Goal: Task Accomplishment & Management: Complete application form

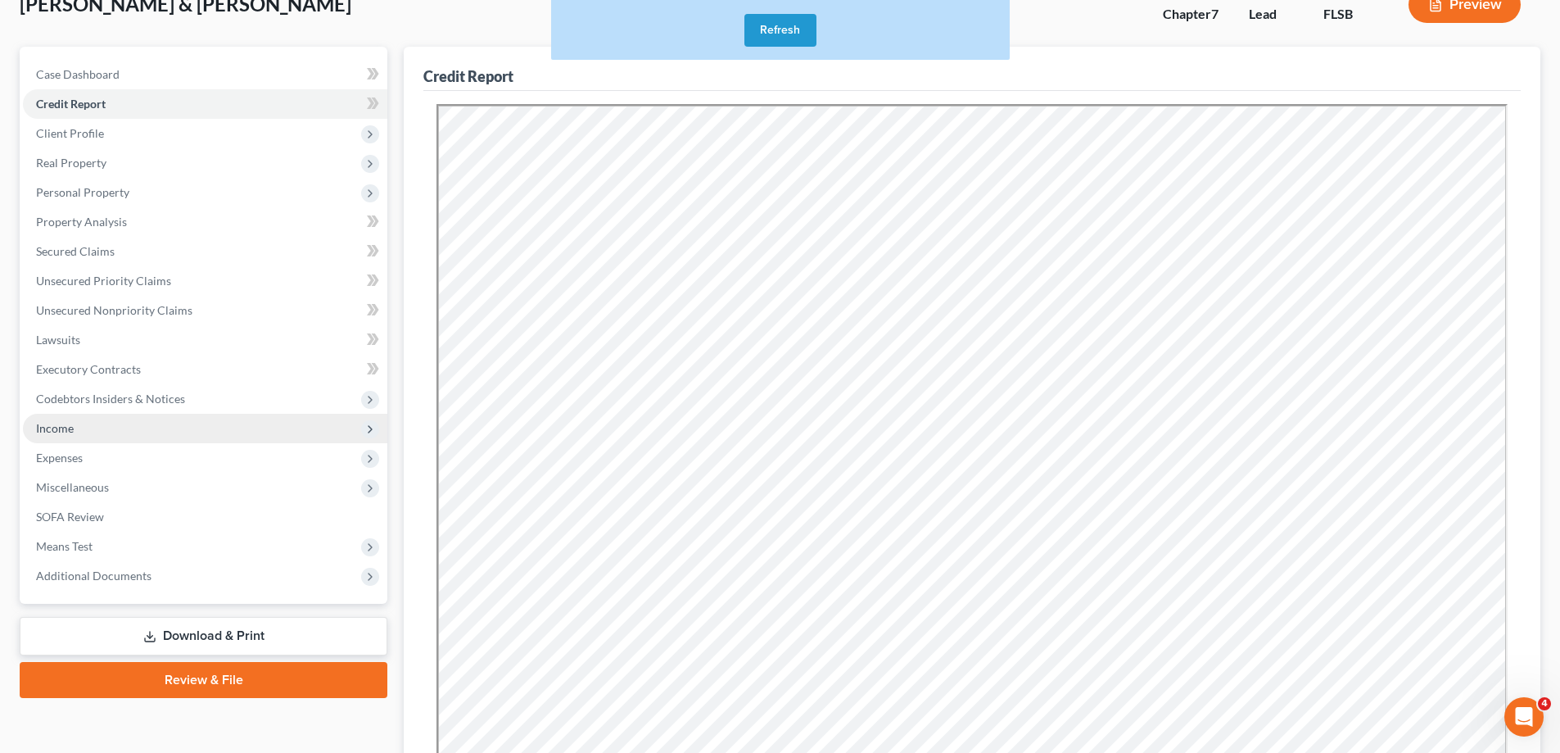
scroll to position [82, 0]
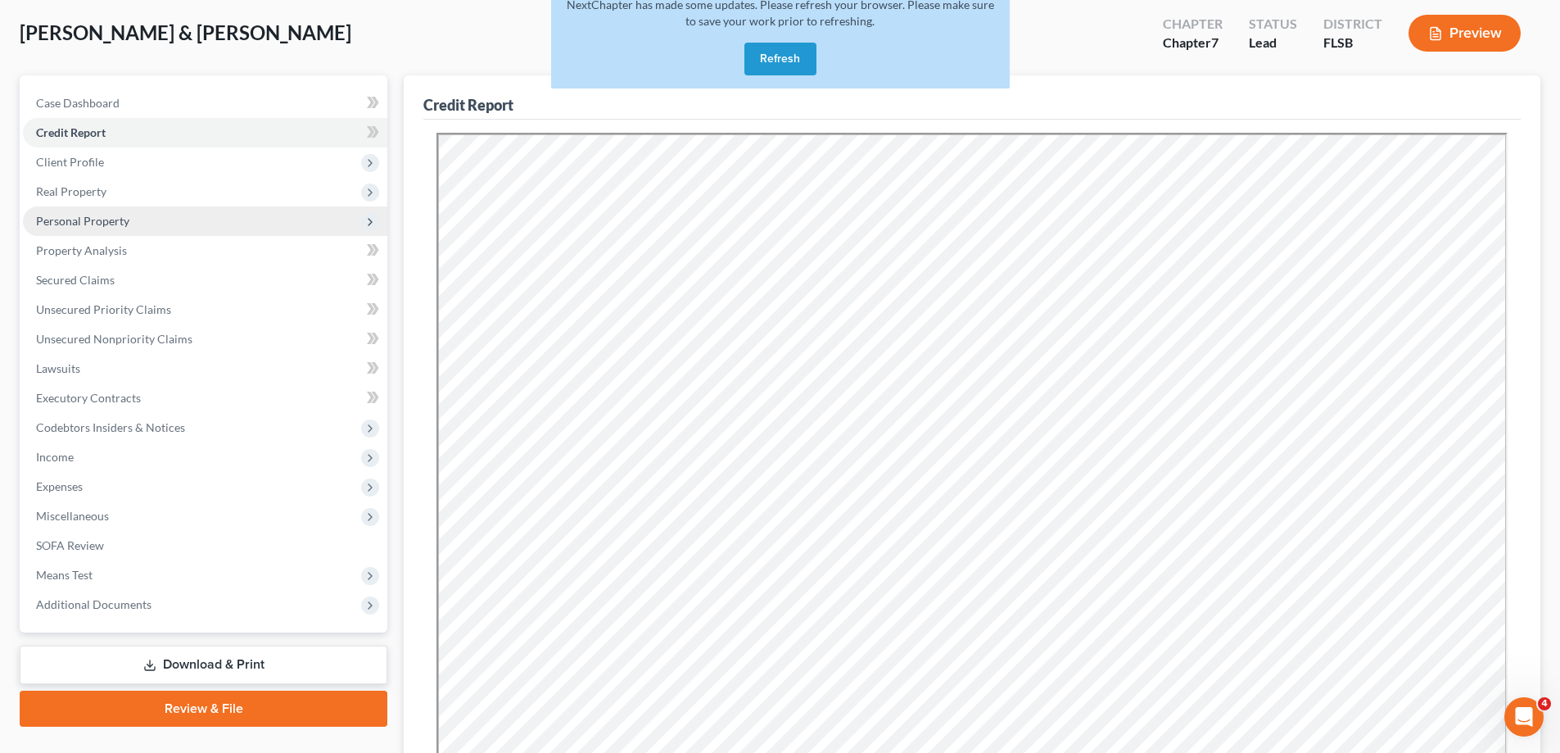
click at [94, 224] on span "Personal Property" at bounding box center [82, 221] width 93 height 14
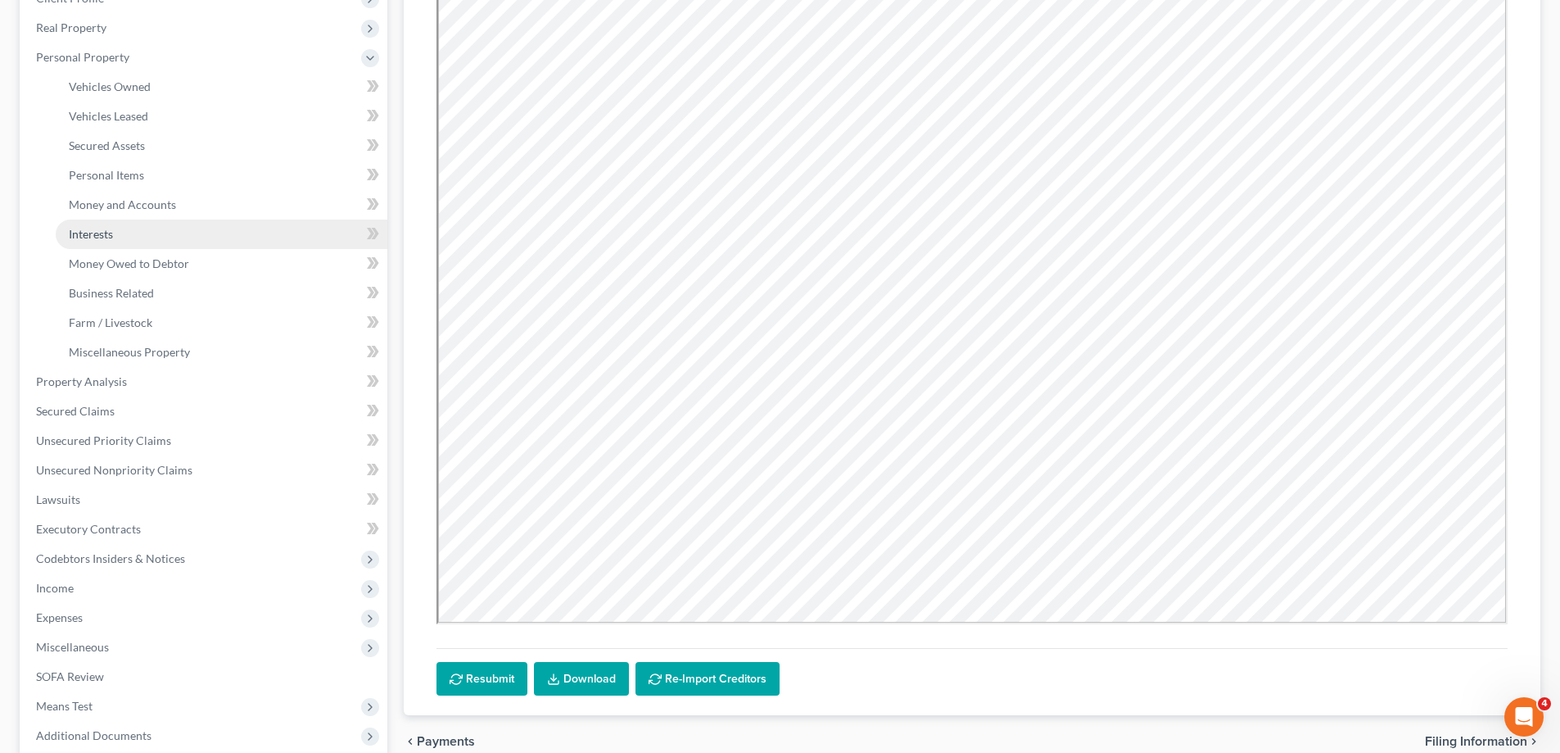
scroll to position [328, 0]
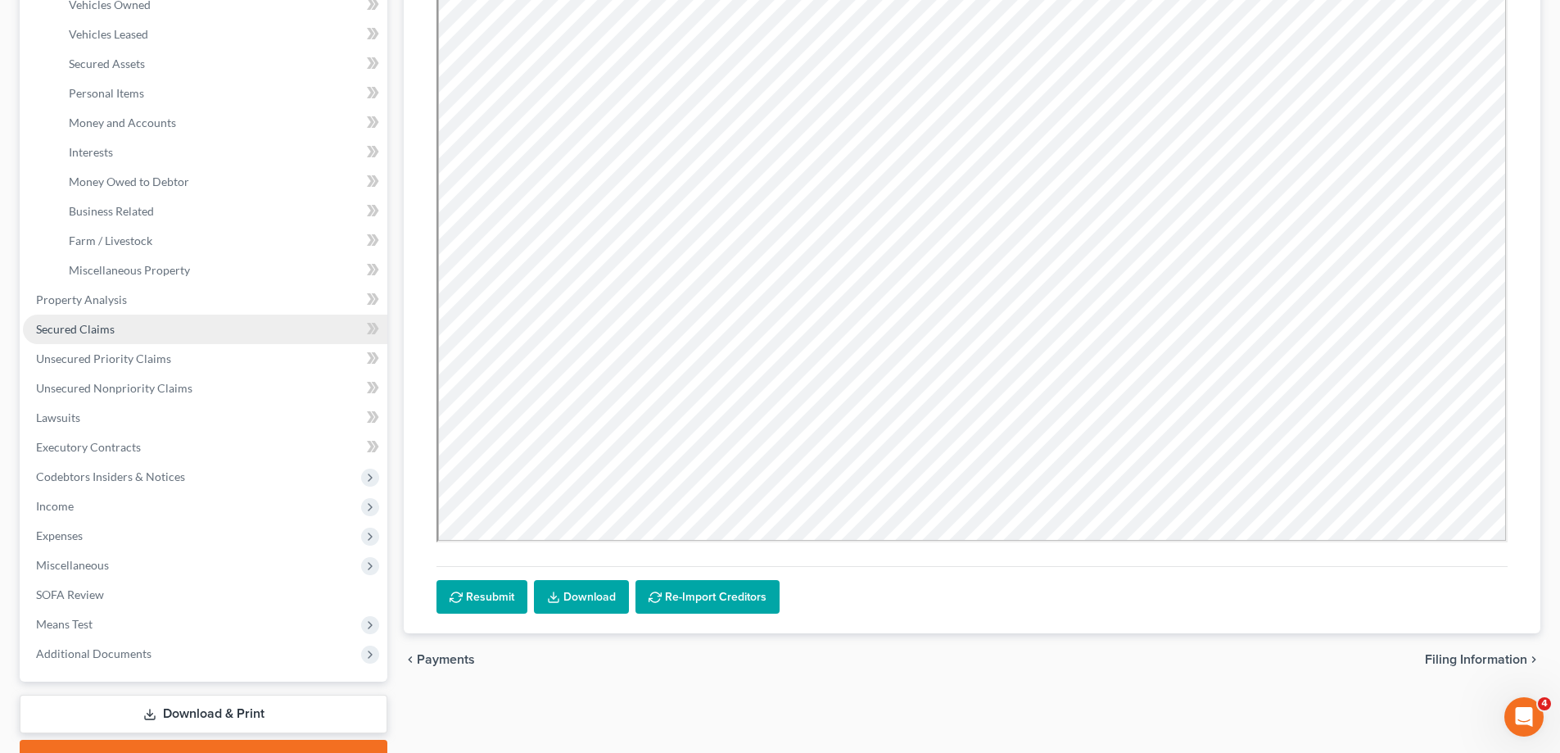
click at [102, 329] on span "Secured Claims" at bounding box center [75, 329] width 79 height 14
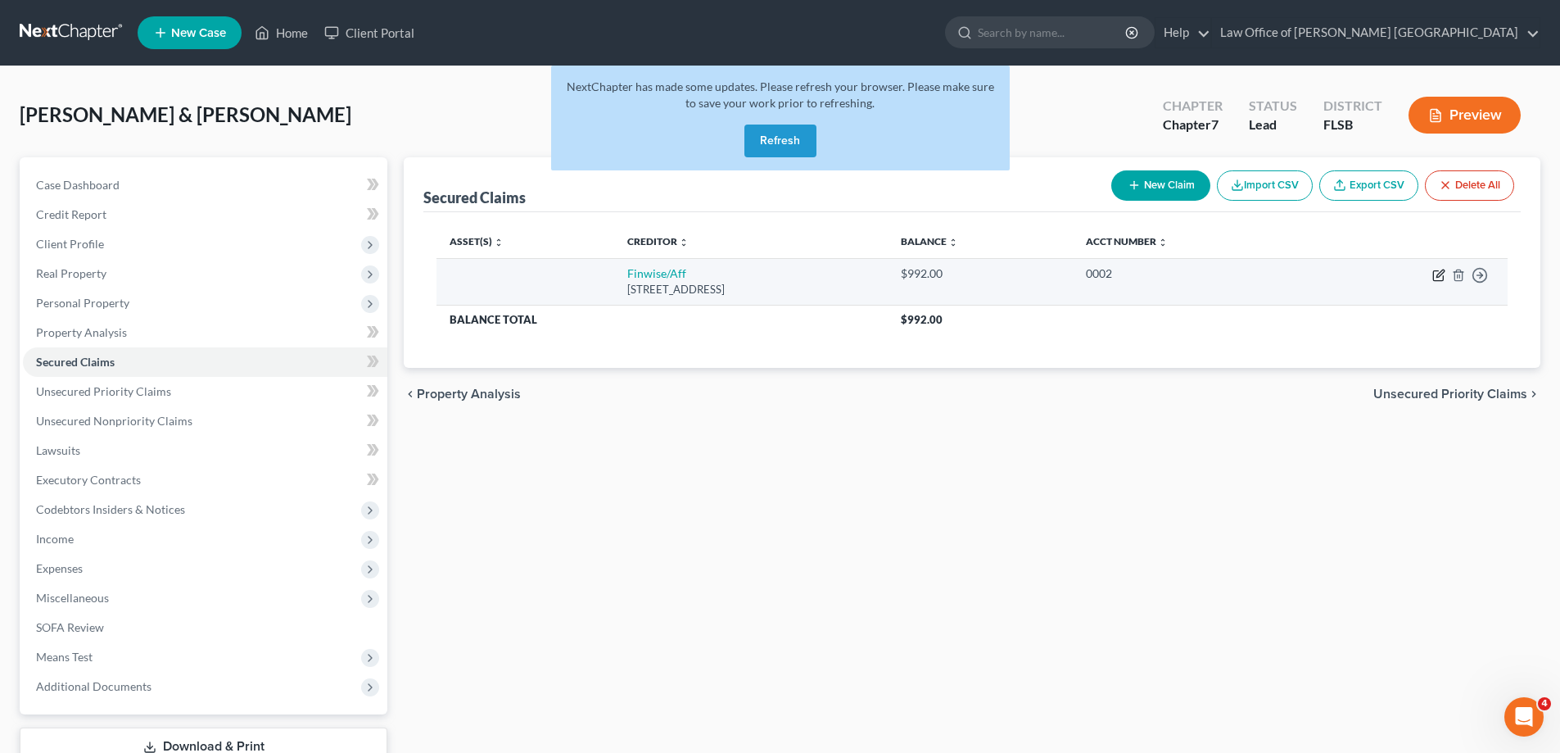
click at [1067, 276] on icon "button" at bounding box center [1440, 272] width 7 height 7
select select "45"
select select "0"
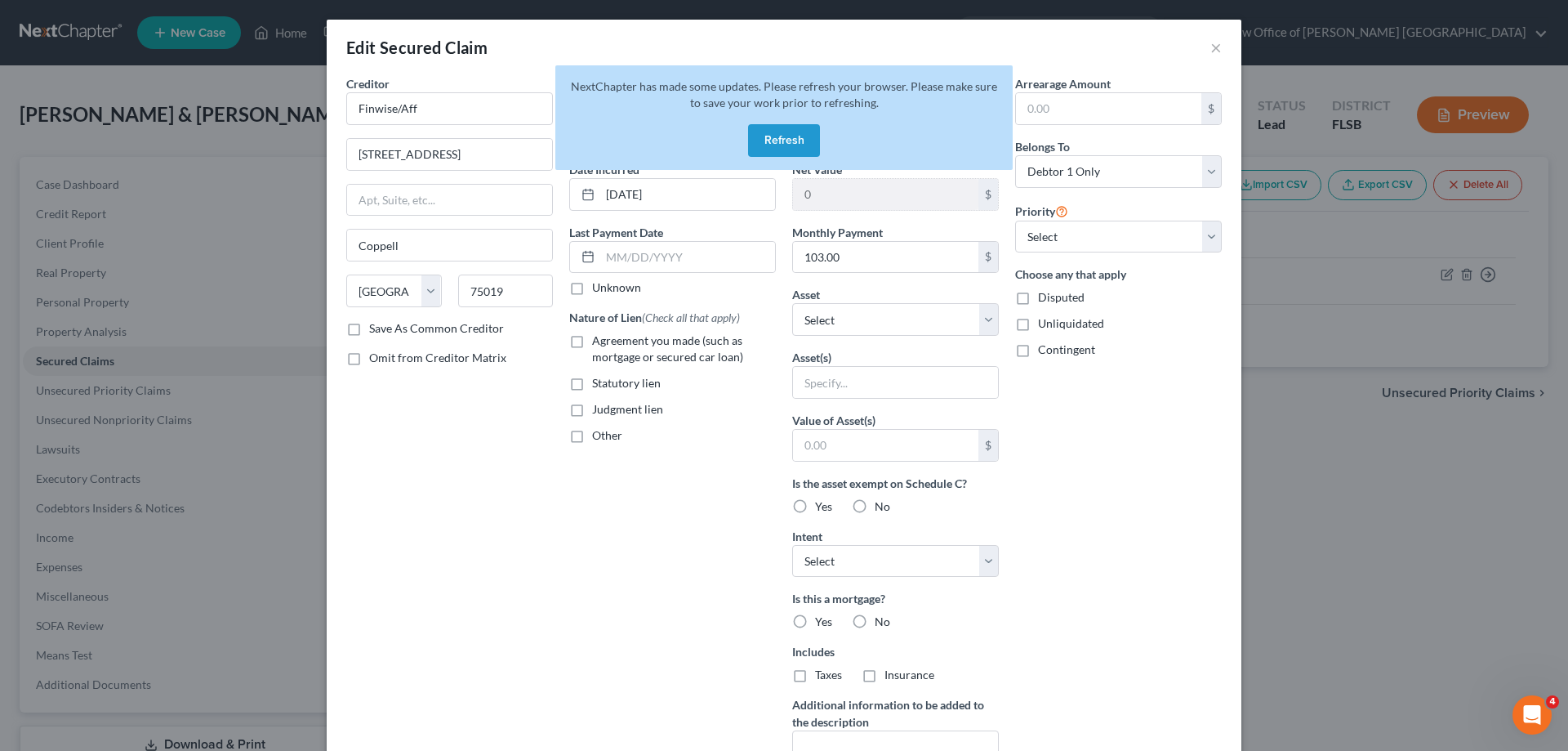
click at [786, 143] on button "Refresh" at bounding box center [784, 140] width 72 height 33
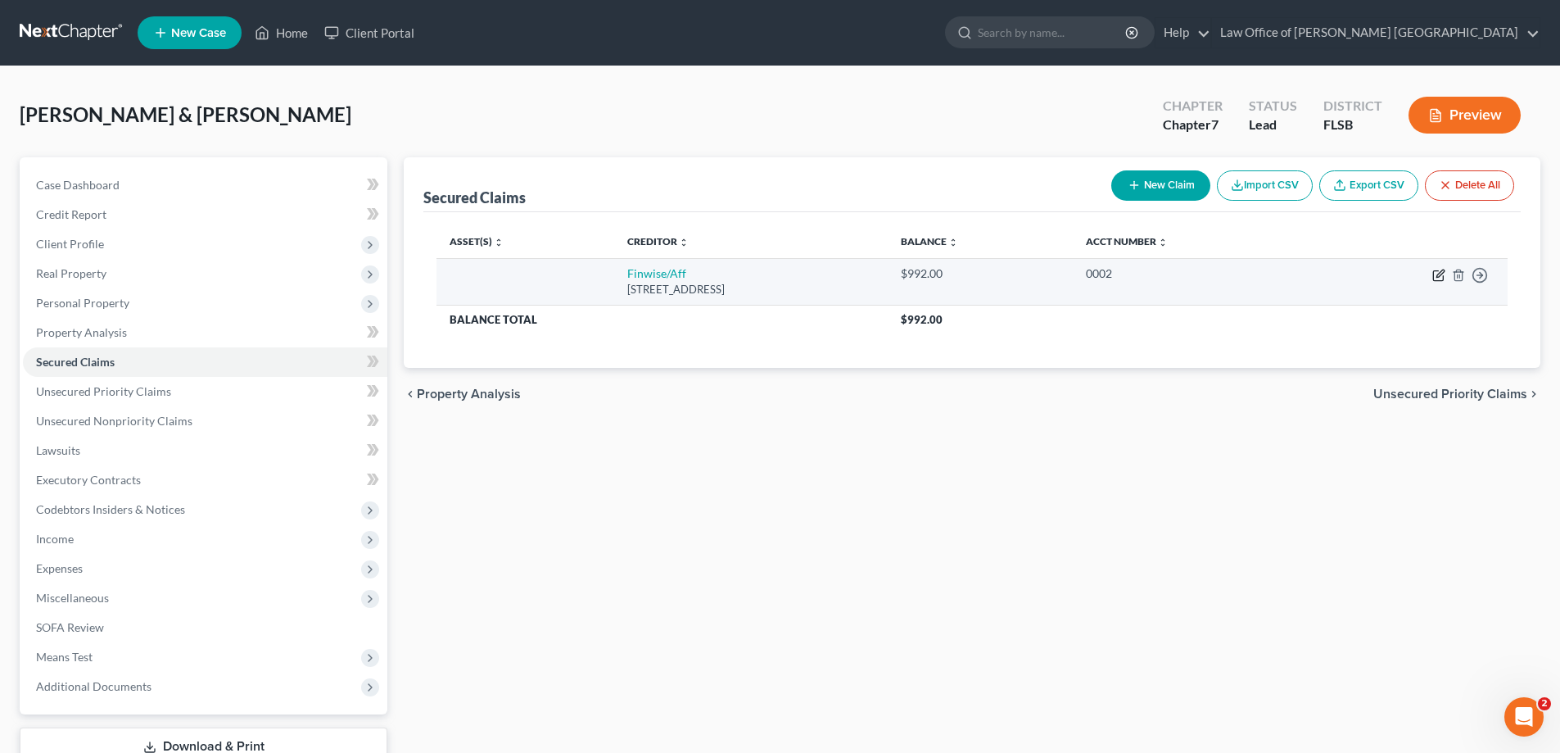
click at [1438, 276] on icon "button" at bounding box center [1438, 275] width 13 height 13
select select "45"
select select "0"
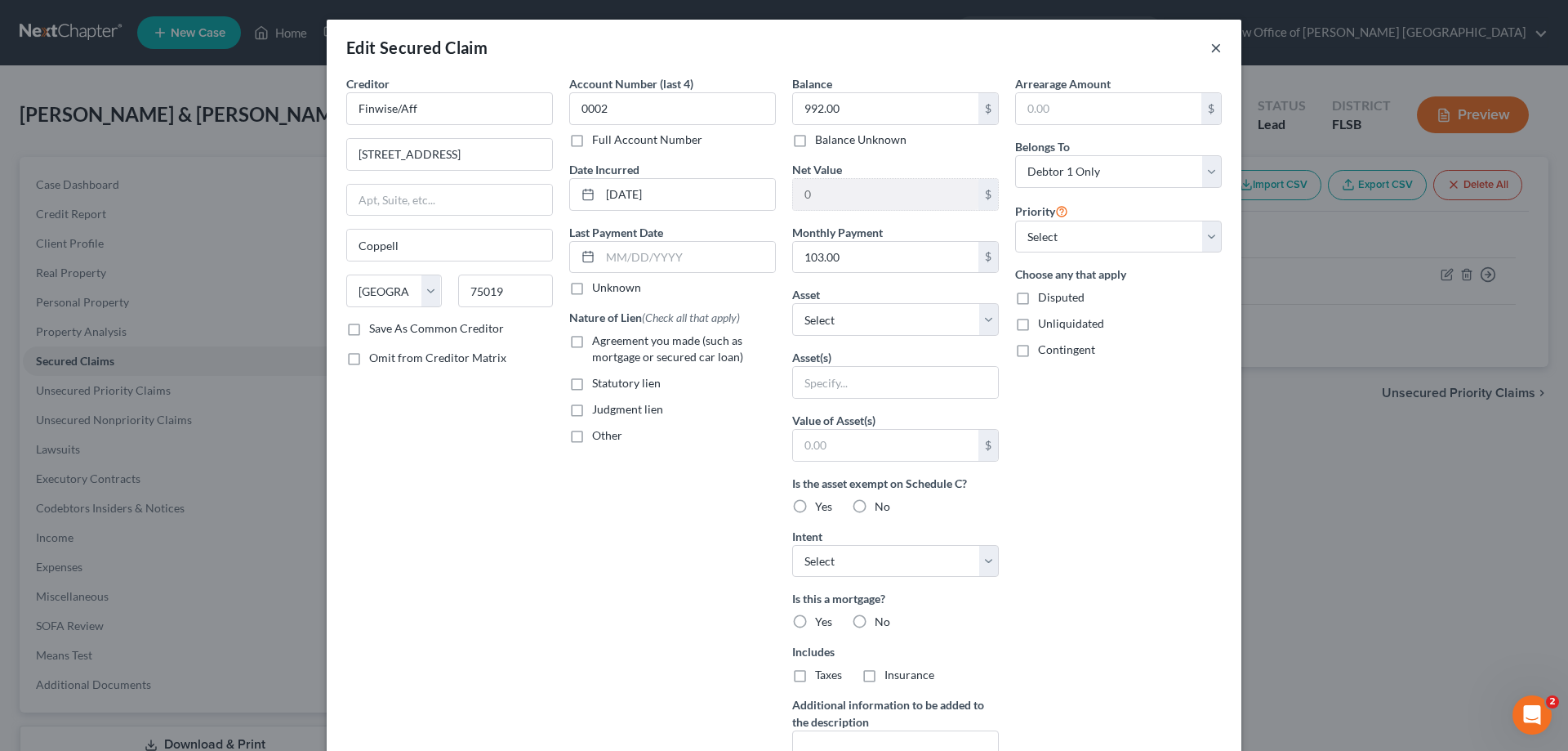
click at [1211, 50] on button "×" at bounding box center [1216, 48] width 11 height 20
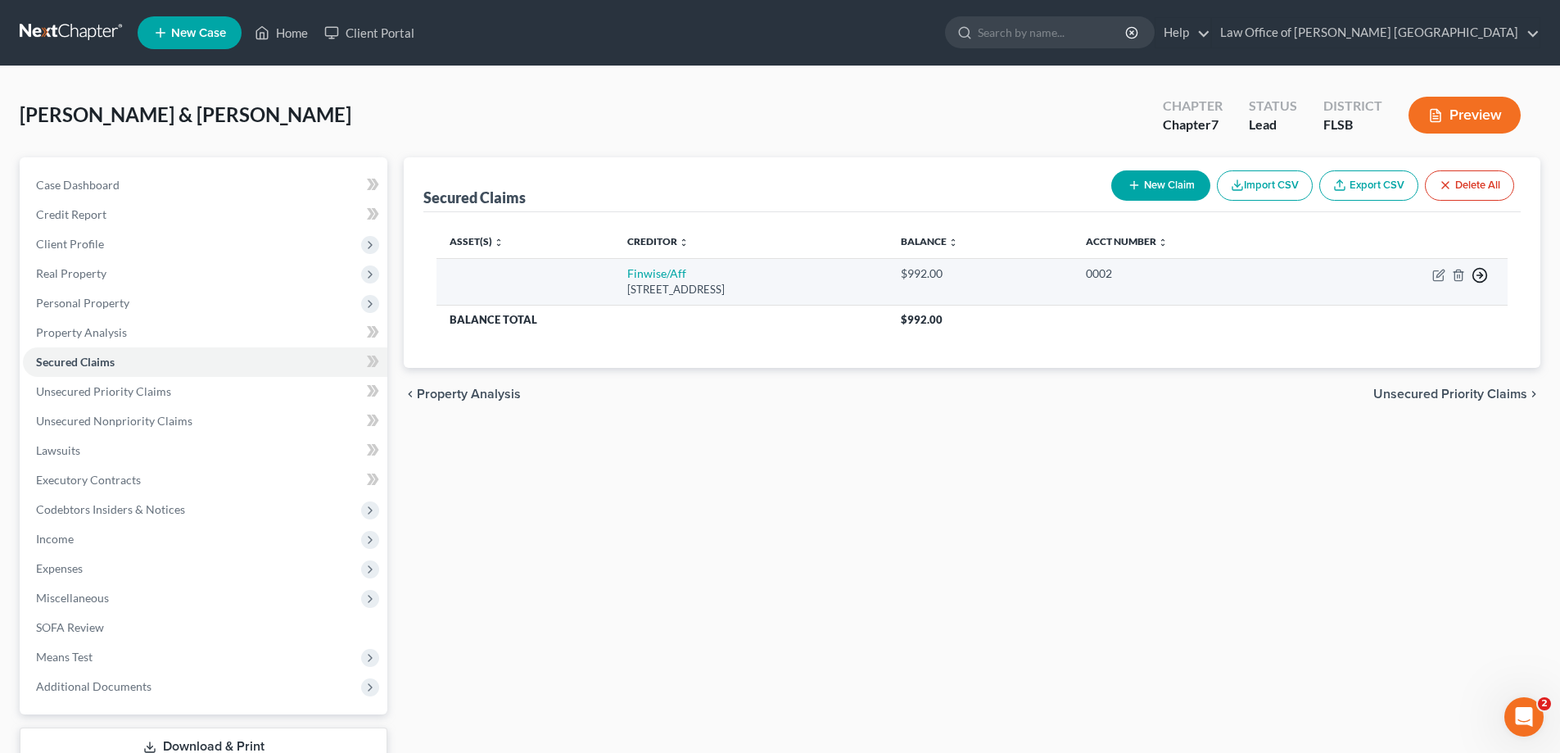
click at [1483, 276] on icon "button" at bounding box center [1480, 275] width 16 height 16
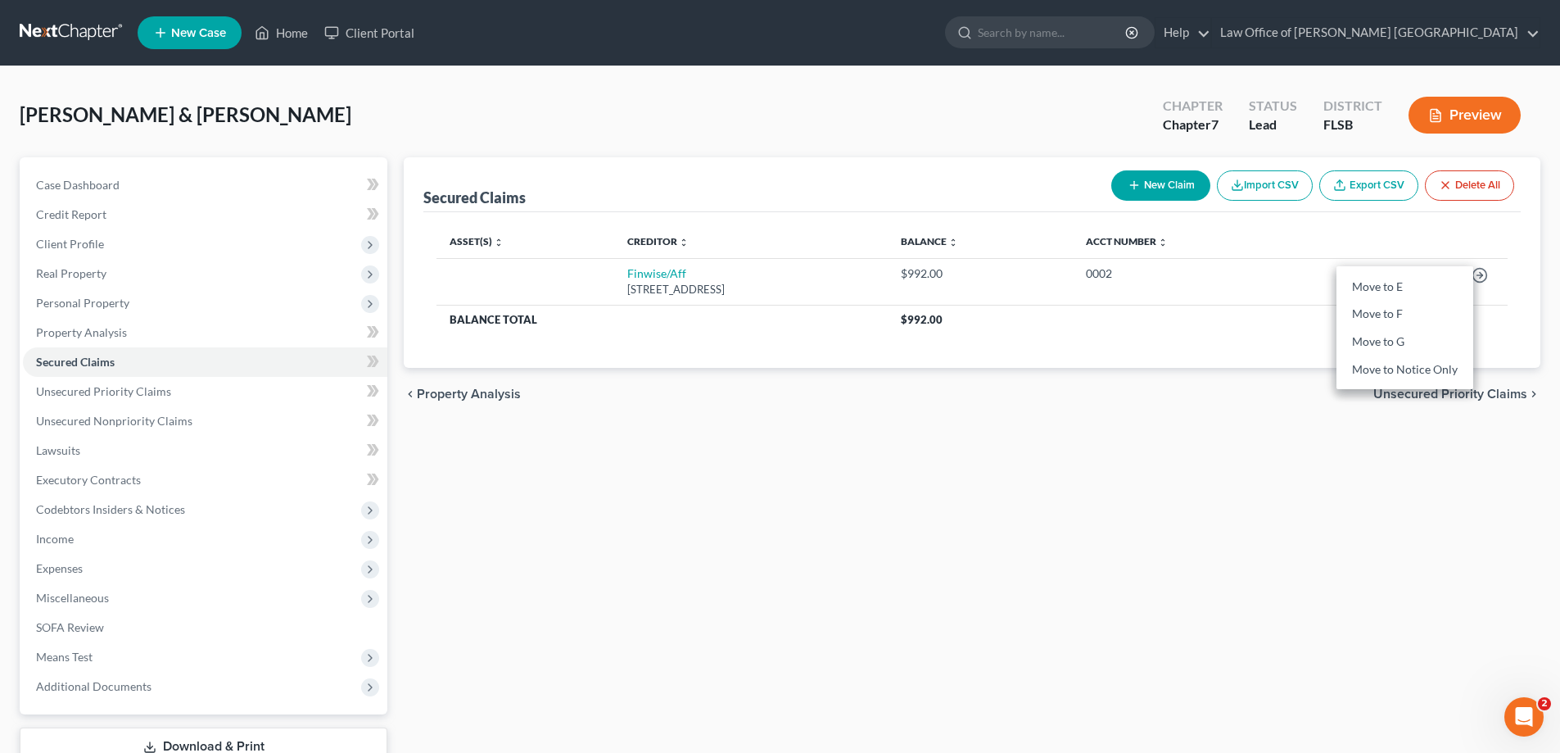
click at [1295, 473] on div "Secured Claims New Claim Import CSV Export CSV Delete All Asset(s) expand_more …" at bounding box center [972, 482] width 1153 height 651
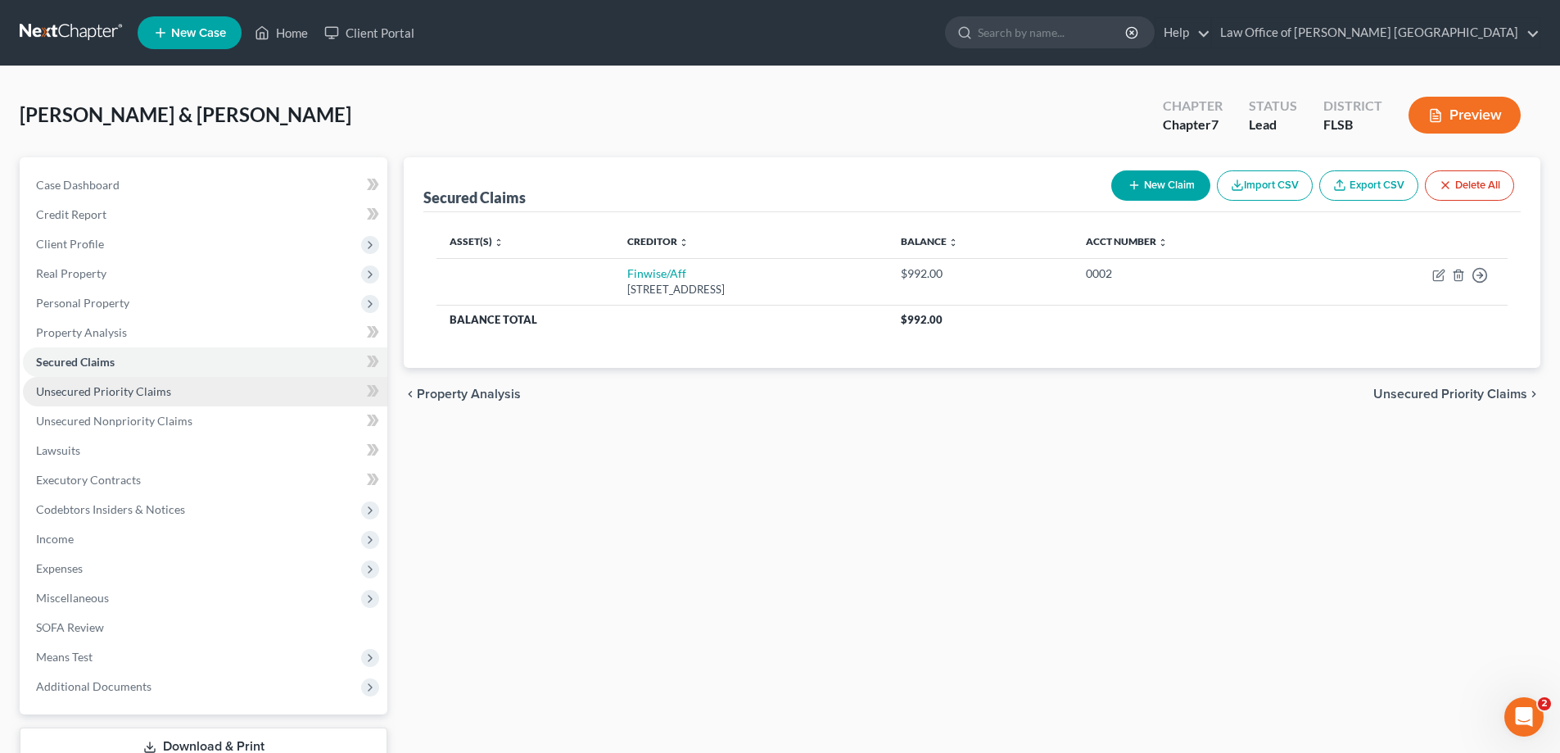
click at [119, 391] on span "Unsecured Priority Claims" at bounding box center [103, 391] width 135 height 14
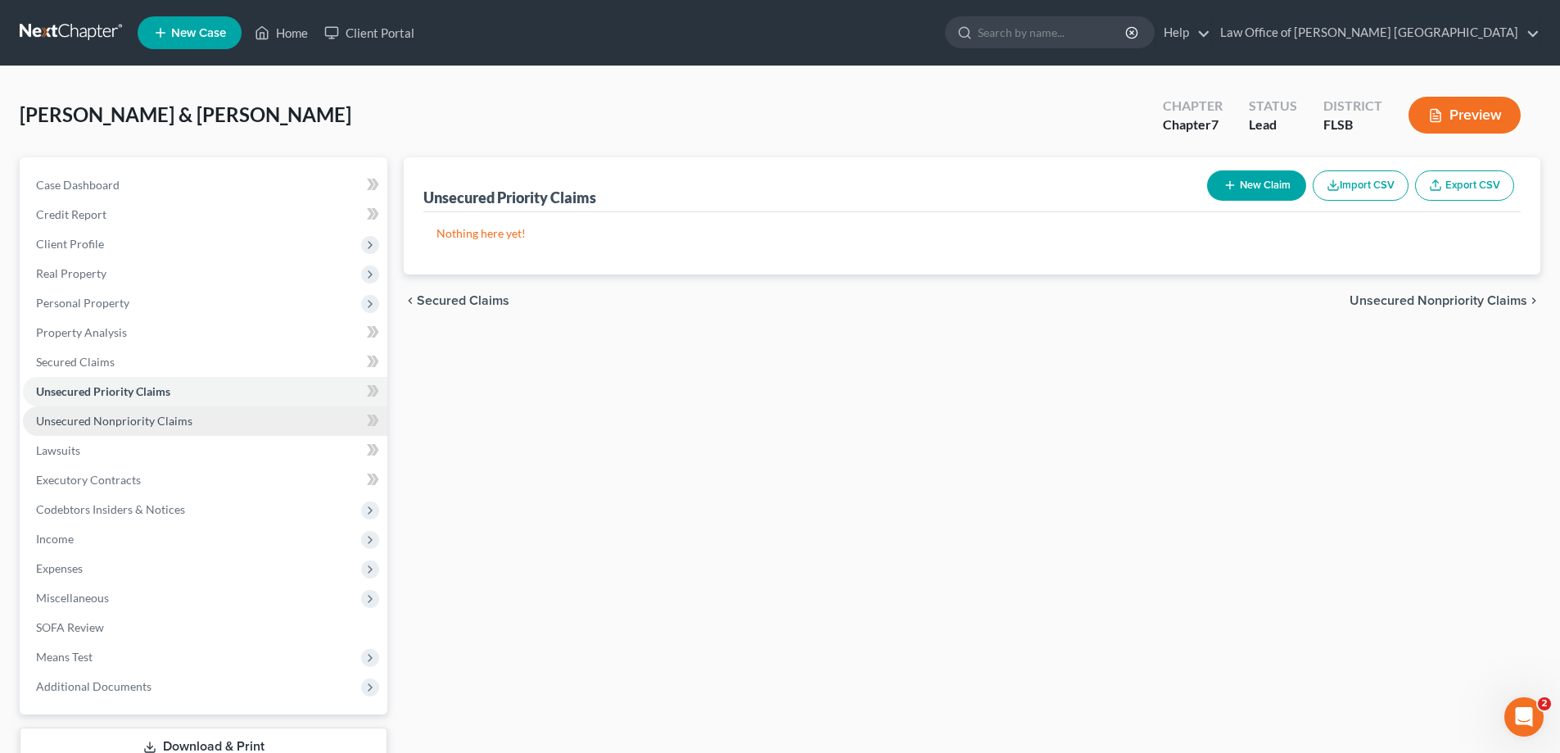
click at [114, 421] on span "Unsecured Nonpriority Claims" at bounding box center [114, 421] width 156 height 14
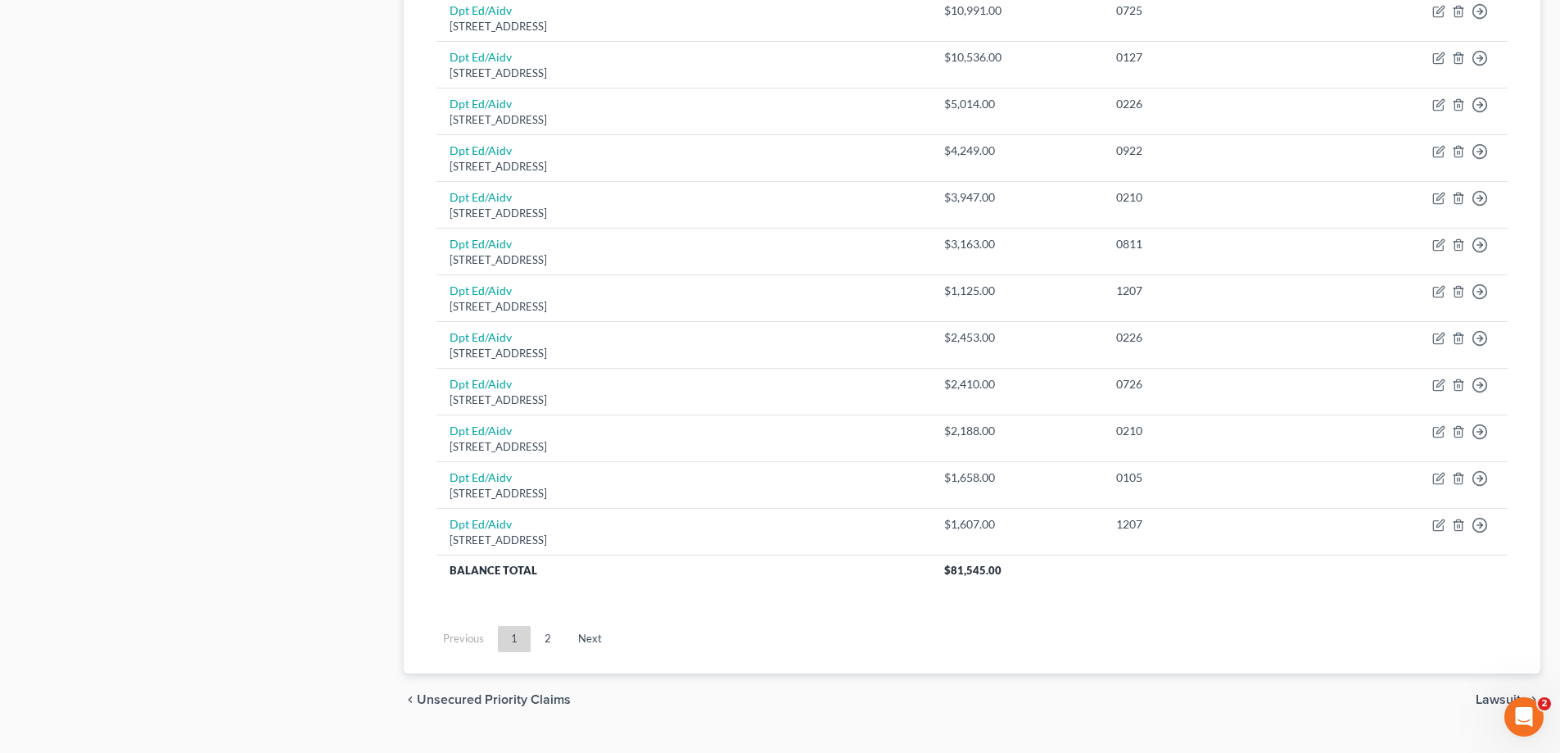
scroll to position [1138, 0]
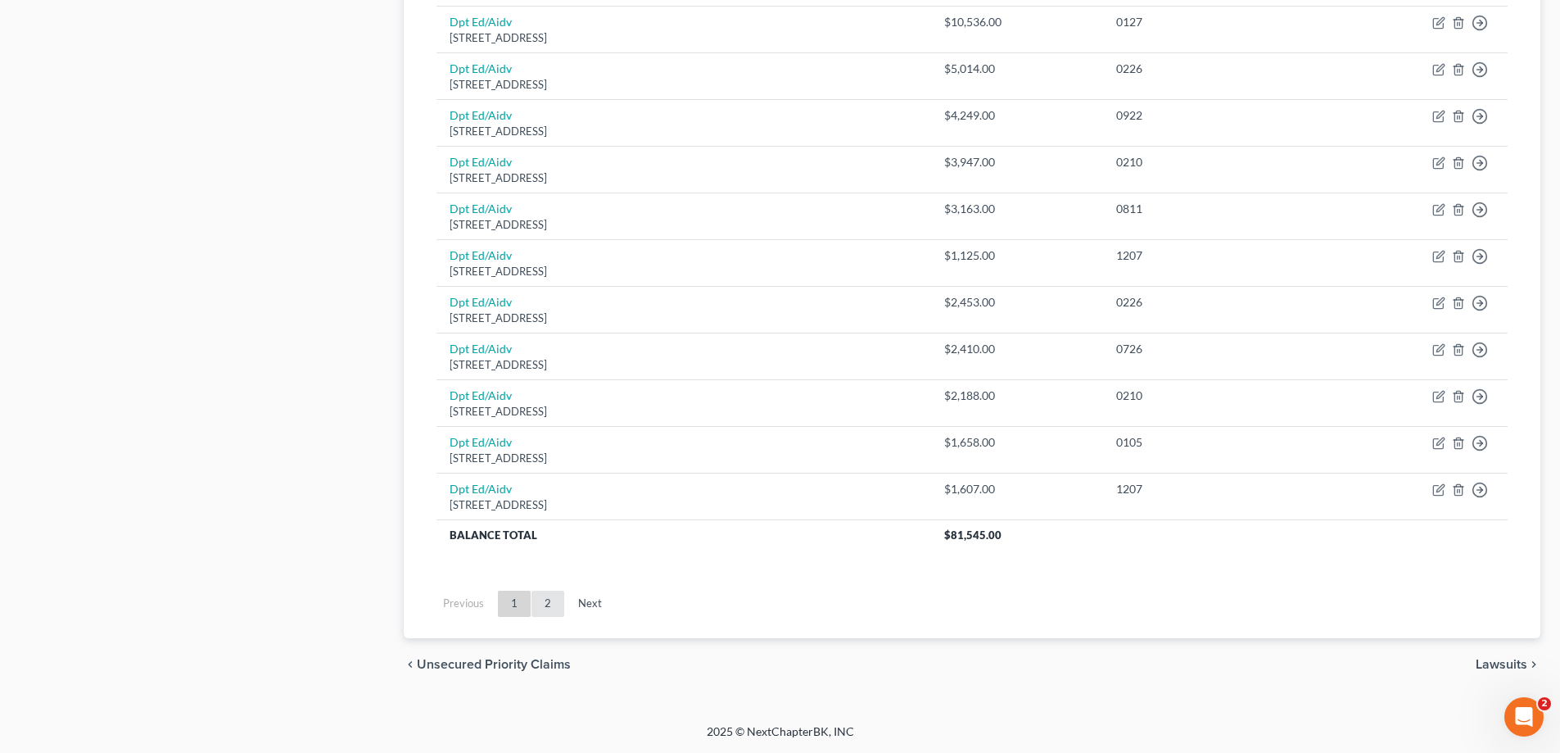
click at [544, 601] on link "2" at bounding box center [548, 603] width 33 height 26
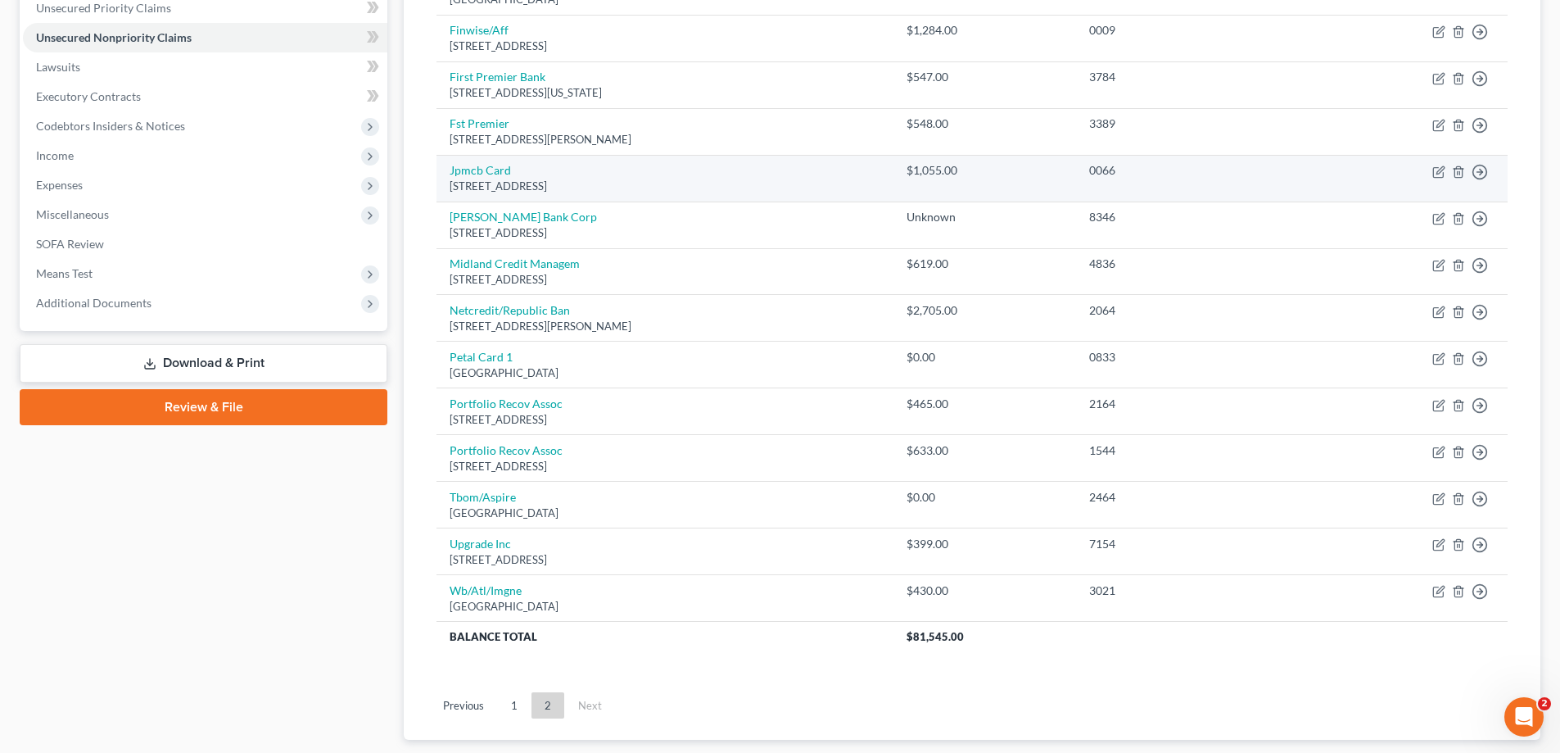
scroll to position [409, 0]
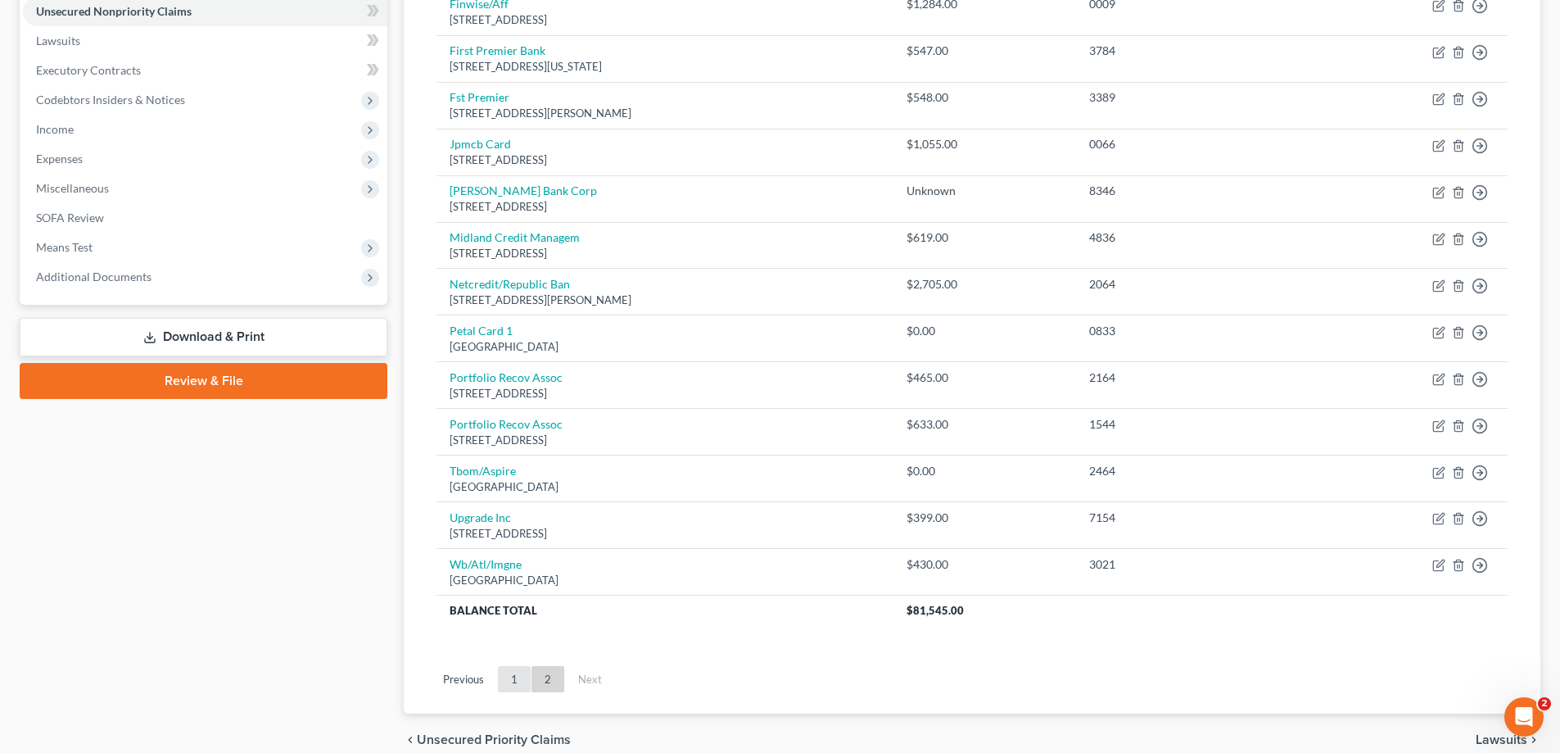
click at [509, 682] on link "1" at bounding box center [514, 679] width 33 height 26
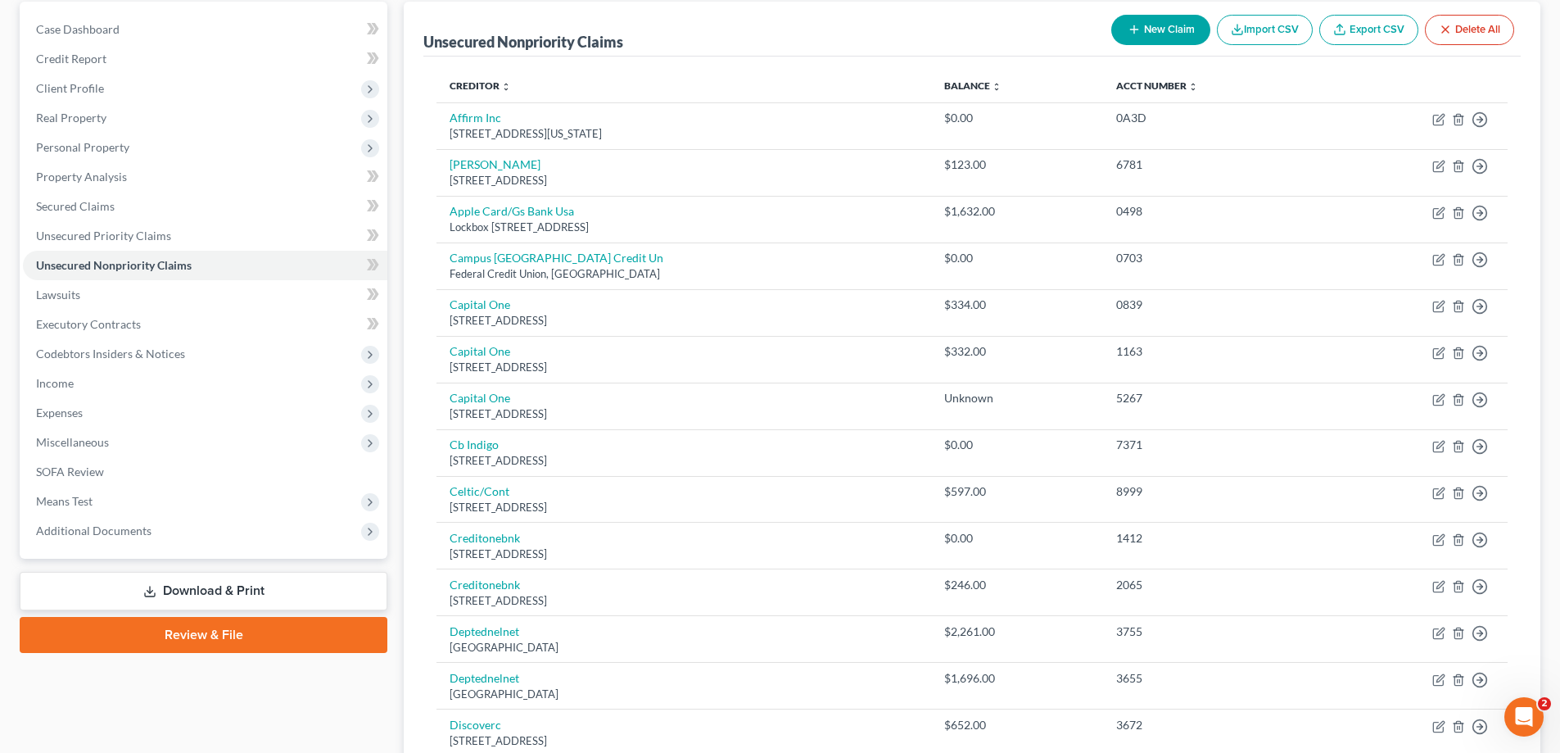
scroll to position [0, 0]
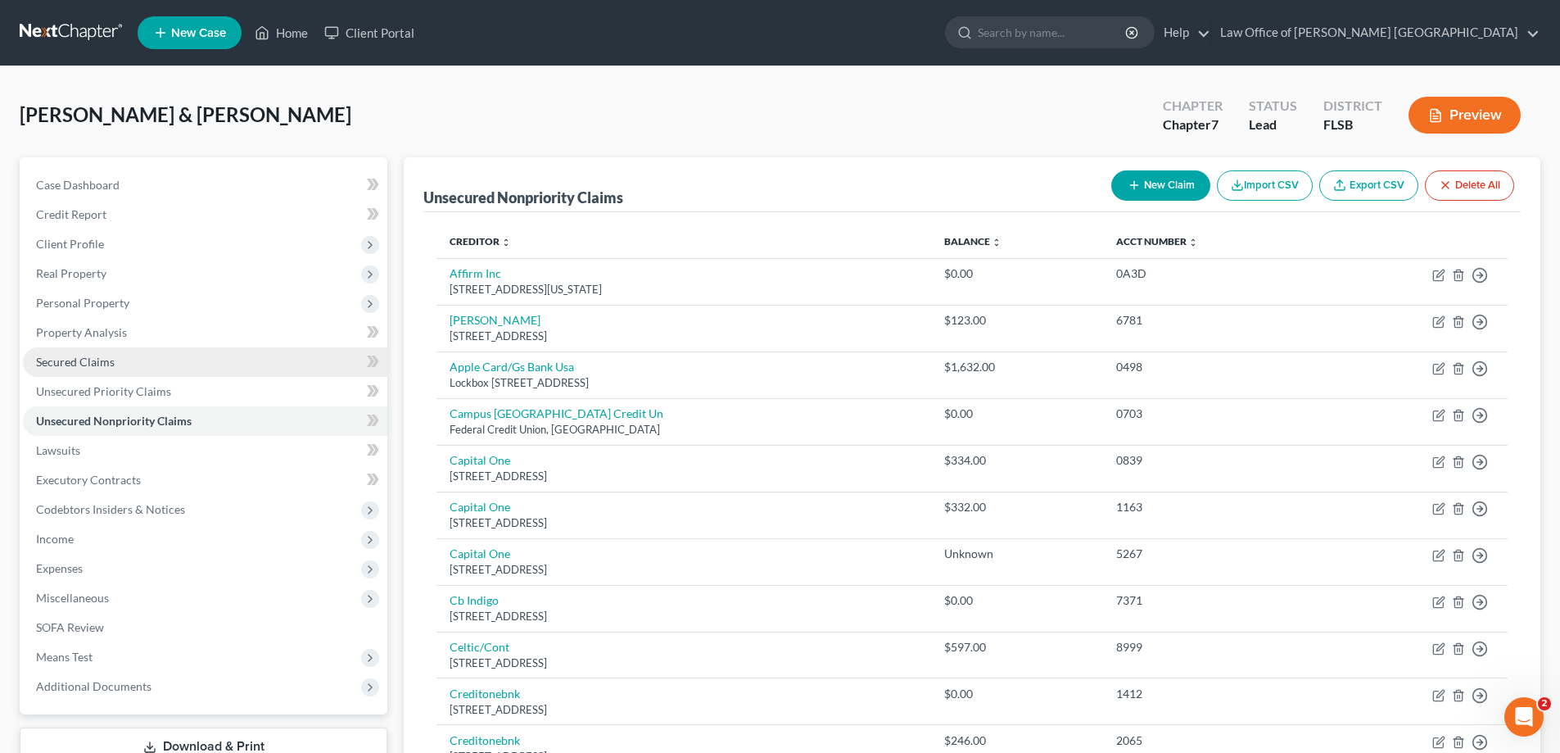
click at [88, 364] on span "Secured Claims" at bounding box center [75, 362] width 79 height 14
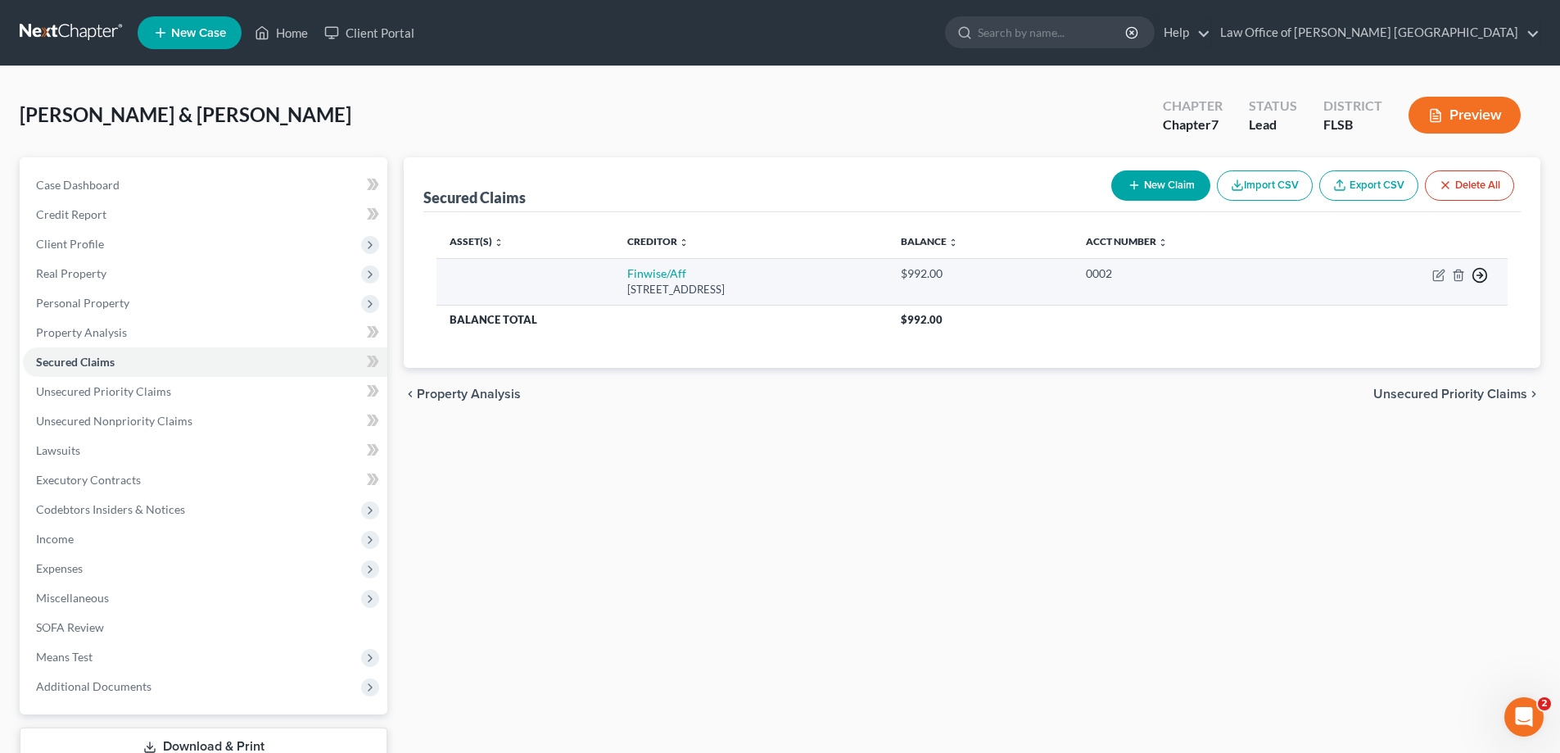
click at [1481, 274] on icon "button" at bounding box center [1480, 275] width 16 height 16
click at [1387, 314] on link "Move to F" at bounding box center [1405, 315] width 137 height 28
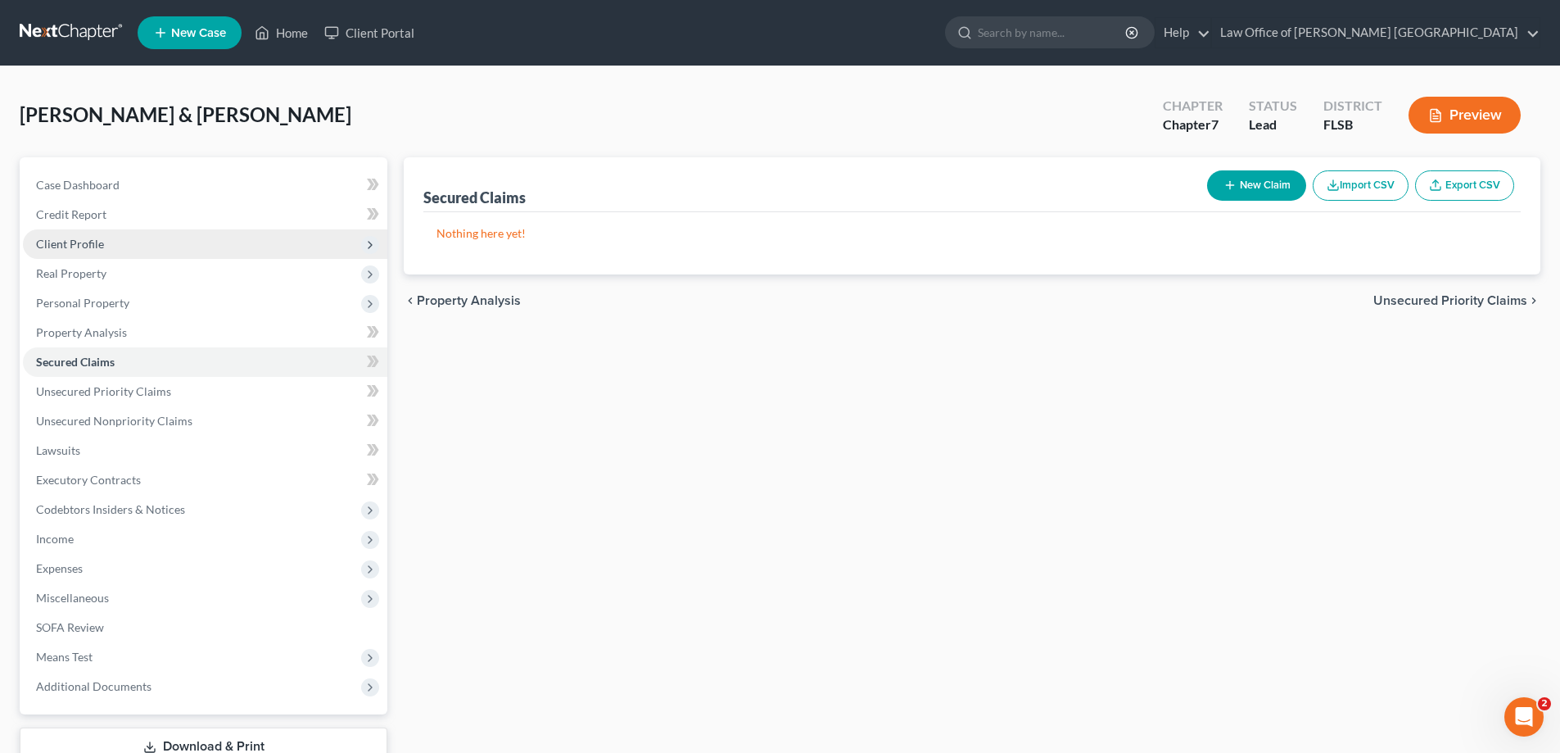
click at [81, 246] on span "Client Profile" at bounding box center [70, 244] width 68 height 14
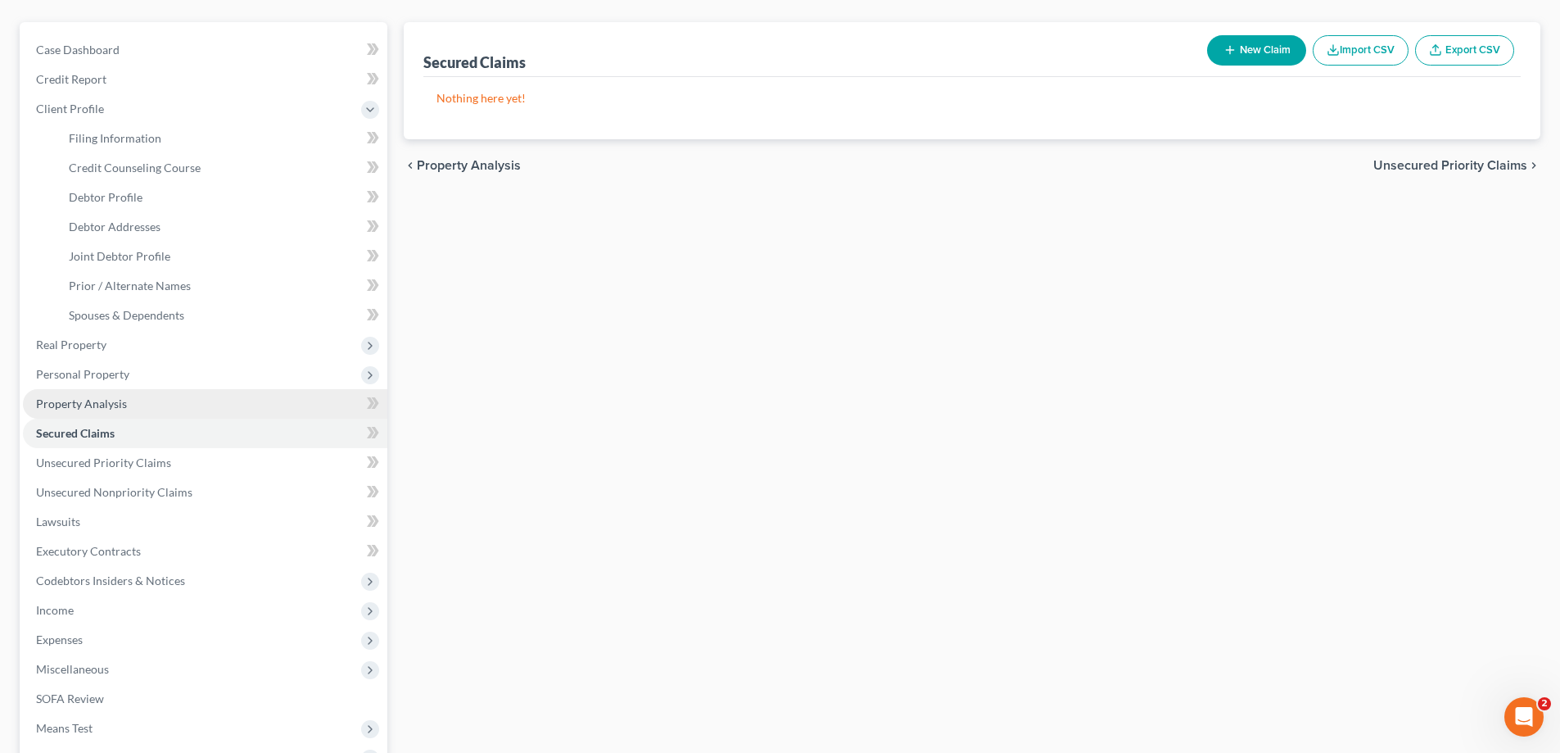
scroll to position [164, 0]
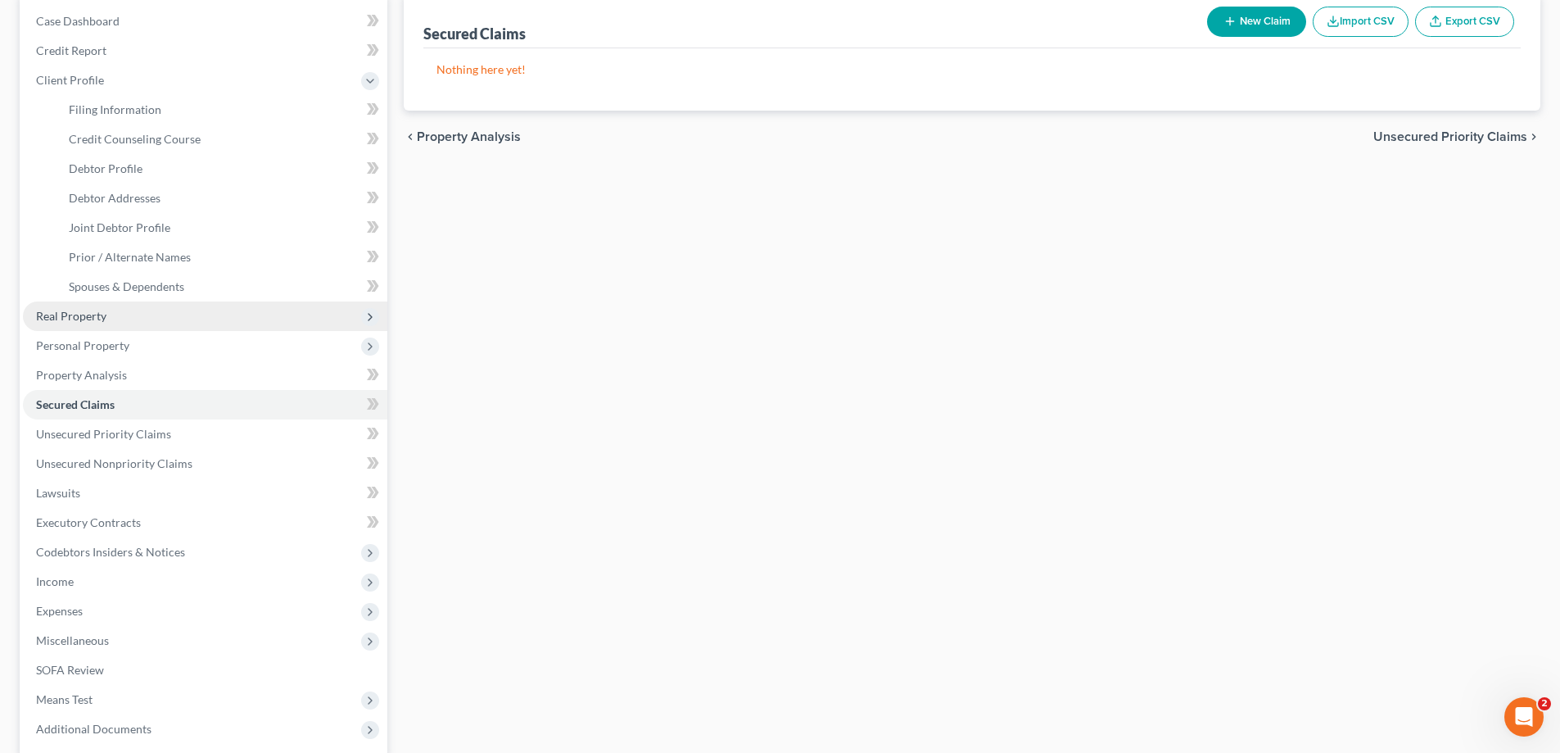
click at [86, 315] on span "Real Property" at bounding box center [71, 316] width 70 height 14
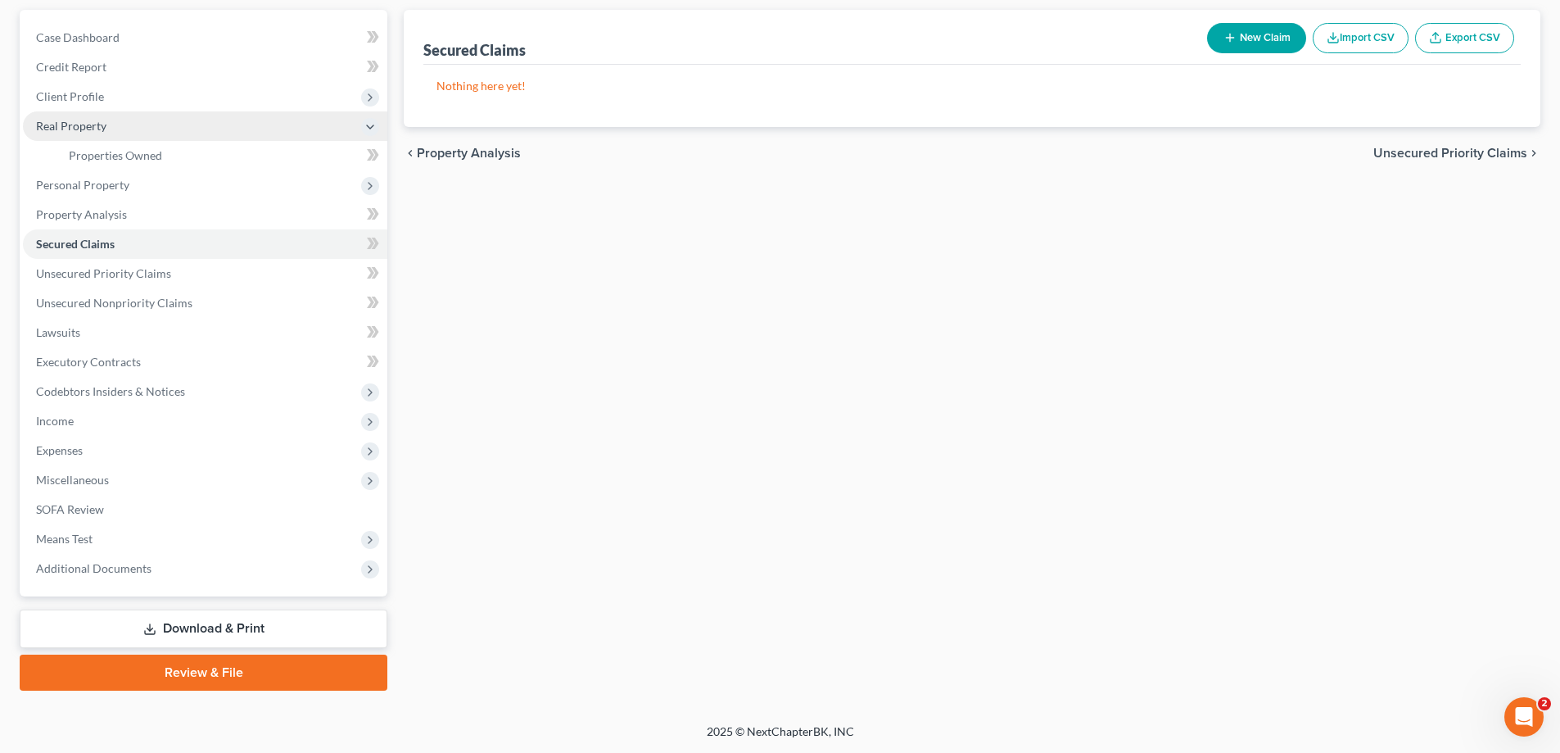
scroll to position [147, 0]
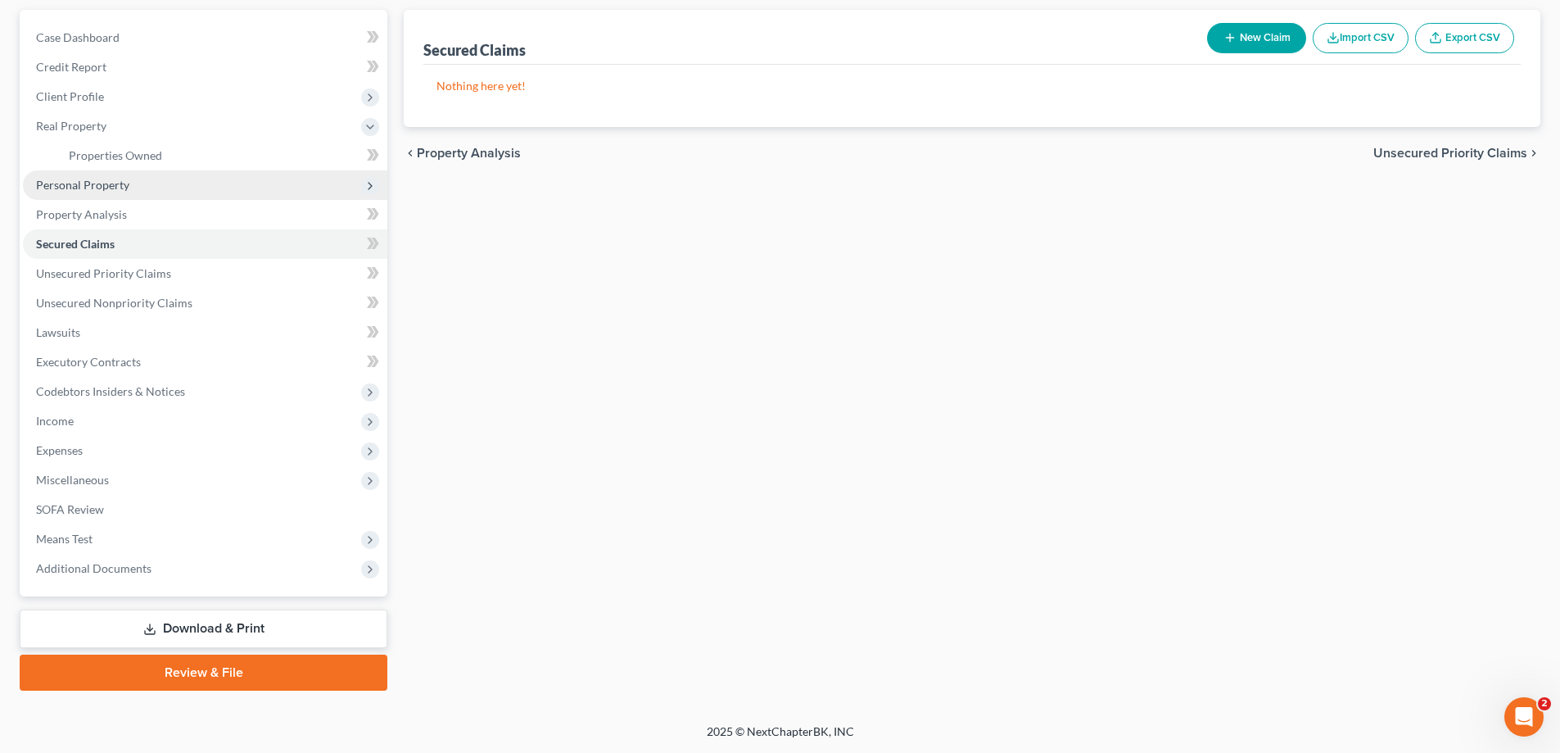
click at [93, 184] on span "Personal Property" at bounding box center [82, 185] width 93 height 14
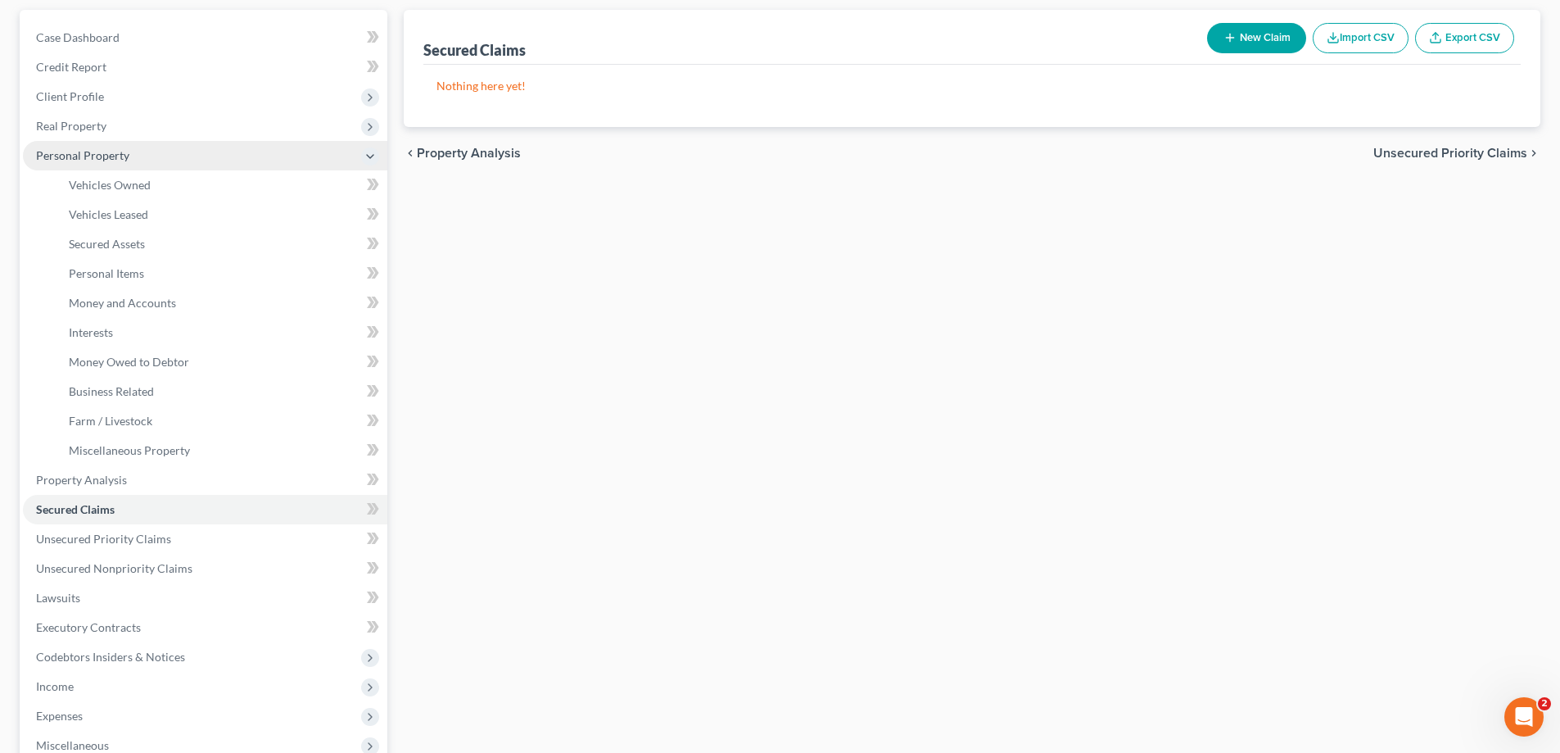
scroll to position [164, 0]
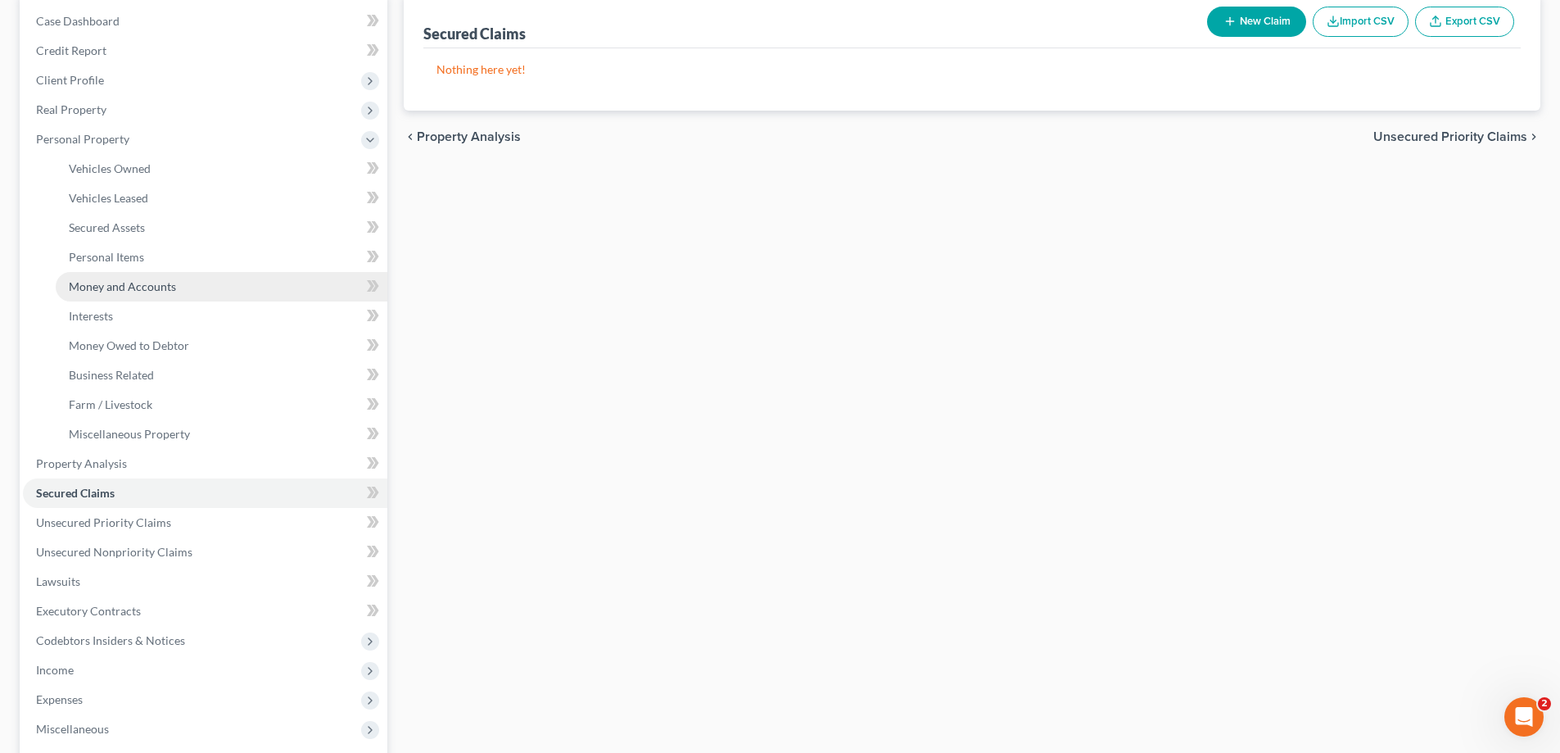
click at [120, 288] on span "Money and Accounts" at bounding box center [122, 286] width 107 height 14
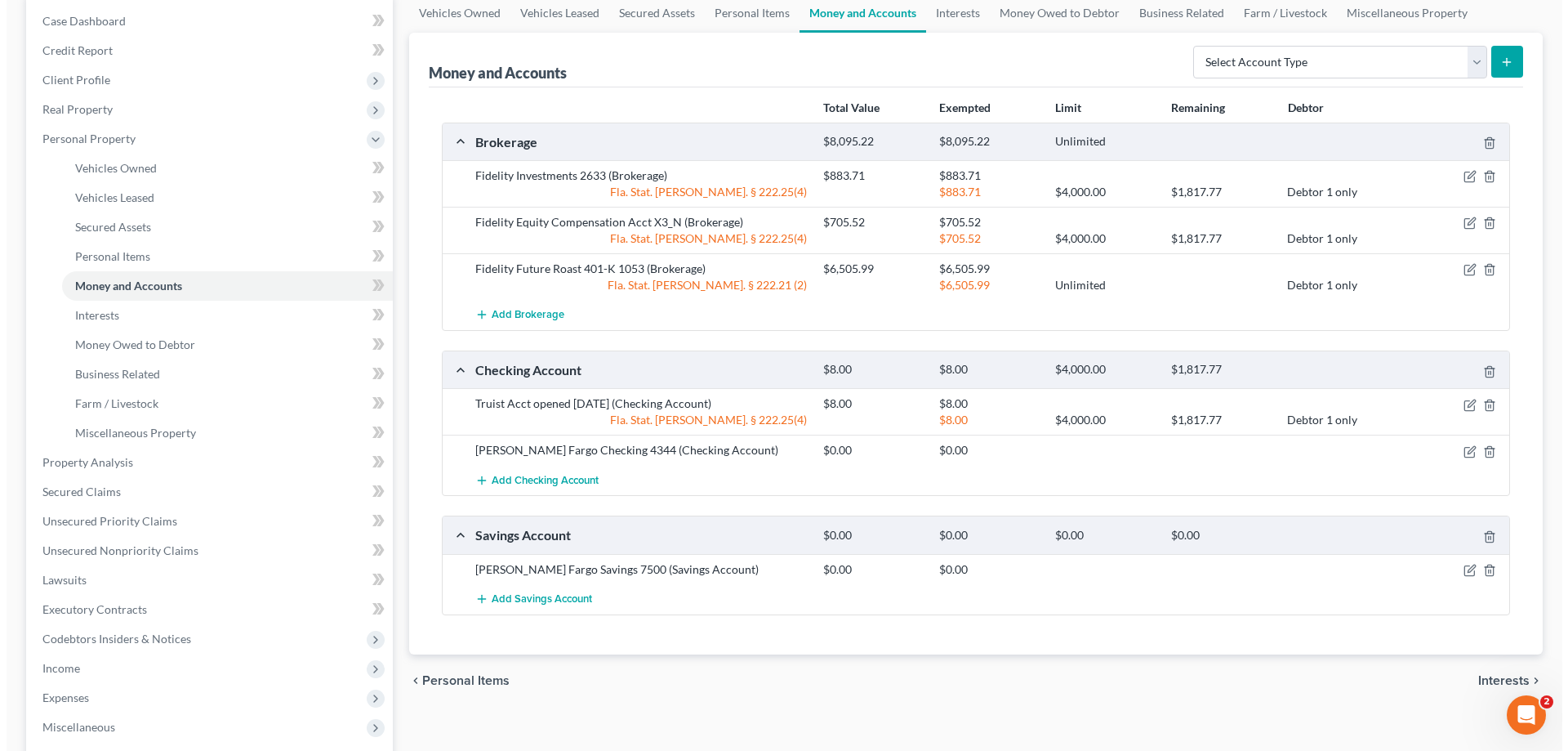
scroll to position [245, 0]
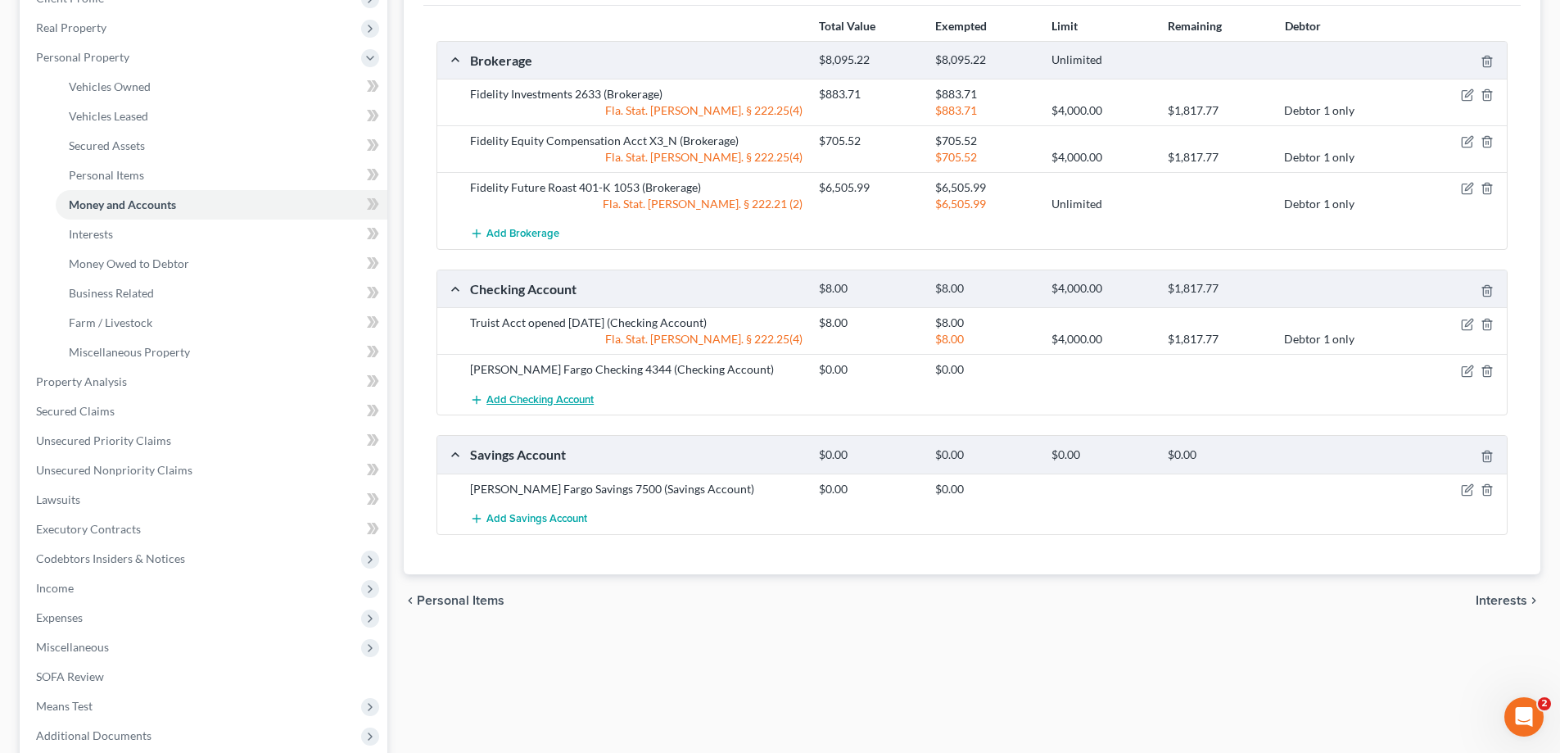
click at [556, 400] on span "Add Checking Account" at bounding box center [539, 399] width 107 height 13
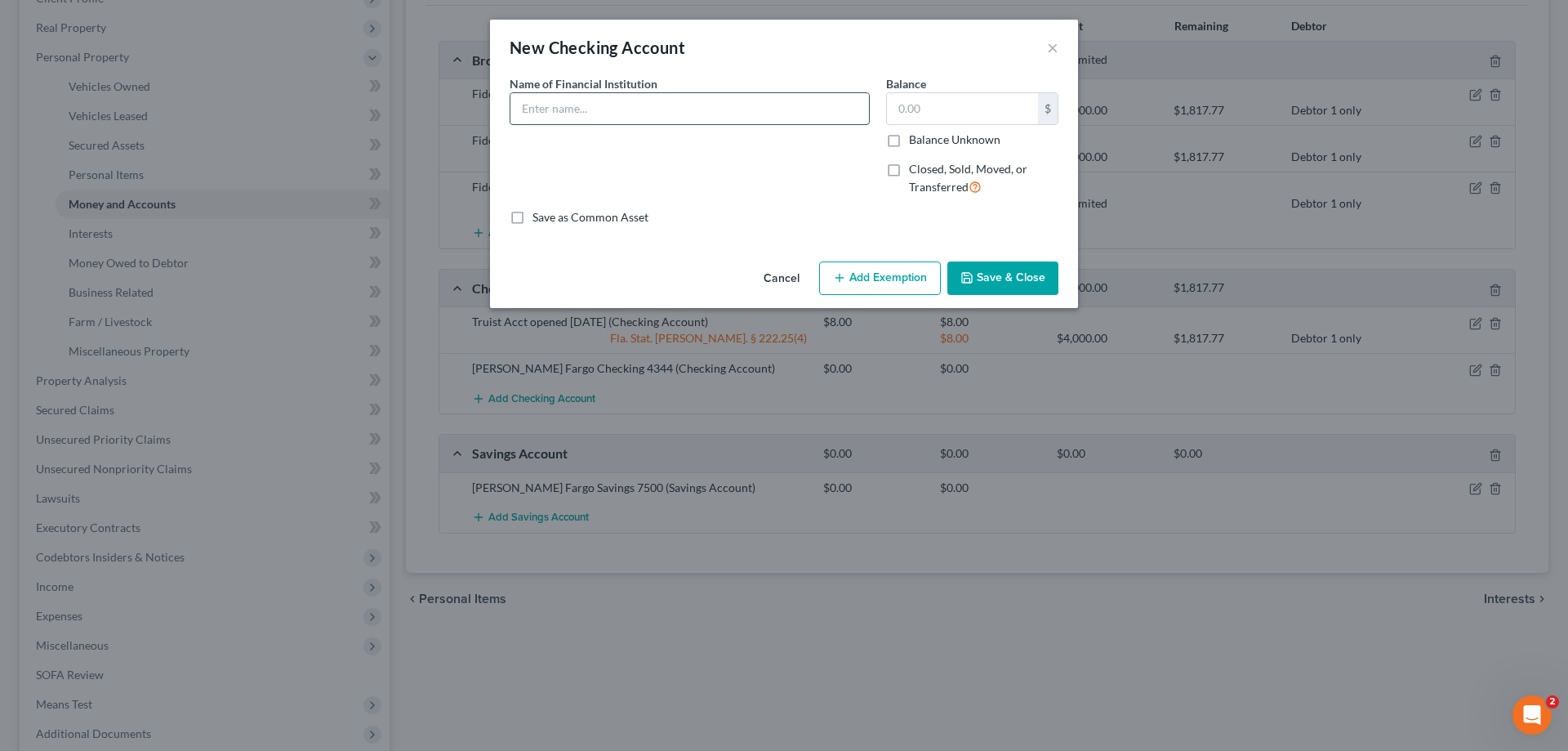
click at [571, 111] on input "text" at bounding box center [690, 108] width 359 height 31
type input "[PERSON_NAME] Fargo Checking New Account Opened [DATE]"
click at [1017, 278] on button "Save & Close" at bounding box center [1002, 278] width 111 height 34
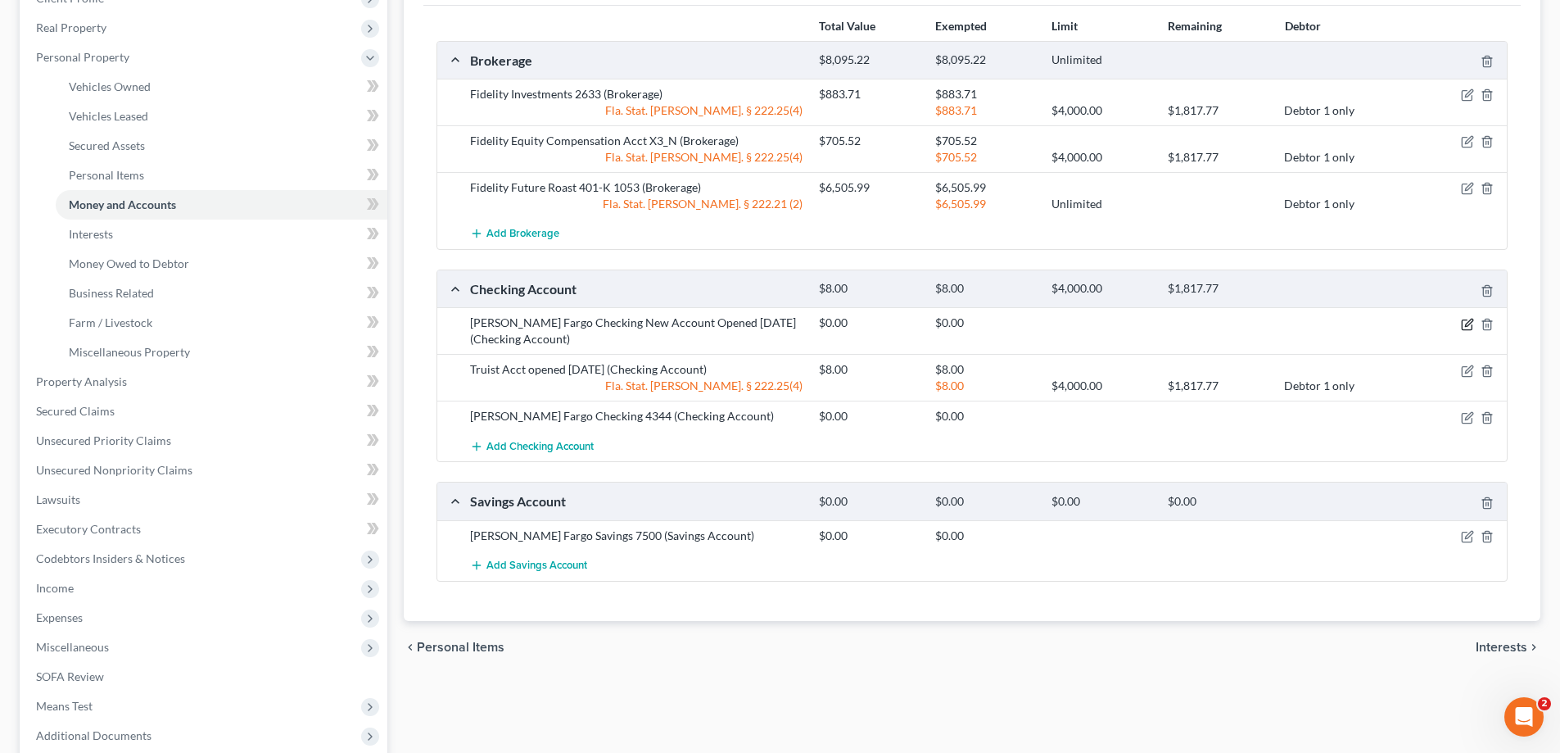
click at [1468, 326] on icon "button" at bounding box center [1467, 324] width 13 height 13
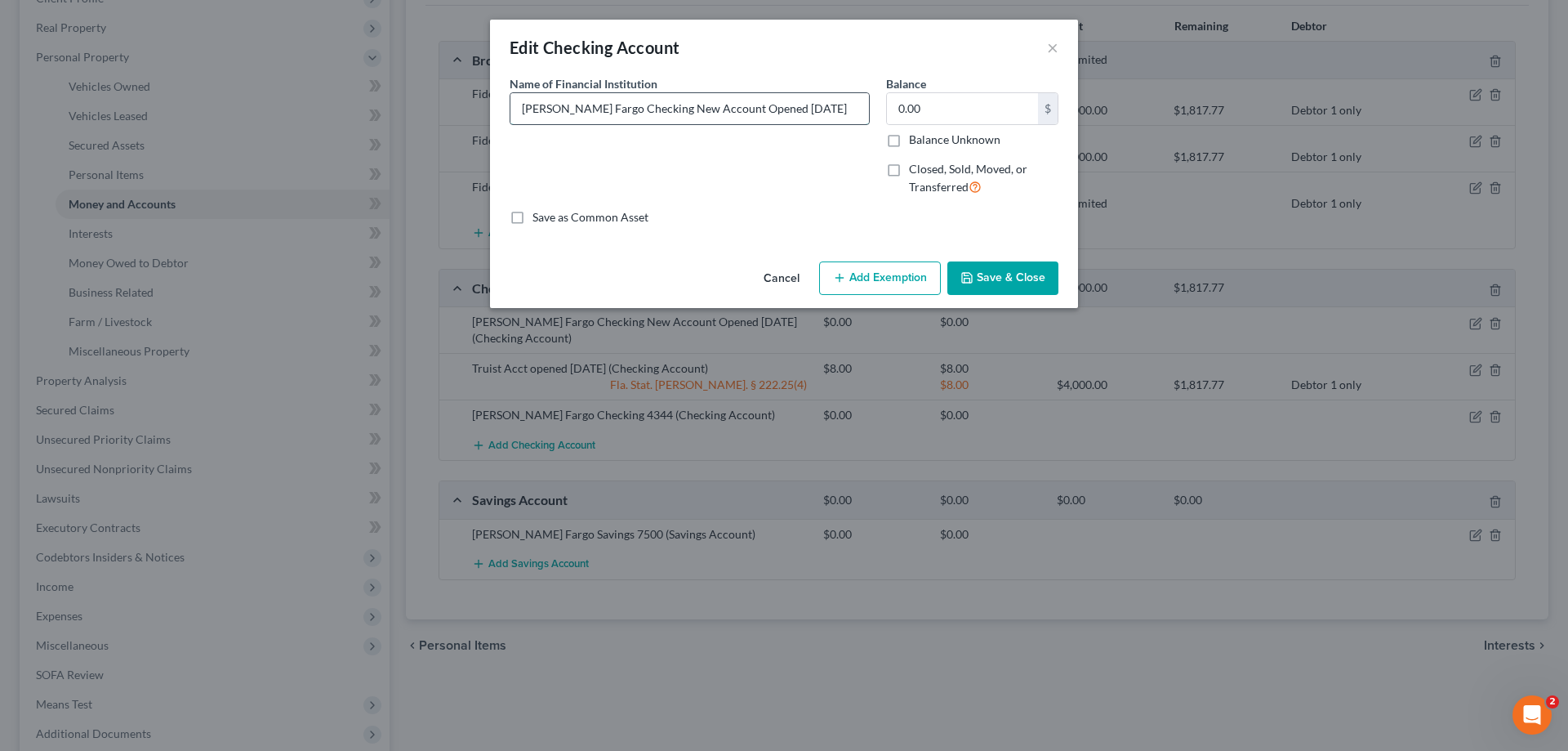
click at [793, 107] on input "[PERSON_NAME] Fargo Checking New Account Opened [DATE]" at bounding box center [690, 108] width 359 height 31
click at [988, 274] on button "Save & Close" at bounding box center [1002, 278] width 111 height 34
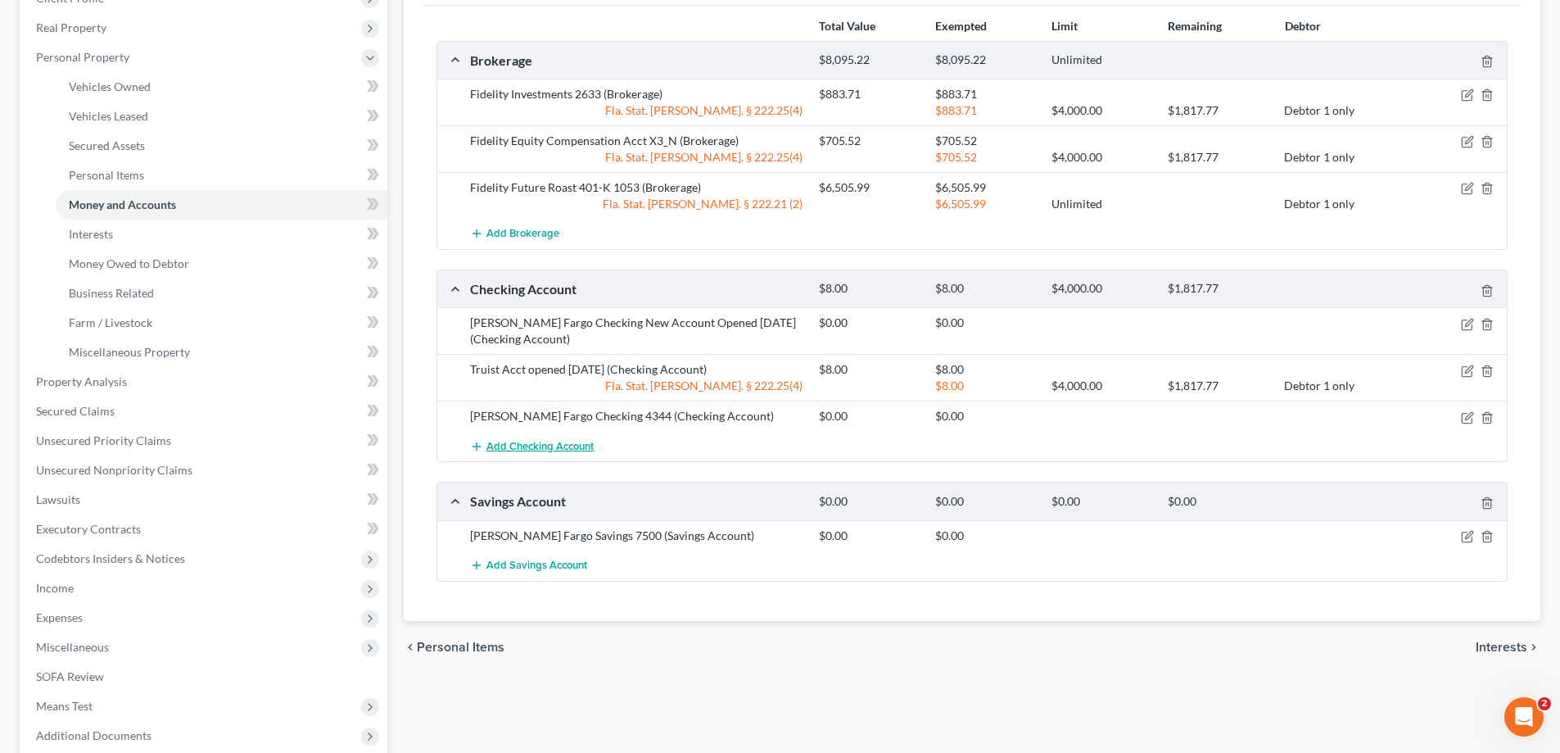
click at [548, 447] on span "Add Checking Account" at bounding box center [539, 446] width 107 height 13
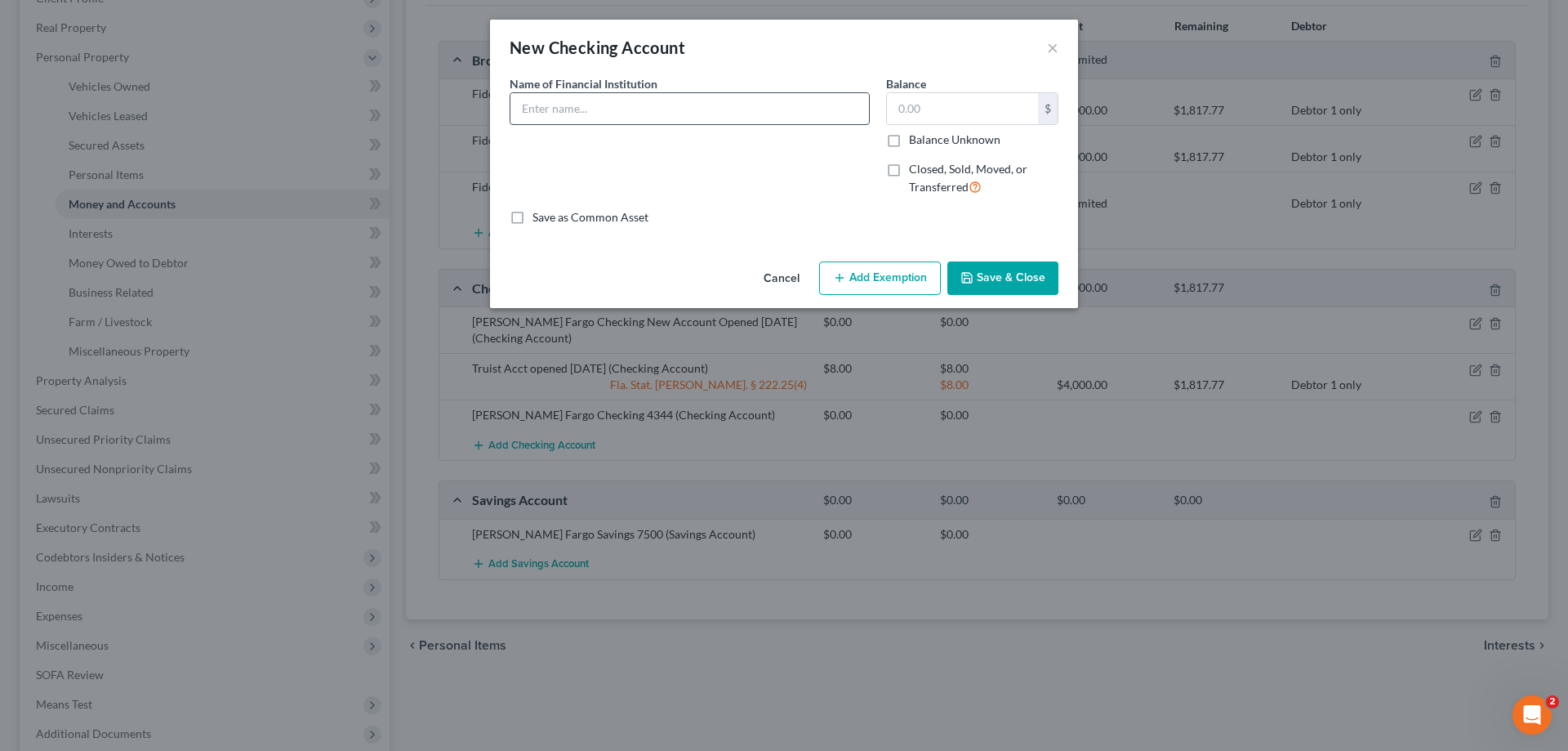
click at [589, 115] on input "text" at bounding box center [690, 108] width 359 height 31
type input "Well Fargo Checking New Acct Opened [DATE] [PERSON_NAME] alone"
click at [1004, 276] on button "Save & Close" at bounding box center [1002, 278] width 111 height 34
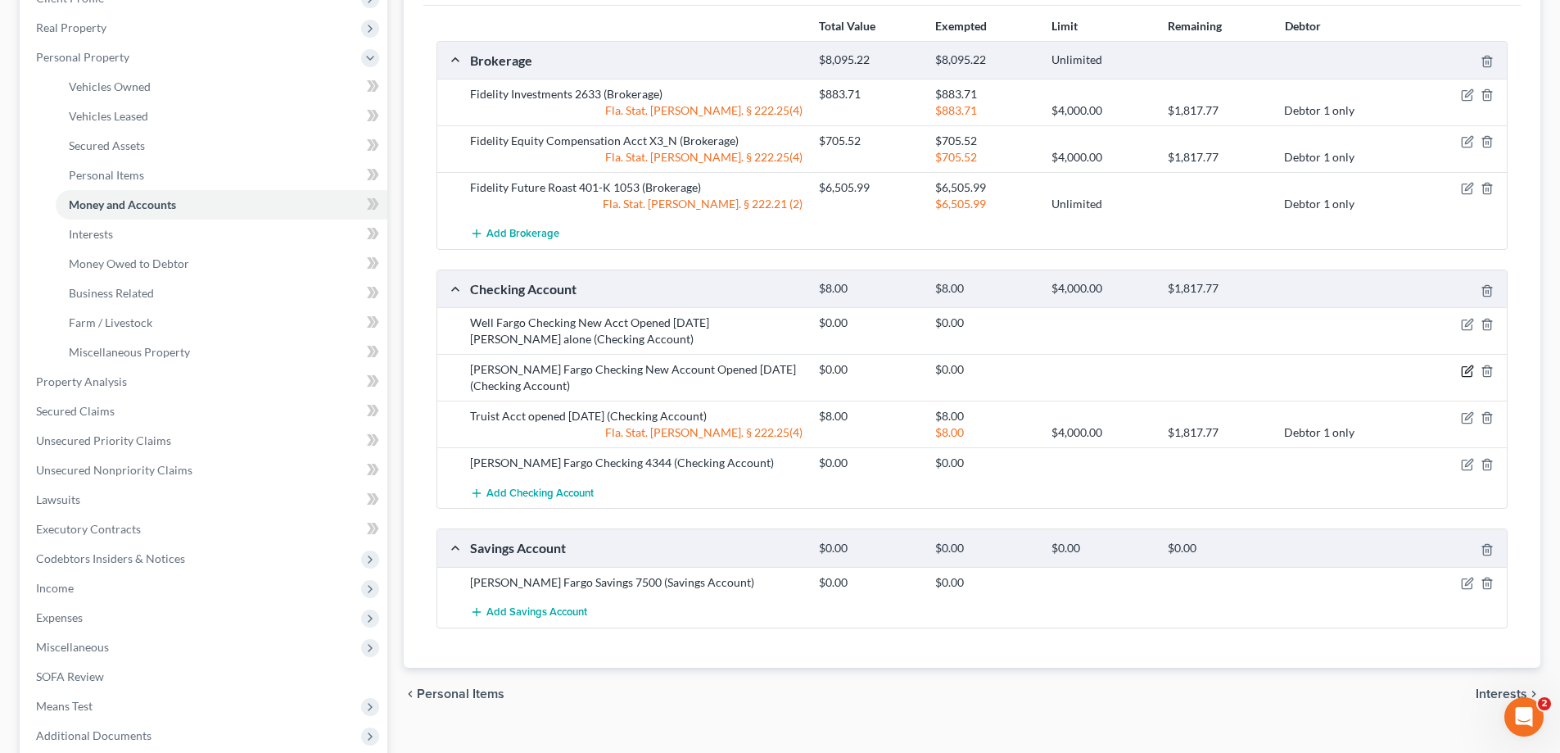
click at [1469, 372] on icon "button" at bounding box center [1467, 370] width 13 height 13
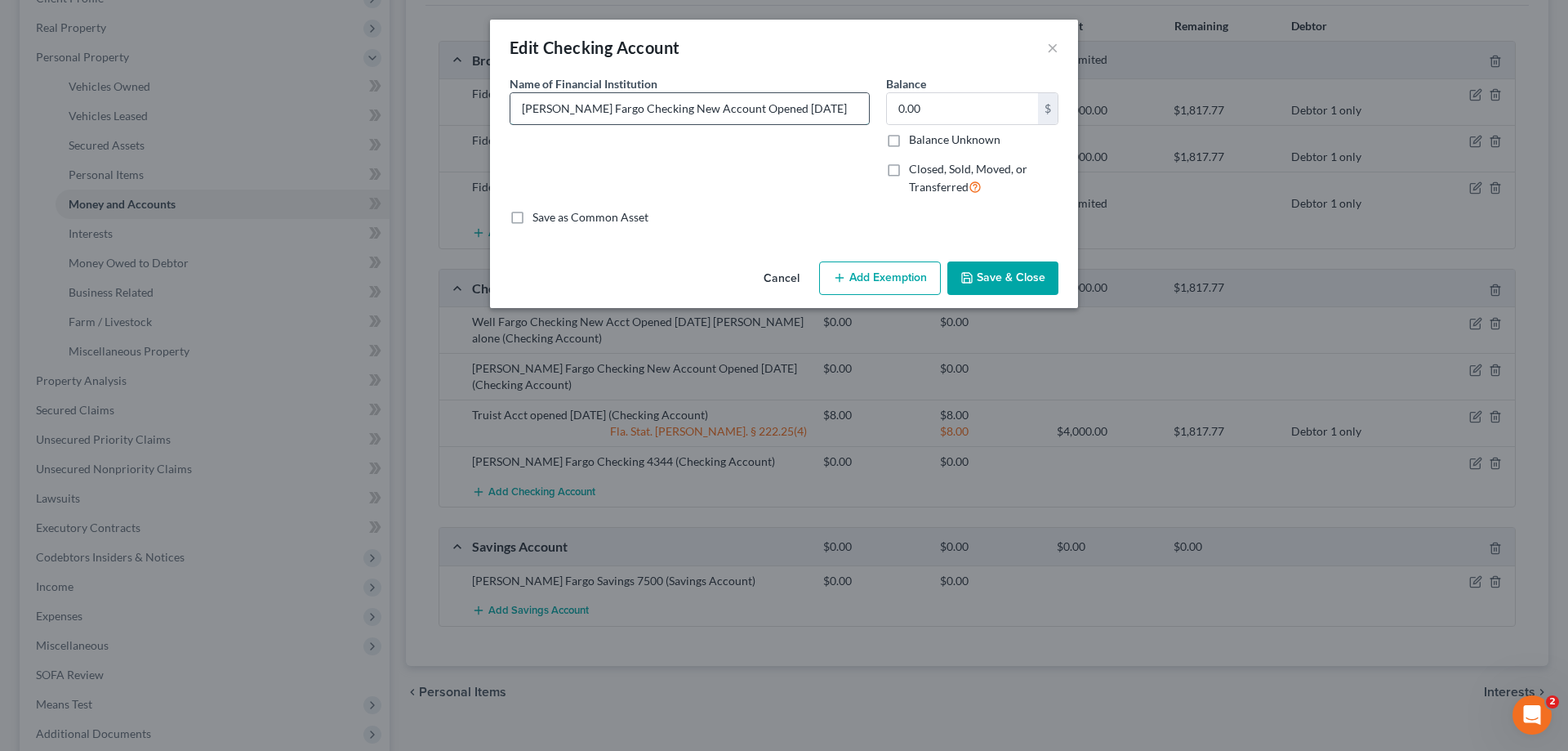
click at [812, 112] on input "[PERSON_NAME] Fargo Checking New Account Opened [DATE]" at bounding box center [690, 108] width 359 height 31
type input "[PERSON_NAME] Fargo Checking New Account Opened [DATE] [PERSON_NAME] alone"
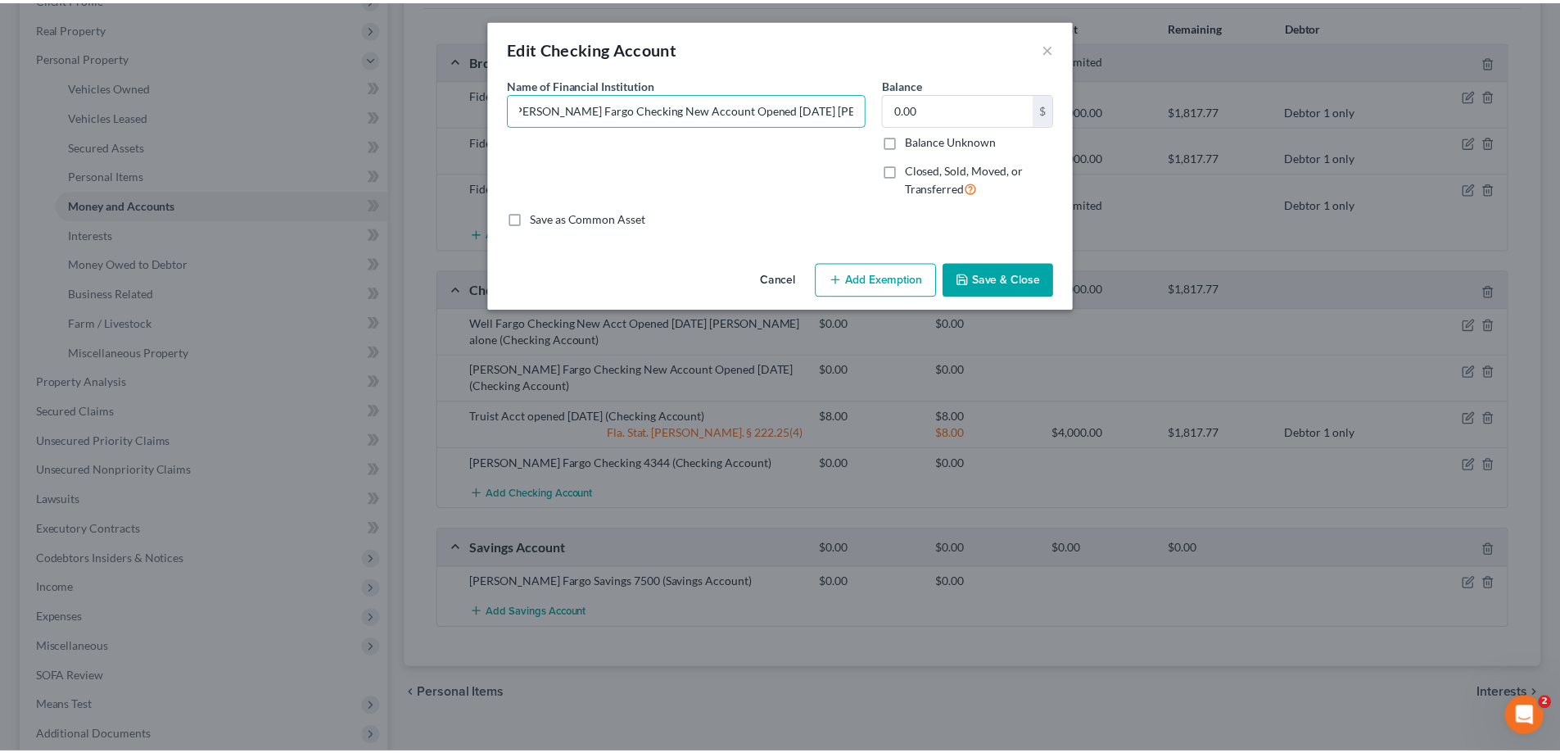
scroll to position [0, 0]
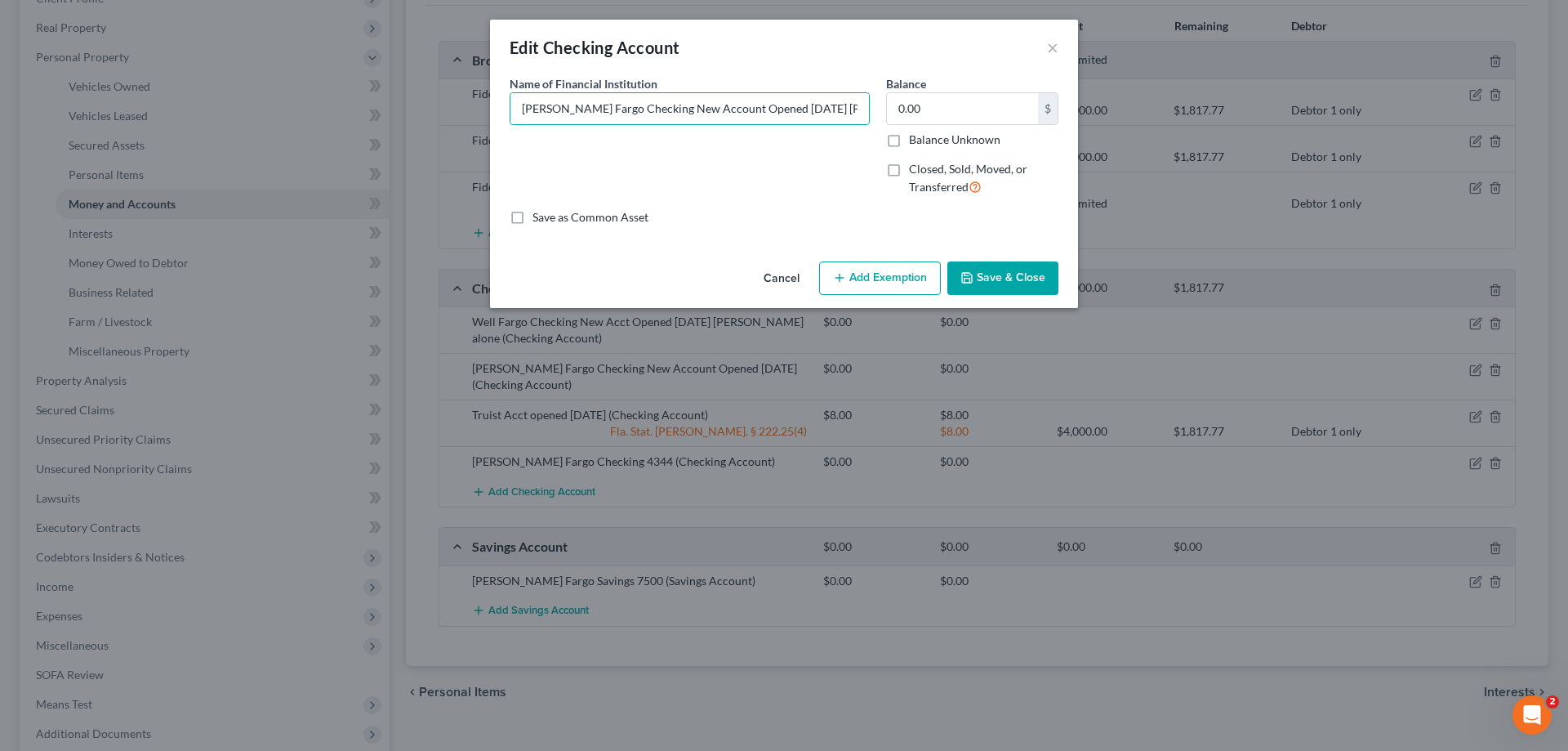
click at [1003, 273] on button "Save & Close" at bounding box center [1002, 278] width 111 height 34
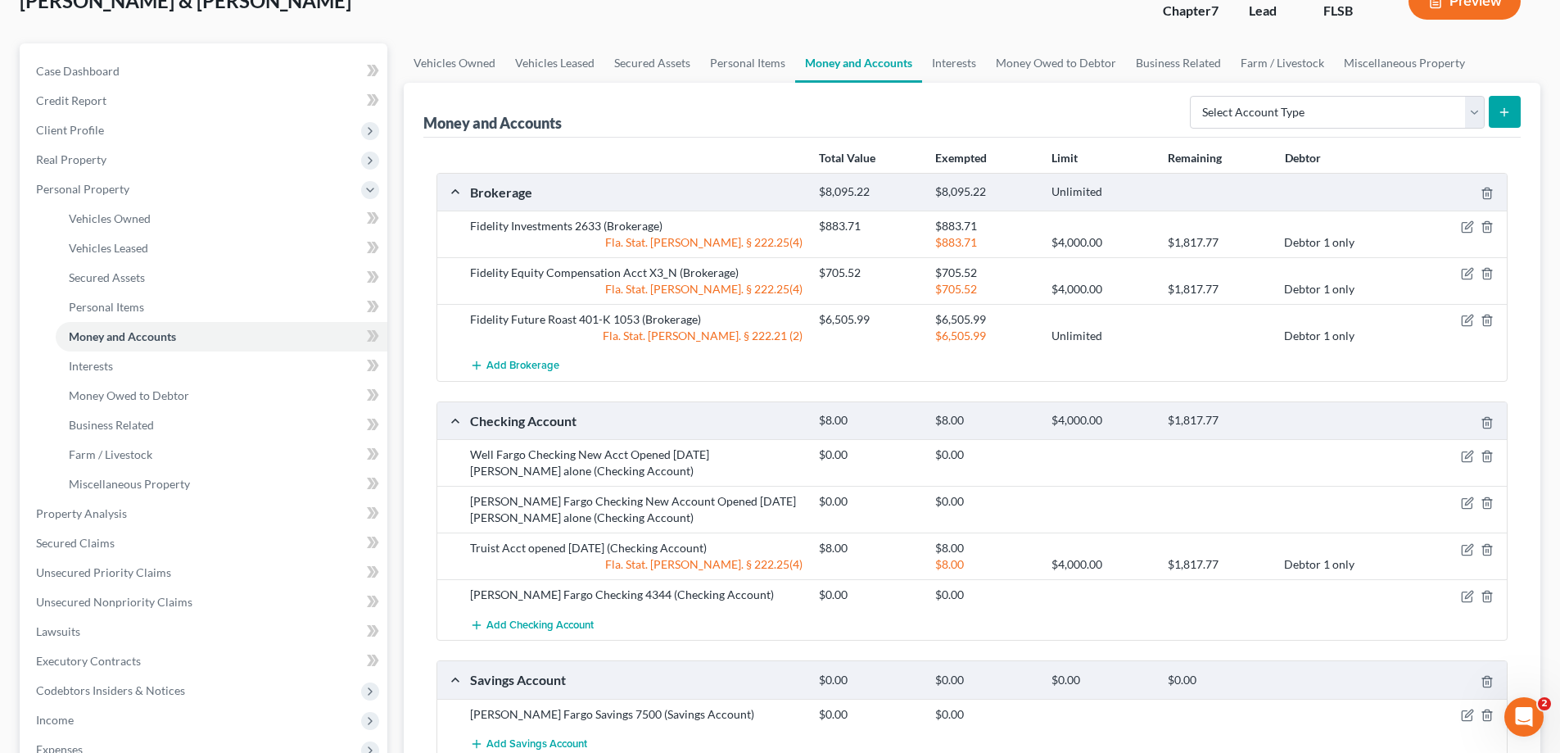
scroll to position [85, 0]
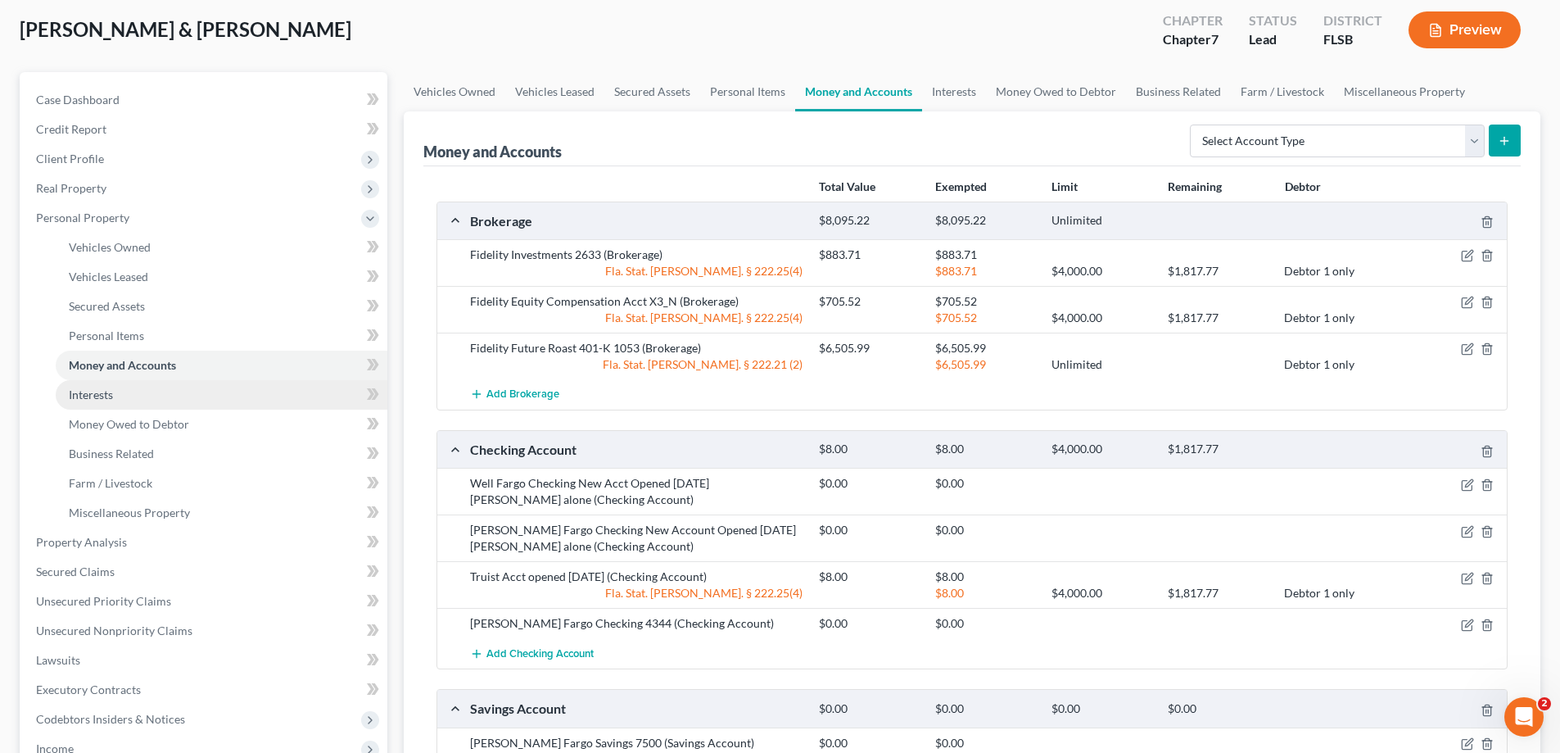
click at [93, 397] on span "Interests" at bounding box center [91, 394] width 44 height 14
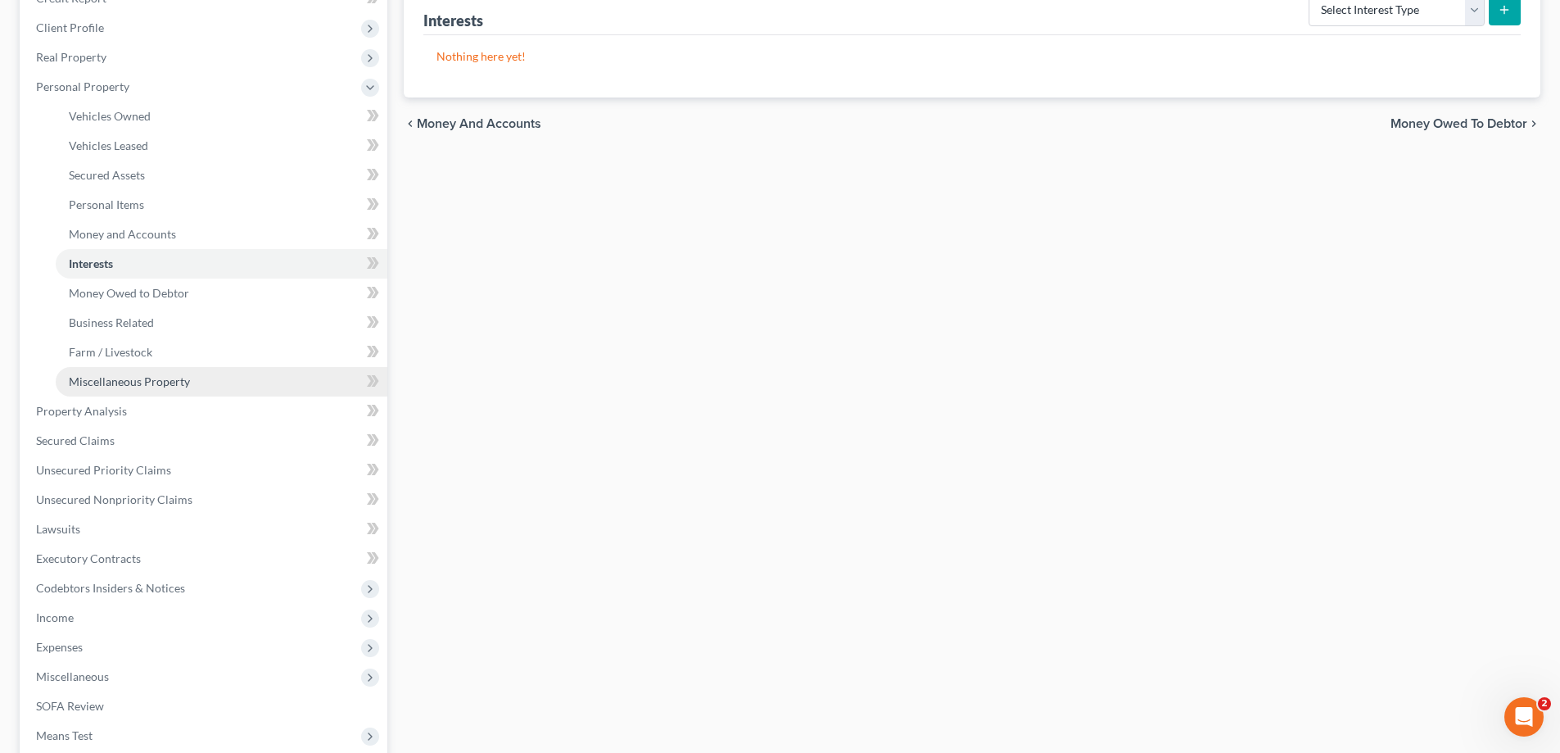
scroll to position [246, 0]
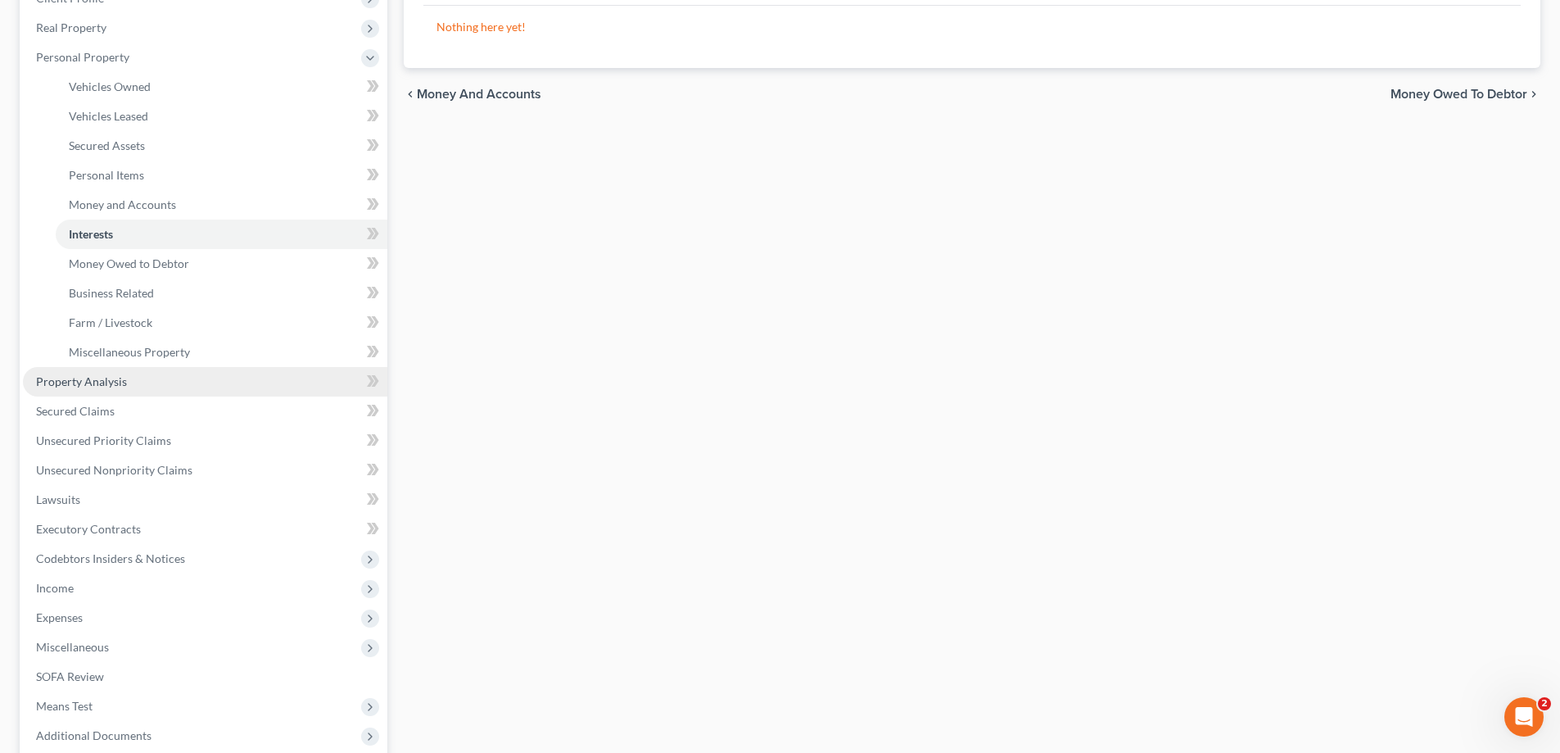
click at [101, 380] on span "Property Analysis" at bounding box center [81, 381] width 91 height 14
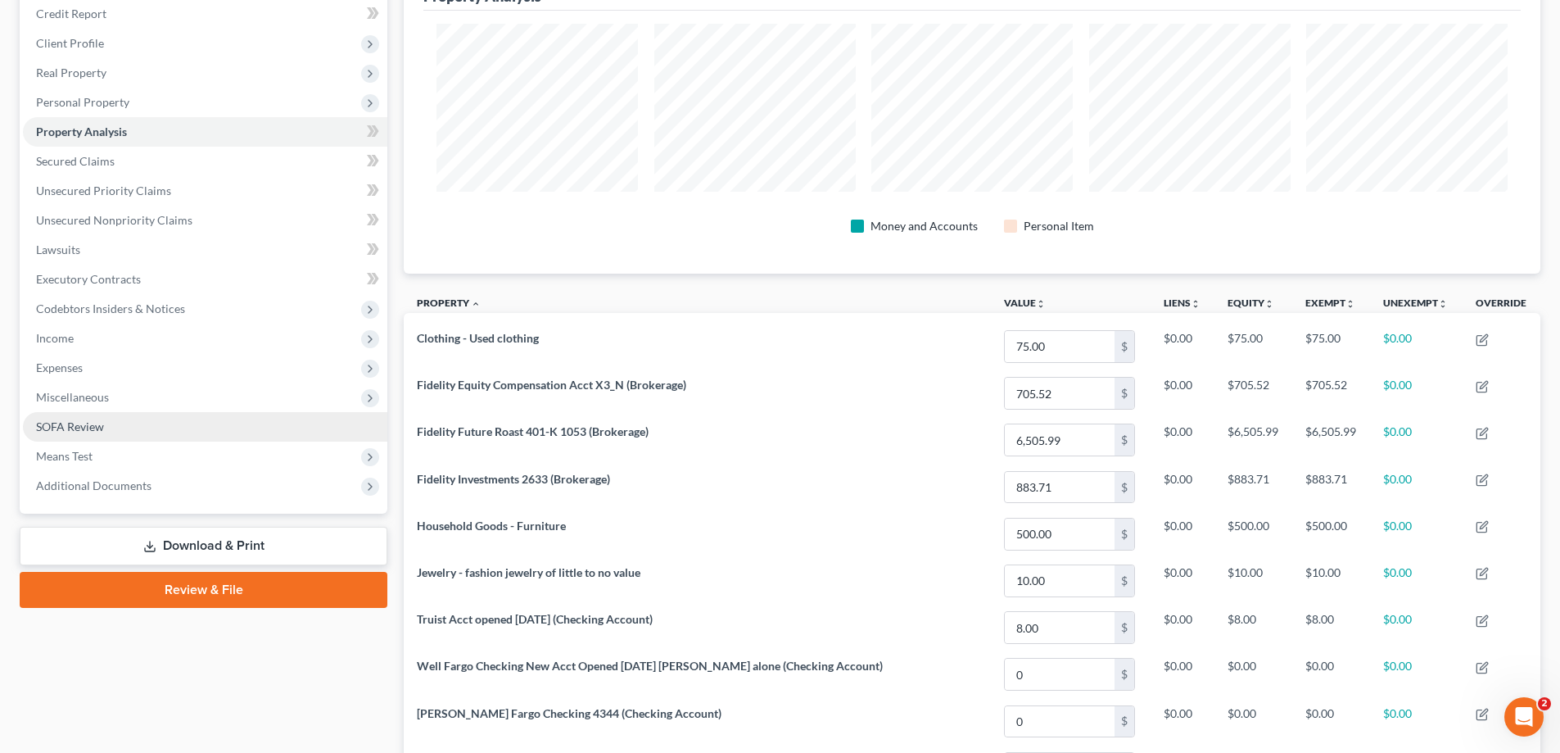
scroll to position [119, 0]
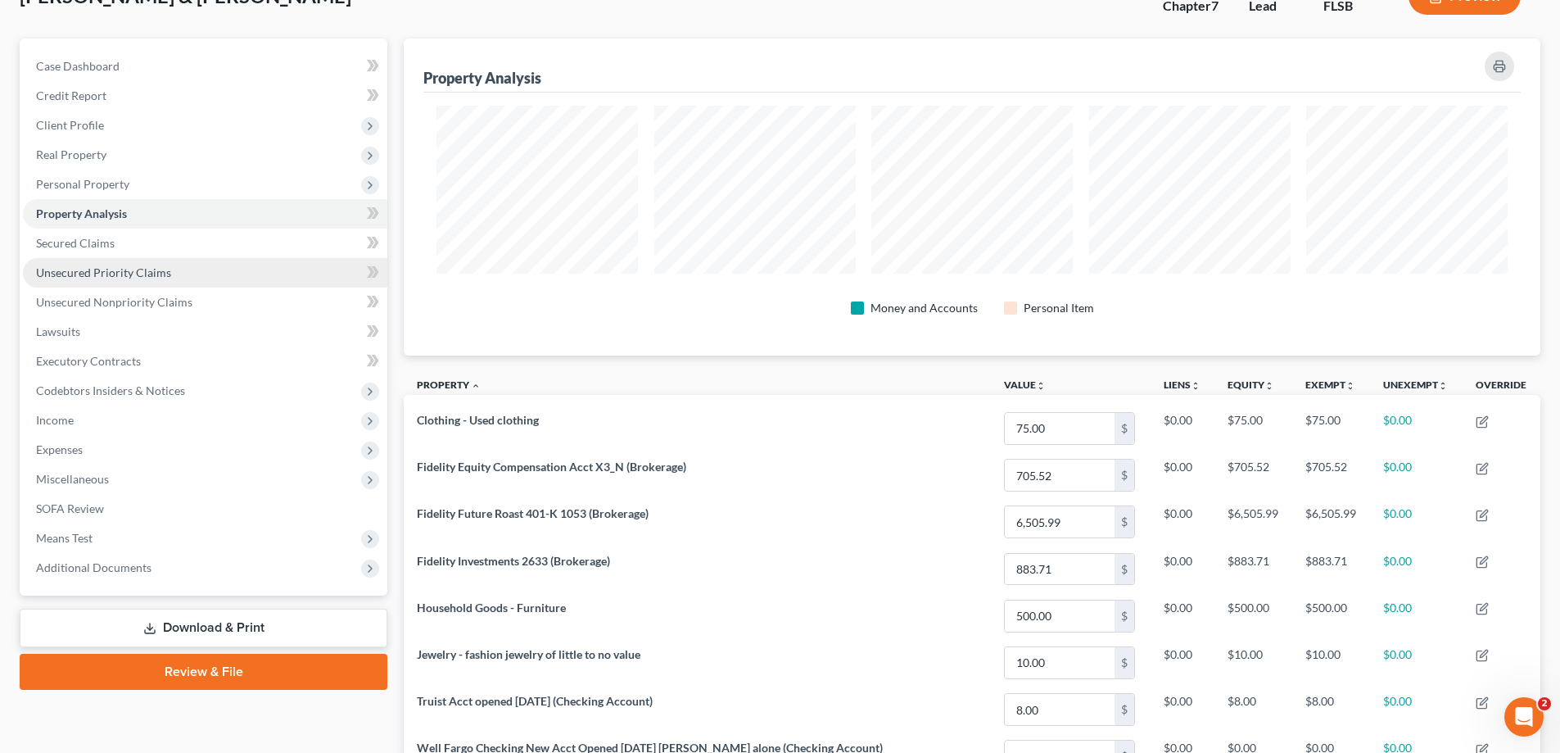
click at [102, 272] on span "Unsecured Priority Claims" at bounding box center [103, 272] width 135 height 14
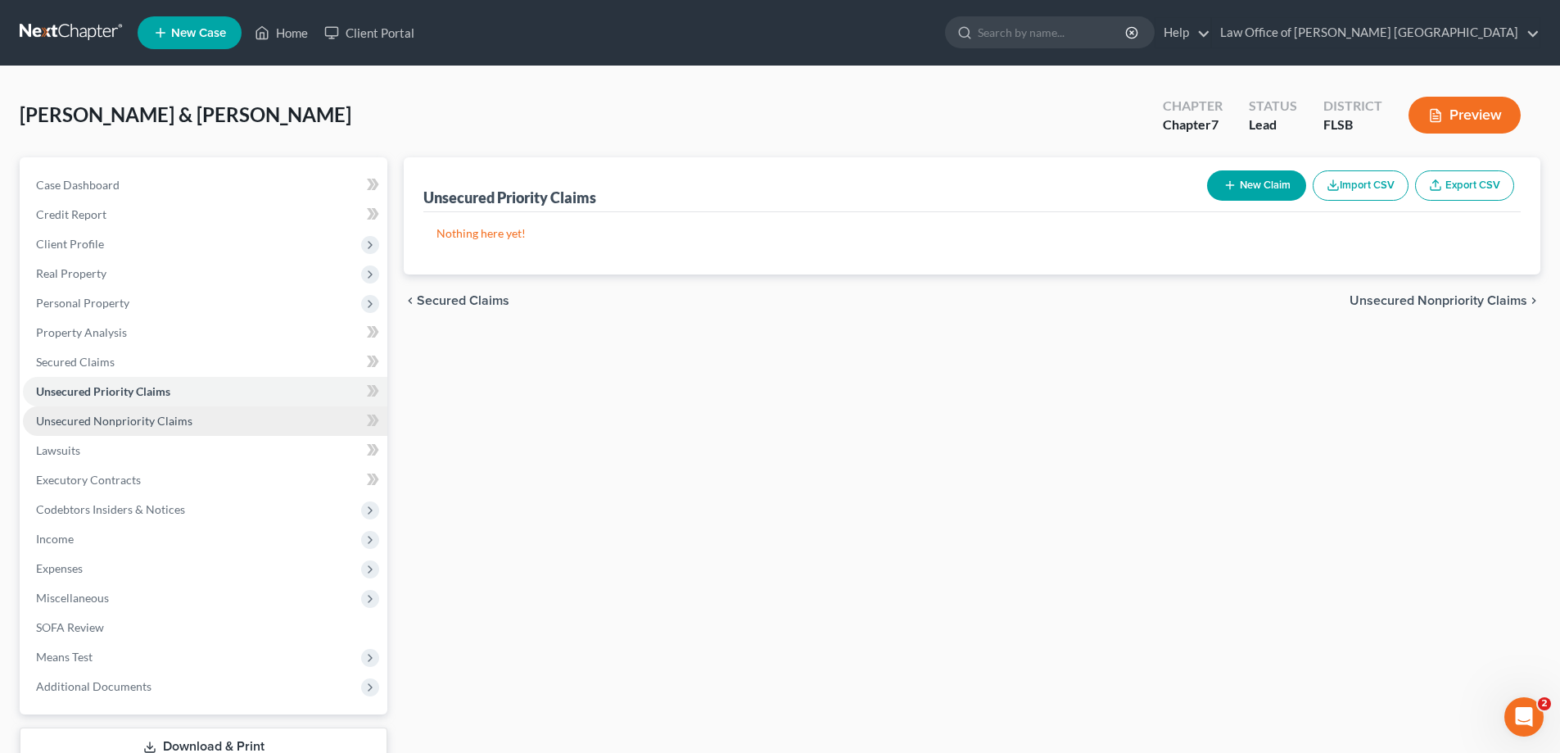
click at [124, 418] on span "Unsecured Nonpriority Claims" at bounding box center [114, 421] width 156 height 14
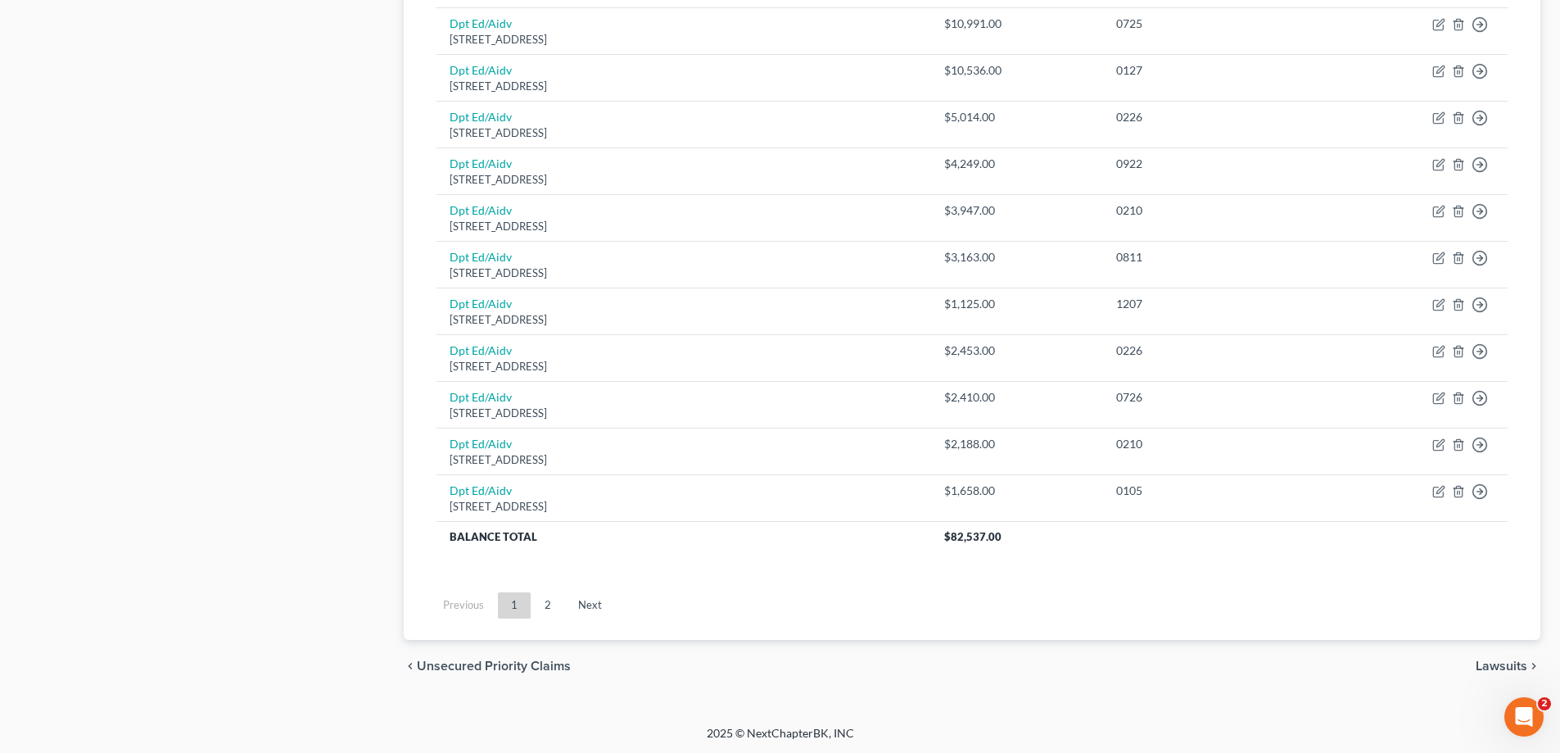
scroll to position [1138, 0]
click at [547, 601] on link "2" at bounding box center [548, 603] width 33 height 26
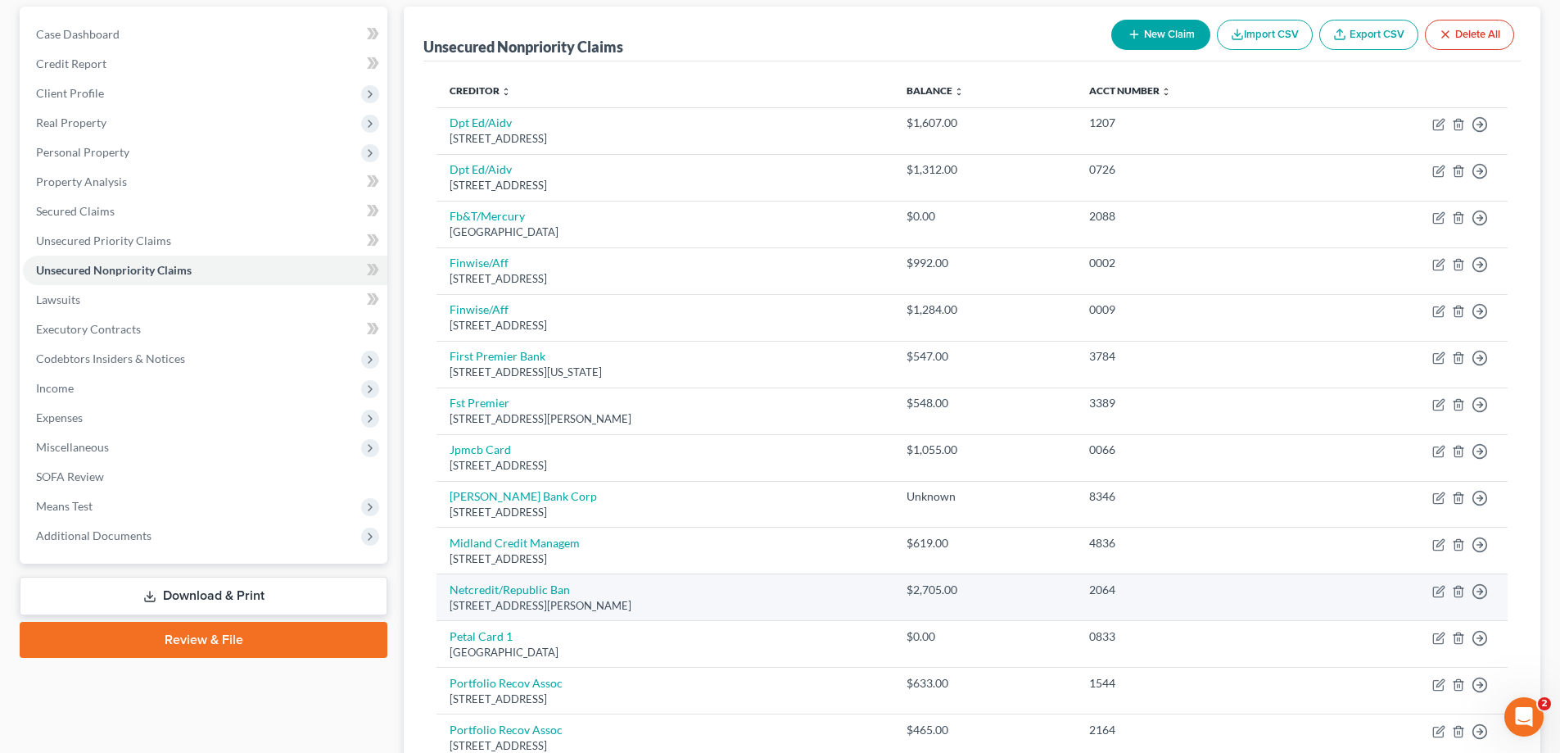
scroll to position [122, 0]
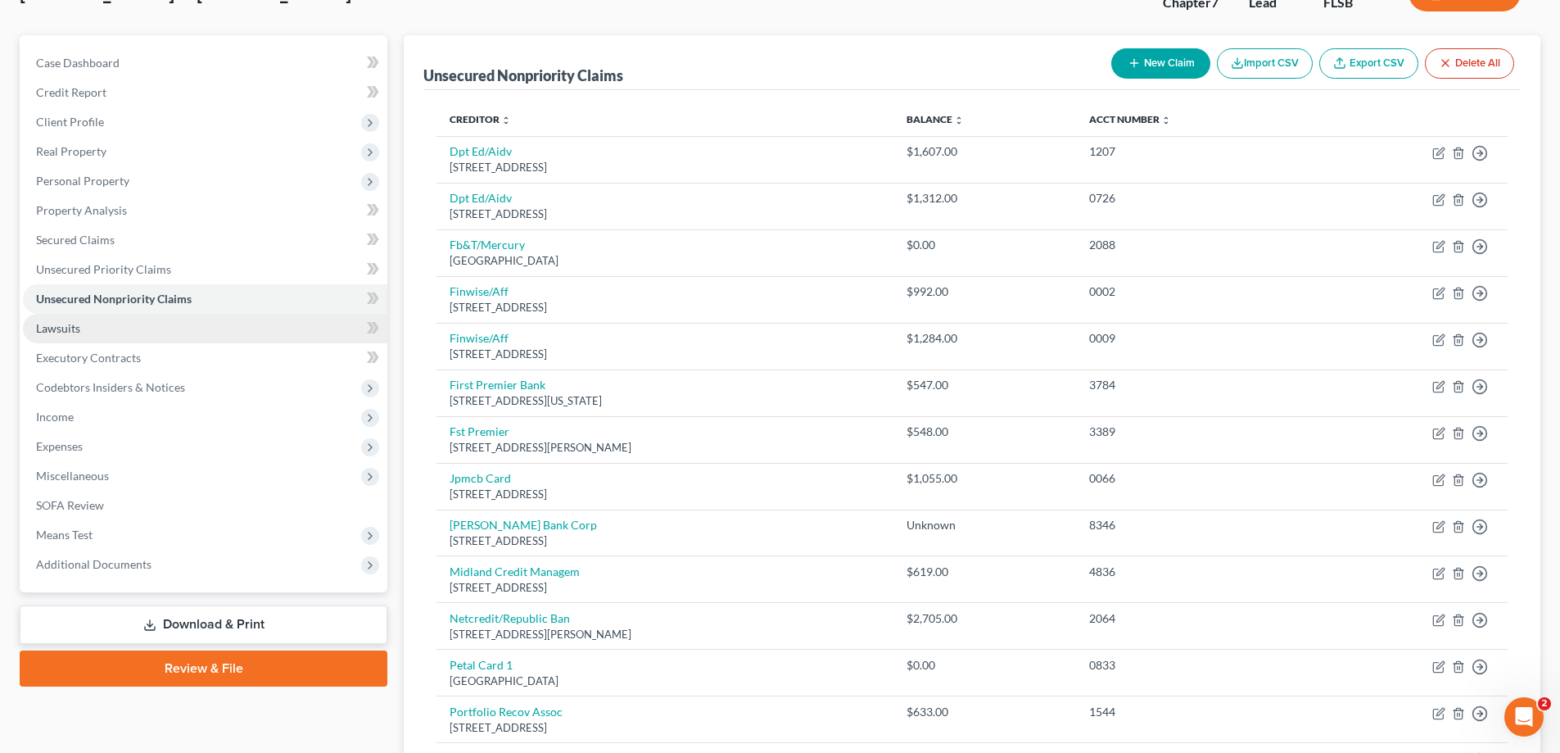
click at [60, 328] on span "Lawsuits" at bounding box center [58, 328] width 44 height 14
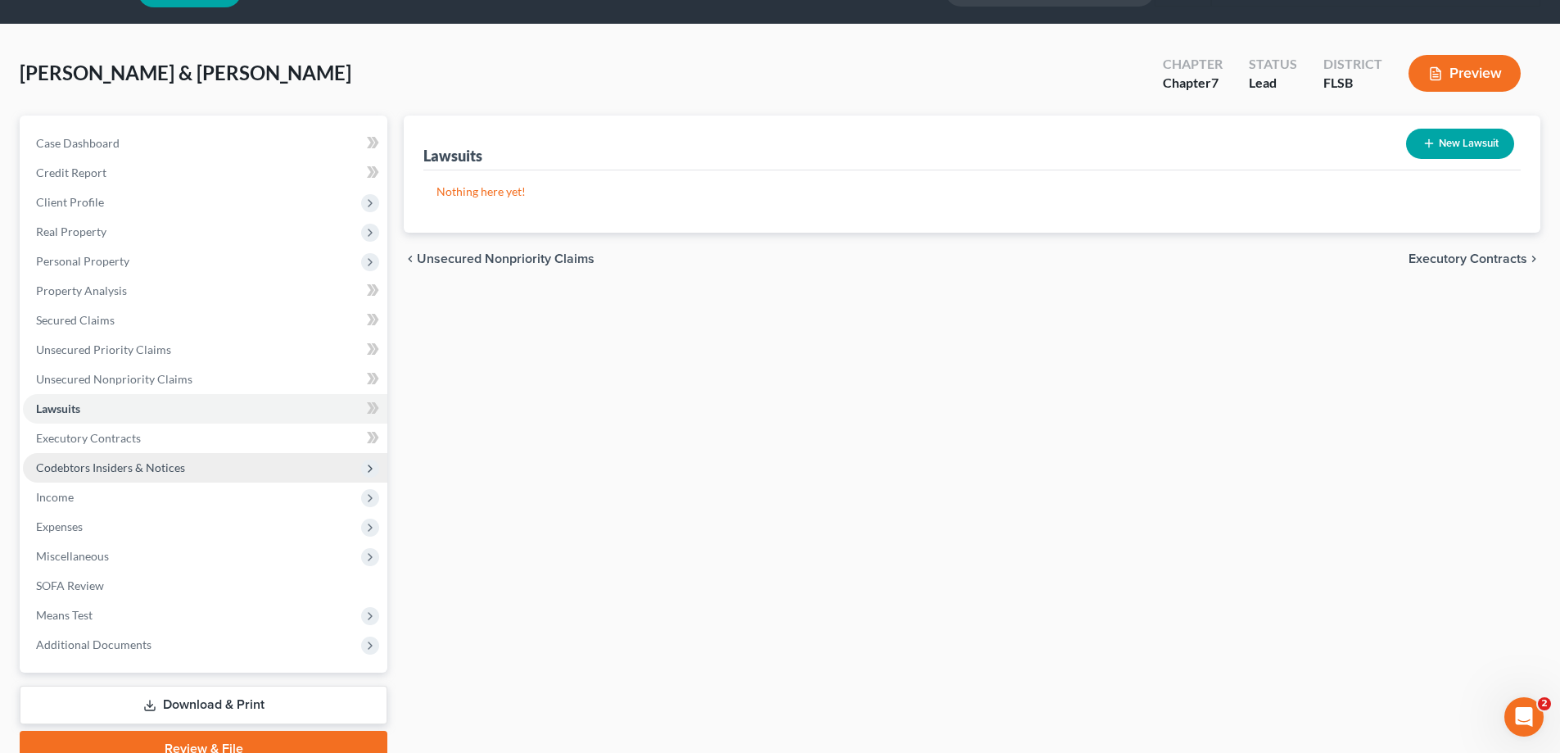
scroll to position [82, 0]
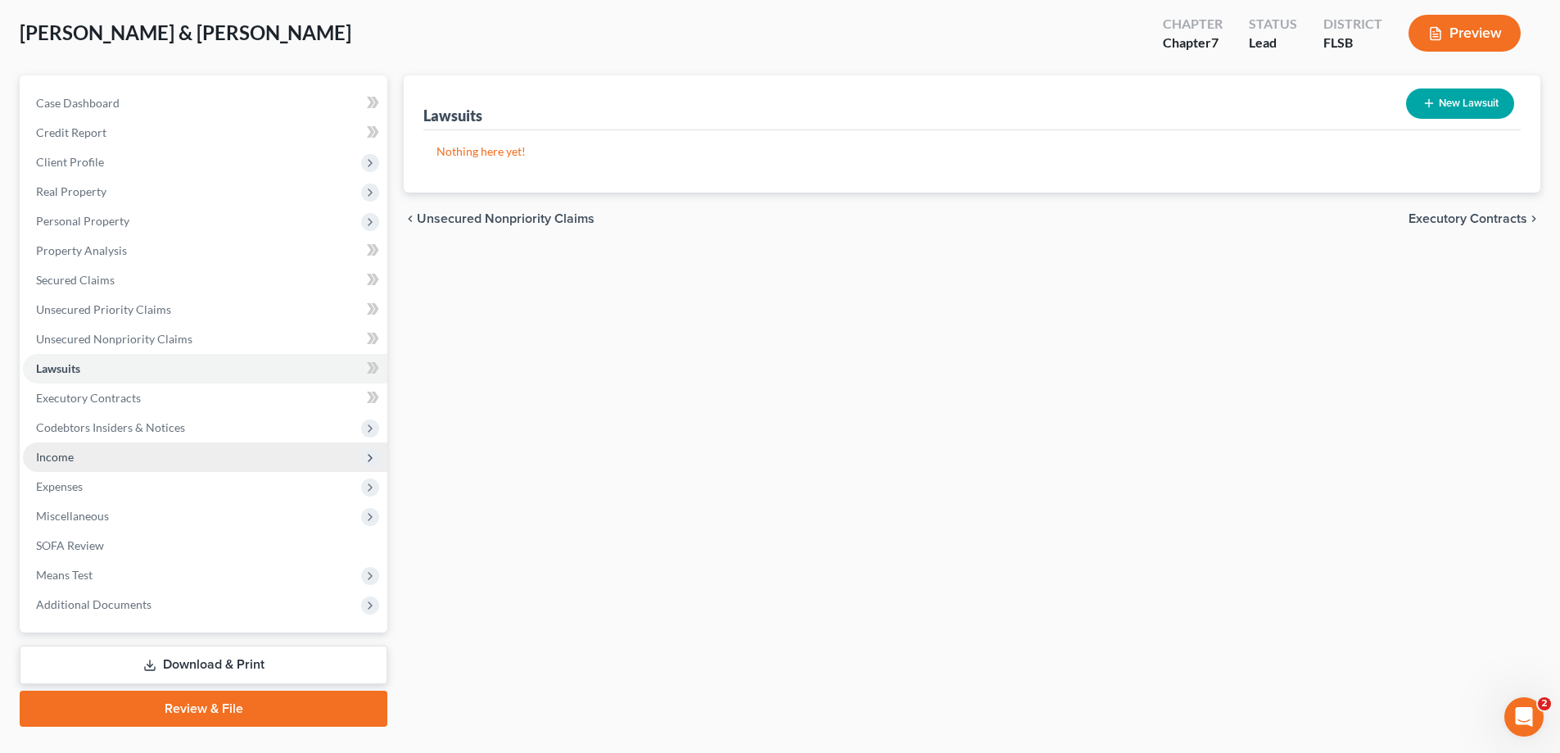
click at [61, 459] on span "Income" at bounding box center [55, 457] width 38 height 14
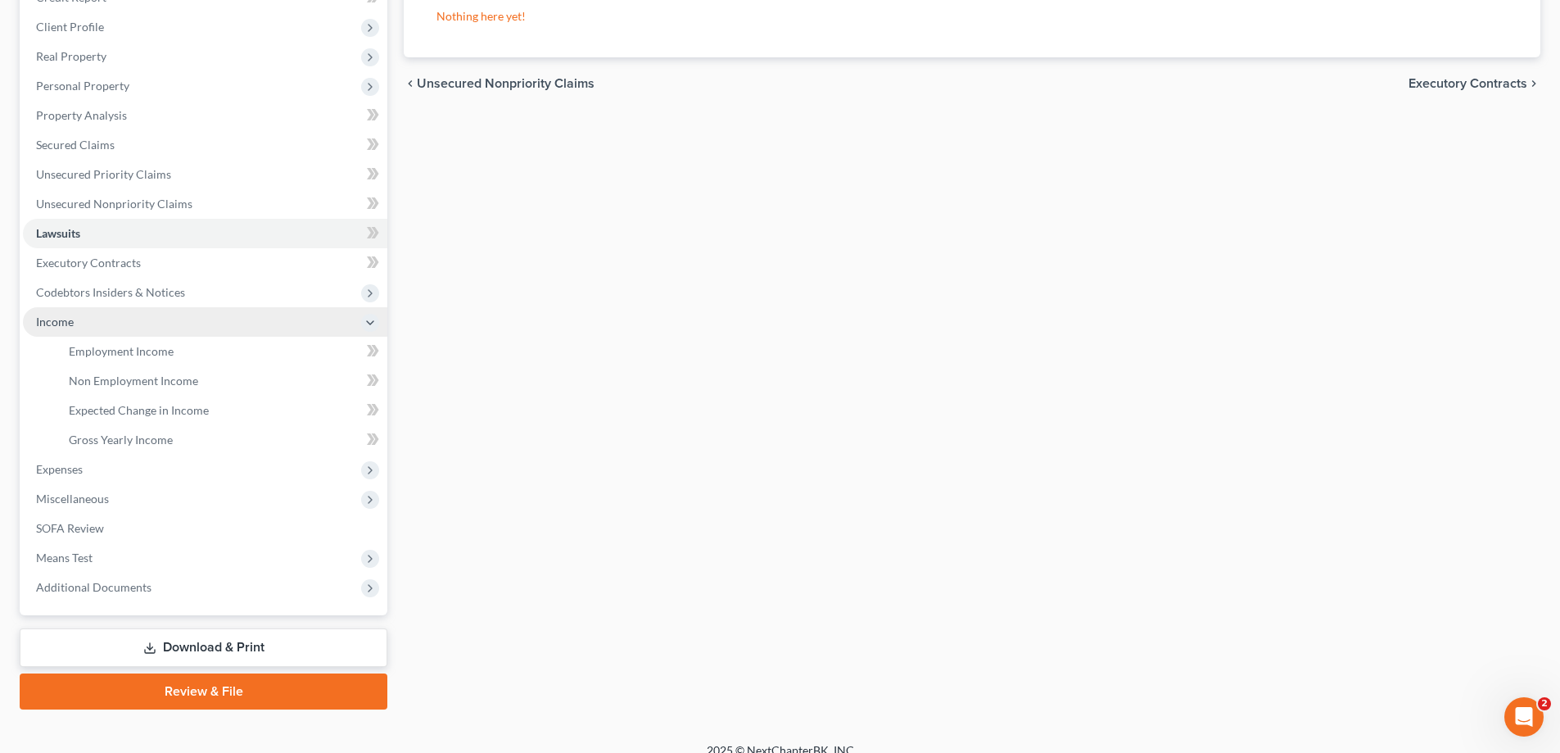
scroll to position [236, 0]
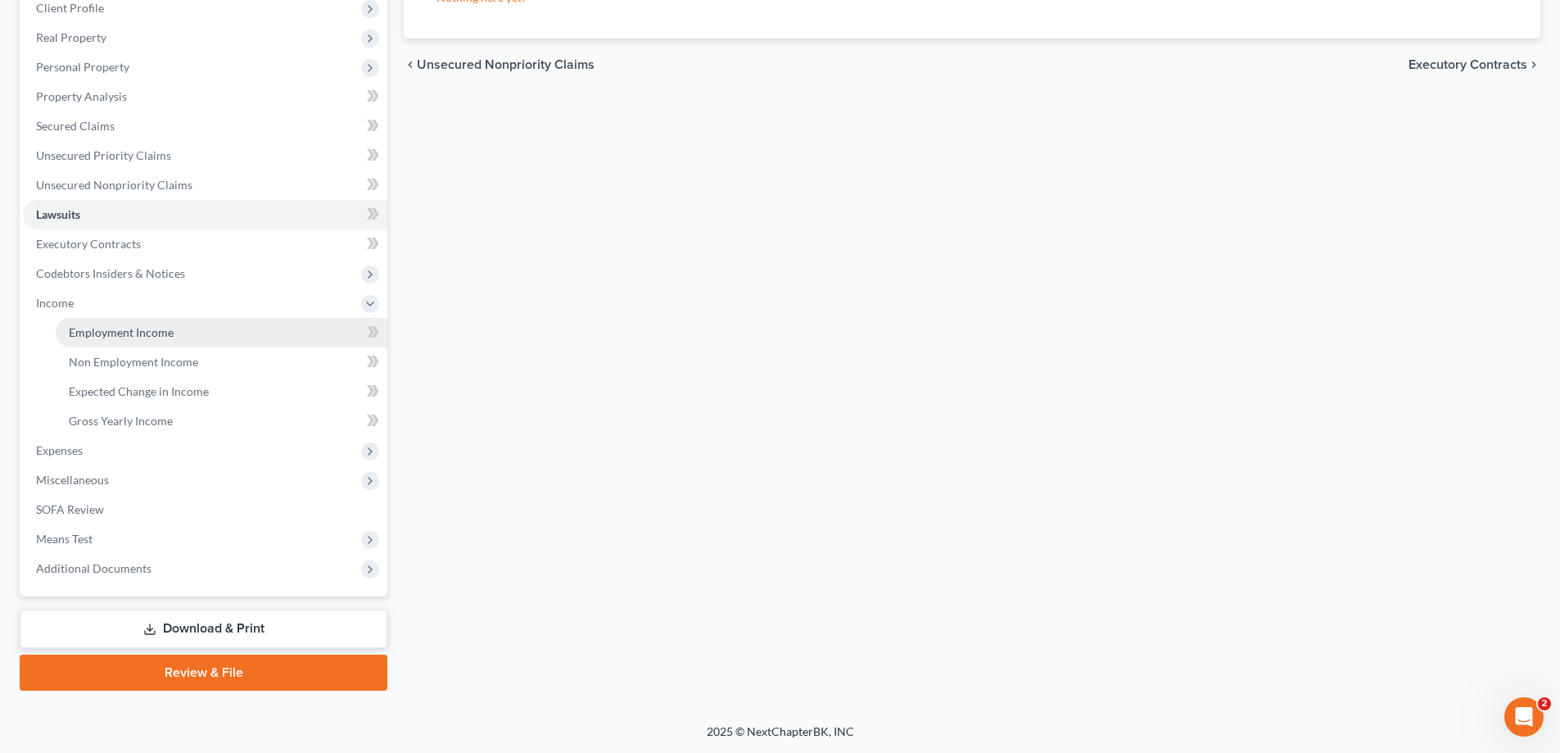
click at [136, 333] on span "Employment Income" at bounding box center [121, 332] width 105 height 14
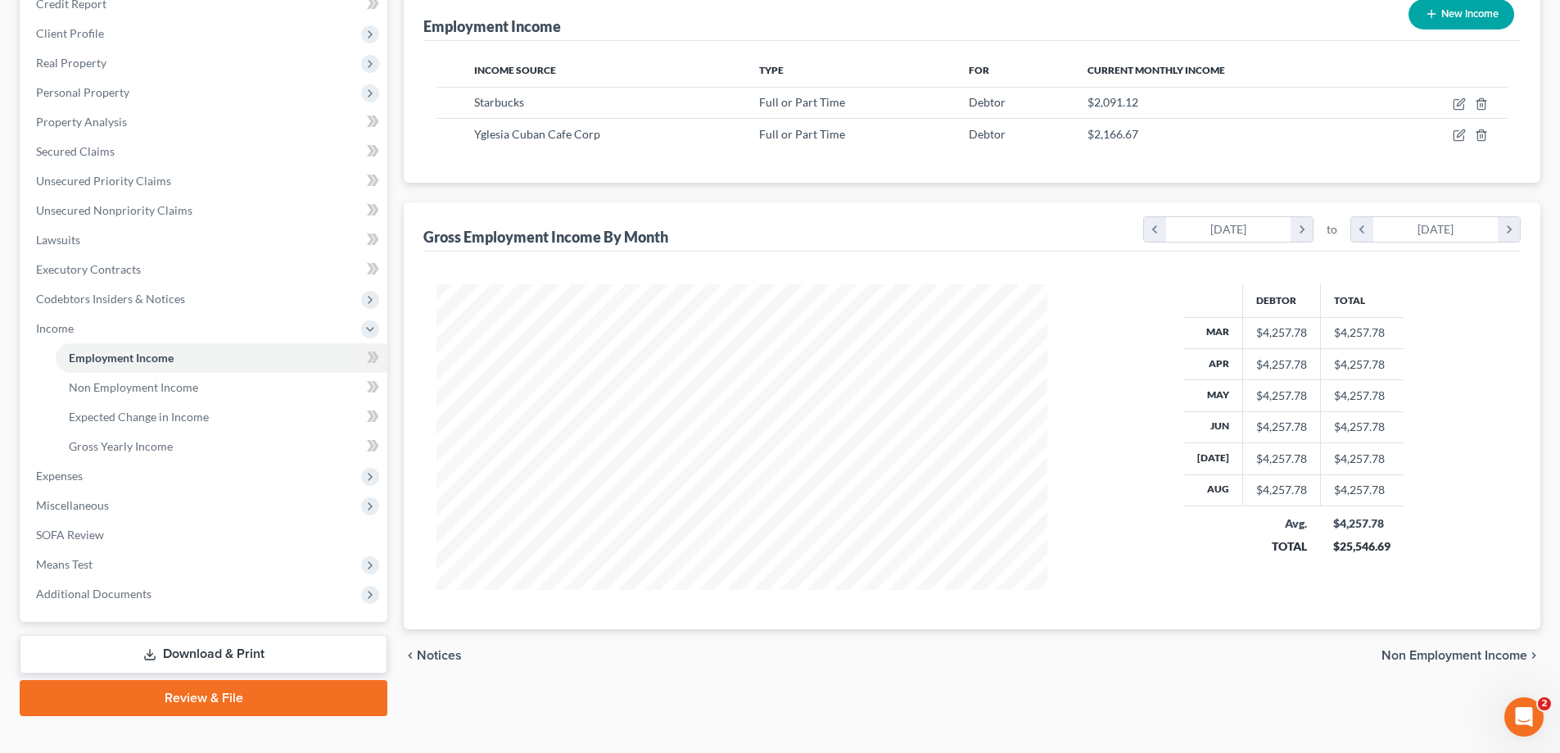
scroll to position [236, 0]
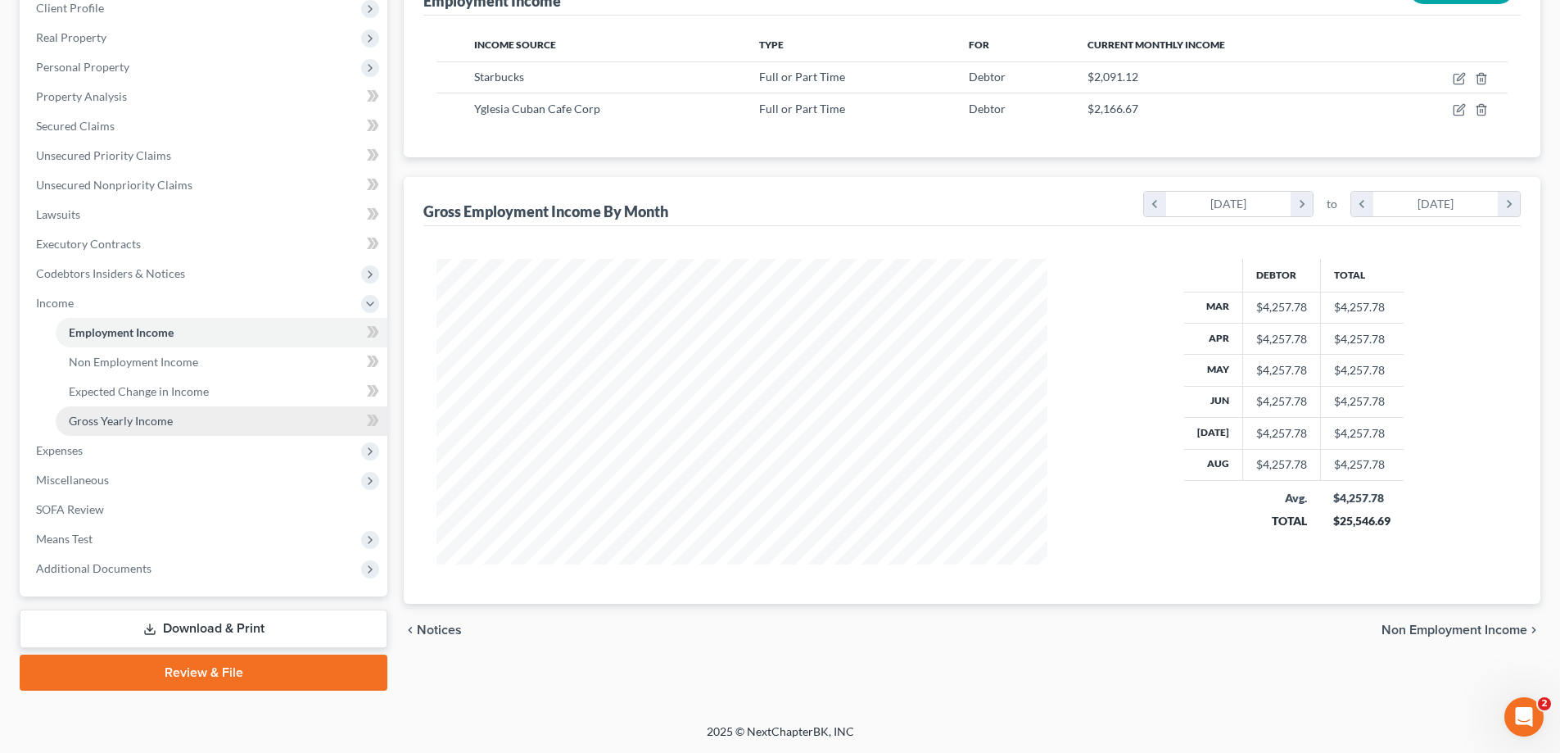
click at [120, 422] on span "Gross Yearly Income" at bounding box center [121, 421] width 104 height 14
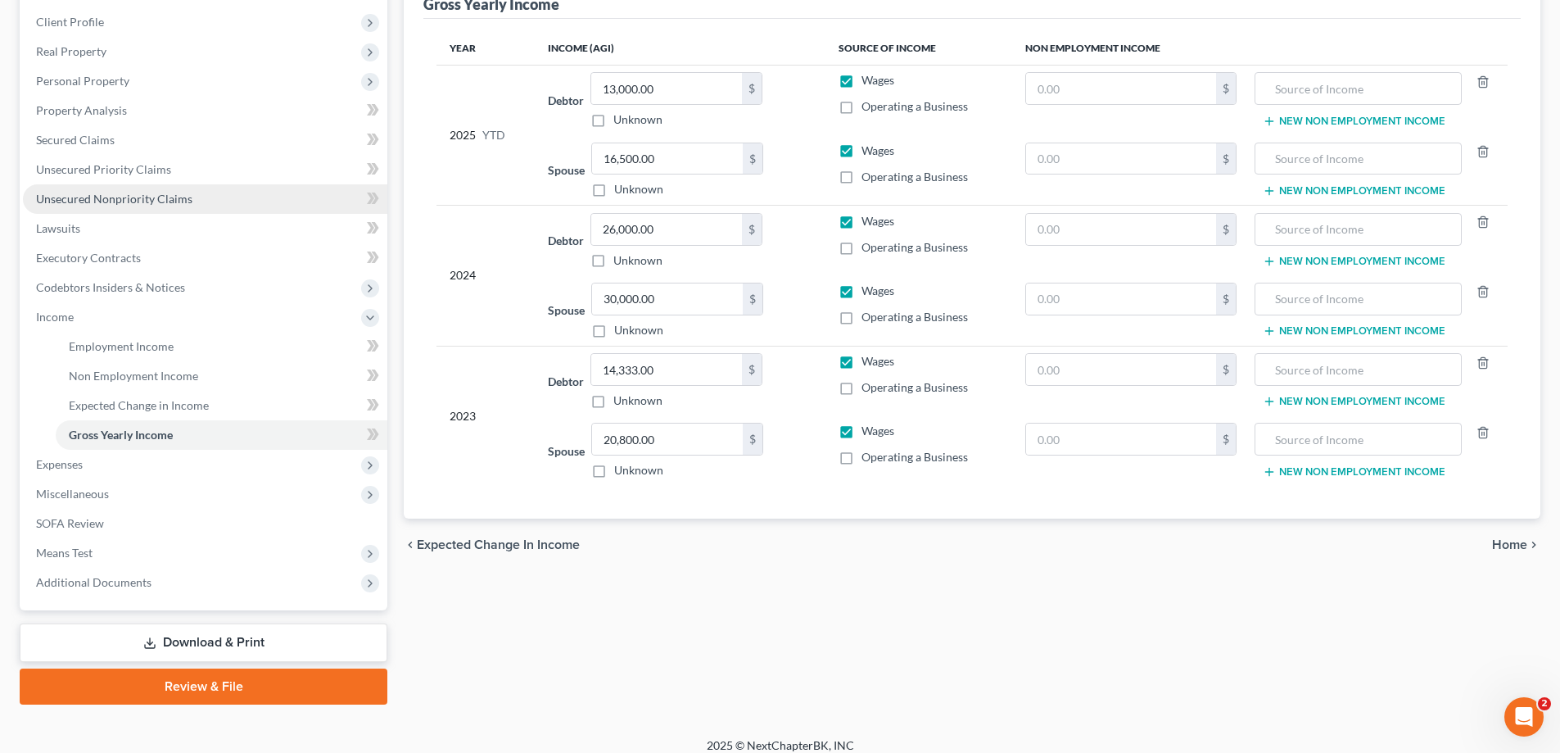
scroll to position [236, 0]
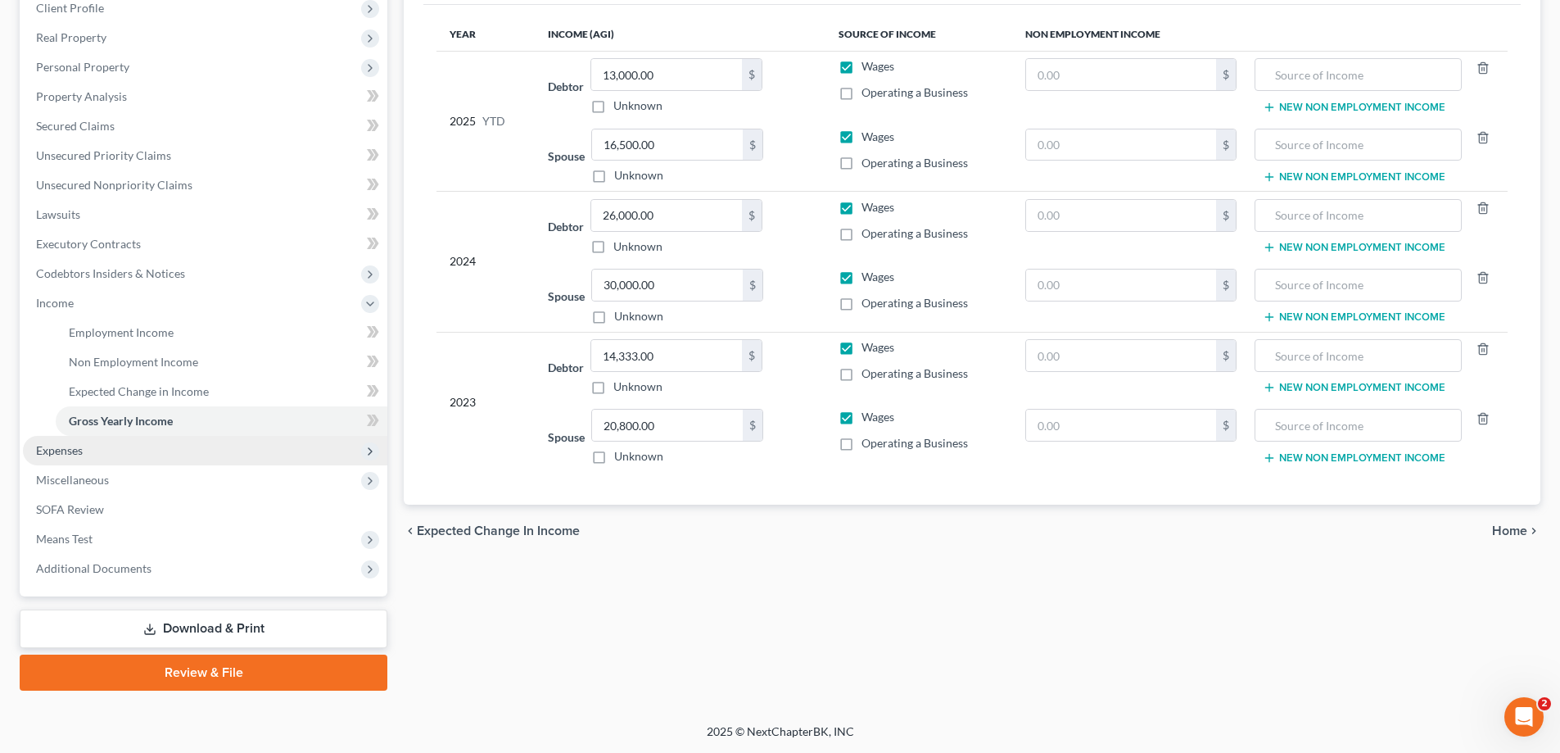
click at [63, 453] on span "Expenses" at bounding box center [59, 450] width 47 height 14
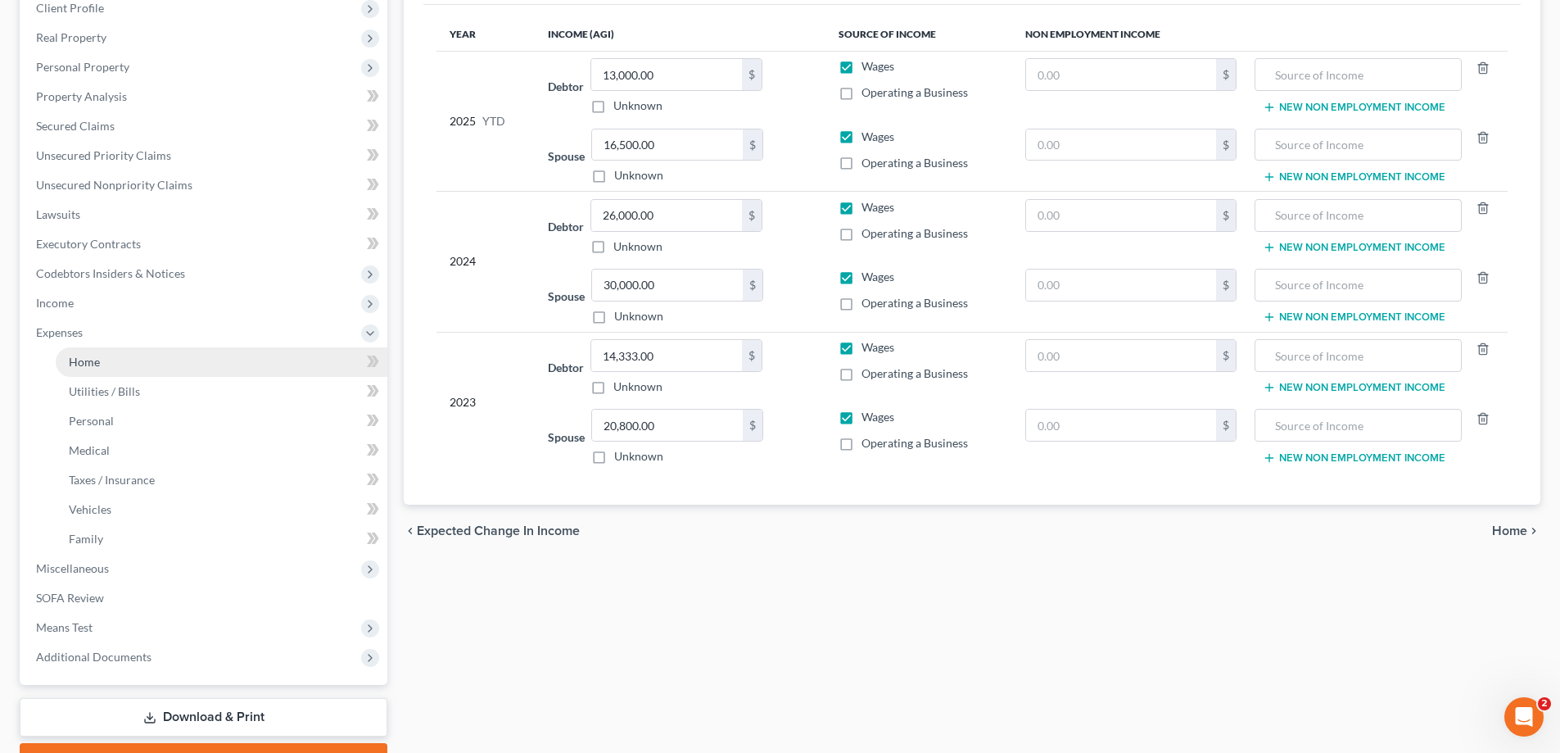
click at [96, 366] on span "Home" at bounding box center [84, 362] width 31 height 14
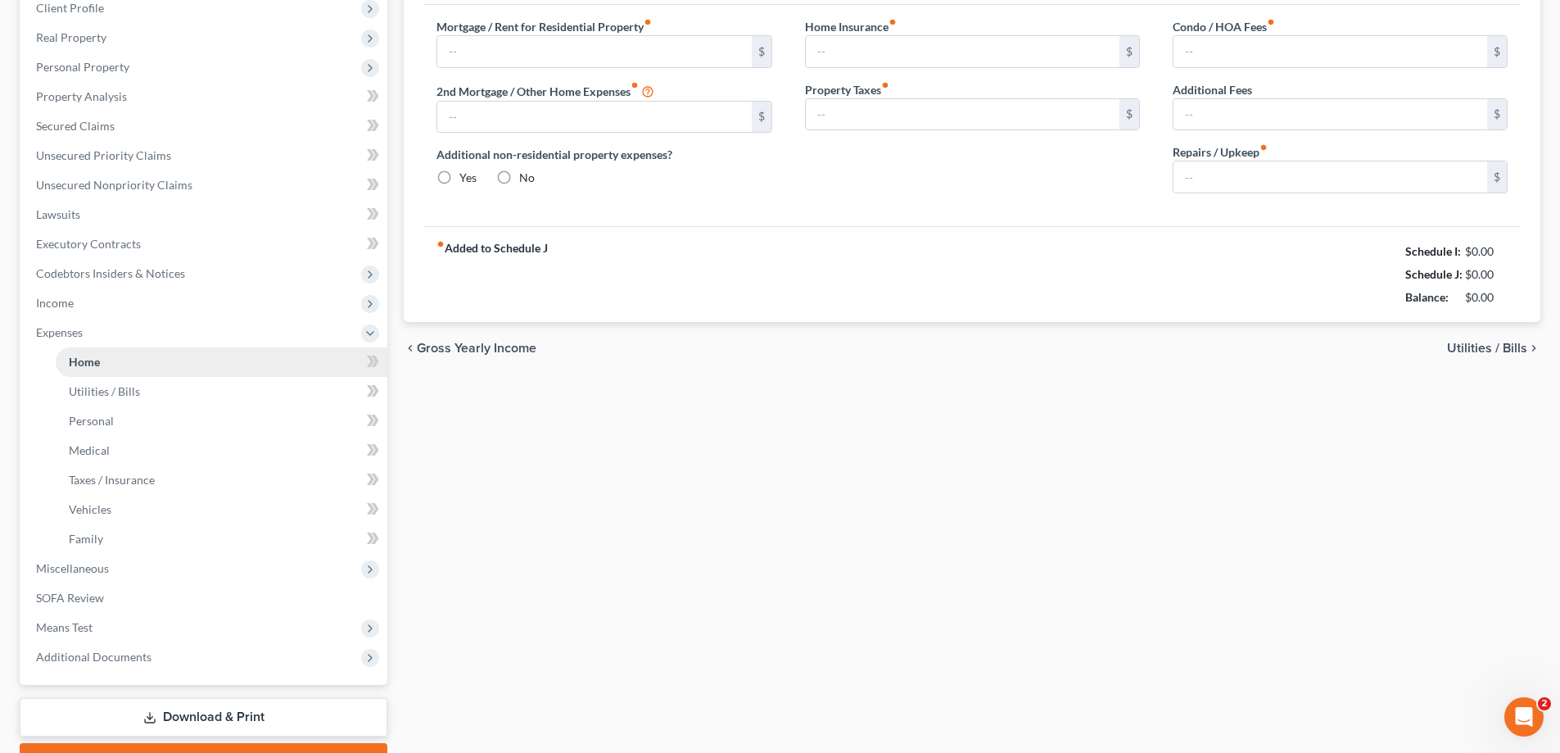
type input "1,000.00"
type input "0.00"
radio input "true"
type input "0.00"
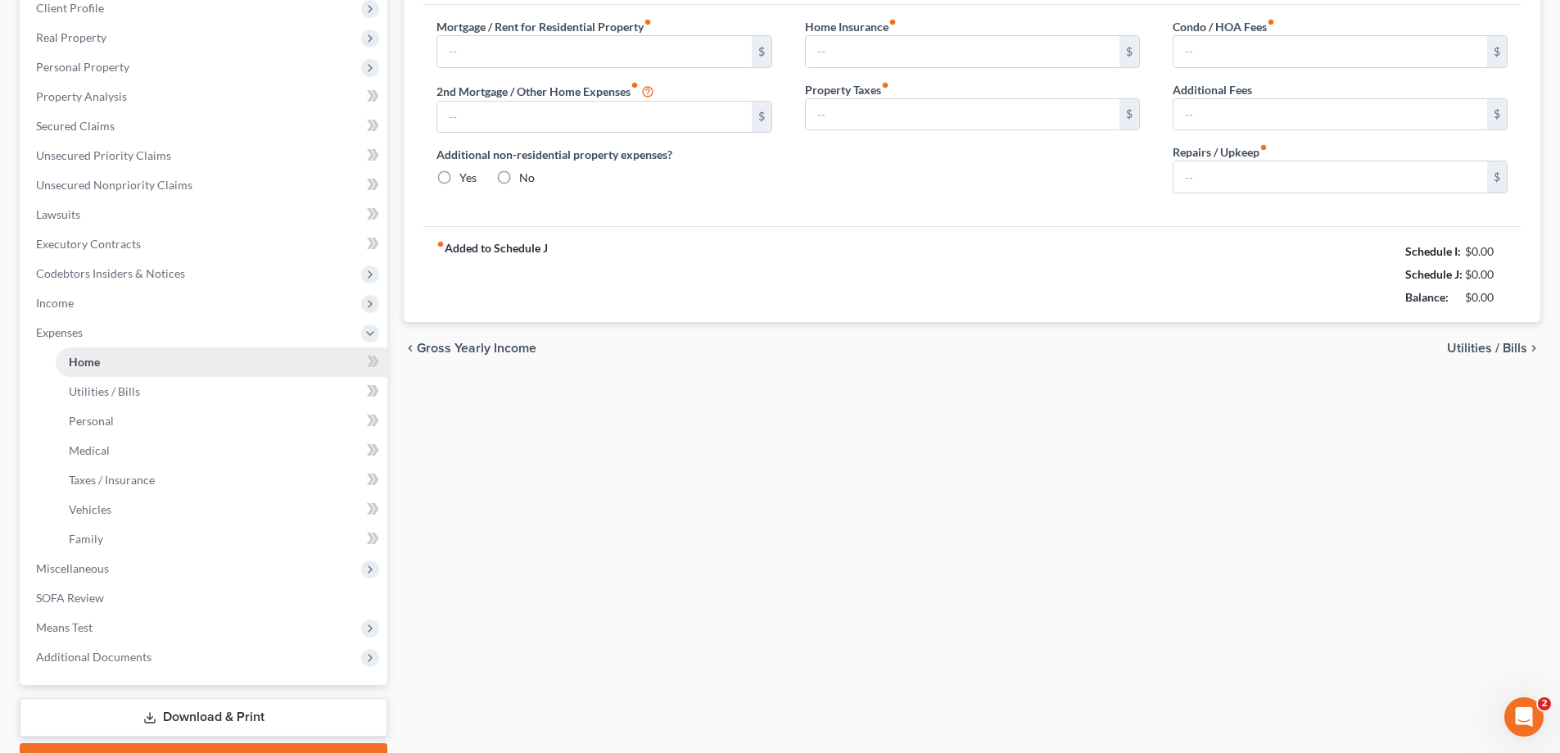
type input "0.00"
type input "100.00"
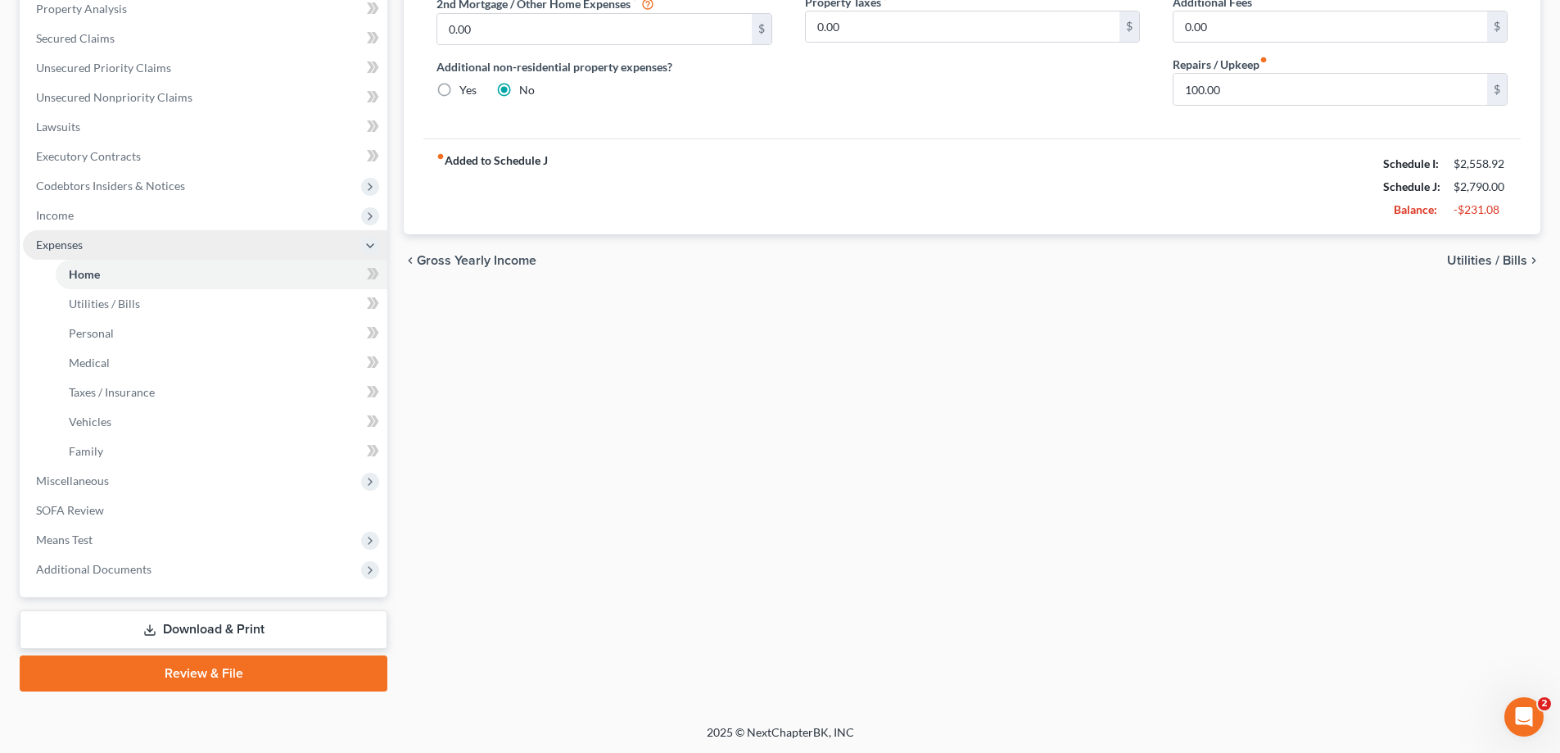
scroll to position [324, 0]
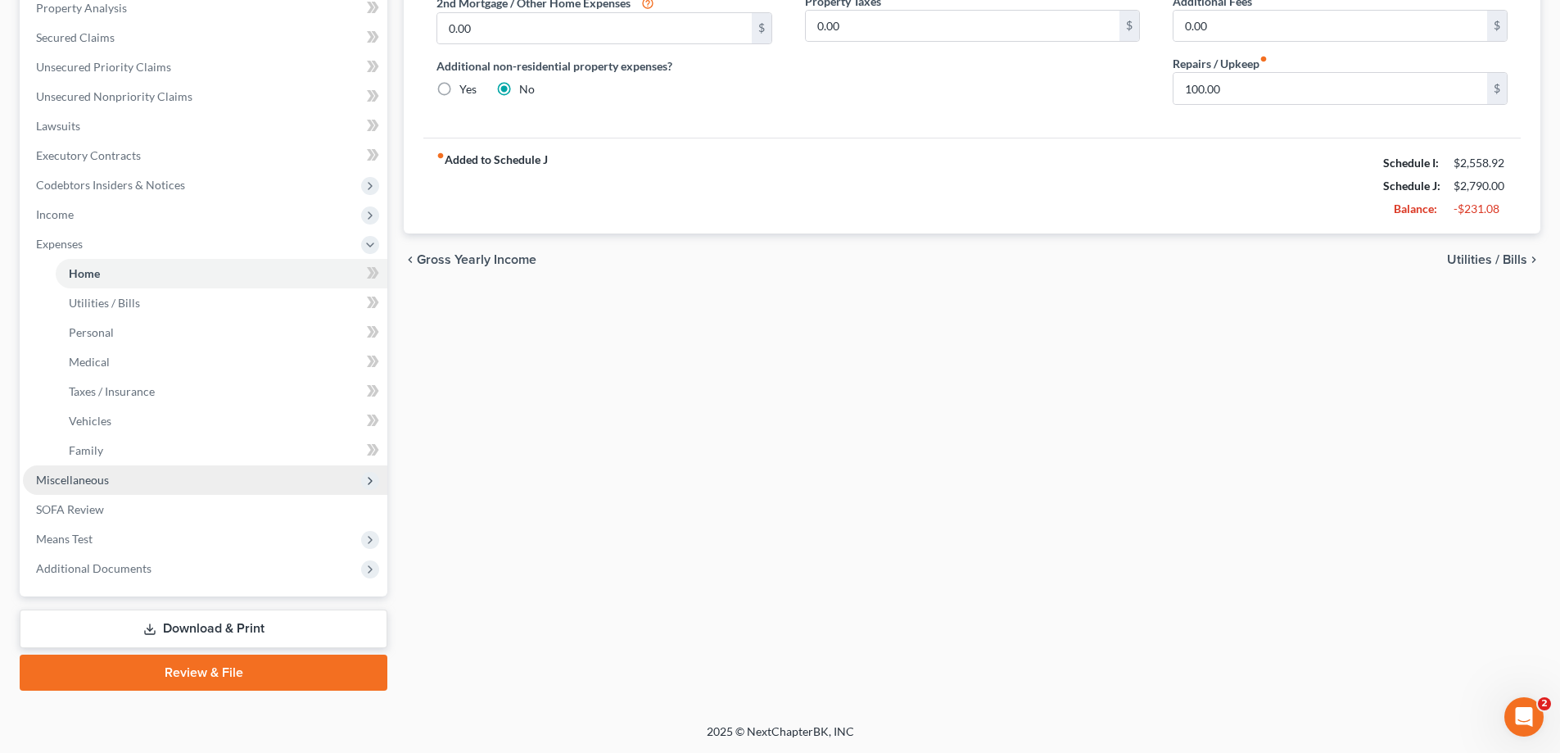
click at [89, 482] on span "Miscellaneous" at bounding box center [72, 480] width 73 height 14
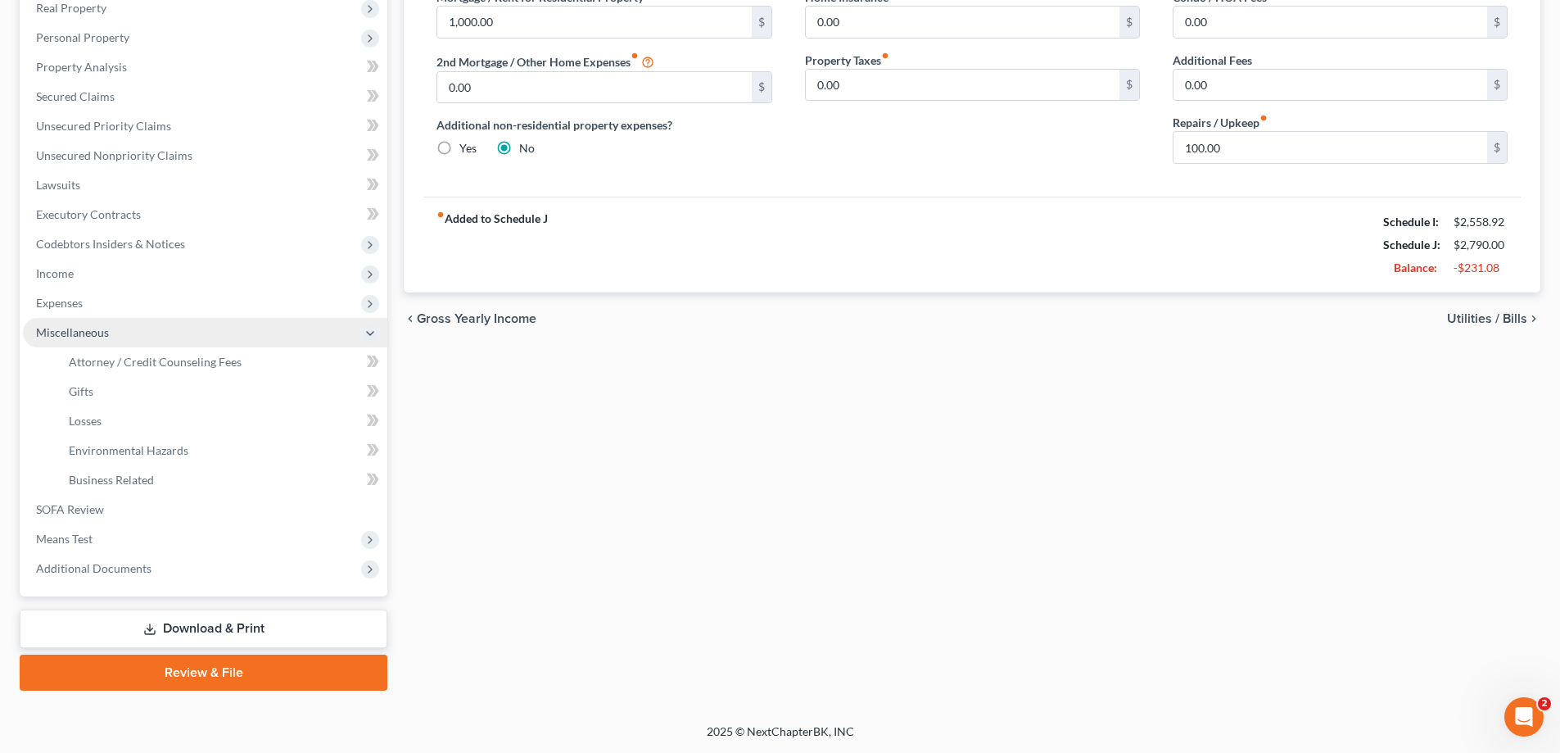
scroll to position [265, 0]
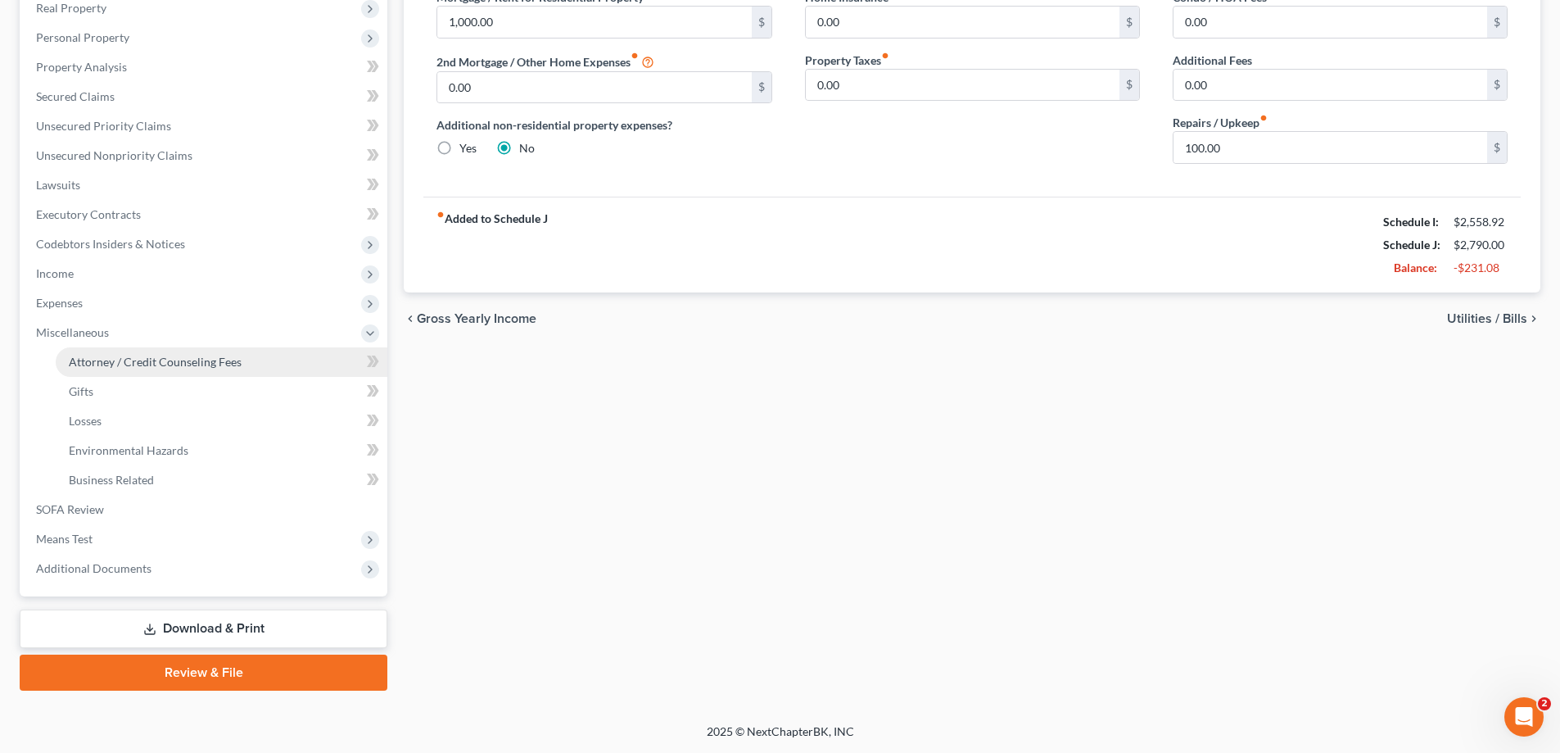
click at [134, 362] on span "Attorney / Credit Counseling Fees" at bounding box center [155, 362] width 173 height 14
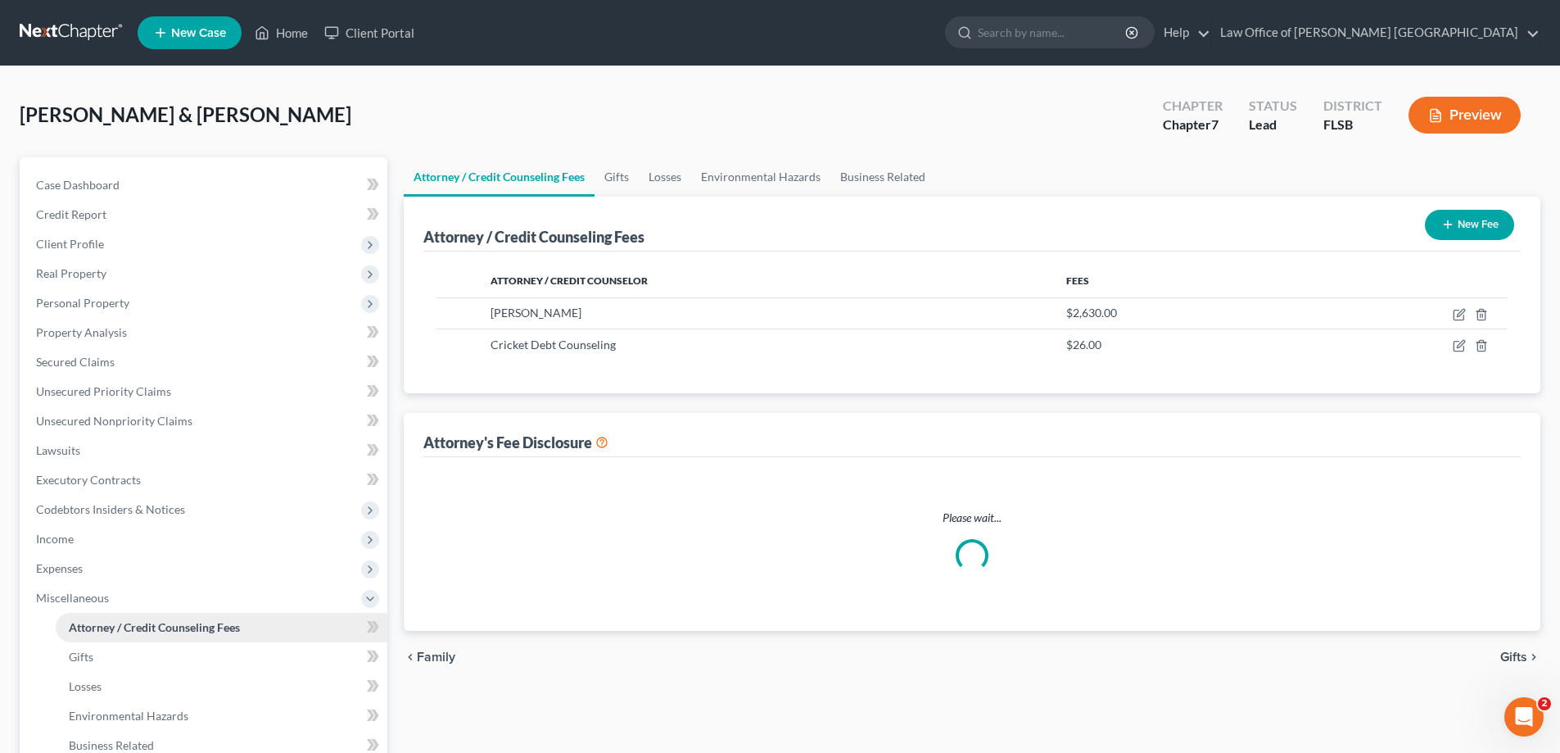
select select "0"
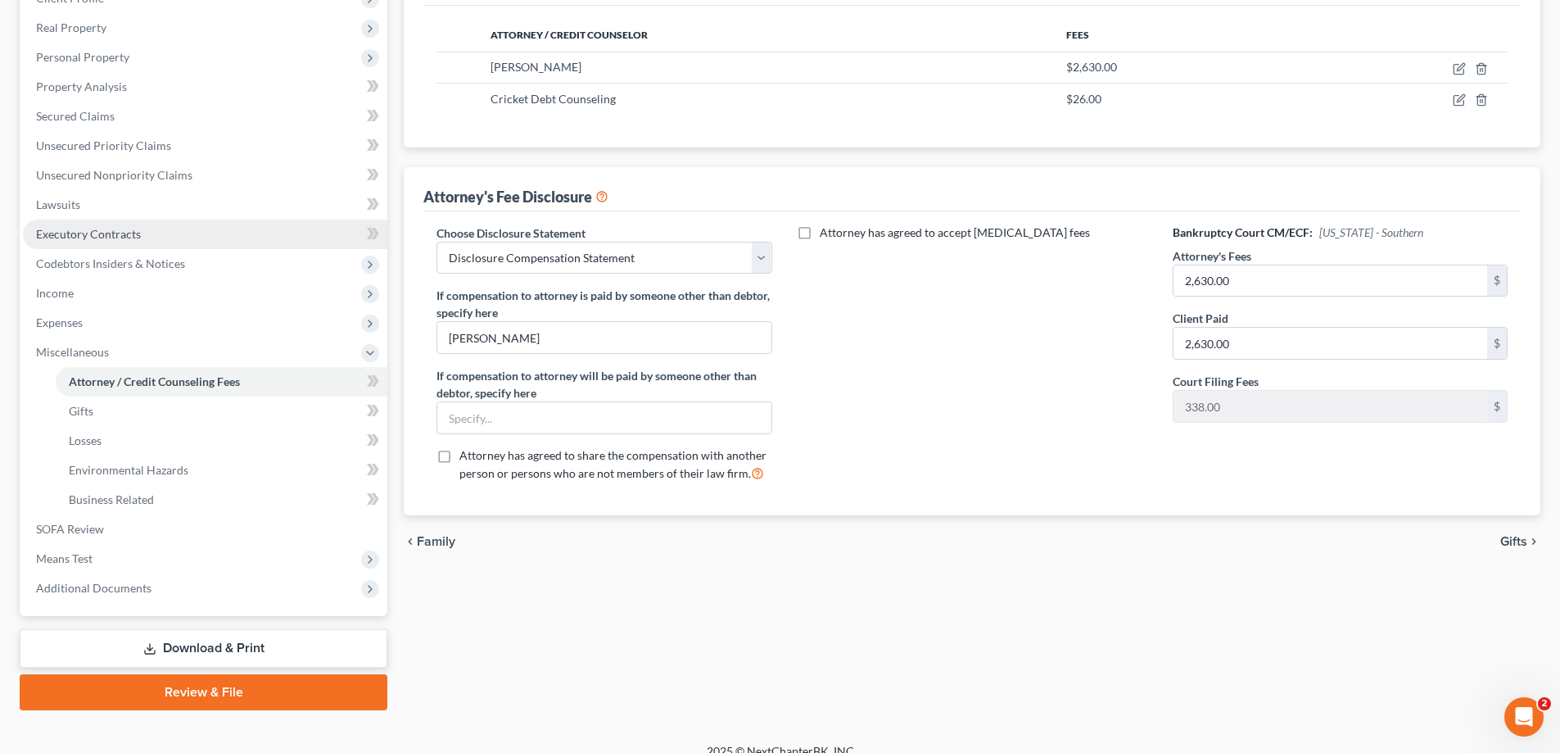
scroll to position [265, 0]
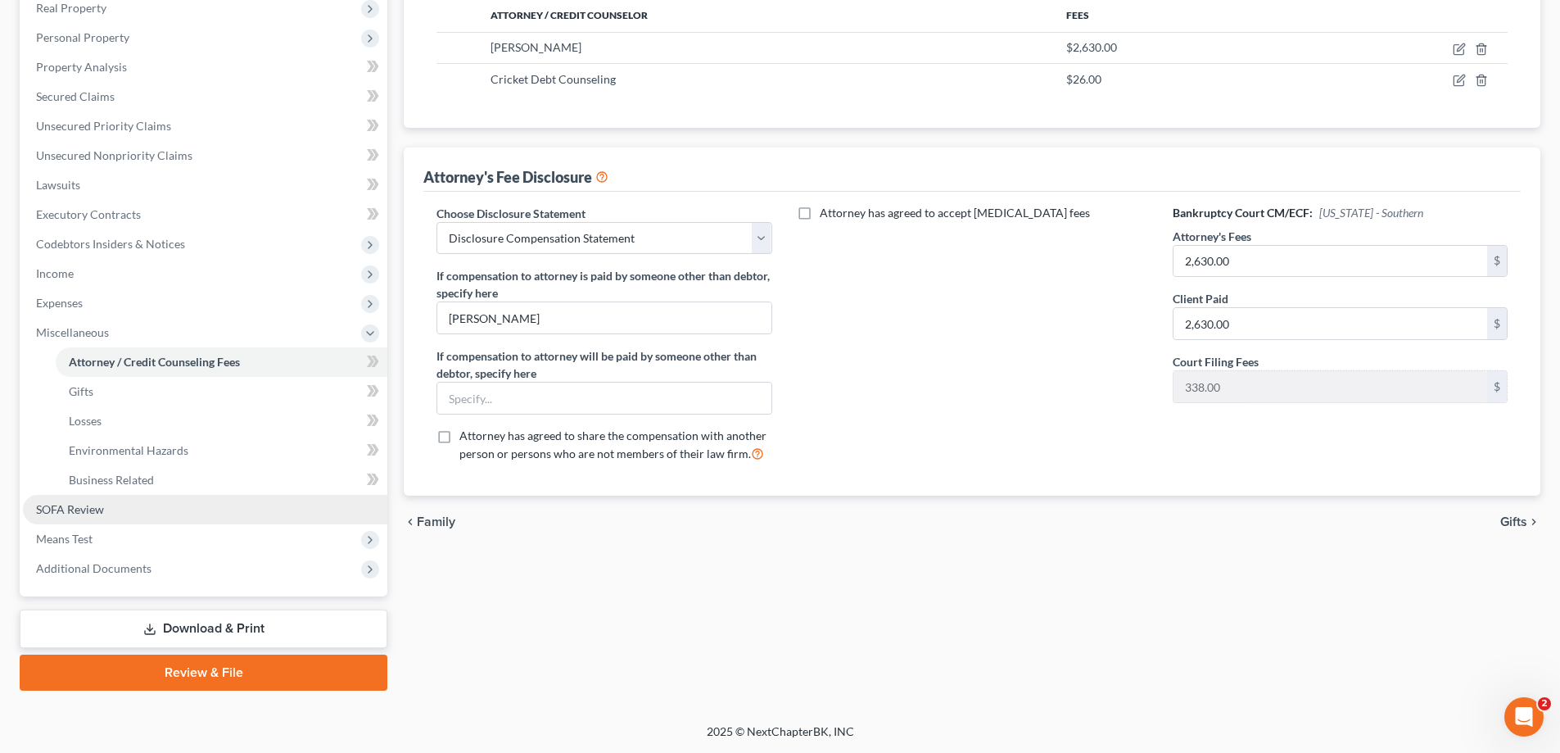
click at [91, 510] on span "SOFA Review" at bounding box center [70, 509] width 68 height 14
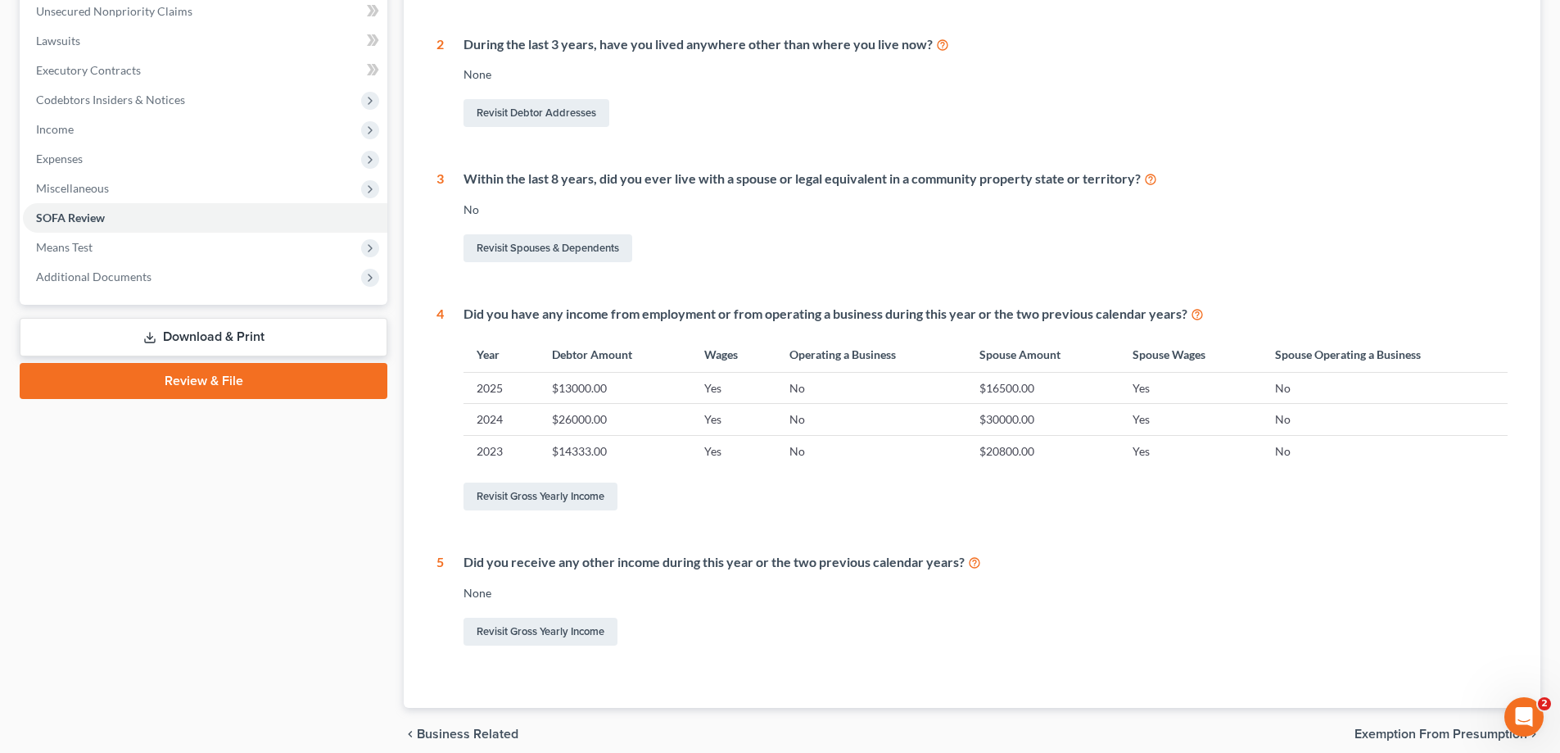
scroll to position [479, 0]
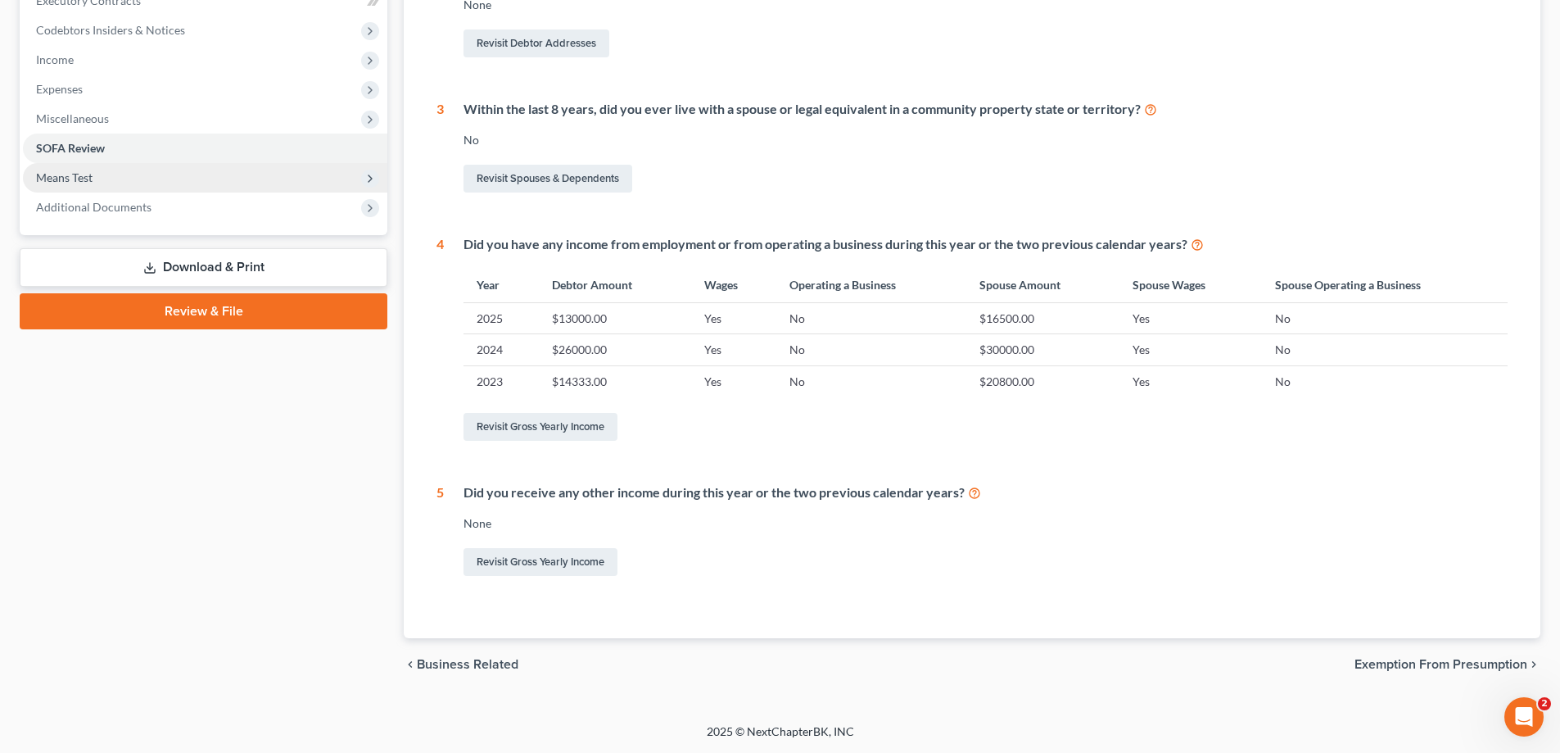
click at [82, 181] on span "Means Test" at bounding box center [64, 177] width 57 height 14
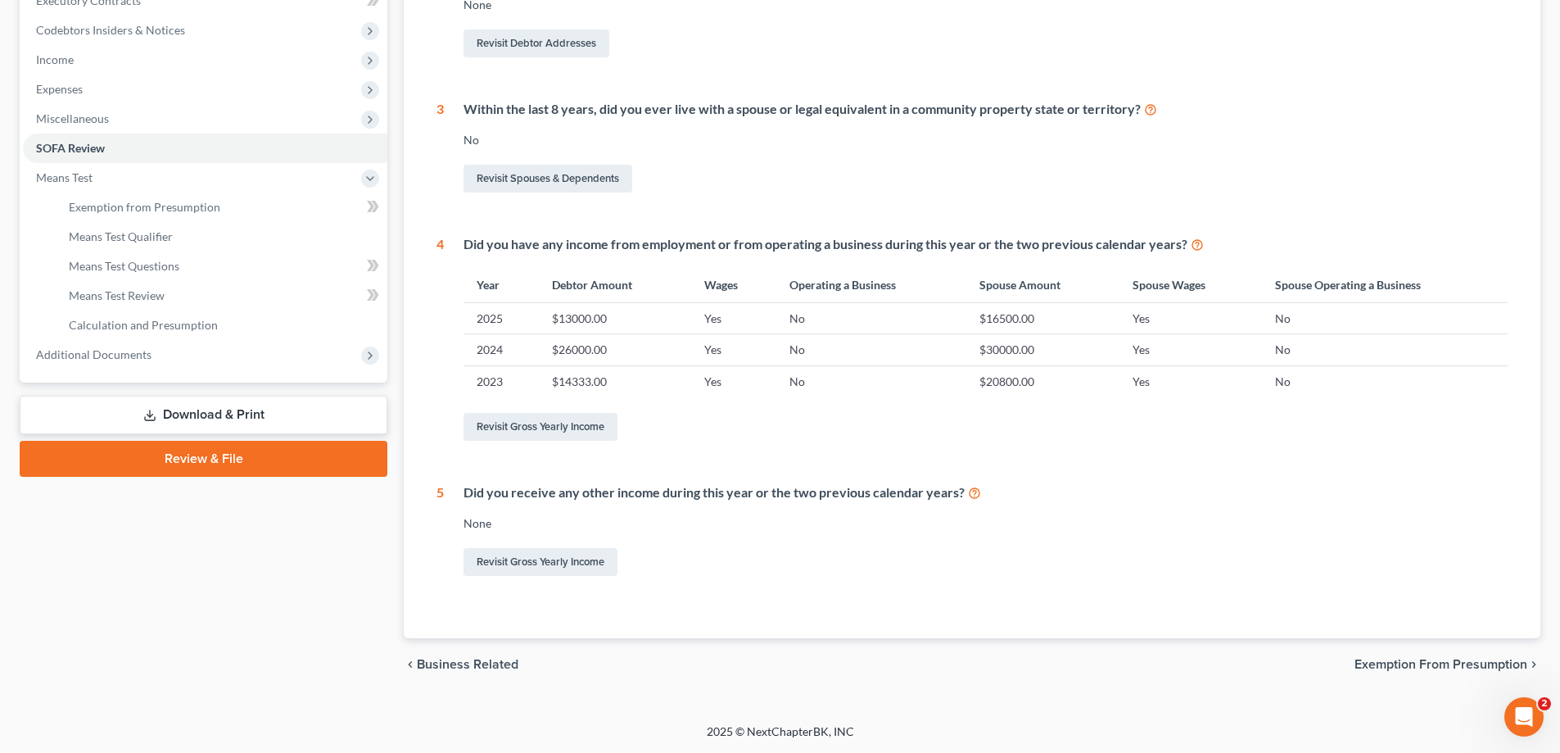
click at [215, 461] on link "Review & File" at bounding box center [204, 459] width 368 height 36
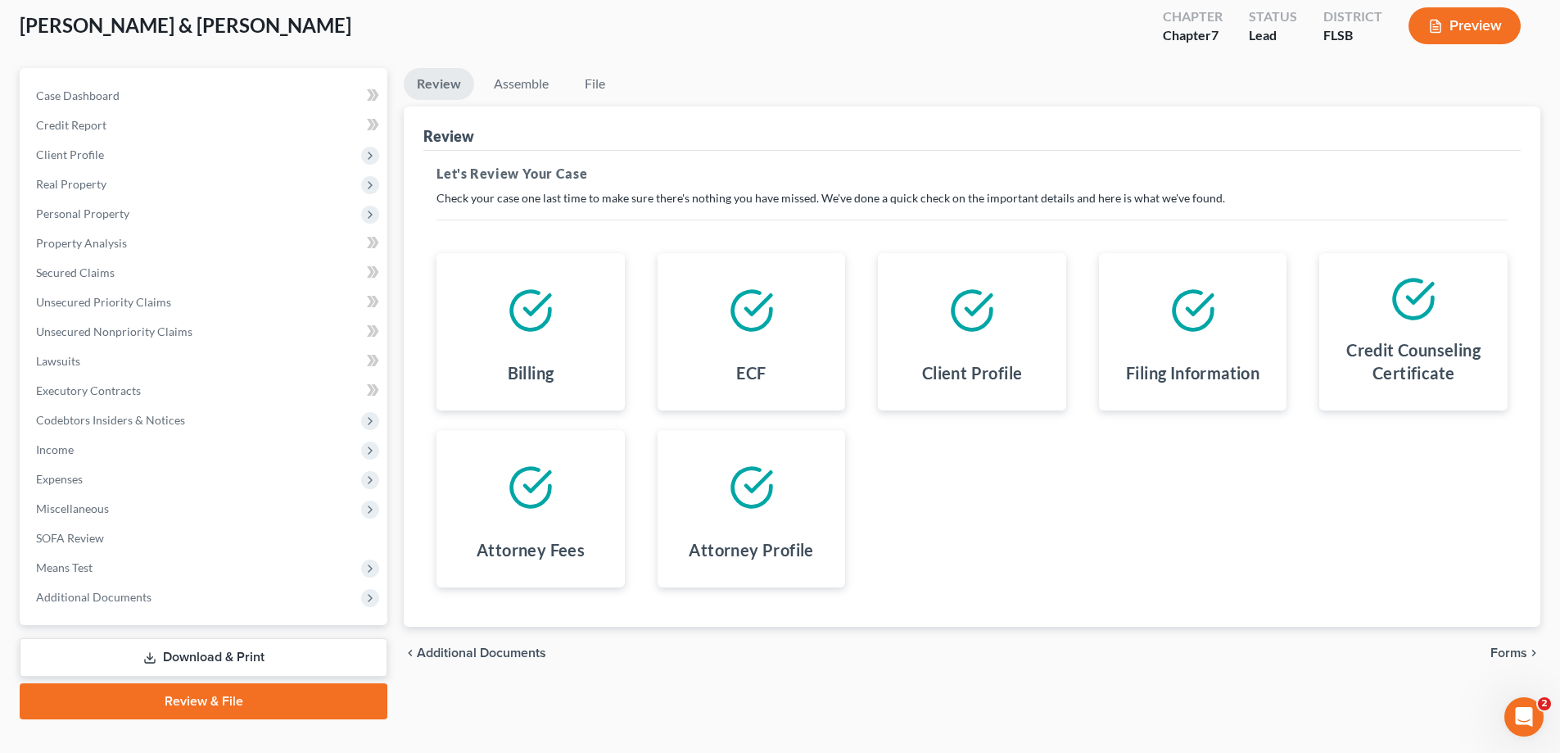
scroll to position [118, 0]
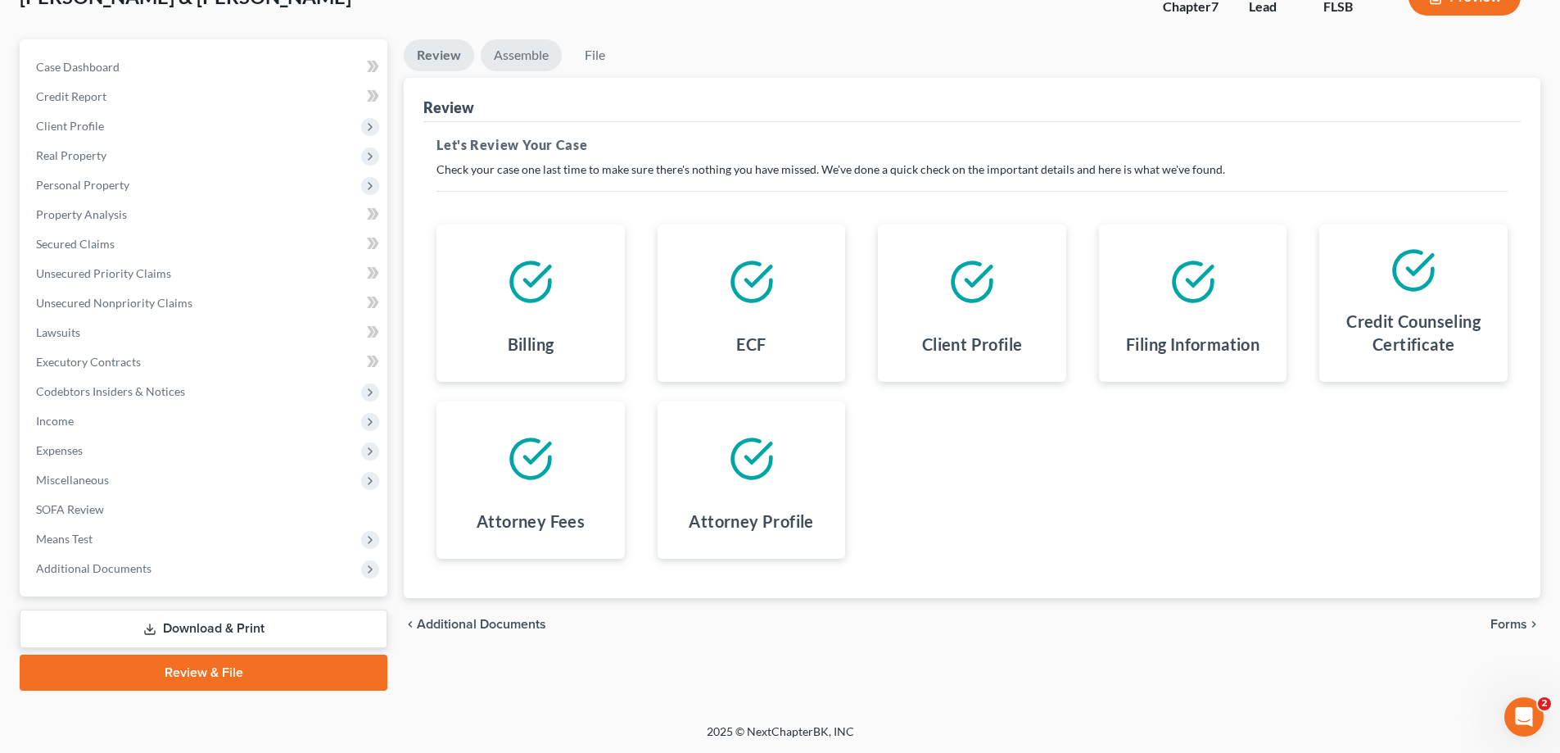
click at [518, 52] on link "Assemble" at bounding box center [521, 55] width 81 height 32
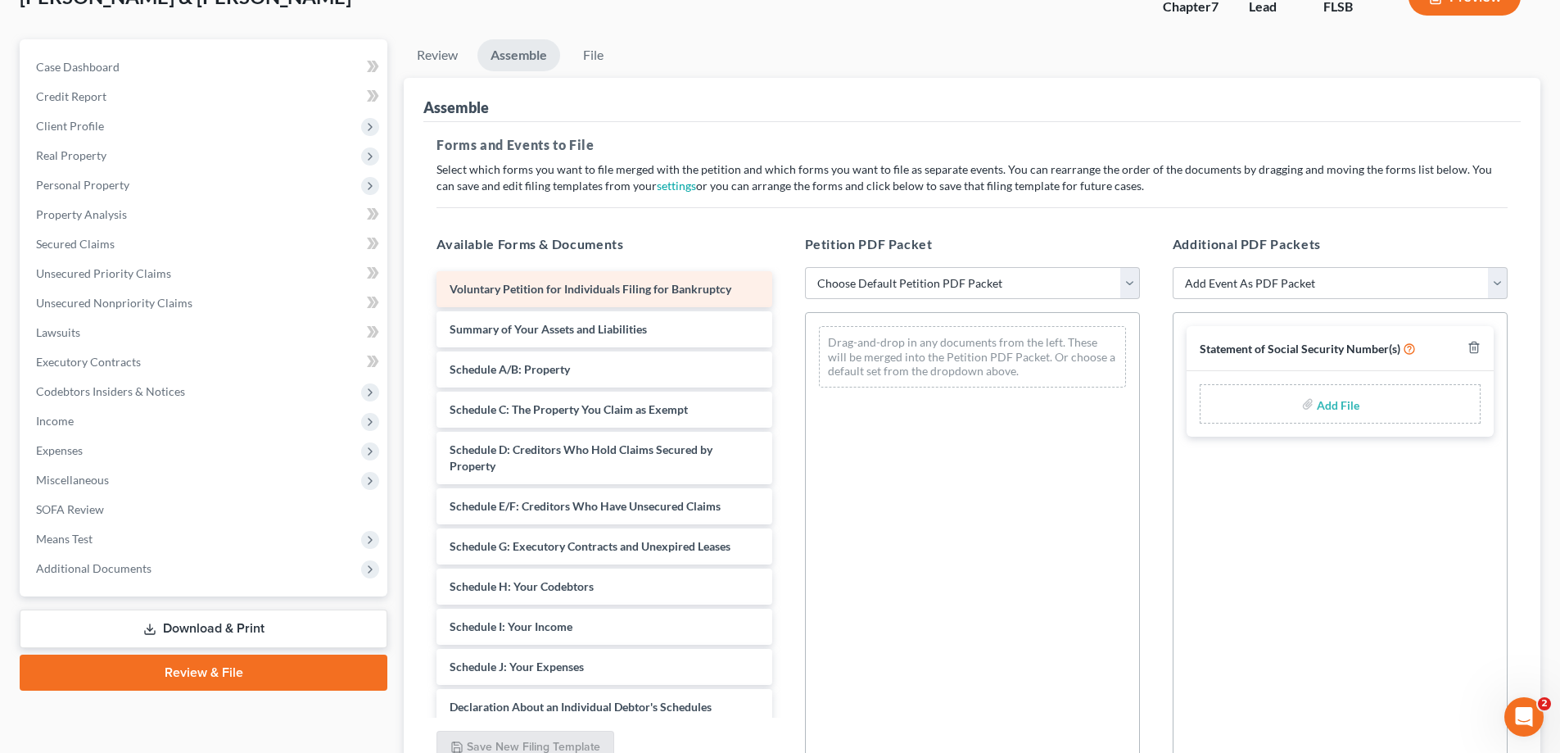
click at [595, 292] on span "Voluntary Petition for Individuals Filing for Bankruptcy" at bounding box center [591, 289] width 282 height 14
click at [1131, 281] on select "Choose Default Petition PDF Packet Emergency Filing (Voluntary Petition and Cre…" at bounding box center [972, 283] width 335 height 33
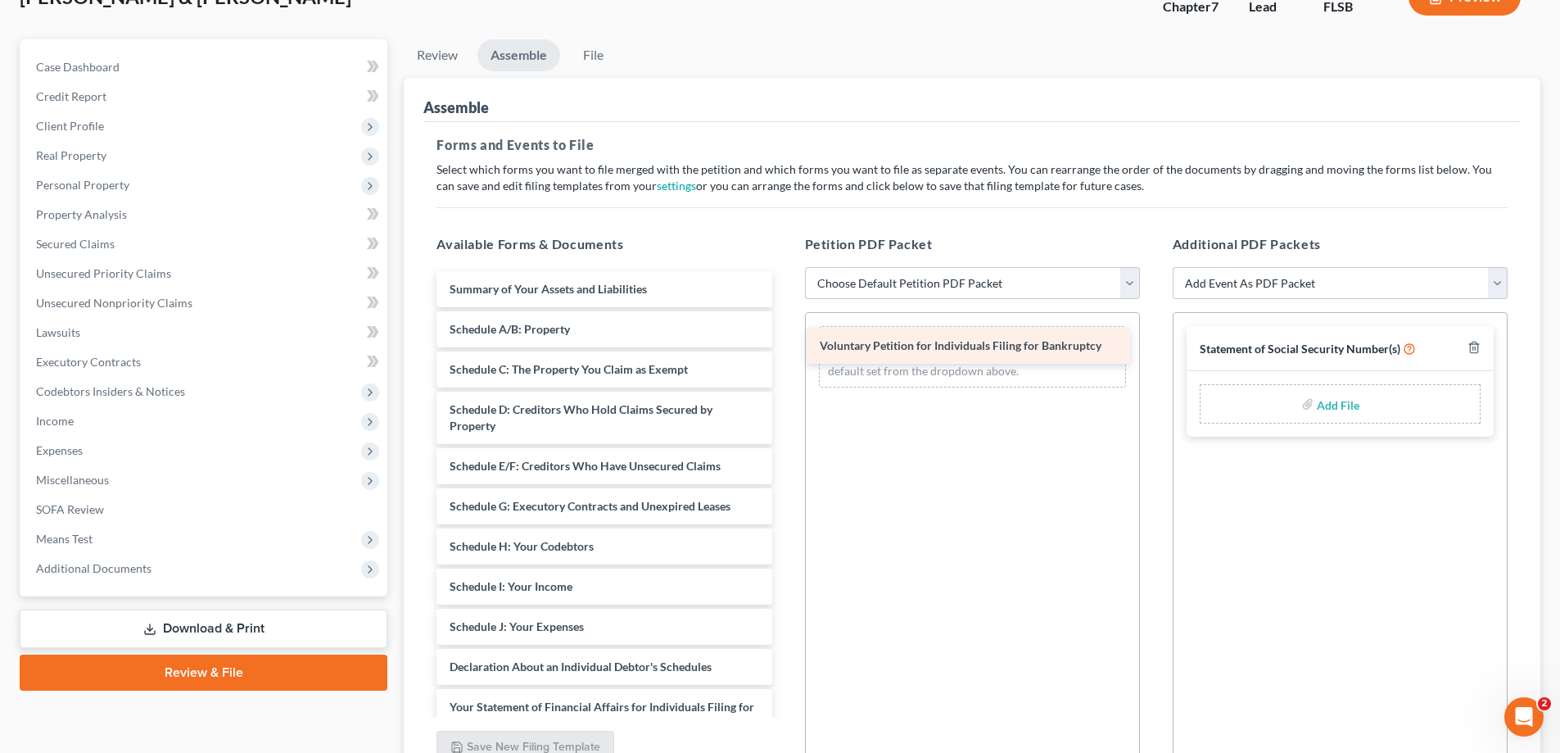
drag, startPoint x: 686, startPoint y: 289, endPoint x: 1061, endPoint y: 346, distance: 380.1
click at [785, 346] on div "Voluntary Petition for Individuals Filing for Bankruptcy Voluntary Petition for…" at bounding box center [603, 643] width 361 height 744
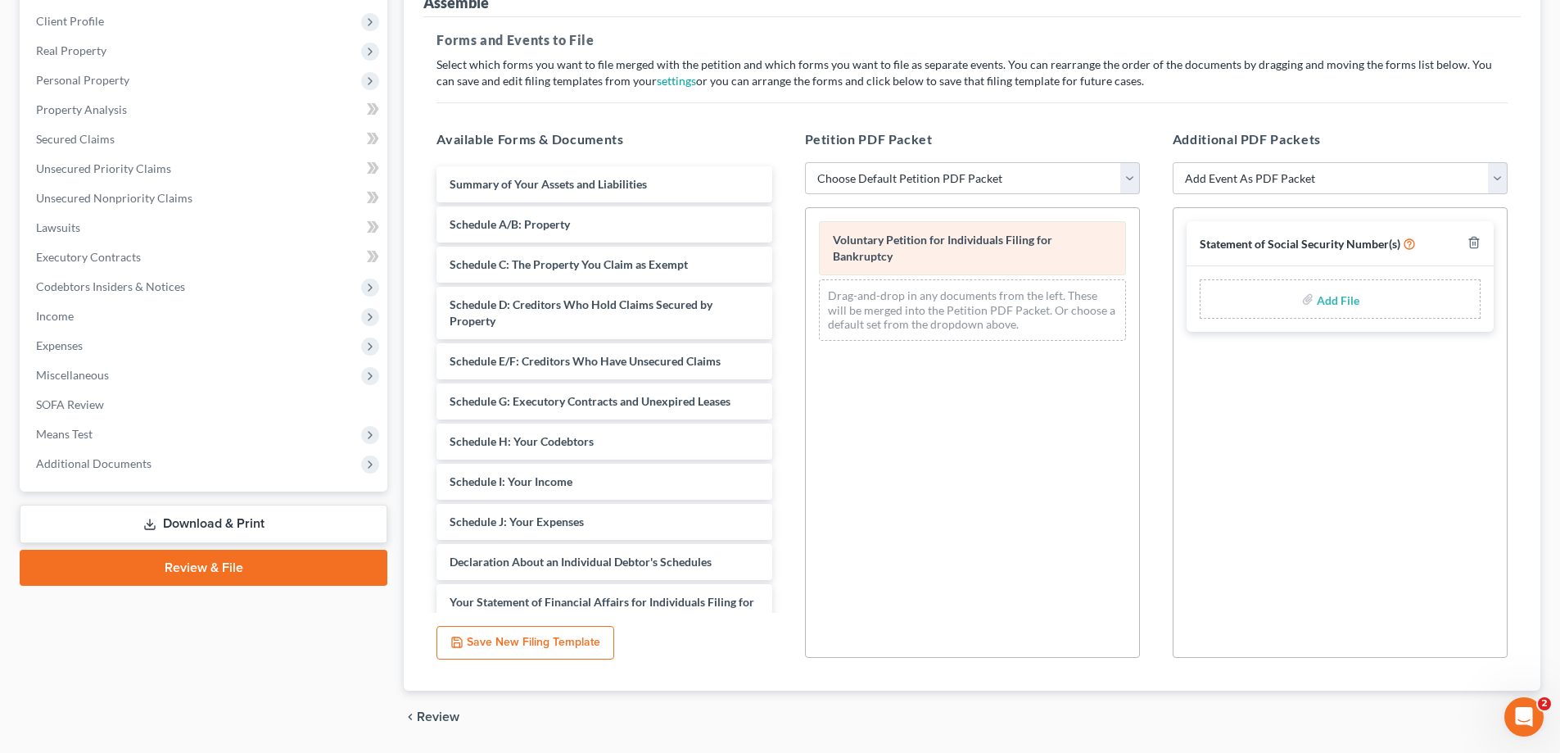
scroll to position [193, 0]
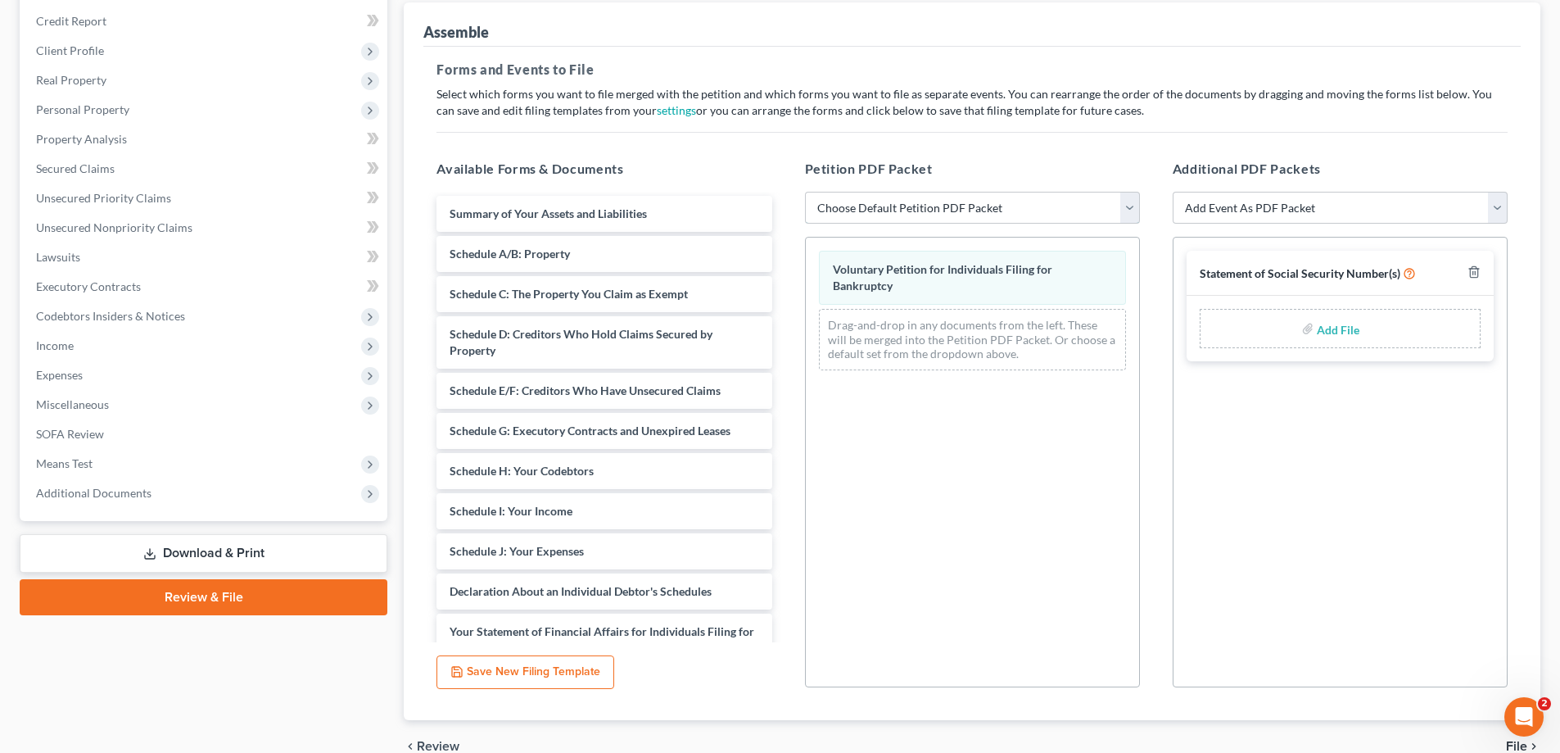
click at [1132, 205] on select "Choose Default Petition PDF Packet Emergency Filing (Voluntary Petition and Cre…" at bounding box center [972, 208] width 335 height 33
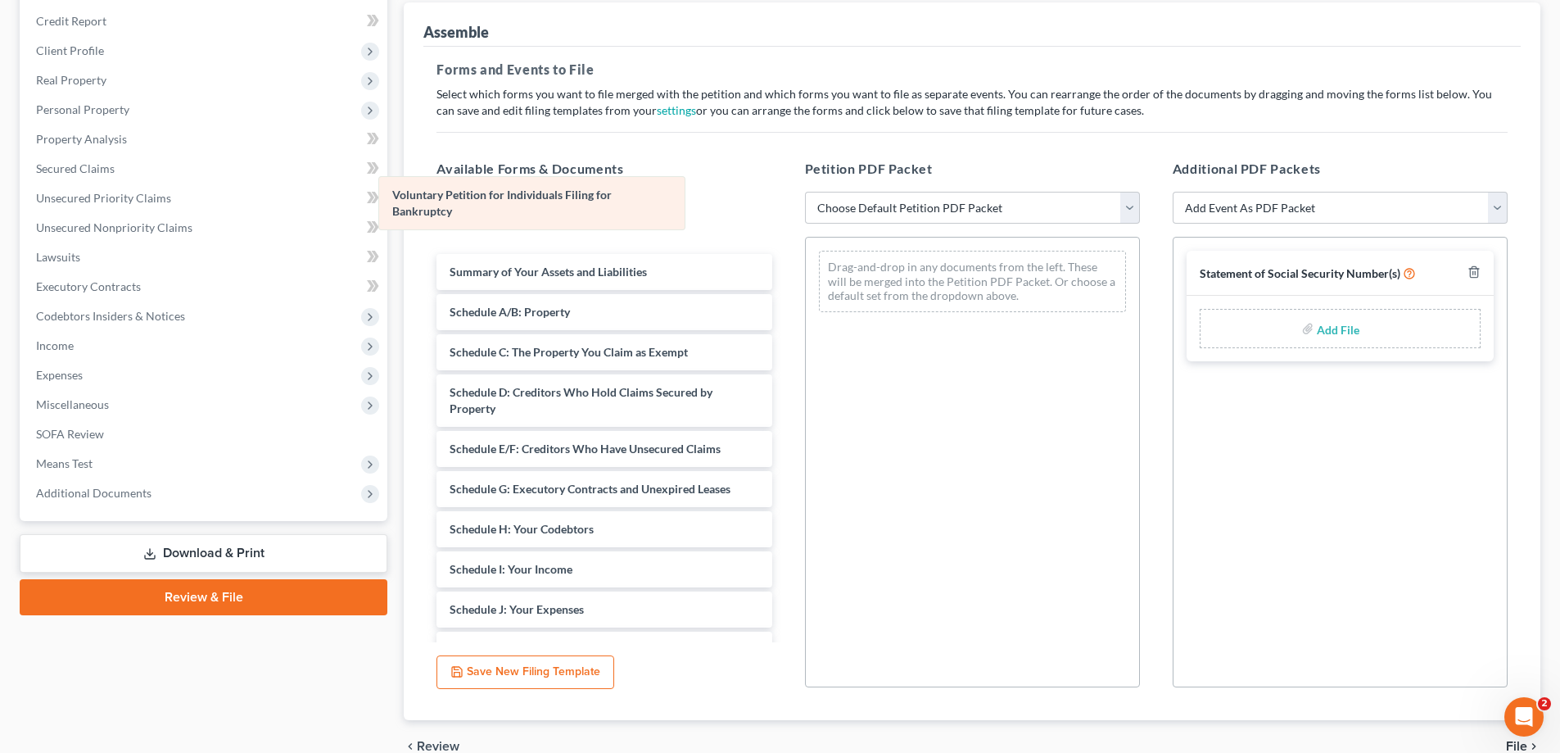
drag, startPoint x: 1002, startPoint y: 271, endPoint x: 561, endPoint y: 197, distance: 446.9
click at [806, 238] on div "Voluntary Petition for Individuals Filing for Bankruptcy Voluntary Petition for…" at bounding box center [972, 282] width 333 height 88
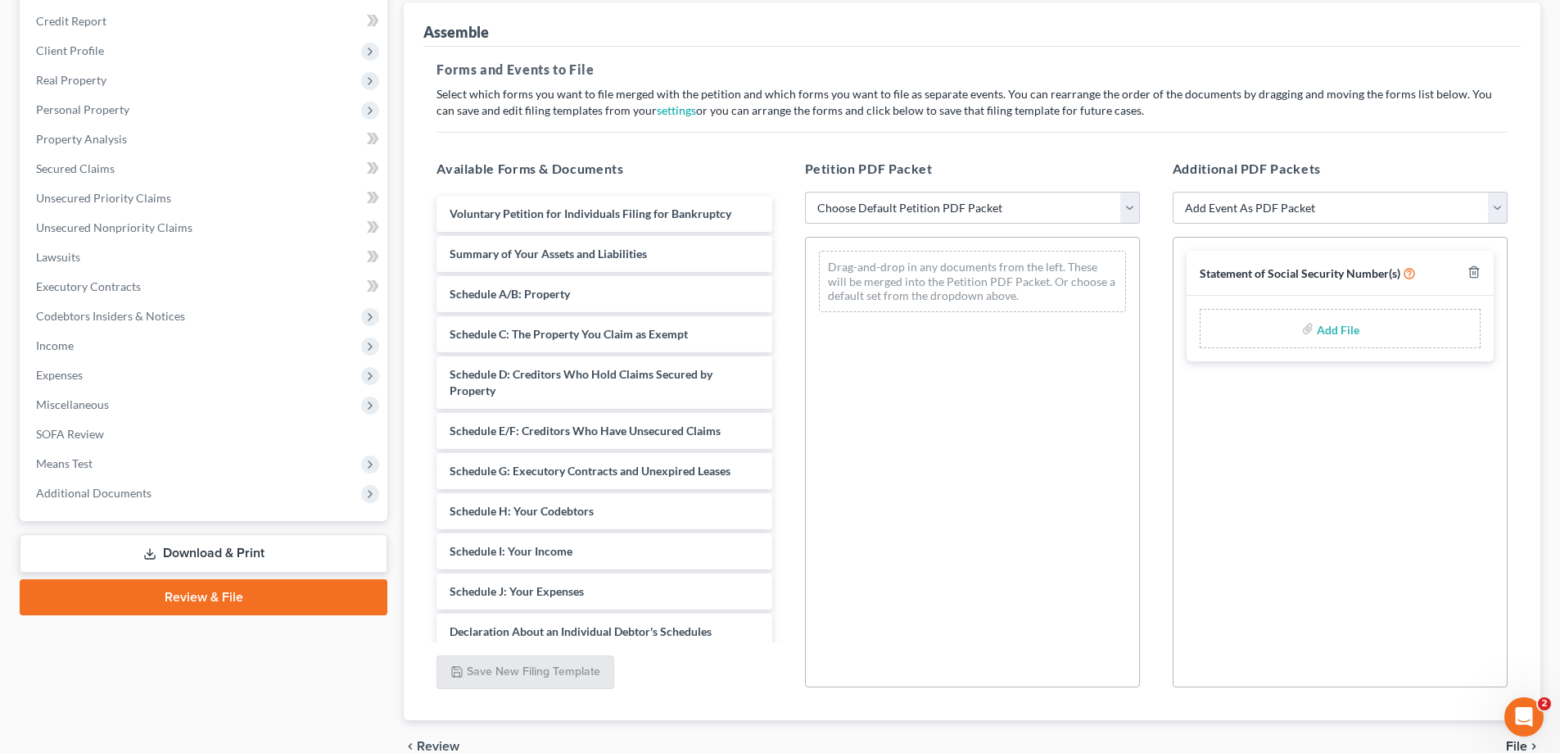
click at [1129, 212] on select "Choose Default Petition PDF Packet Emergency Filing (Voluntary Petition and Cre…" at bounding box center [972, 208] width 335 height 33
select select "1"
click at [805, 192] on select "Choose Default Petition PDF Packet Emergency Filing (Voluntary Petition and Cre…" at bounding box center [972, 208] width 335 height 33
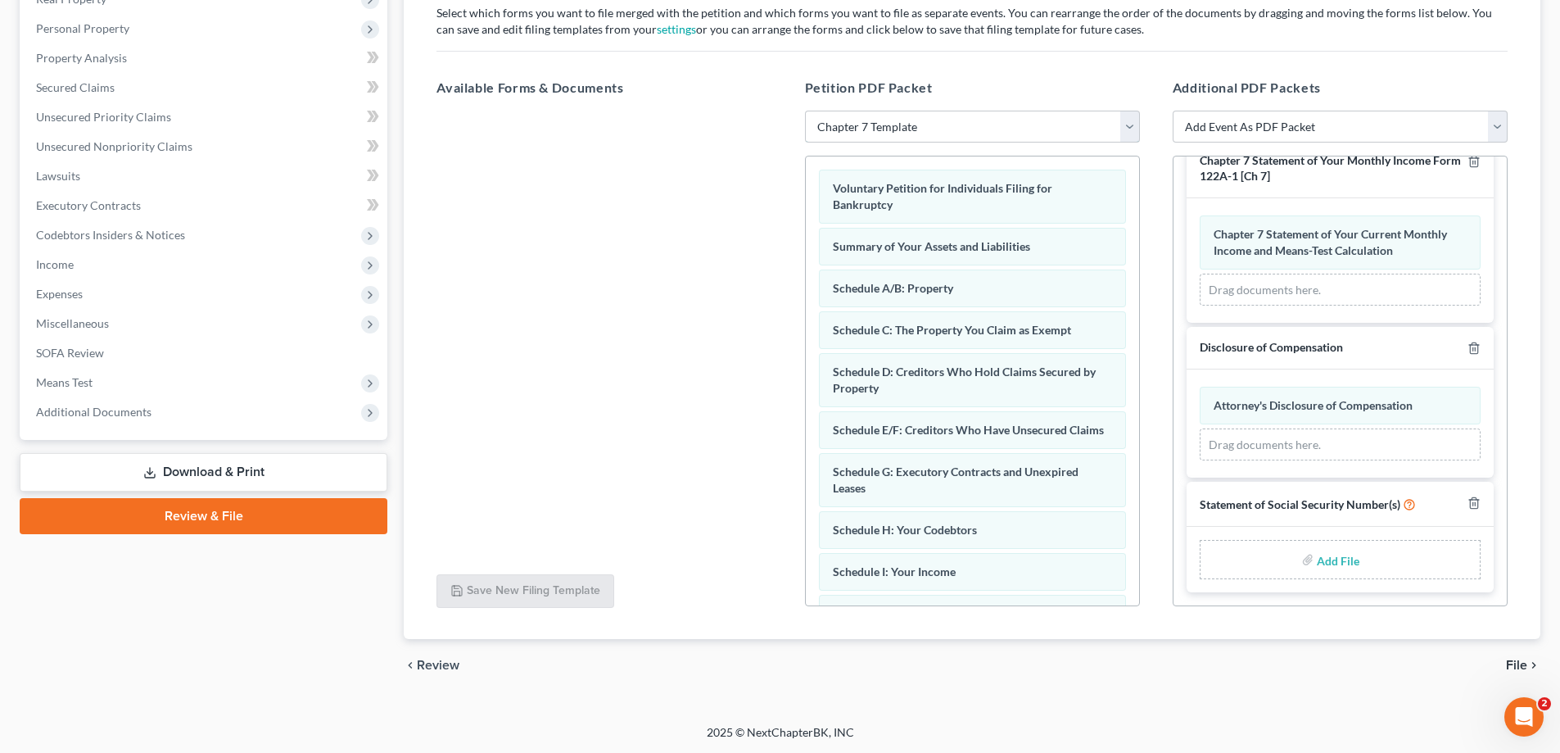
scroll to position [275, 0]
click at [1324, 558] on input "file" at bounding box center [1336, 558] width 39 height 29
click at [1473, 503] on line "button" at bounding box center [1473, 503] width 0 height 3
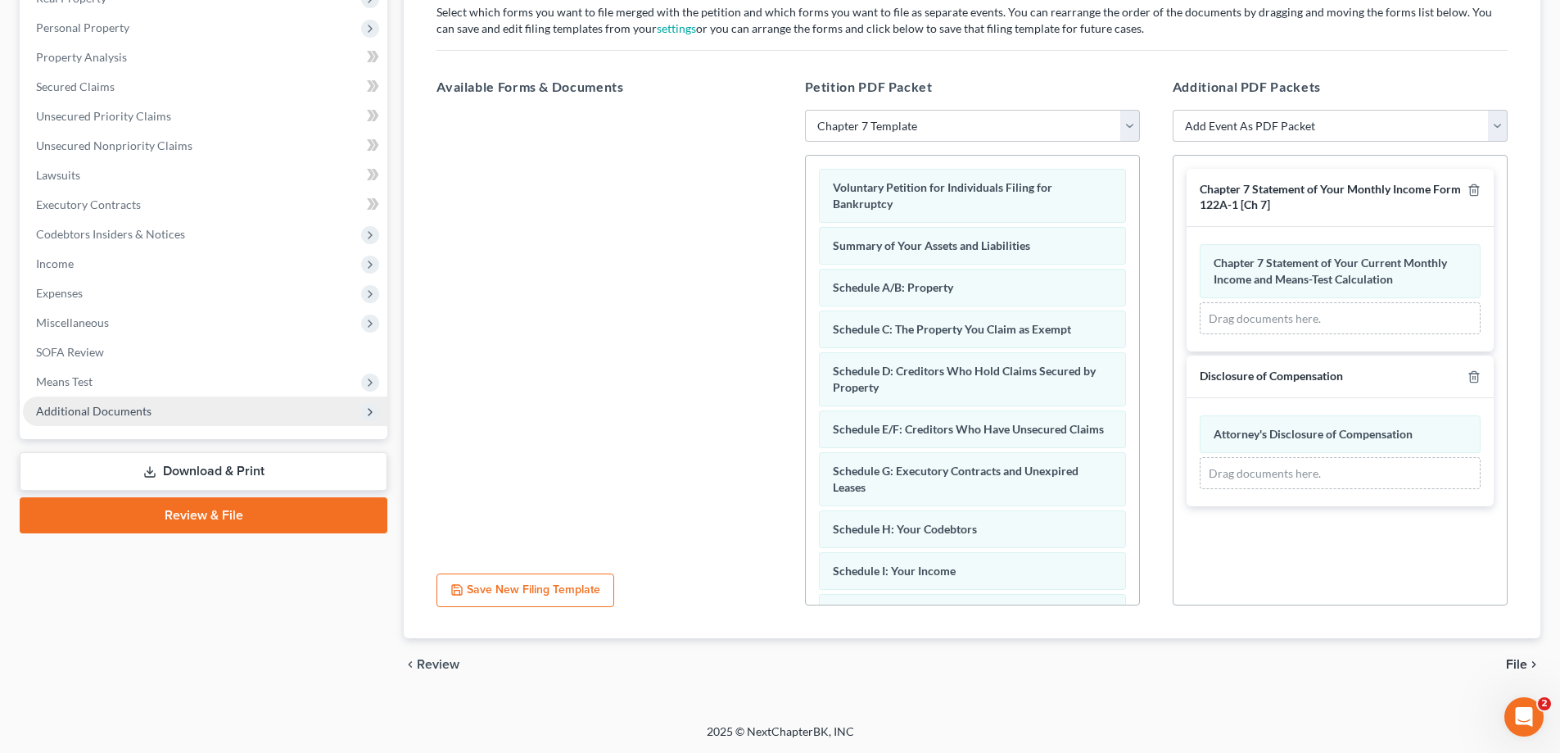
click at [141, 413] on span "Additional Documents" at bounding box center [93, 411] width 115 height 14
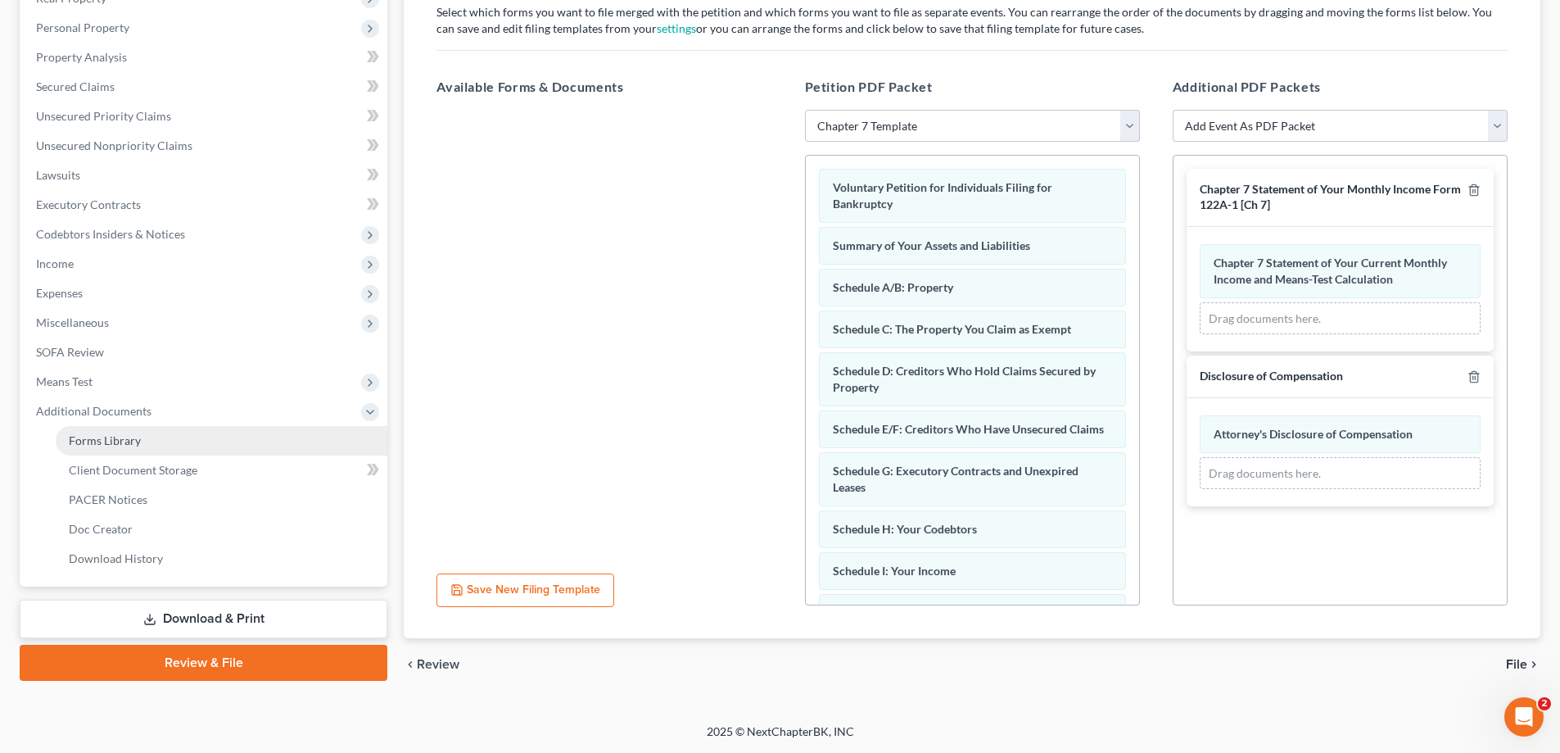
click at [136, 441] on span "Forms Library" at bounding box center [105, 440] width 72 height 14
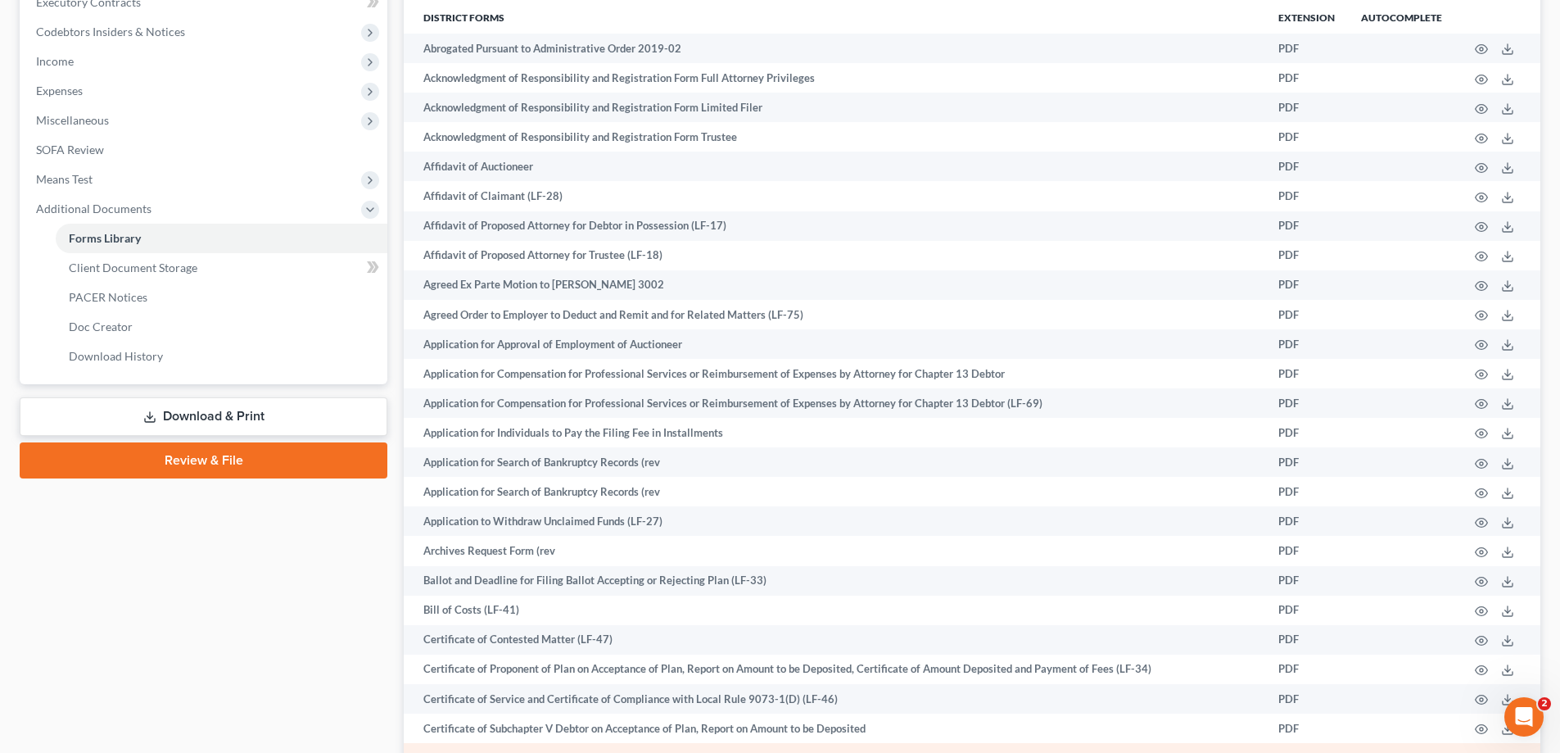
scroll to position [410, 0]
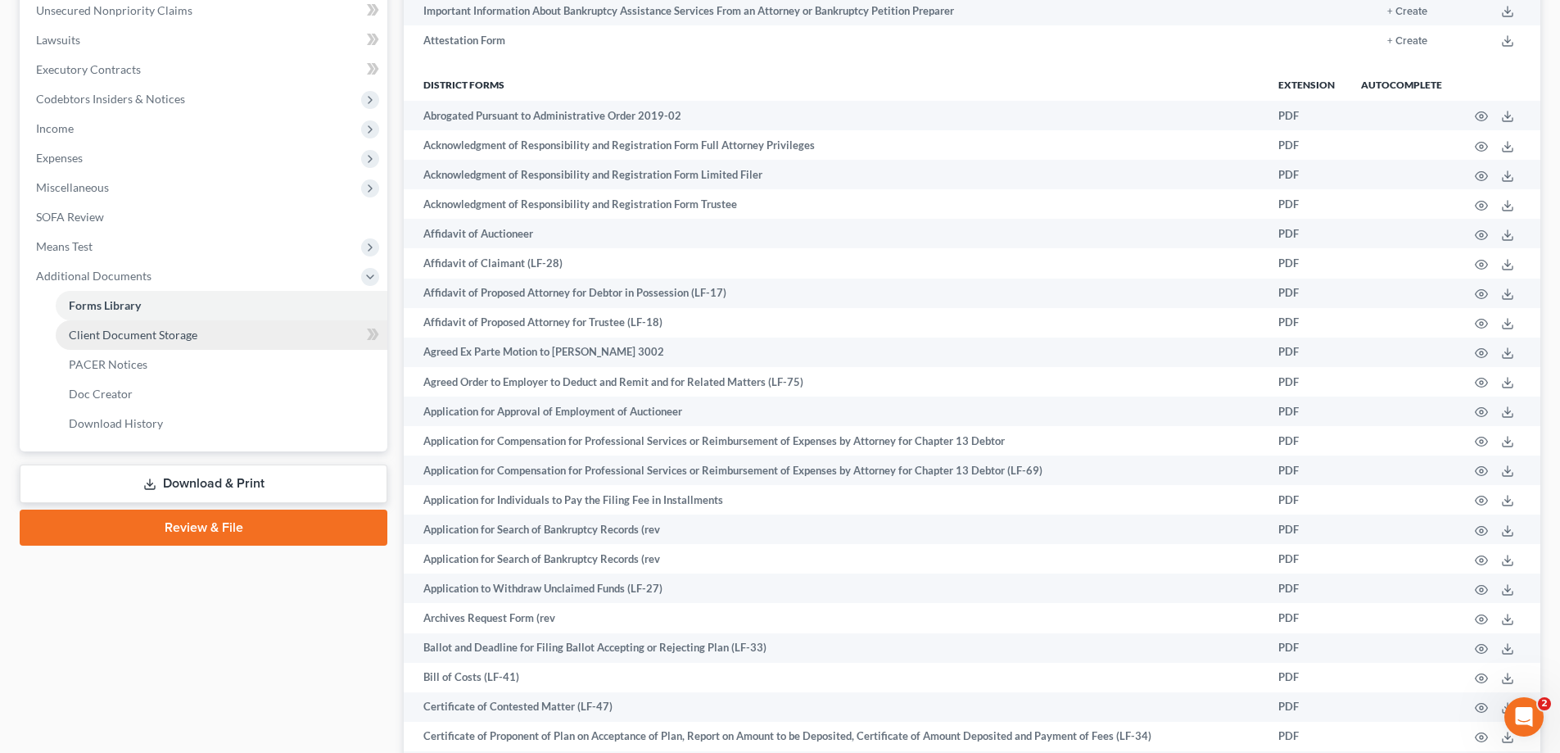
click at [178, 339] on span "Client Document Storage" at bounding box center [133, 335] width 129 height 14
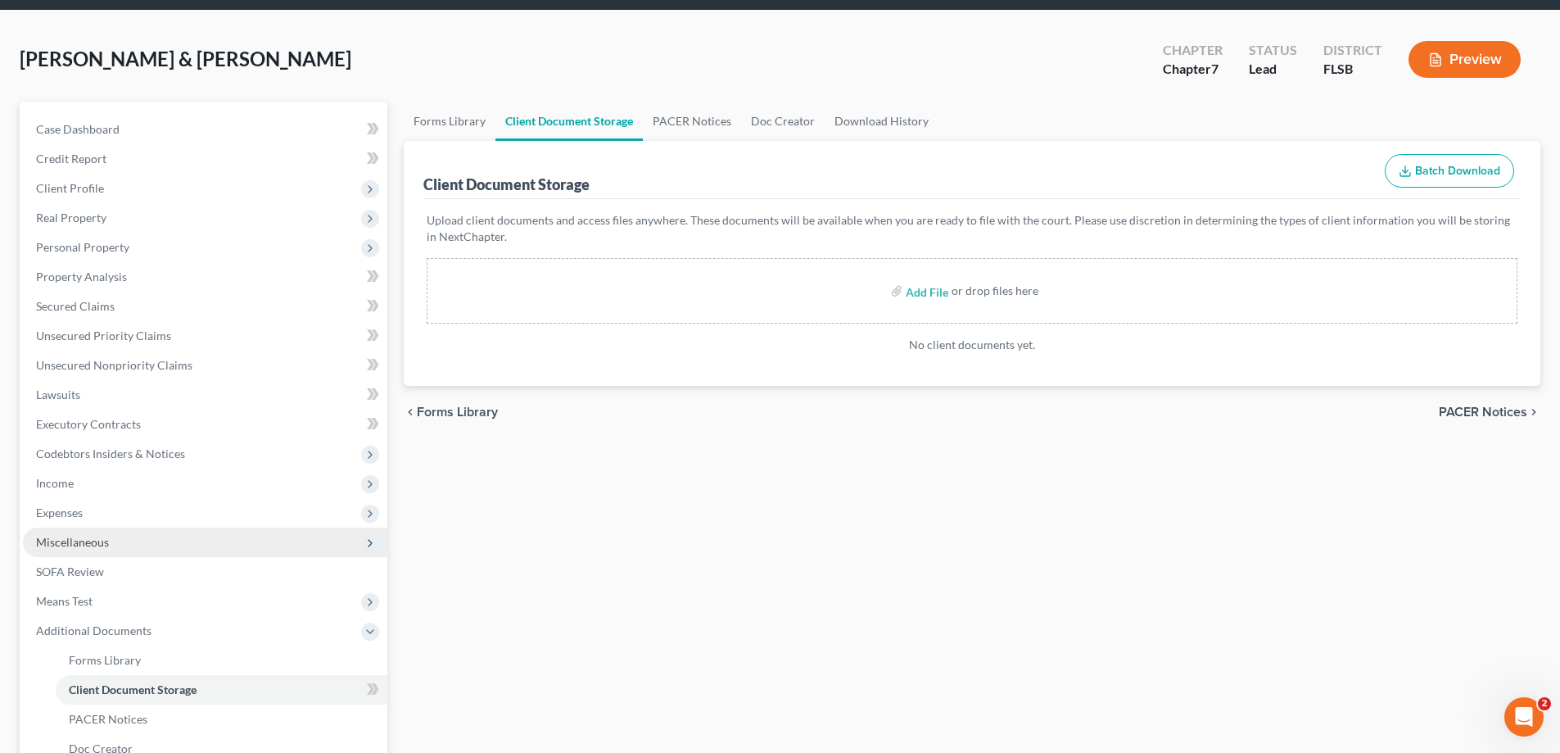
scroll to position [164, 0]
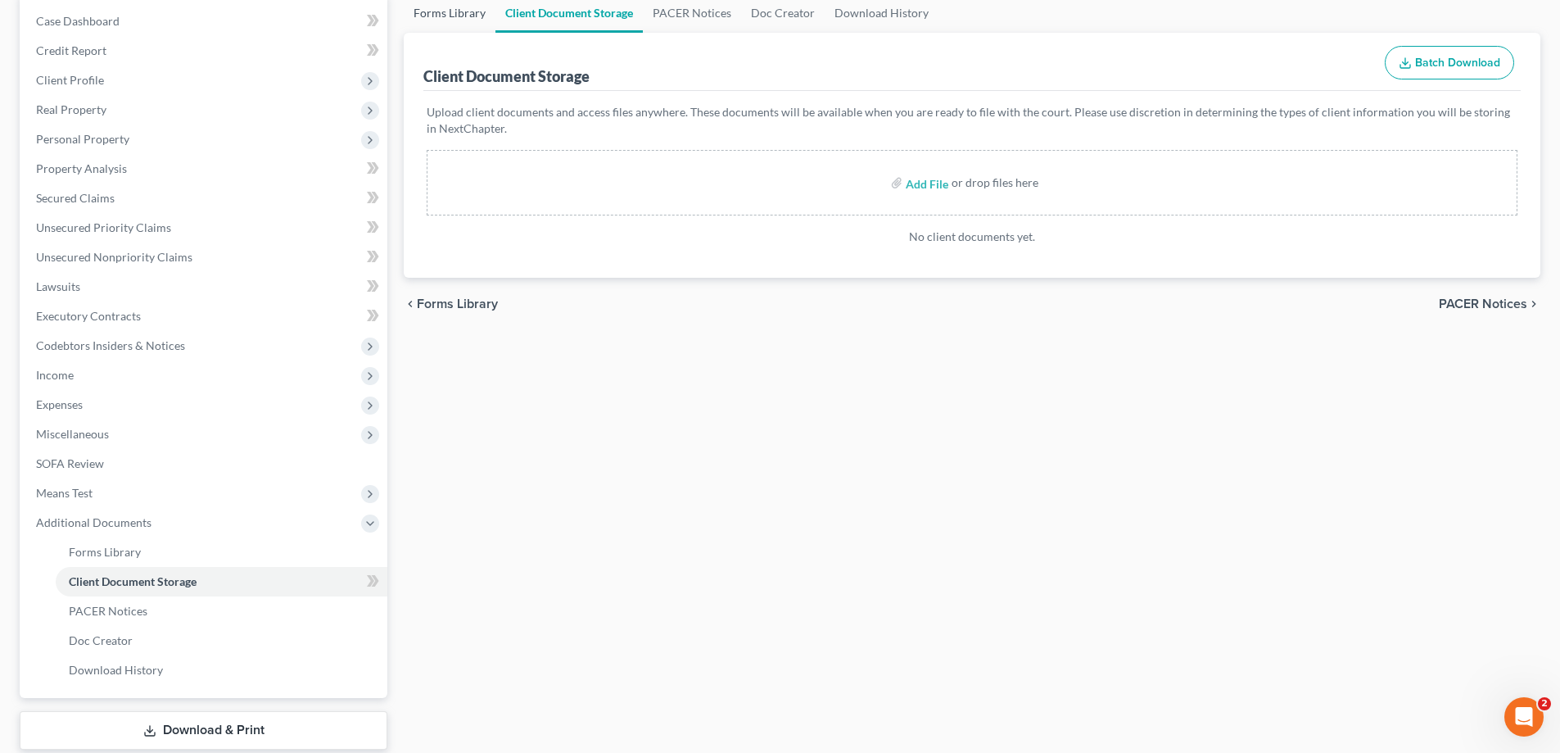
click at [459, 16] on link "Forms Library" at bounding box center [450, 12] width 92 height 39
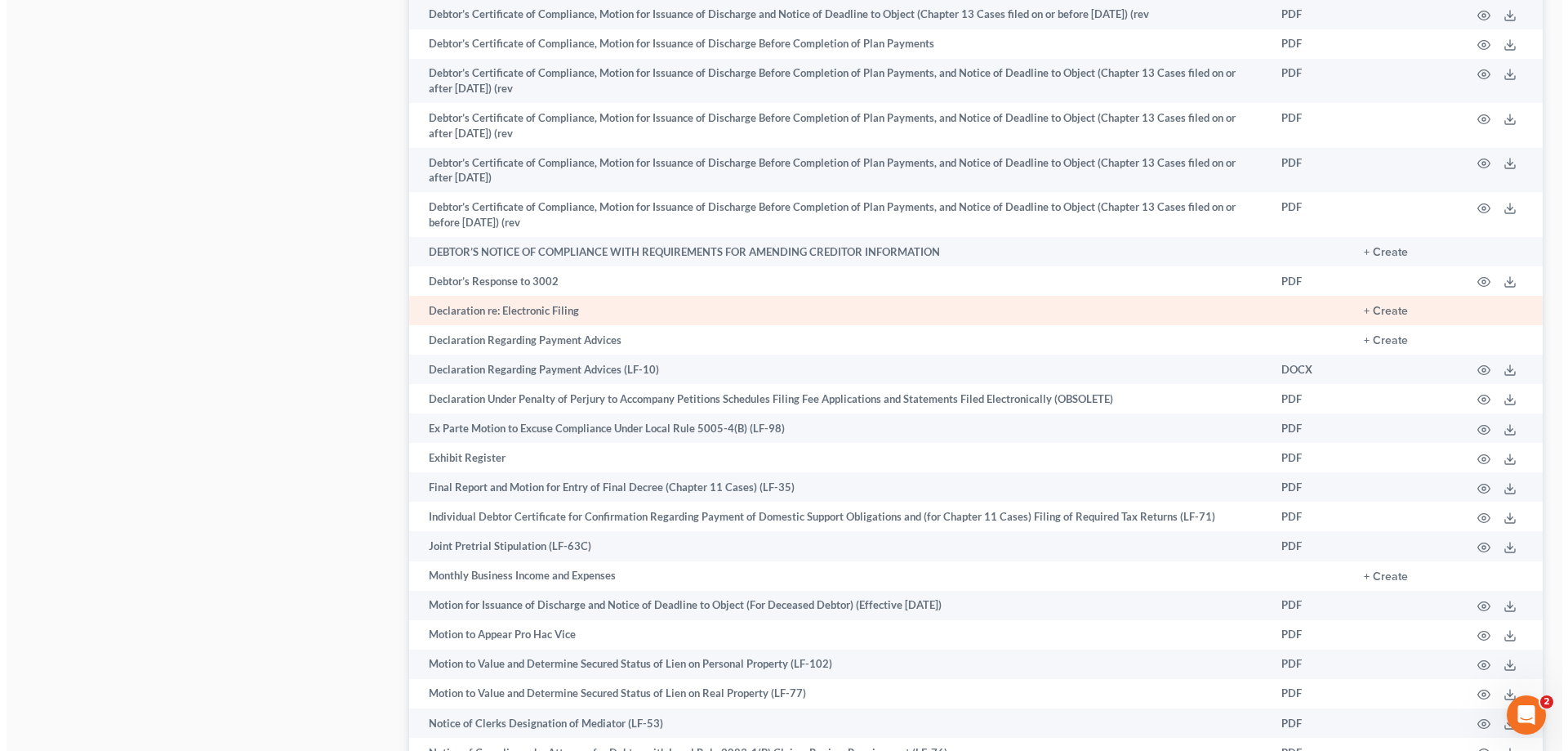
scroll to position [1961, 0]
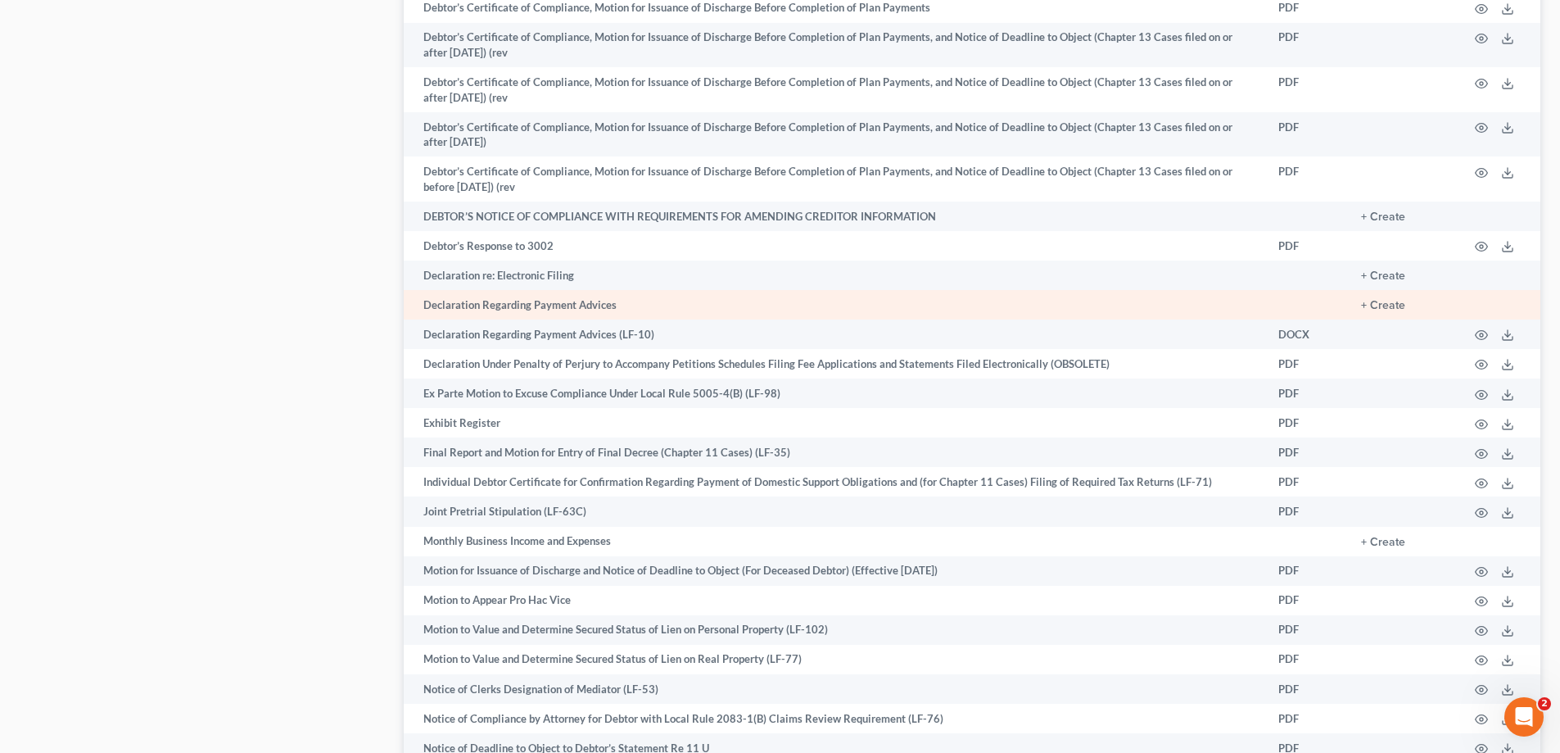
click at [576, 310] on td "Declaration Regarding Payment Advices" at bounding box center [835, 304] width 862 height 29
click at [1387, 304] on button "+ Create" at bounding box center [1383, 305] width 44 height 11
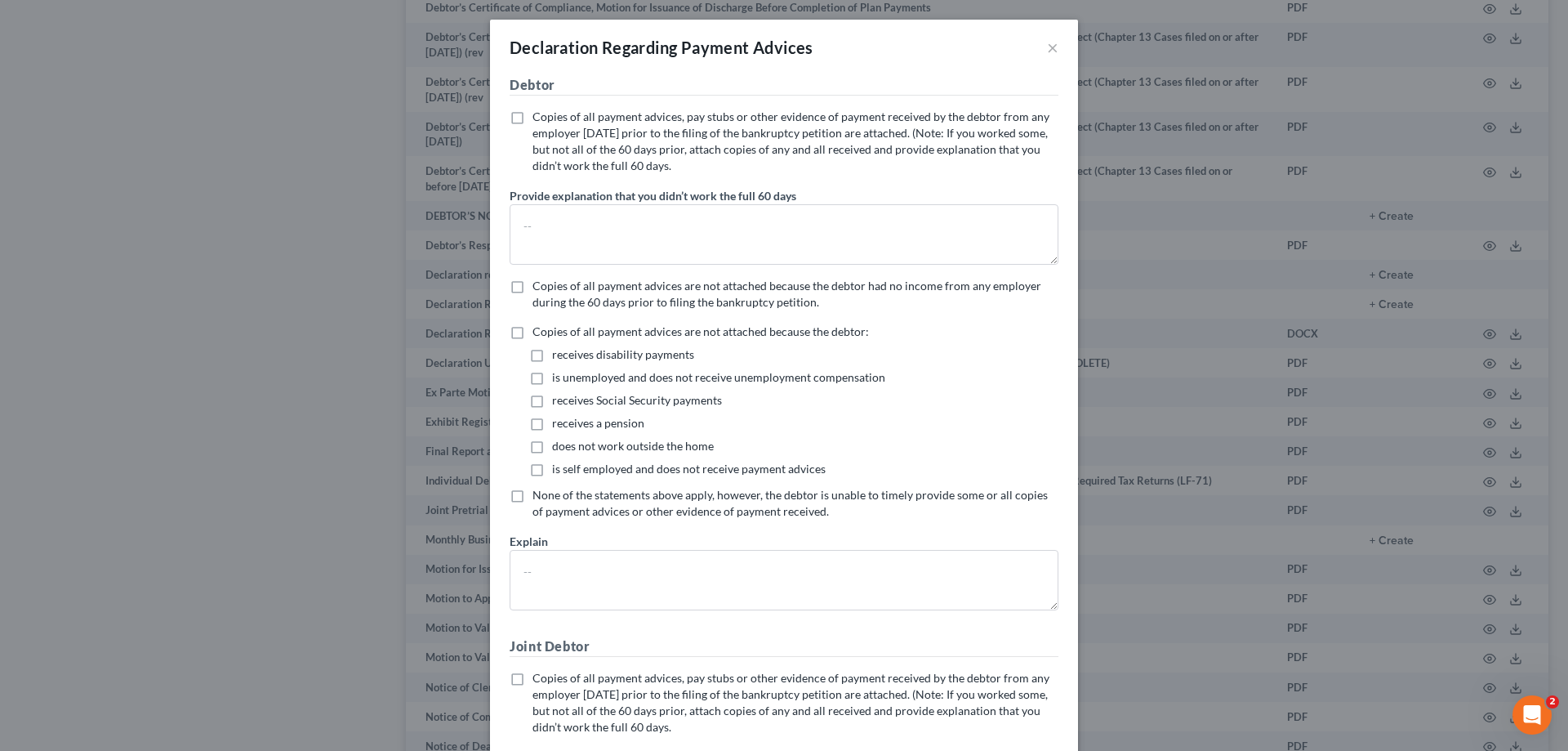
click at [533, 119] on label "Copies of all payment advices, pay stubs or other evidence of payment received …" at bounding box center [795, 142] width 526 height 66
click at [540, 119] on input "Copies of all payment advices, pay stubs or other evidence of payment received …" at bounding box center [545, 114] width 11 height 11
checkbox input "true"
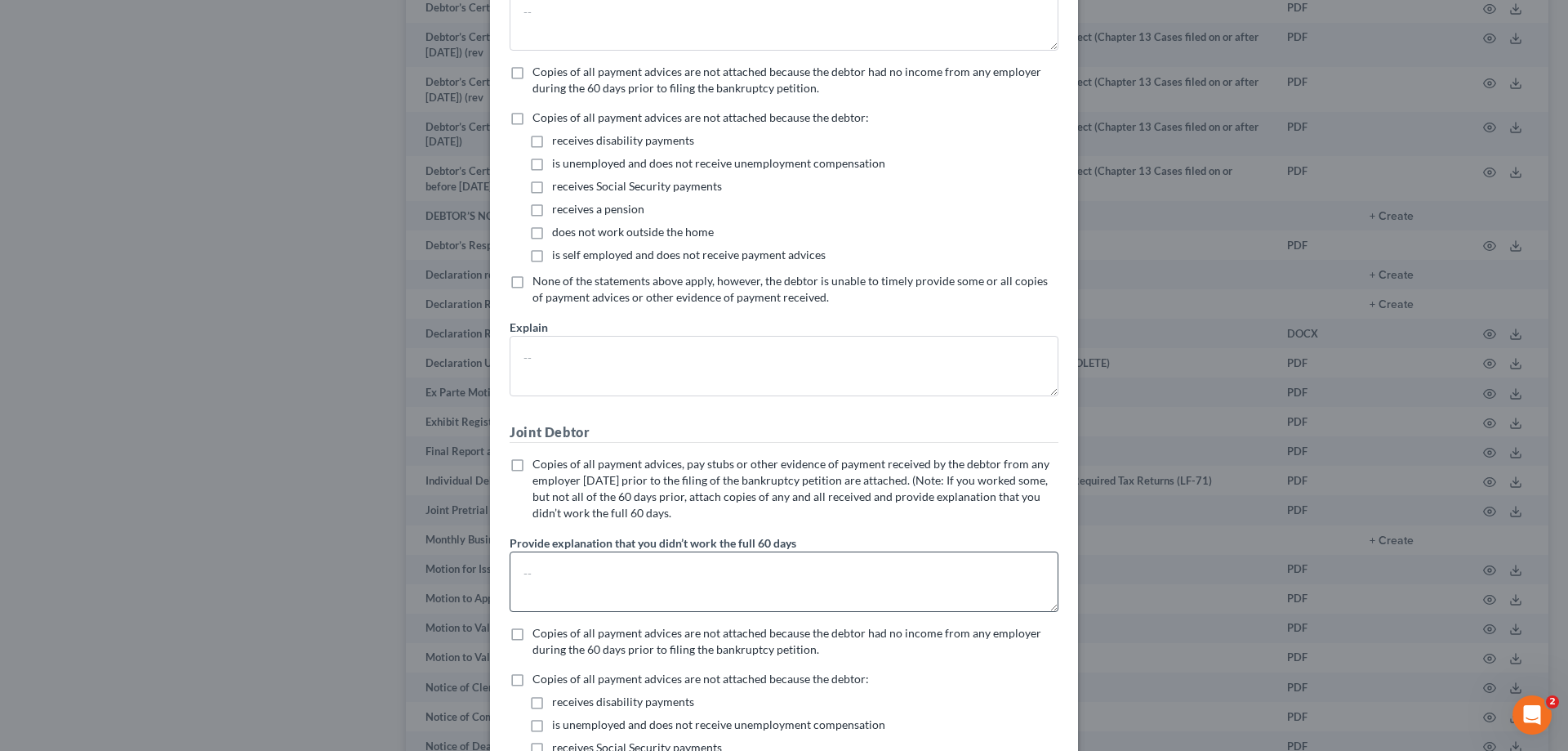
scroll to position [245, 0]
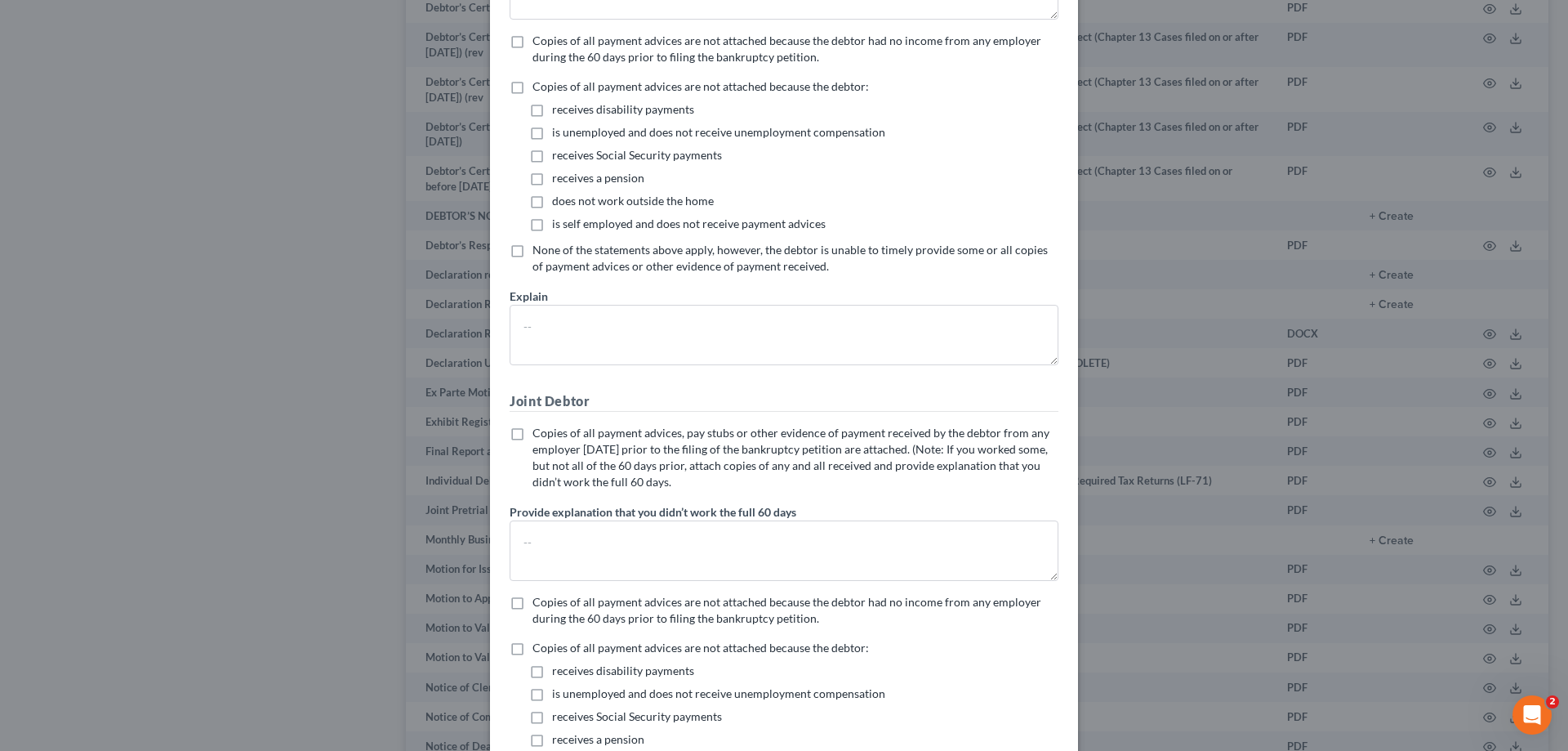
click at [533, 438] on label "Copies of all payment advices, pay stubs or other evidence of payment received …" at bounding box center [795, 458] width 526 height 66
click at [540, 436] on input "Copies of all payment advices, pay stubs or other evidence of payment received …" at bounding box center [545, 430] width 11 height 11
checkbox input "true"
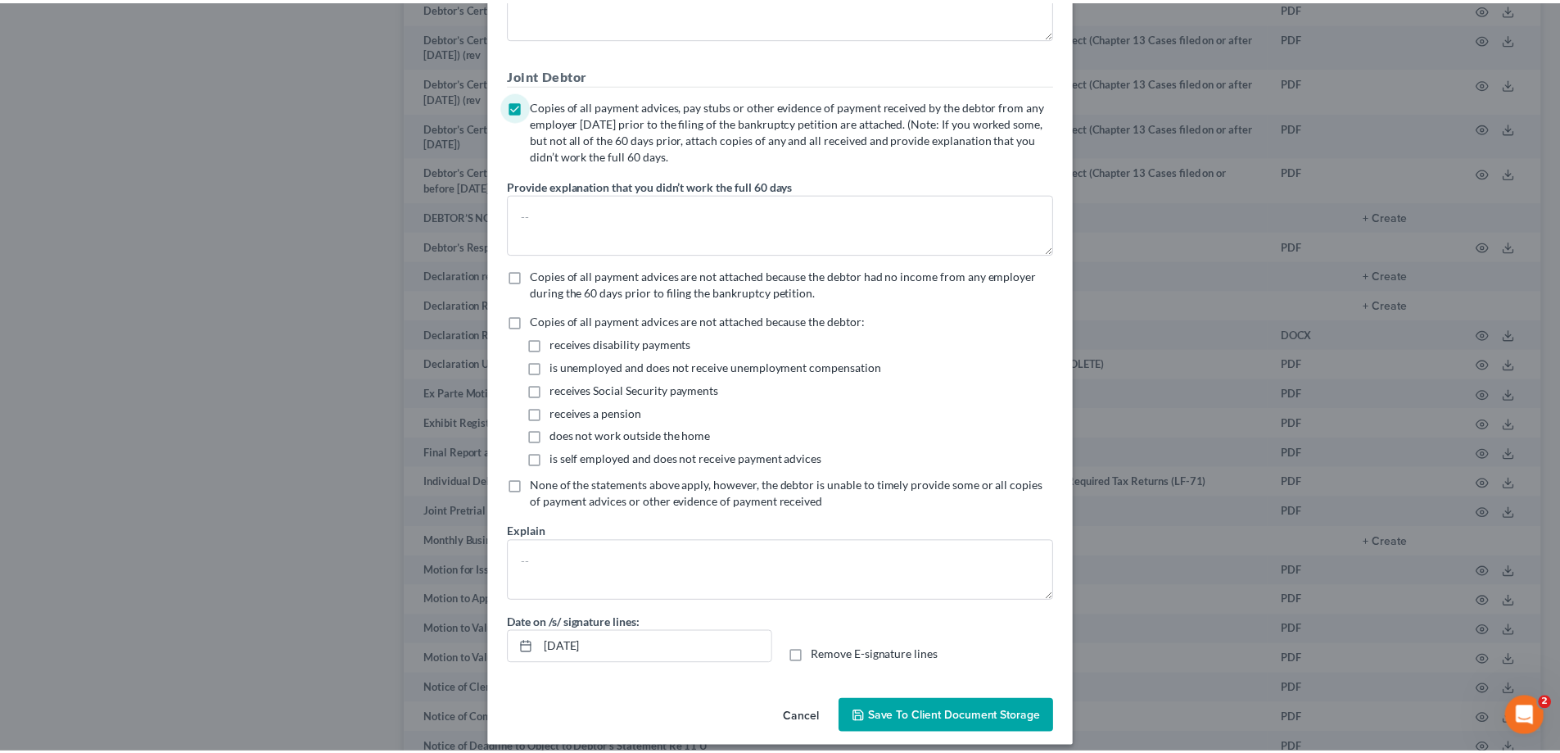
scroll to position [587, 0]
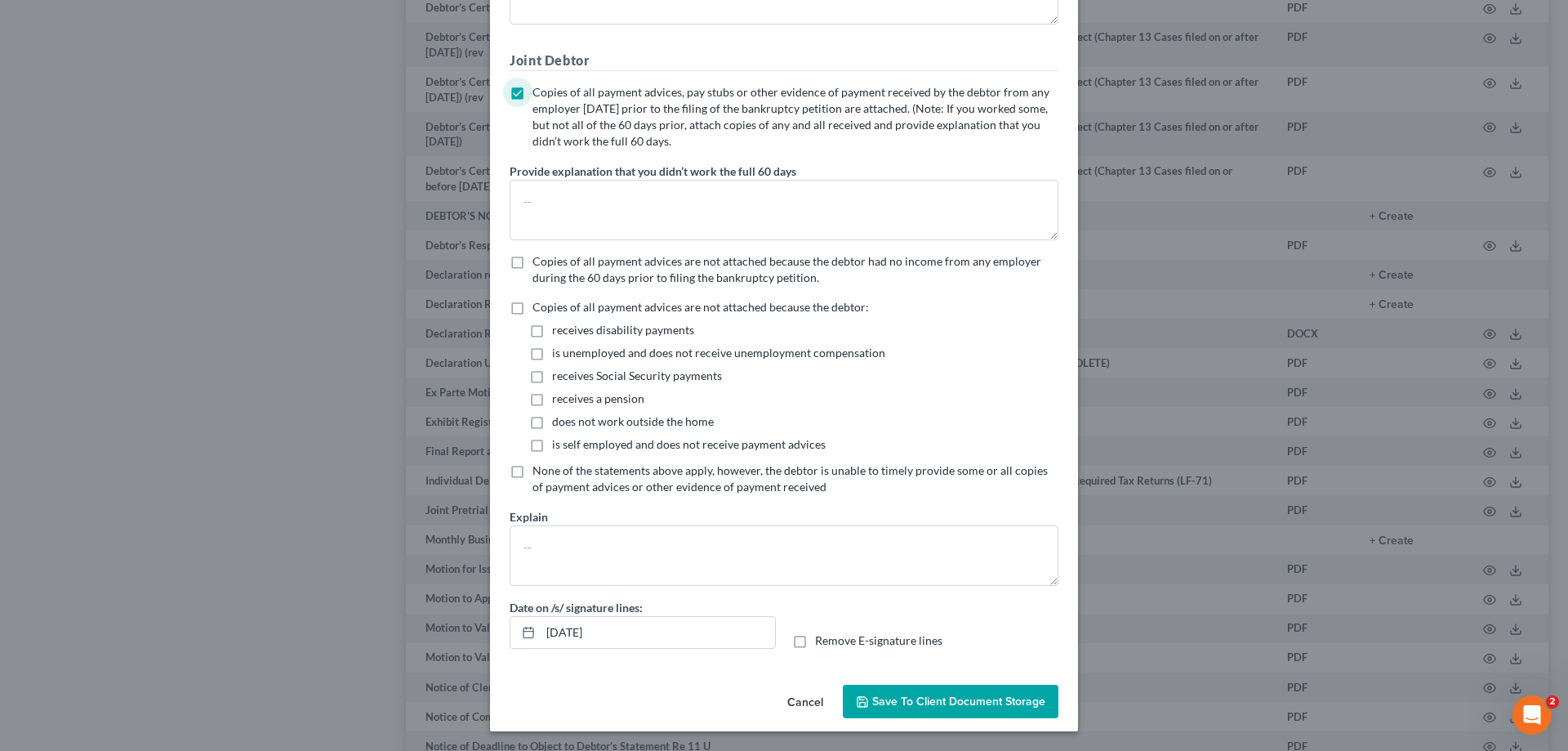
click at [946, 702] on span "Save to Client Document Storage" at bounding box center [960, 701] width 174 height 14
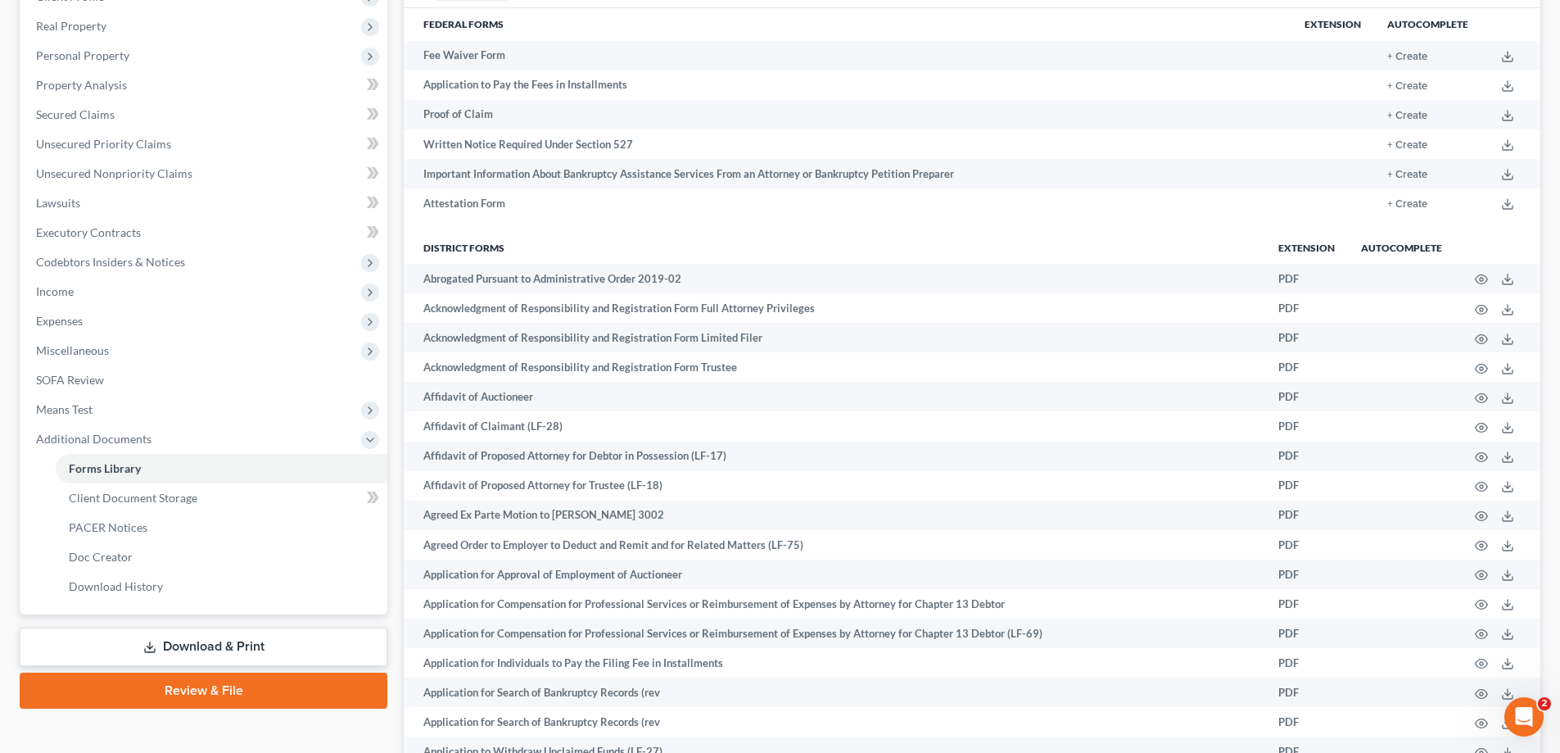
scroll to position [247, 0]
click at [134, 503] on span "Client Document Storage" at bounding box center [133, 498] width 129 height 14
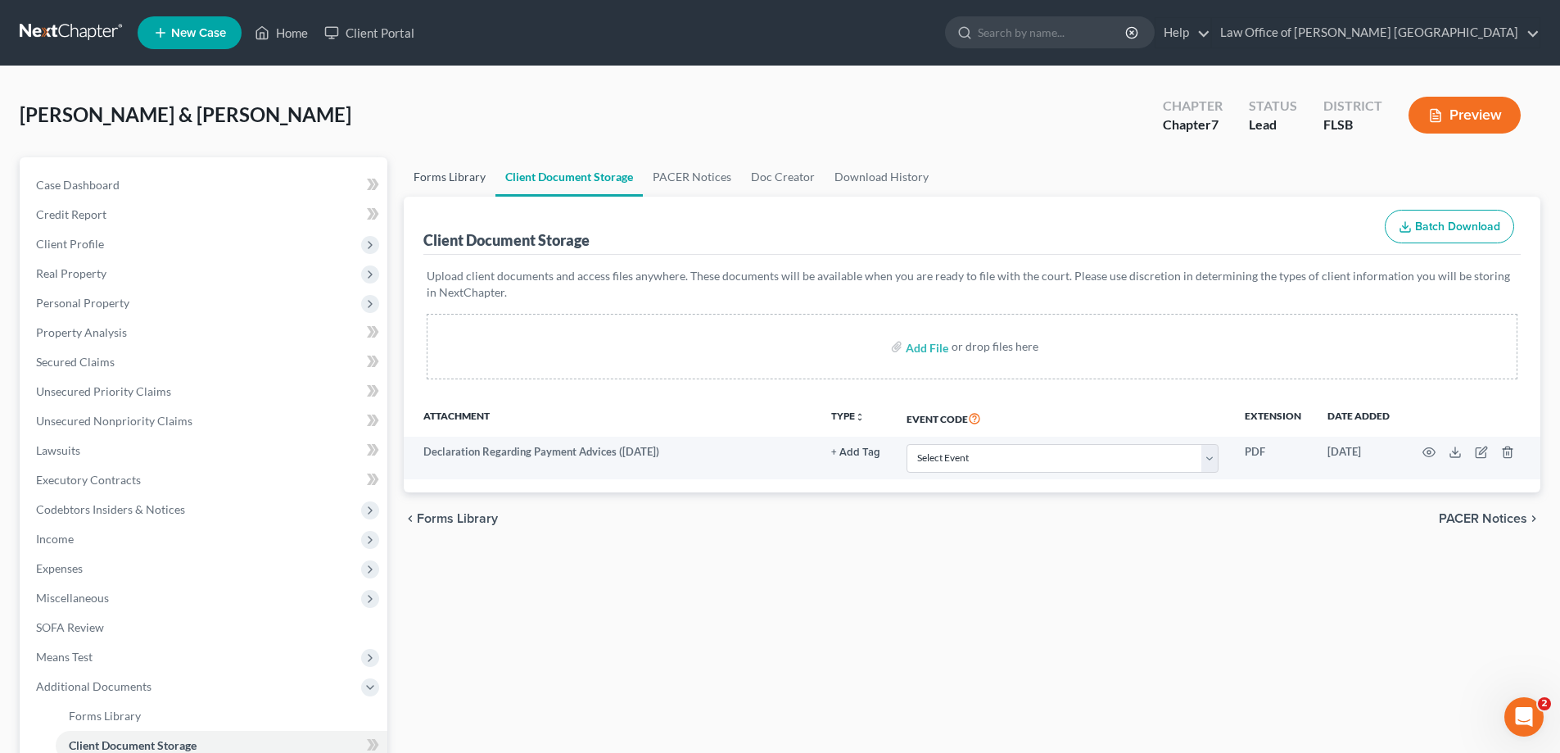
click at [465, 176] on link "Forms Library" at bounding box center [450, 176] width 92 height 39
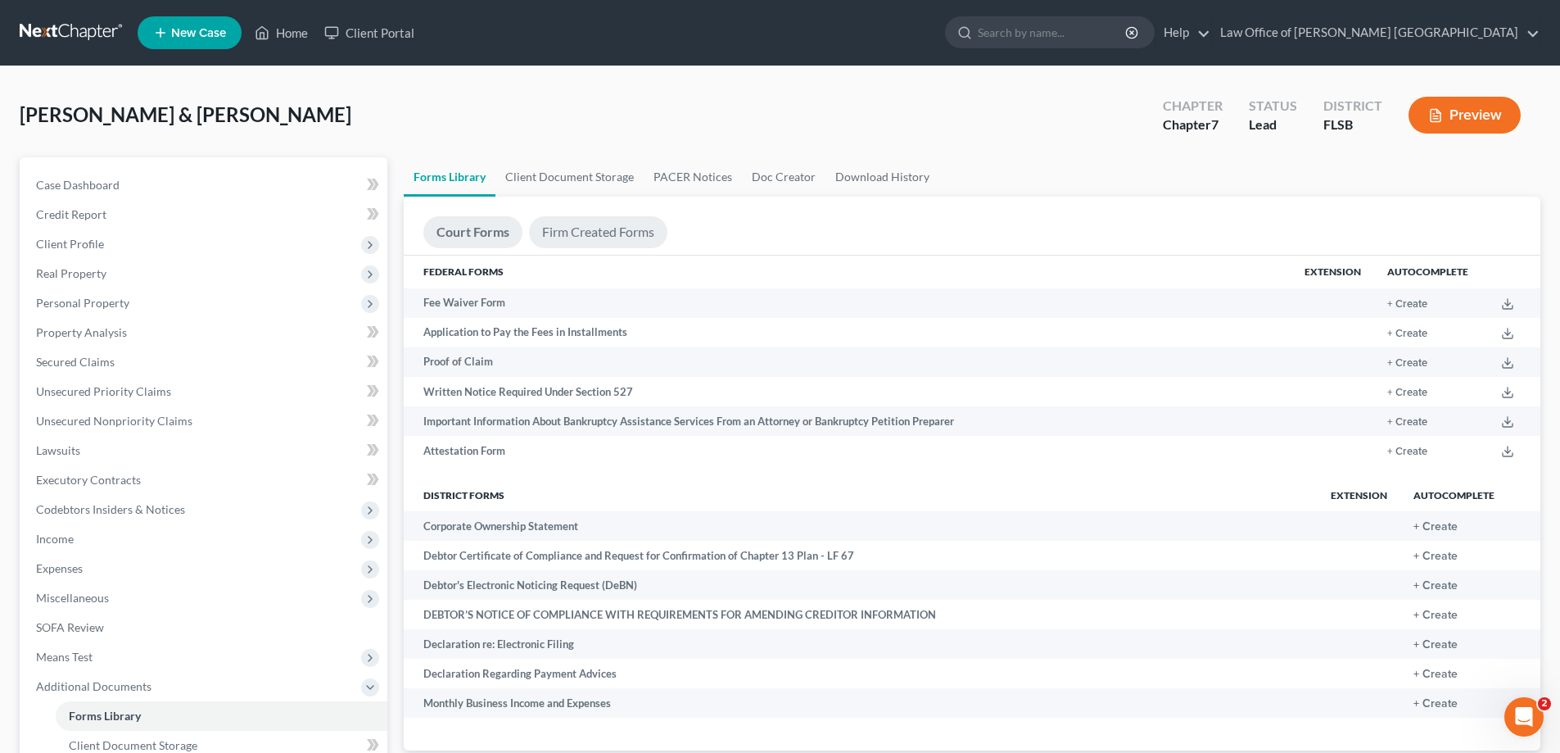
click at [614, 233] on link "Firm Created Forms" at bounding box center [598, 232] width 138 height 32
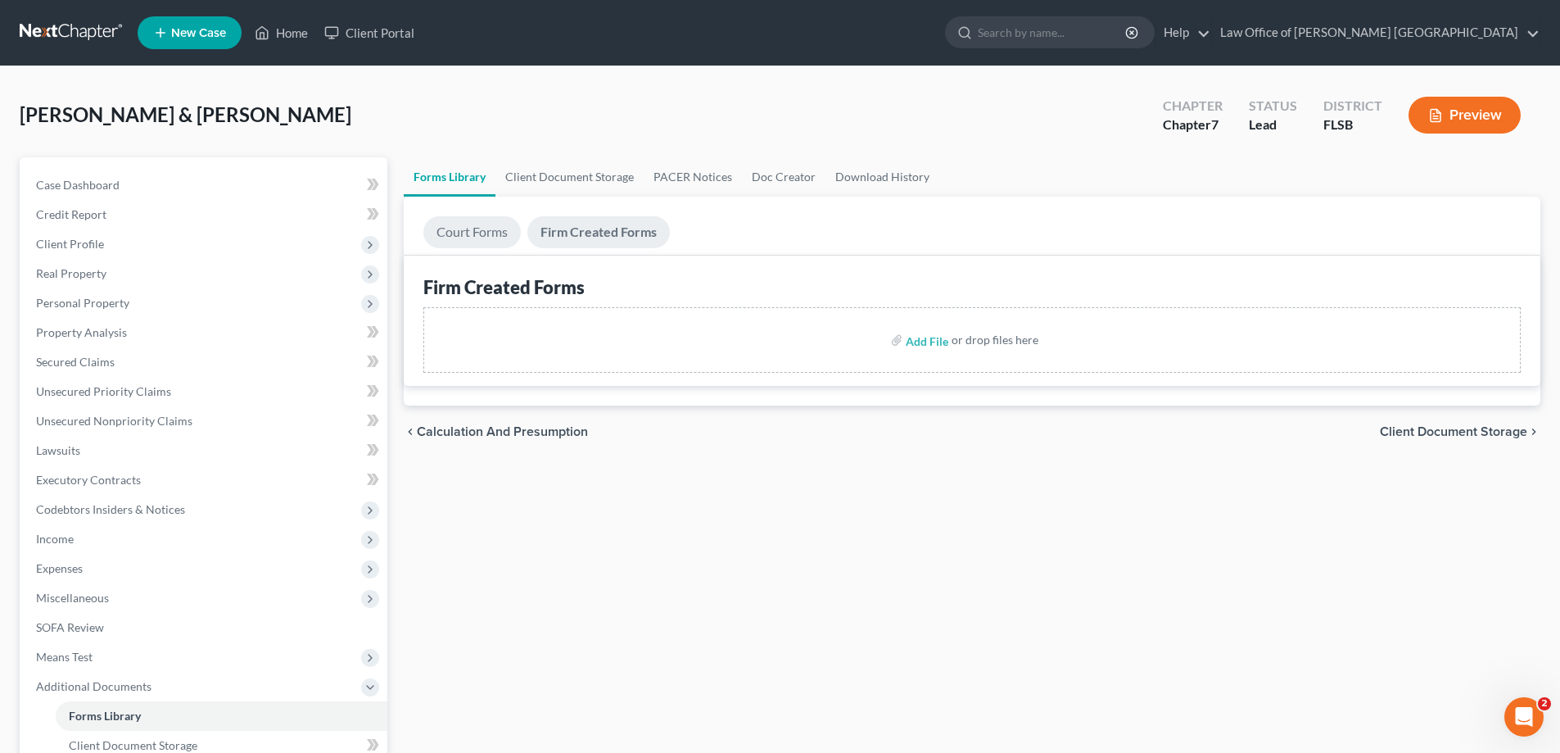
click at [492, 233] on link "Court Forms" at bounding box center [471, 232] width 97 height 32
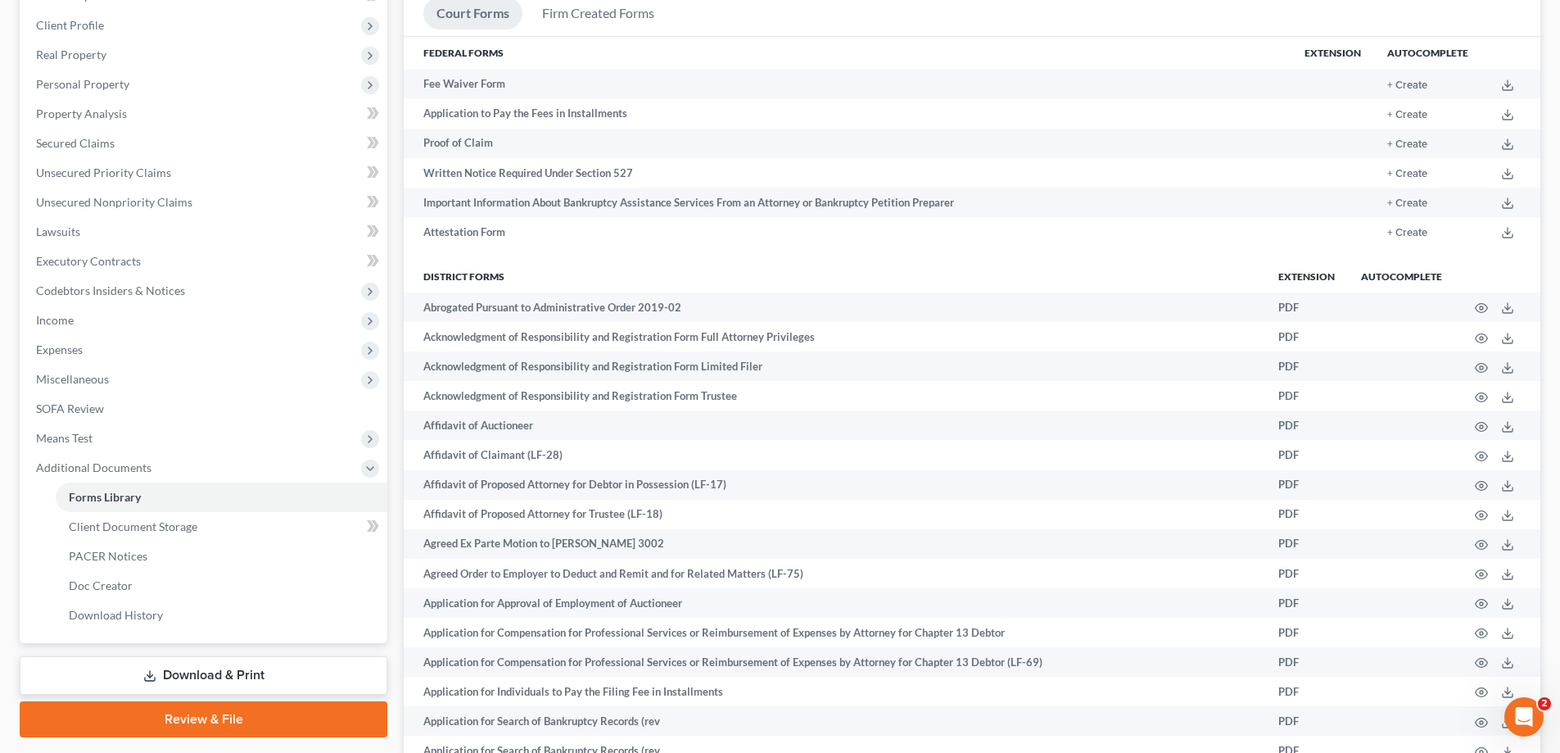
scroll to position [247, 0]
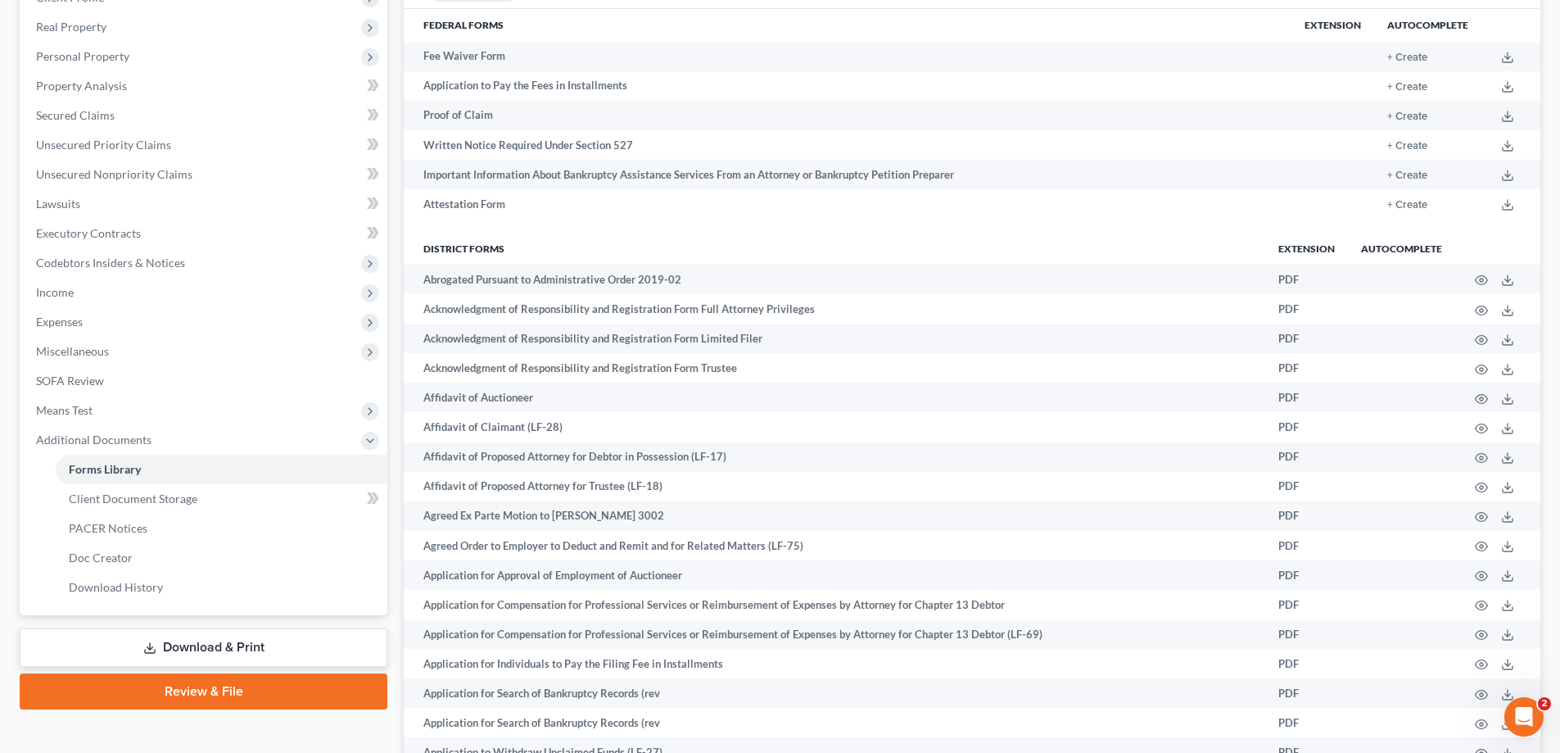
click at [238, 690] on link "Review & File" at bounding box center [204, 691] width 368 height 36
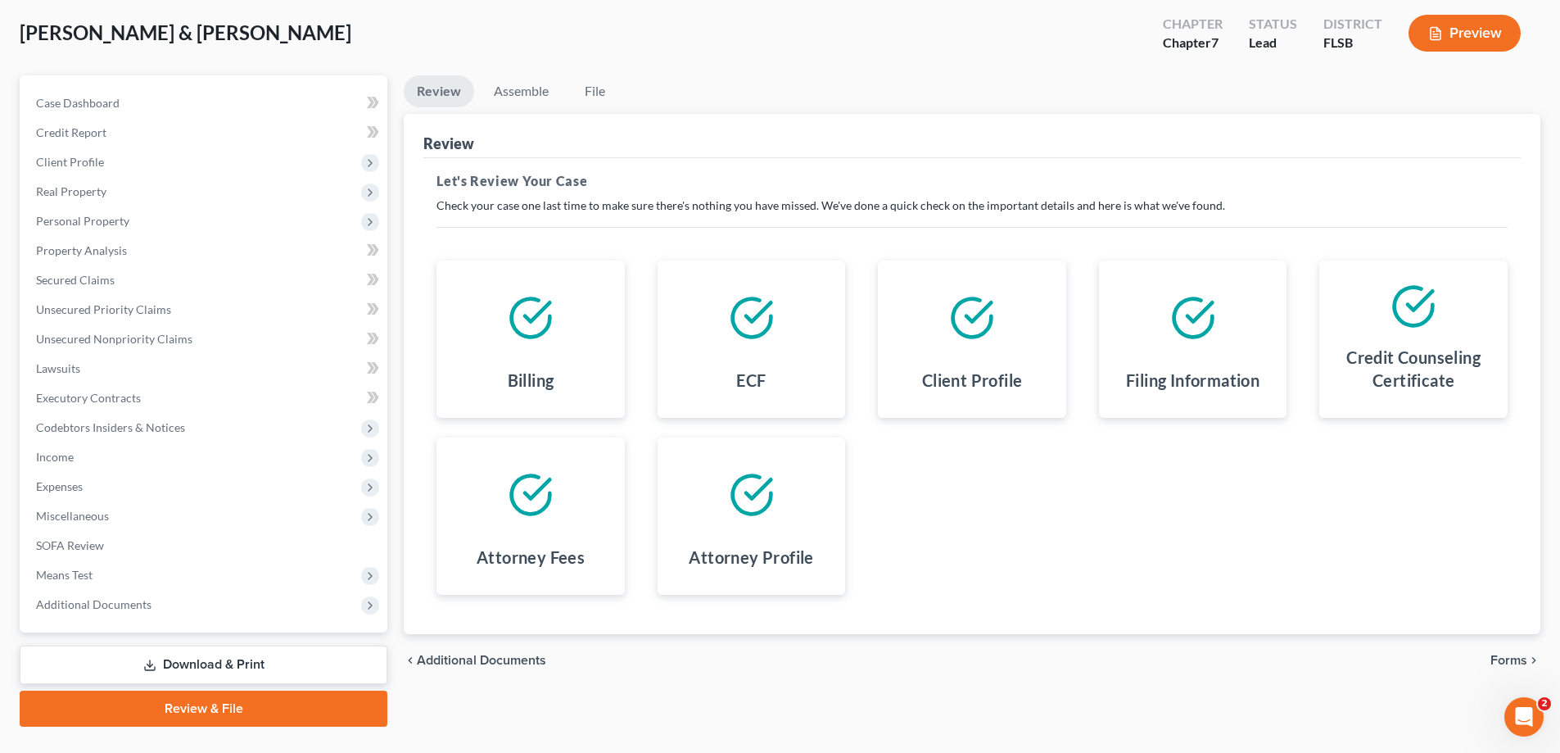
scroll to position [118, 0]
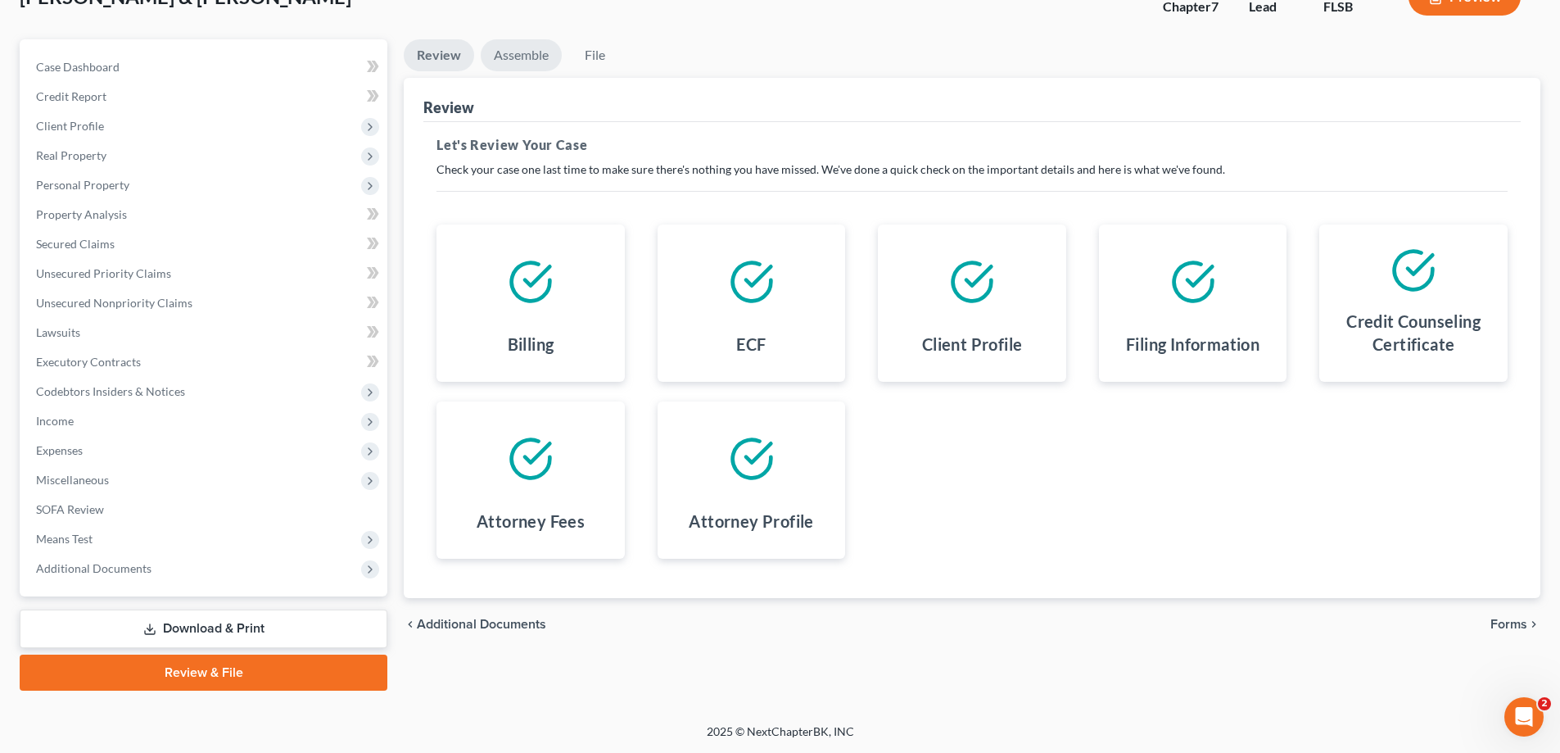
click at [525, 52] on link "Assemble" at bounding box center [521, 55] width 81 height 32
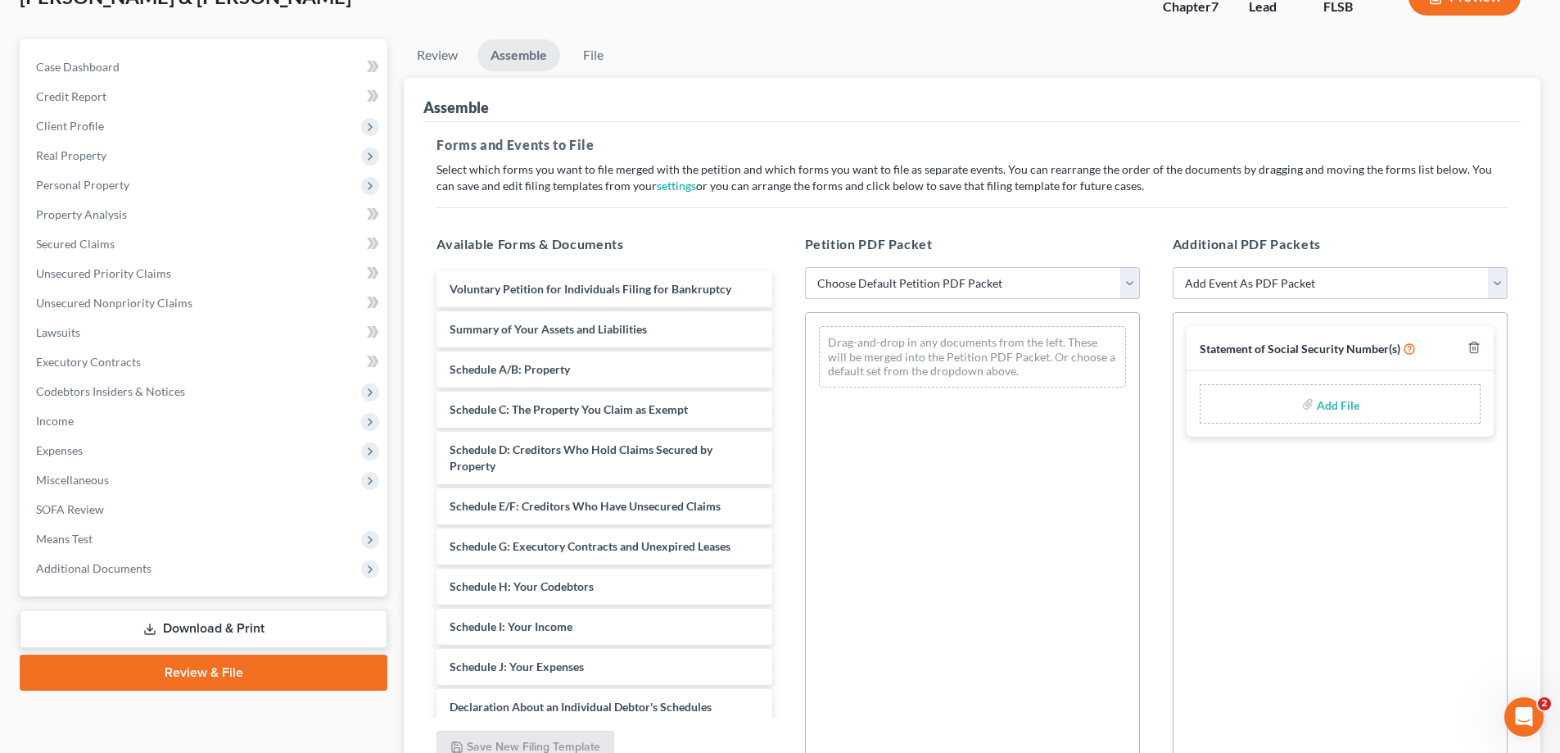
click at [1128, 280] on select "Choose Default Petition PDF Packet Emergency Filing (Voluntary Petition and Cre…" at bounding box center [972, 283] width 335 height 33
select select "1"
click at [805, 267] on select "Choose Default Petition PDF Packet Emergency Filing (Voluntary Petition and Cre…" at bounding box center [972, 283] width 335 height 33
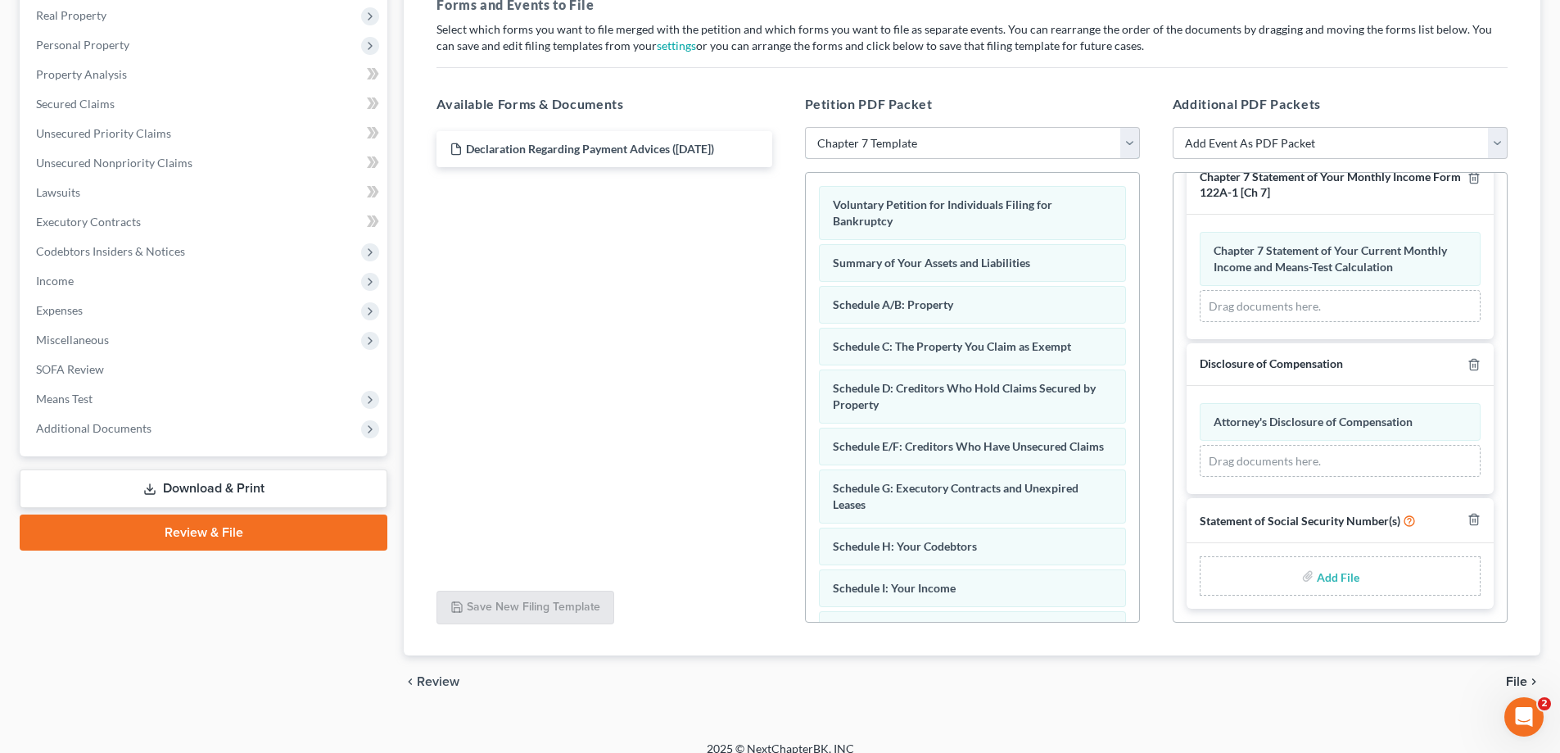
scroll to position [275, 0]
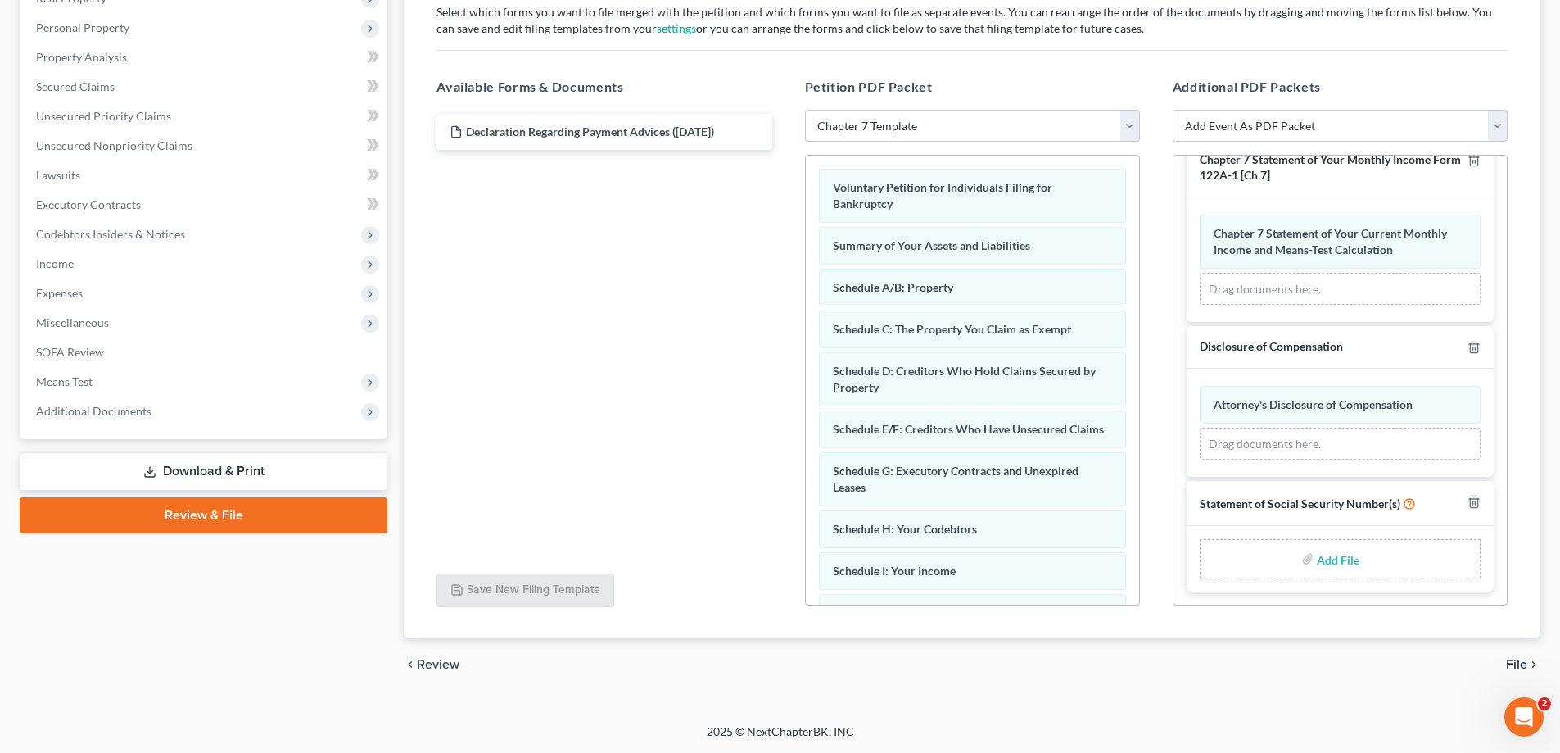
click at [255, 473] on link "Download & Print" at bounding box center [204, 471] width 368 height 38
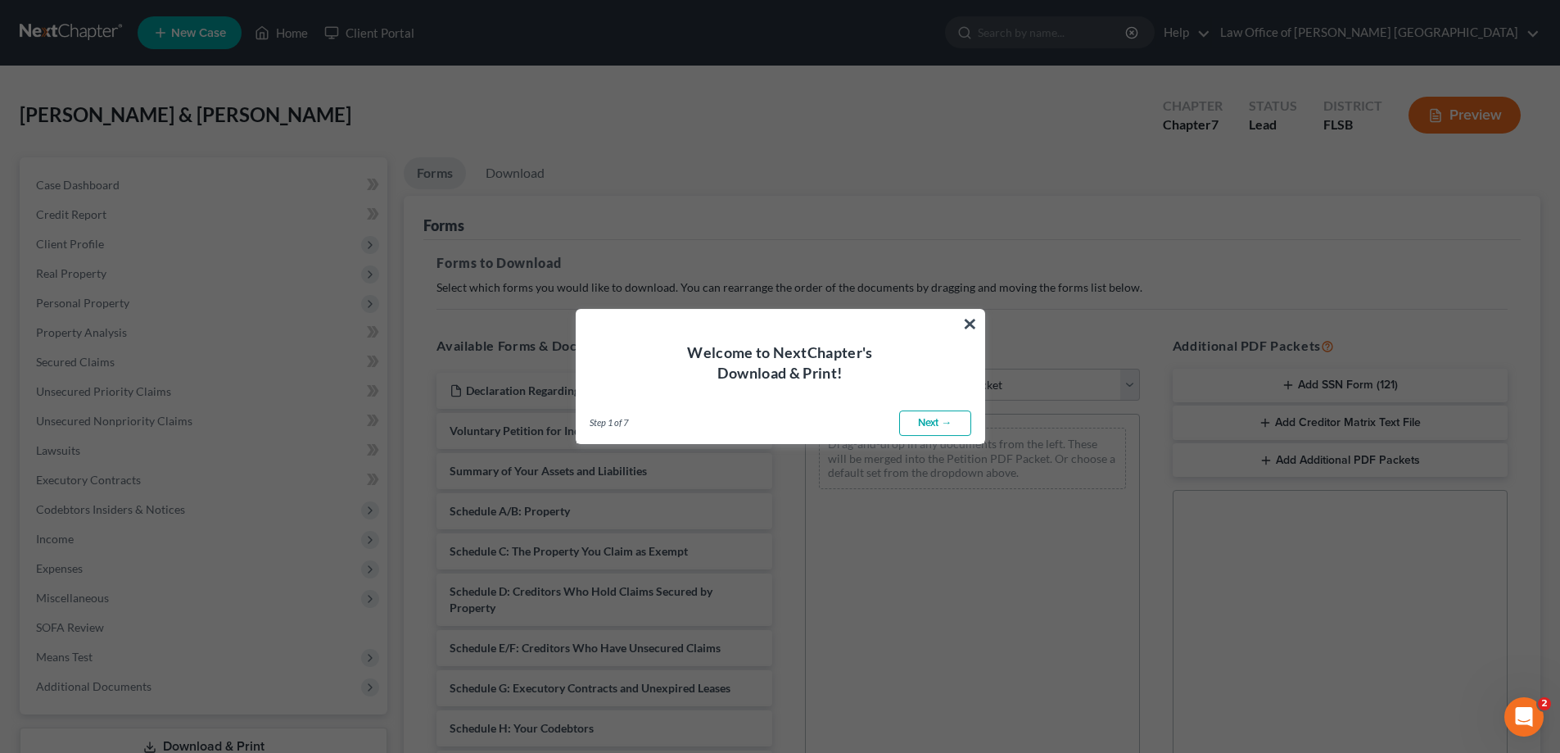
click at [922, 420] on link "Next →" at bounding box center [935, 423] width 72 height 26
select select "0"
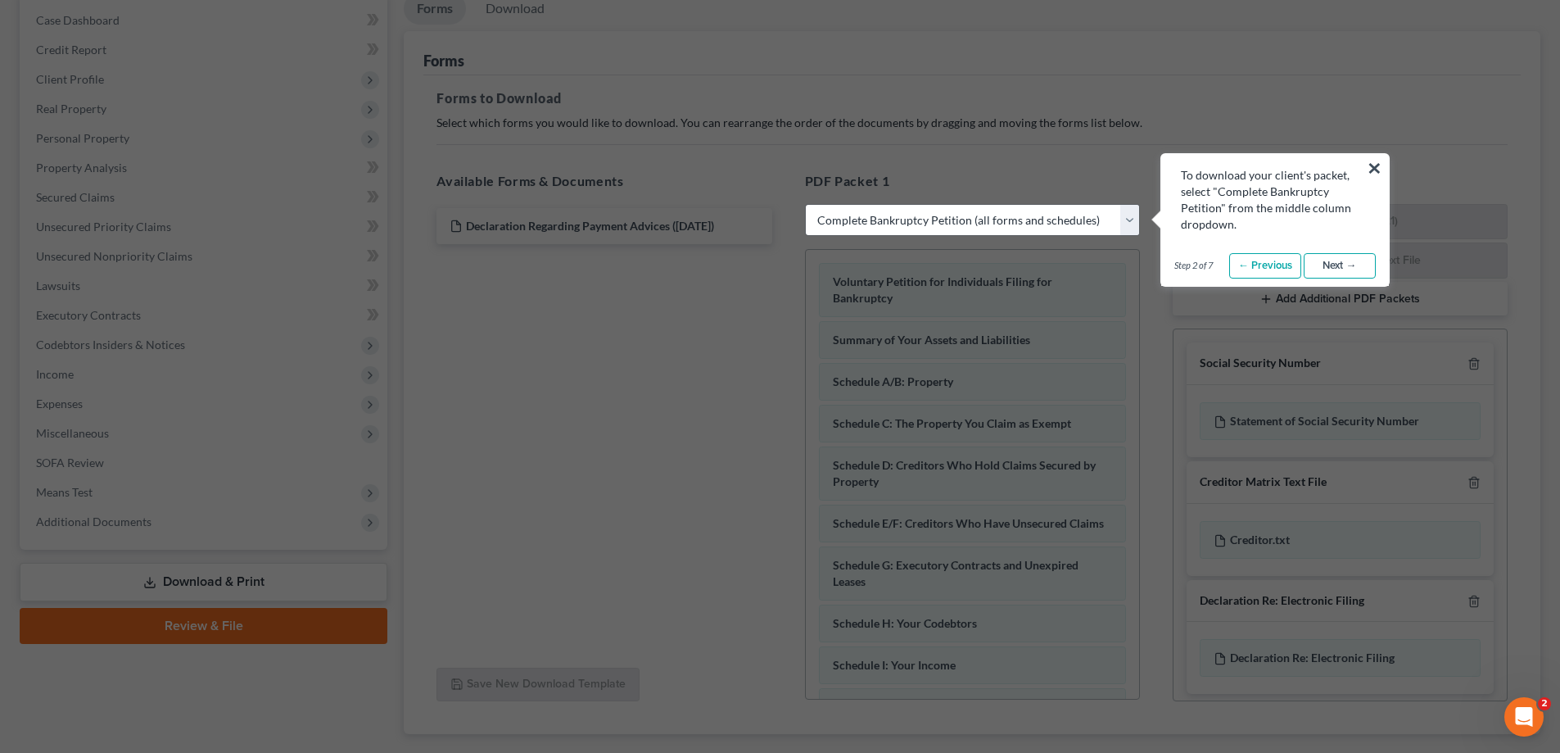
scroll to position [164, 0]
click at [1337, 266] on link "Next →" at bounding box center [1340, 267] width 72 height 26
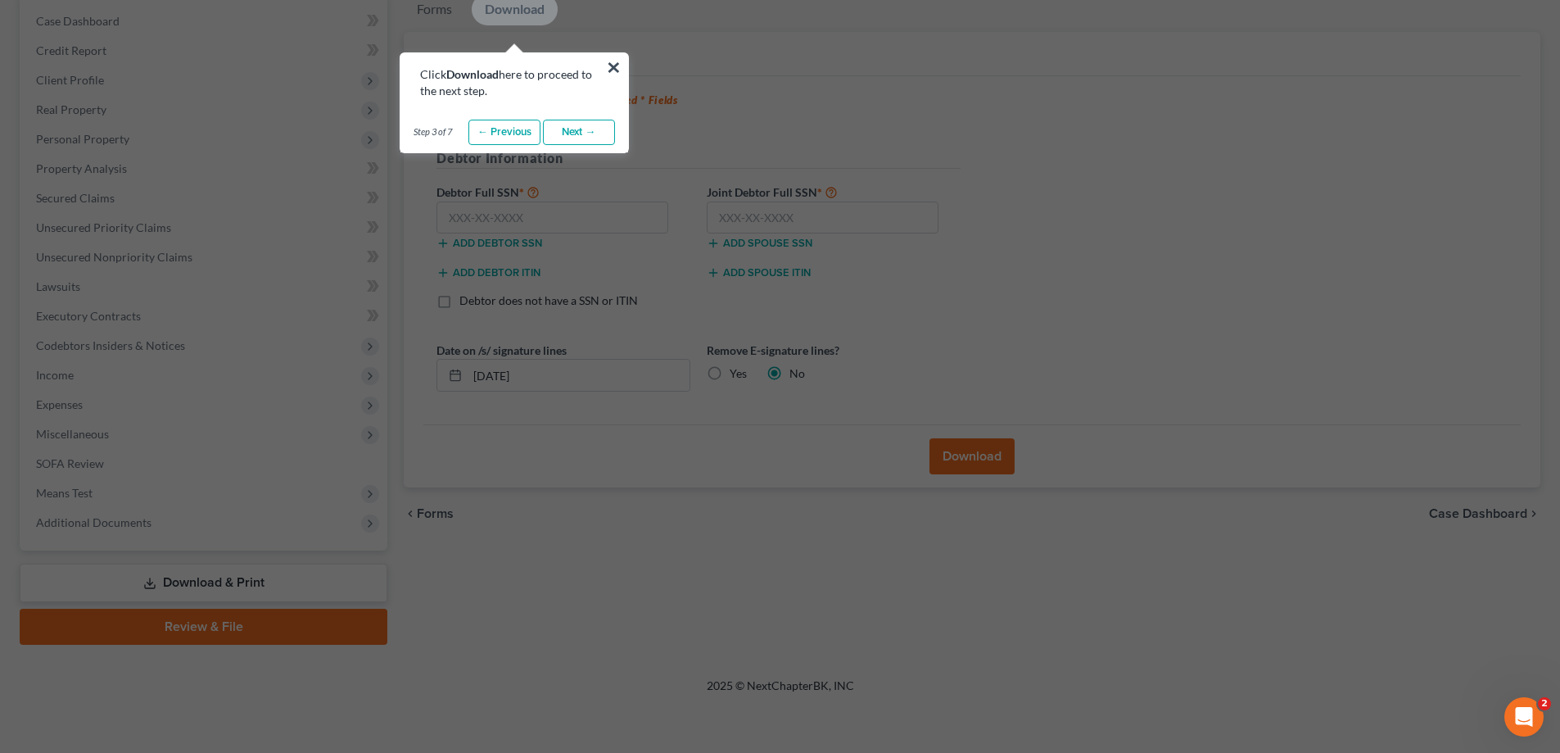
click at [586, 136] on link "Next →" at bounding box center [579, 133] width 72 height 26
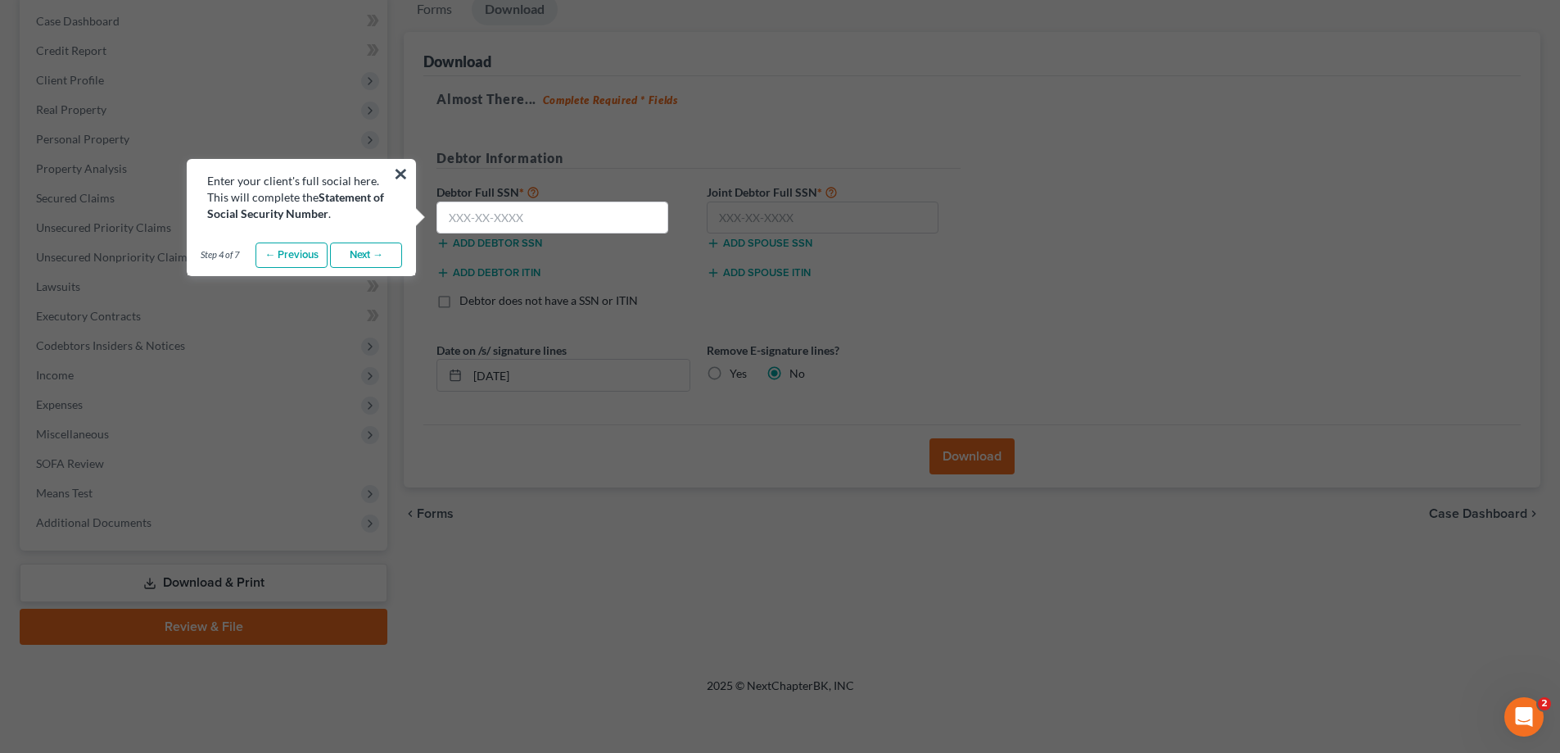
click at [358, 259] on link "Next →" at bounding box center [366, 255] width 72 height 26
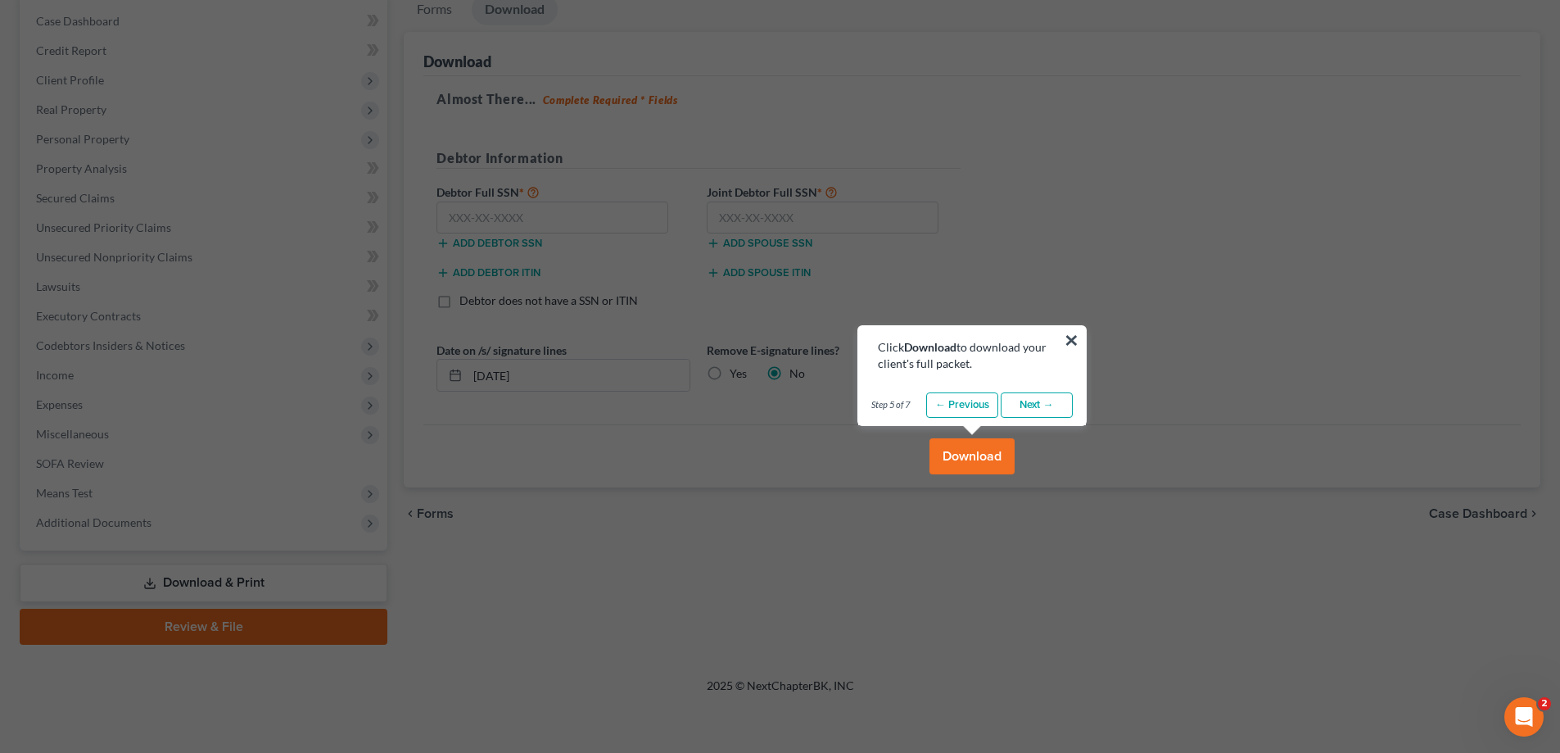
click at [1031, 411] on link "Next →" at bounding box center [1037, 405] width 72 height 26
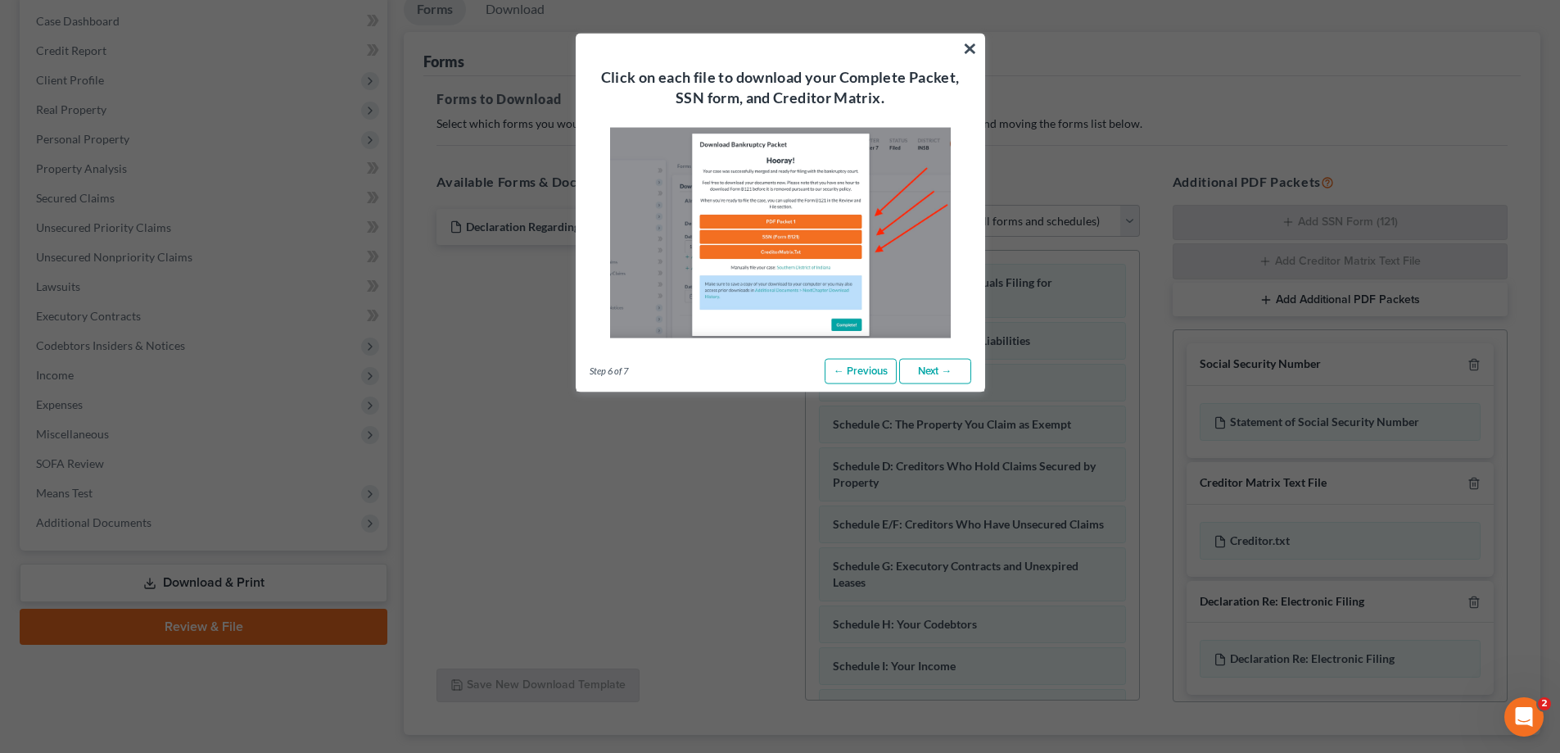
click at [951, 371] on link "Next →" at bounding box center [935, 371] width 72 height 26
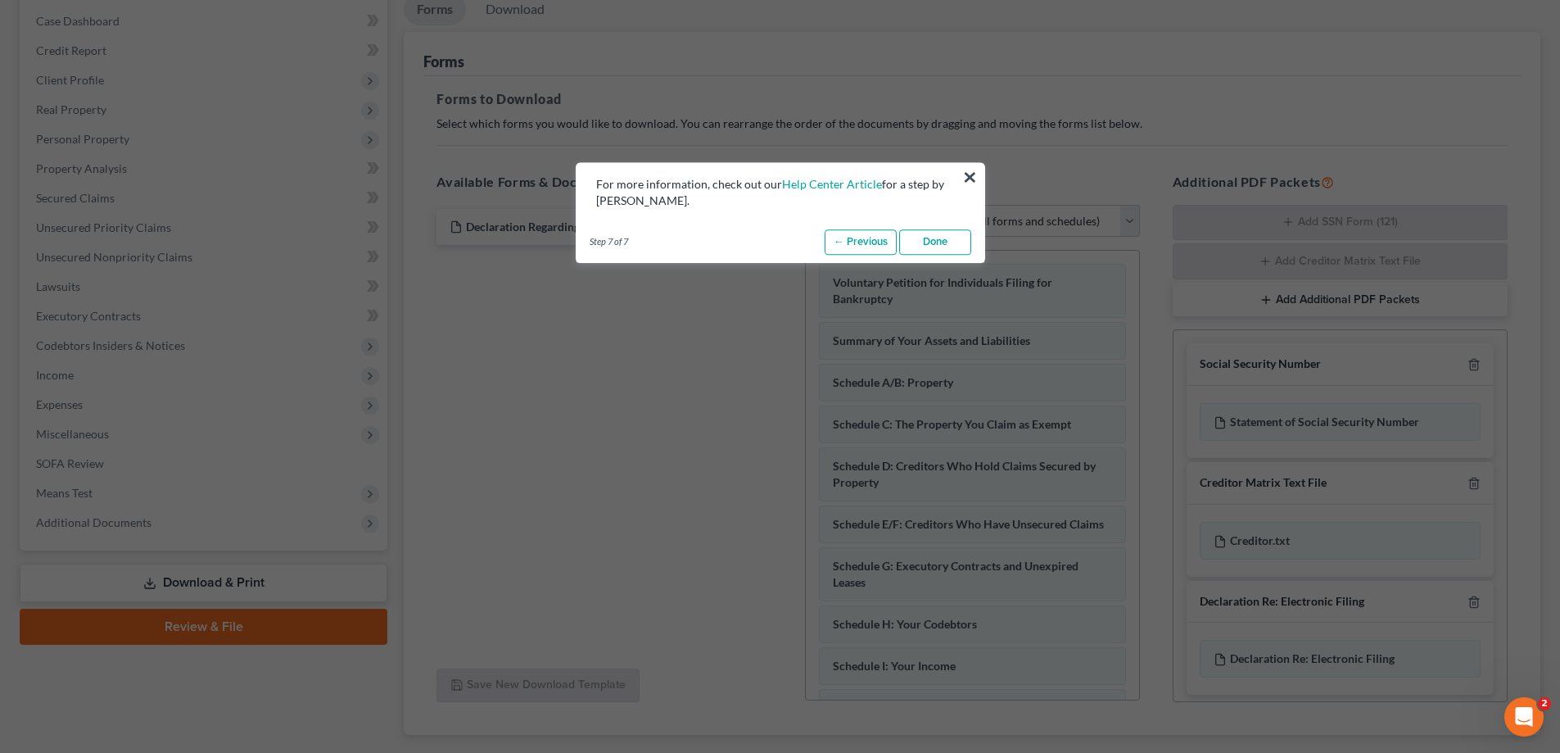
click at [943, 236] on link "Done" at bounding box center [935, 242] width 72 height 26
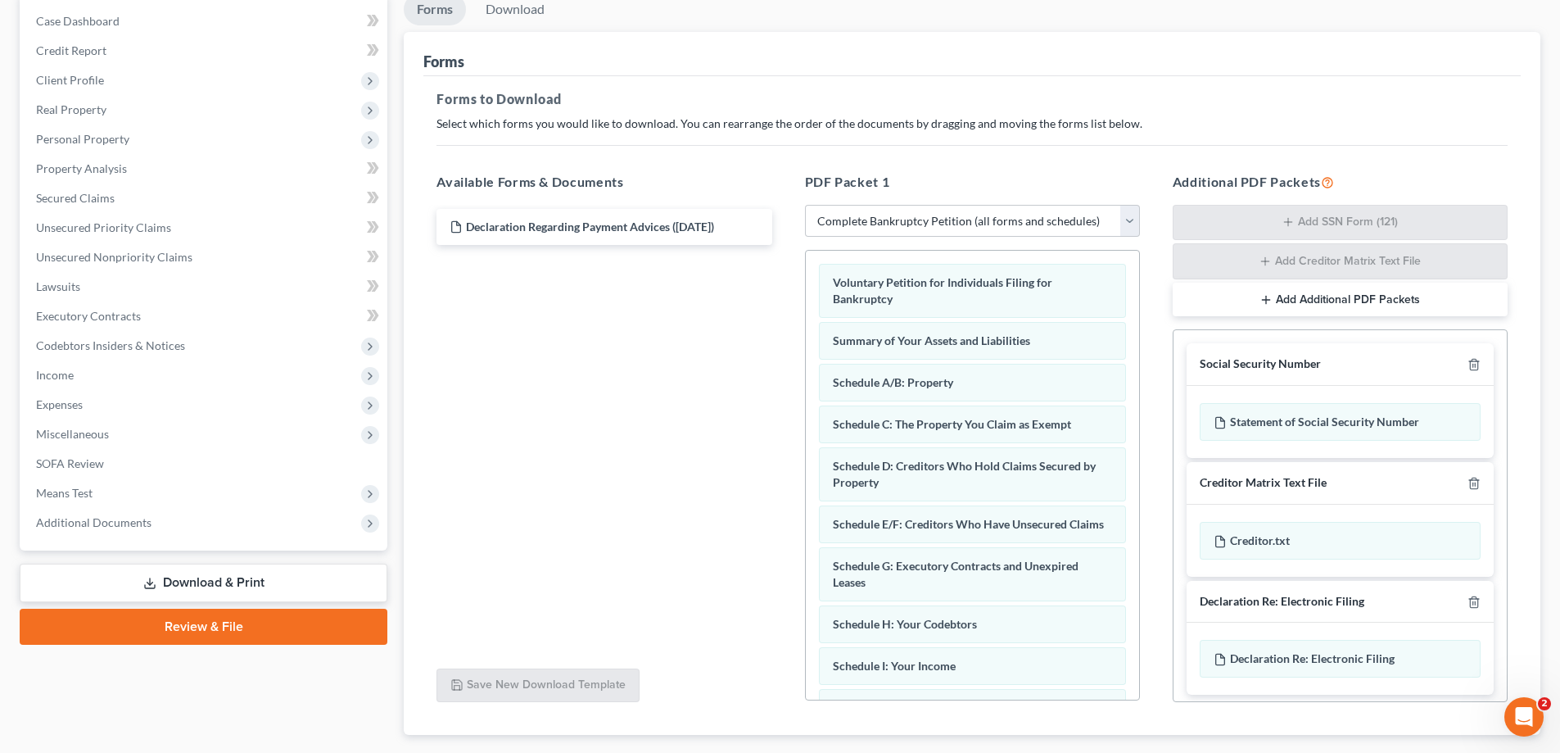
click at [231, 586] on link "Download & Print" at bounding box center [204, 582] width 368 height 38
click at [241, 586] on link "Download & Print" at bounding box center [204, 582] width 368 height 38
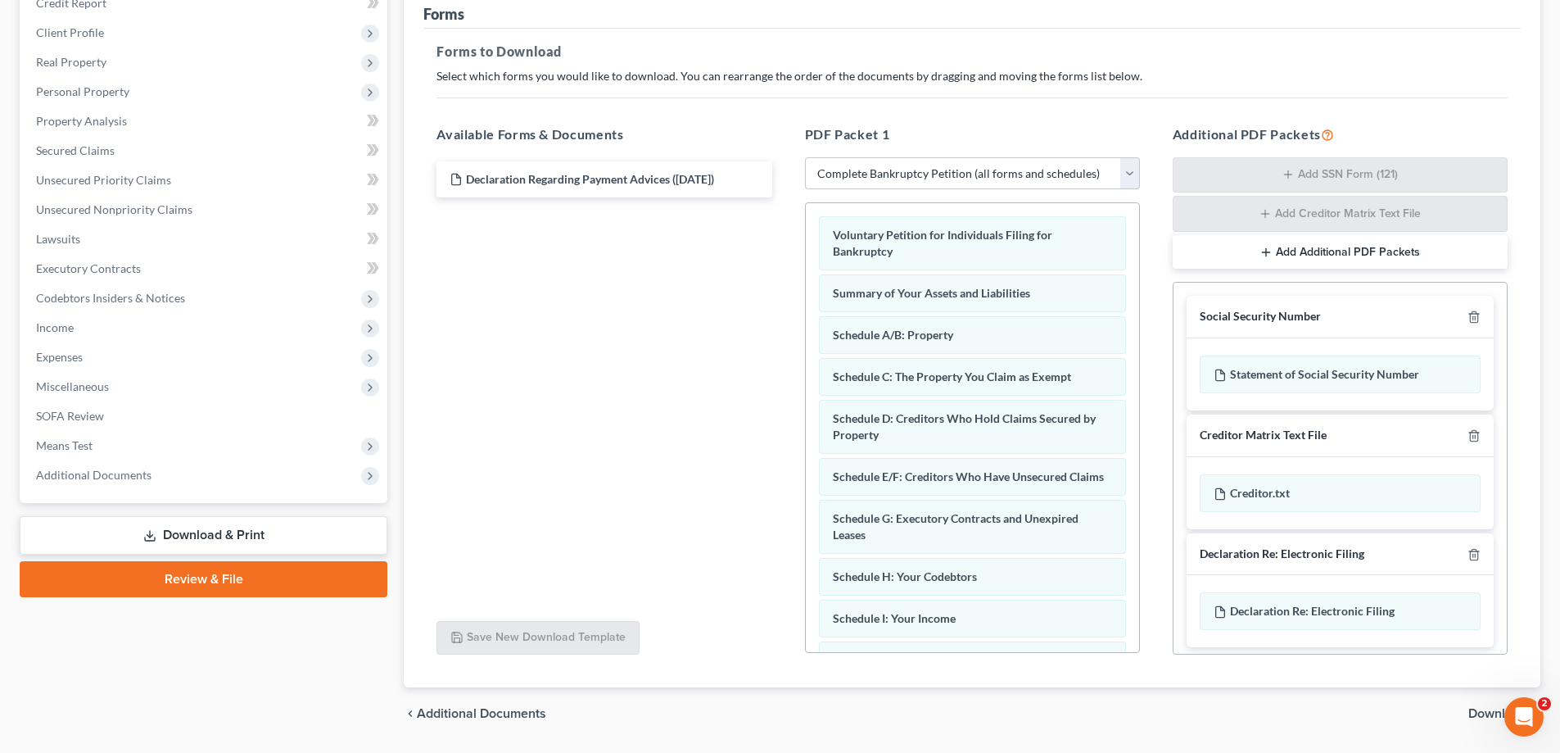
scroll to position [246, 0]
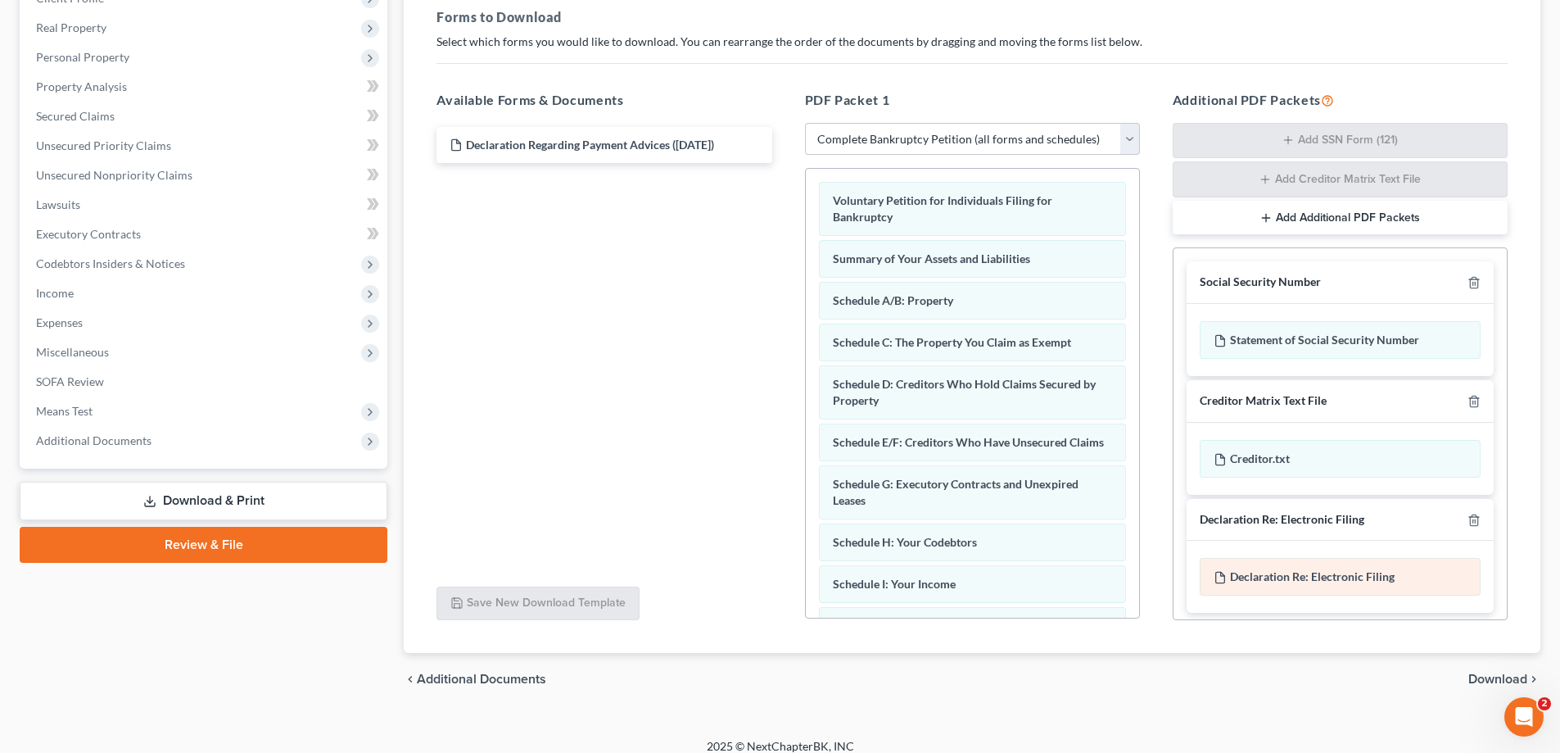
click at [1302, 580] on span "Declaration Re: Electronic Filing" at bounding box center [1312, 576] width 165 height 14
click at [1408, 586] on div "Declaration Re: Electronic Filing of Petition, Lists, Schedules and Statements …" at bounding box center [1340, 577] width 281 height 38
click at [1346, 584] on div "Declaration Re: Electronic Filing of Petition, Lists, Schedules and Statements …" at bounding box center [1340, 577] width 281 height 38
click at [1500, 683] on span "Download" at bounding box center [1497, 678] width 59 height 13
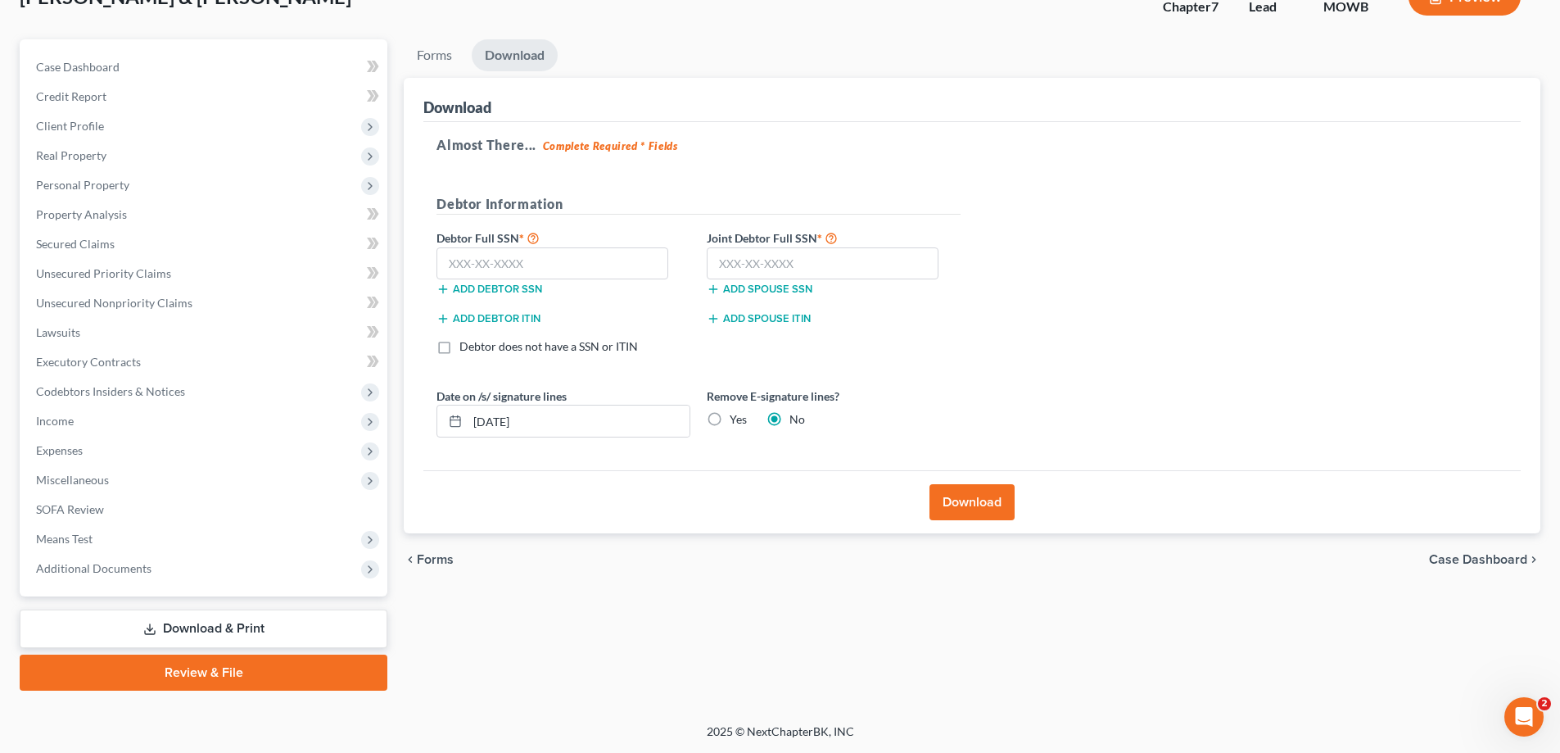
scroll to position [118, 0]
click at [473, 265] on input "text" at bounding box center [553, 263] width 232 height 33
click at [731, 263] on input "text" at bounding box center [823, 263] width 232 height 33
type input "591-67-0454"
click at [473, 266] on input "text" at bounding box center [553, 263] width 232 height 33
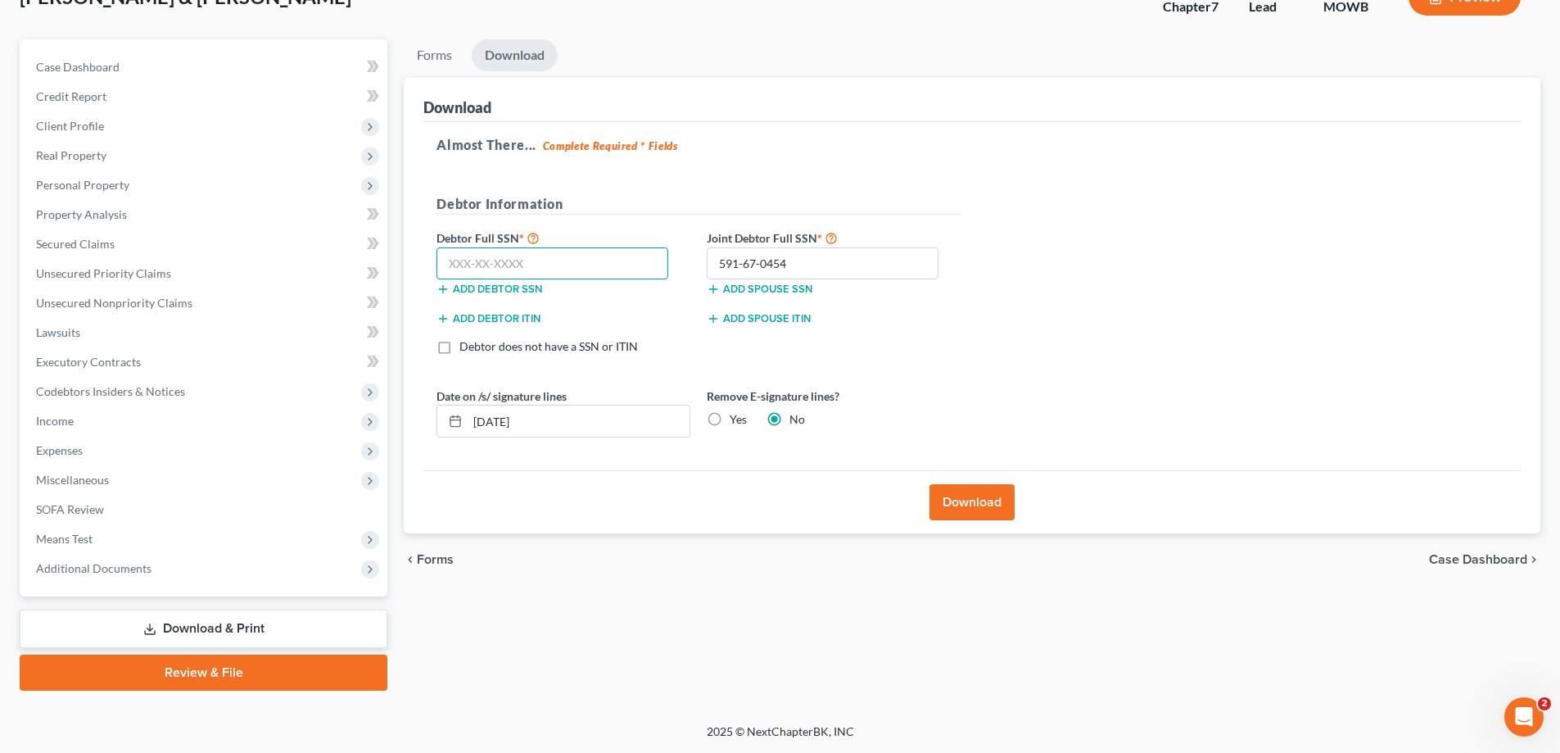
click at [453, 261] on input "text" at bounding box center [553, 263] width 232 height 33
type input "590-45-1227"
click at [964, 498] on button "Download" at bounding box center [972, 502] width 85 height 36
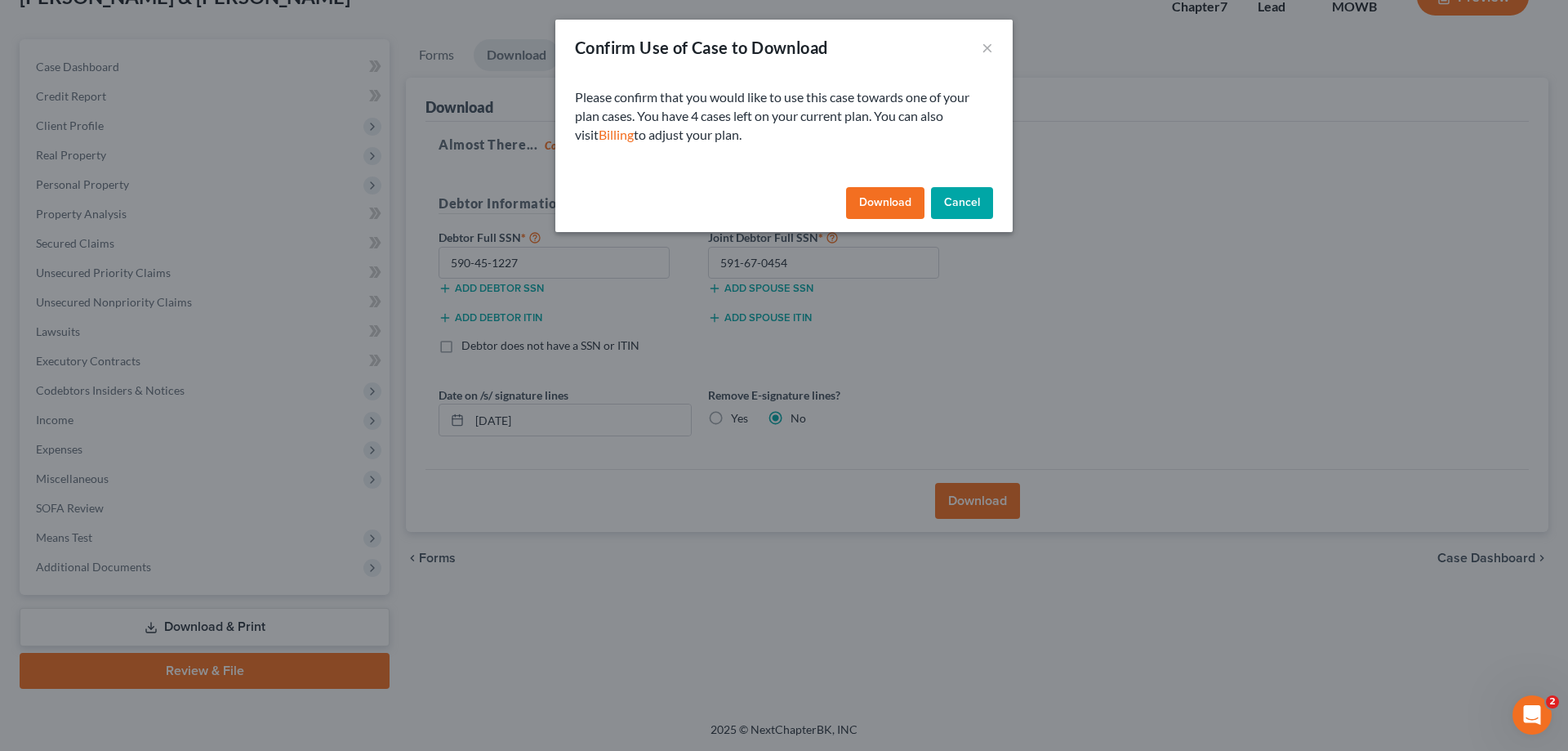
click at [895, 200] on button "Download" at bounding box center [885, 203] width 79 height 33
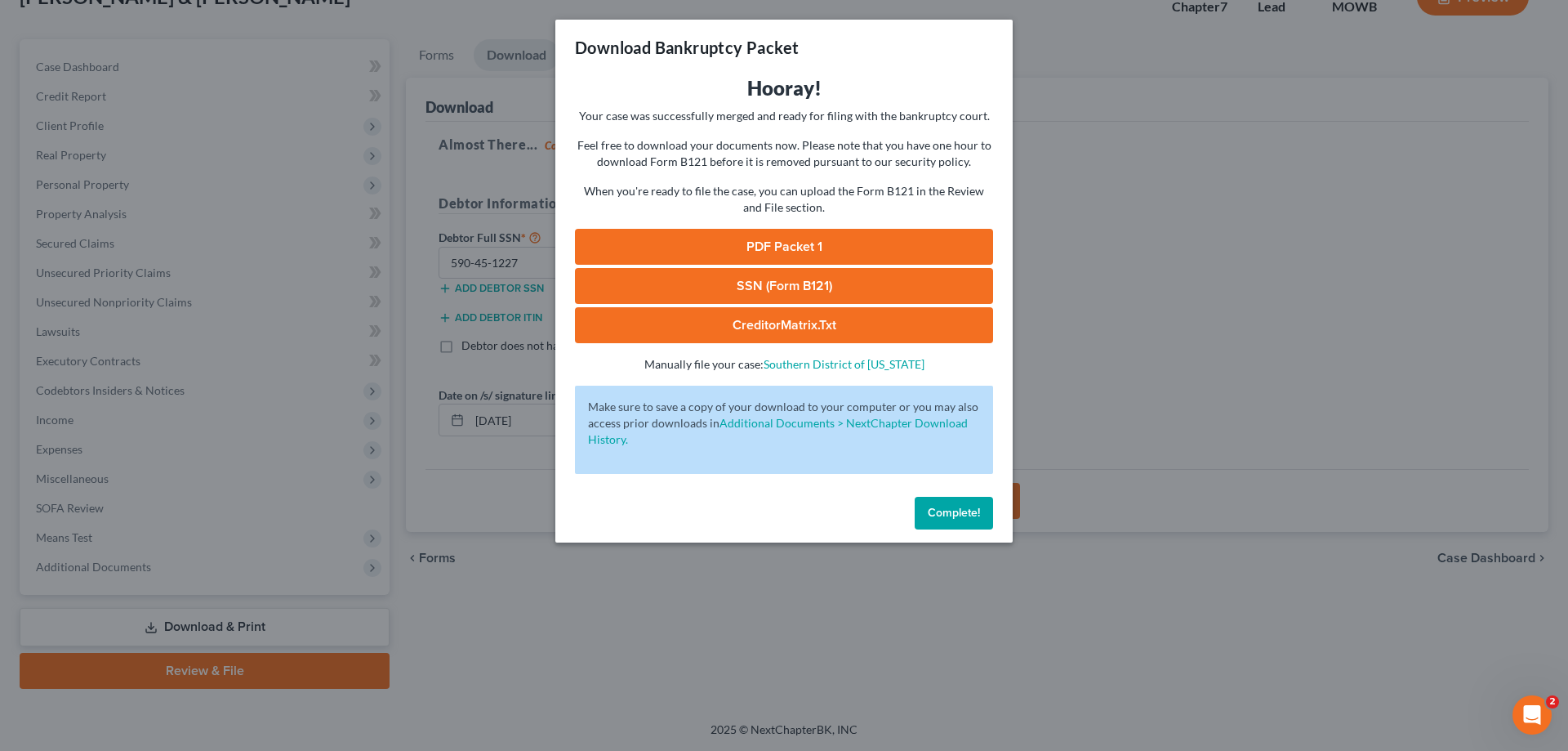
click at [777, 283] on link "SSN (Form B121)" at bounding box center [784, 286] width 418 height 36
click at [1207, 338] on div "Download Bankruptcy Packet Hooray! Your case was successfully merged and ready …" at bounding box center [784, 375] width 1568 height 751
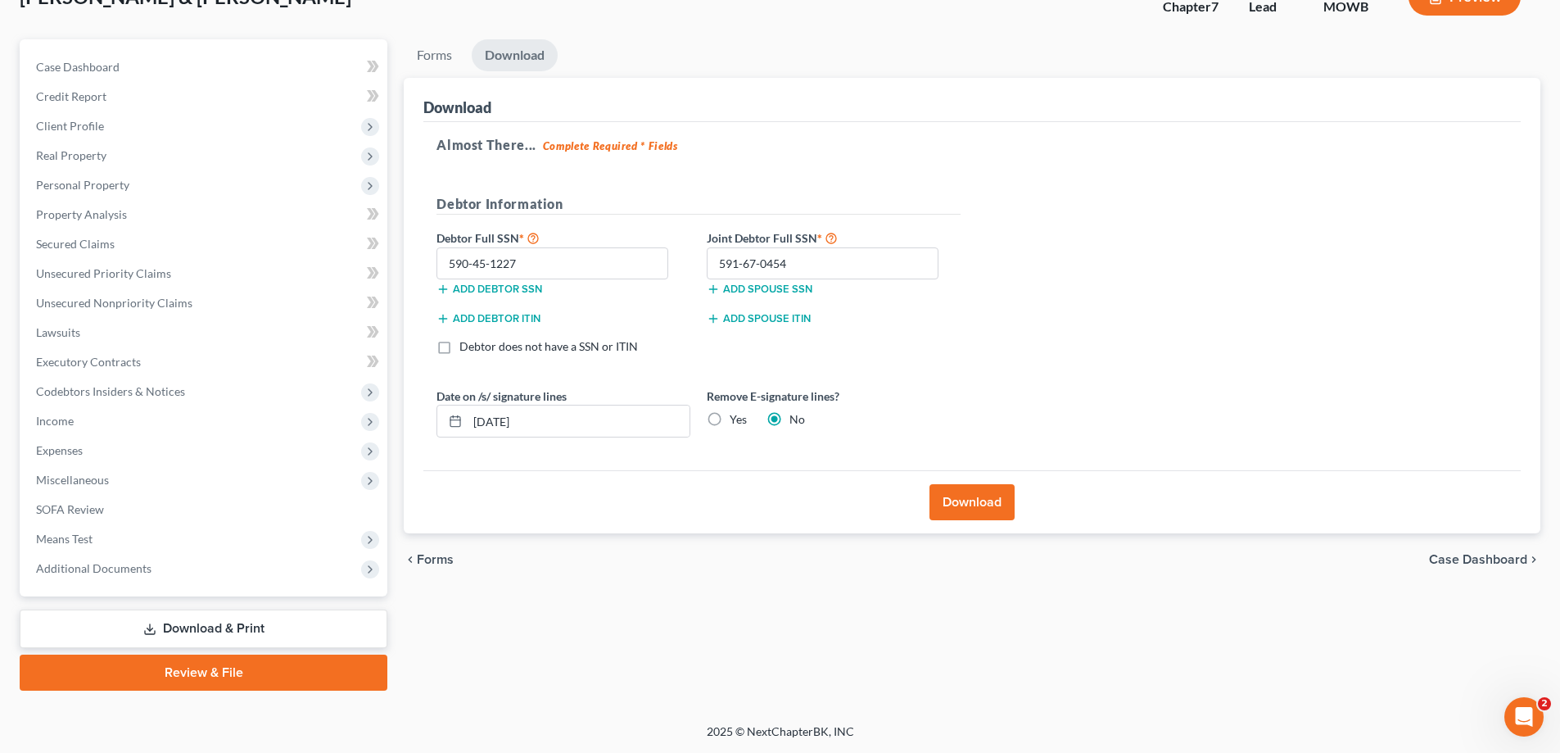
click at [234, 676] on link "Review & File" at bounding box center [204, 672] width 368 height 36
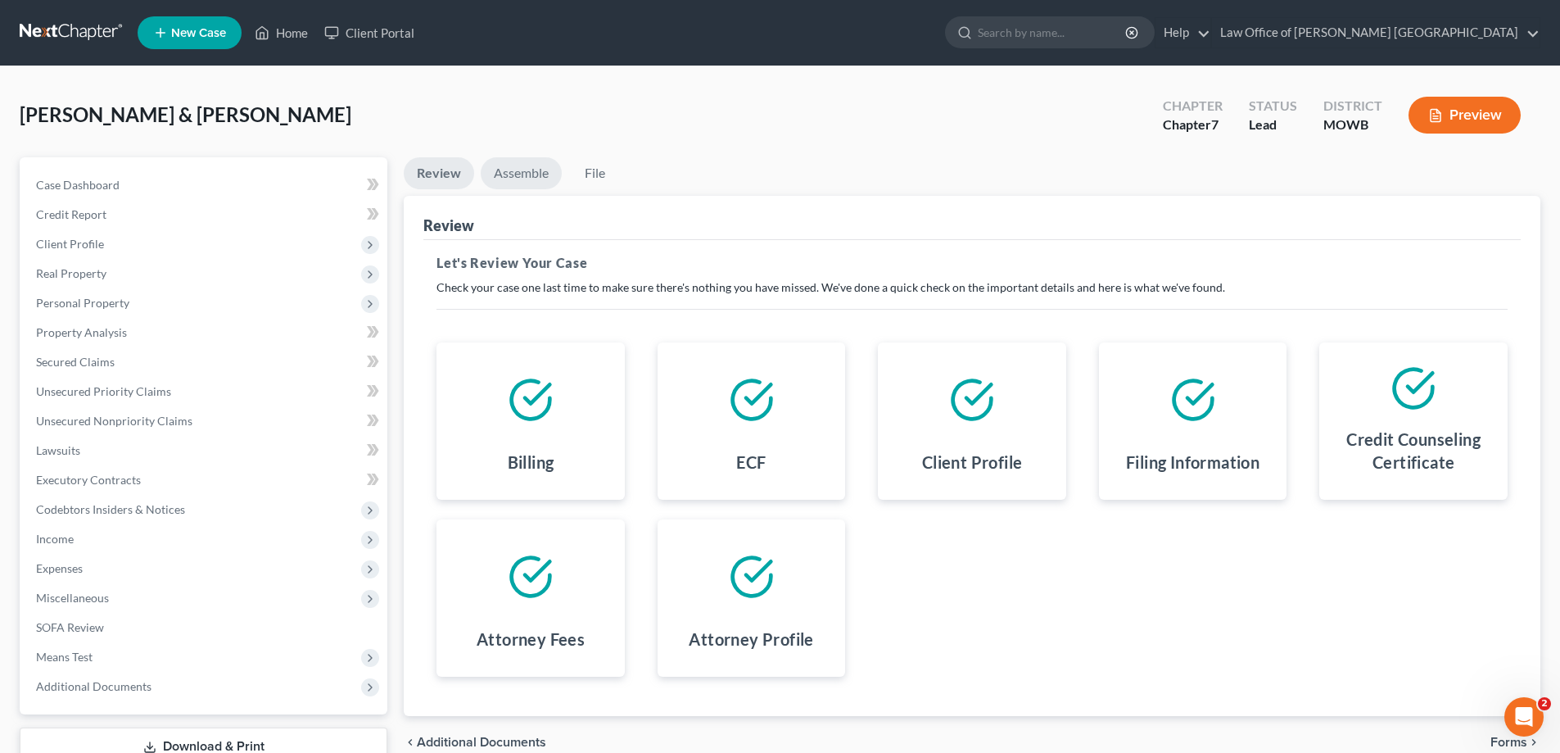
click at [524, 170] on link "Assemble" at bounding box center [521, 173] width 81 height 32
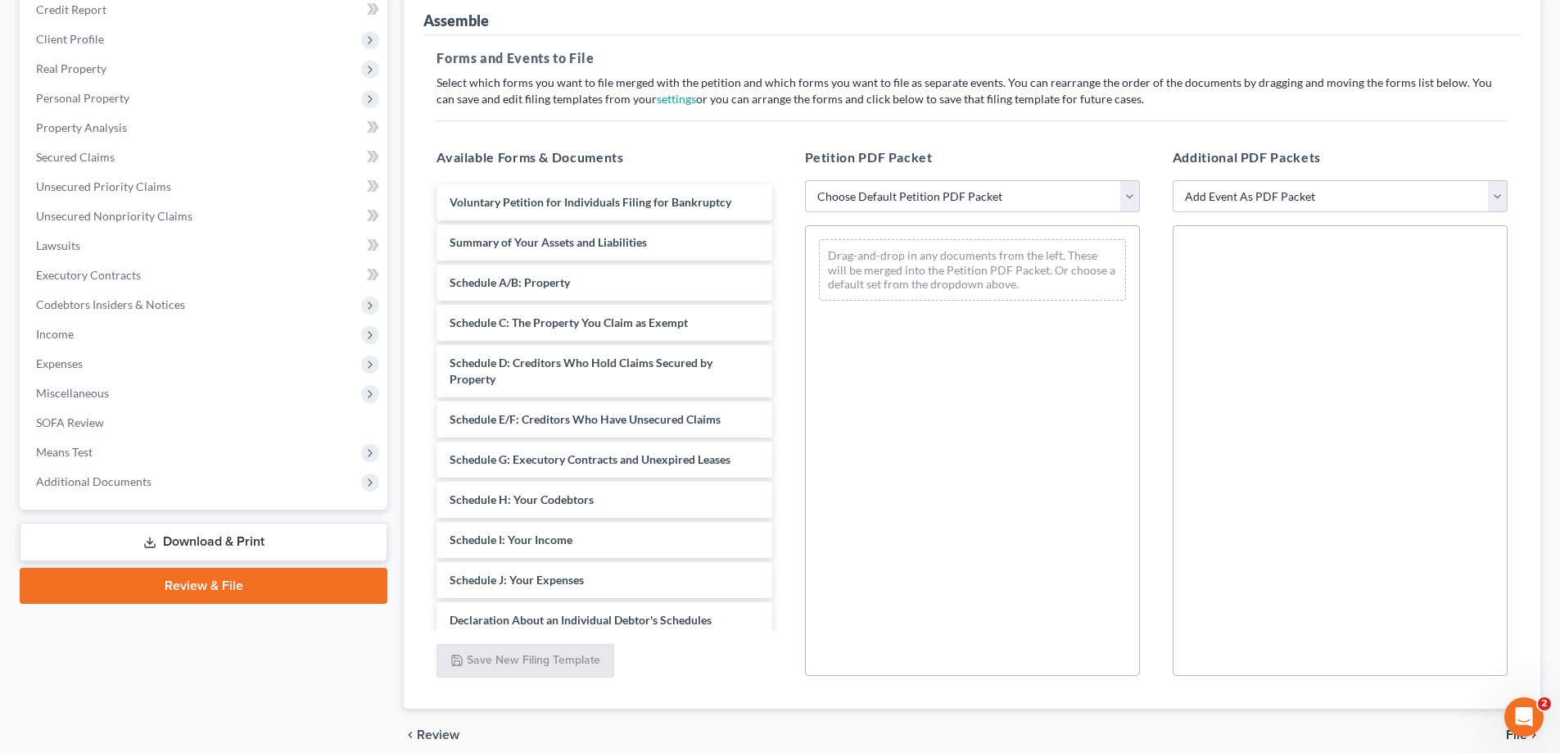
scroll to position [246, 0]
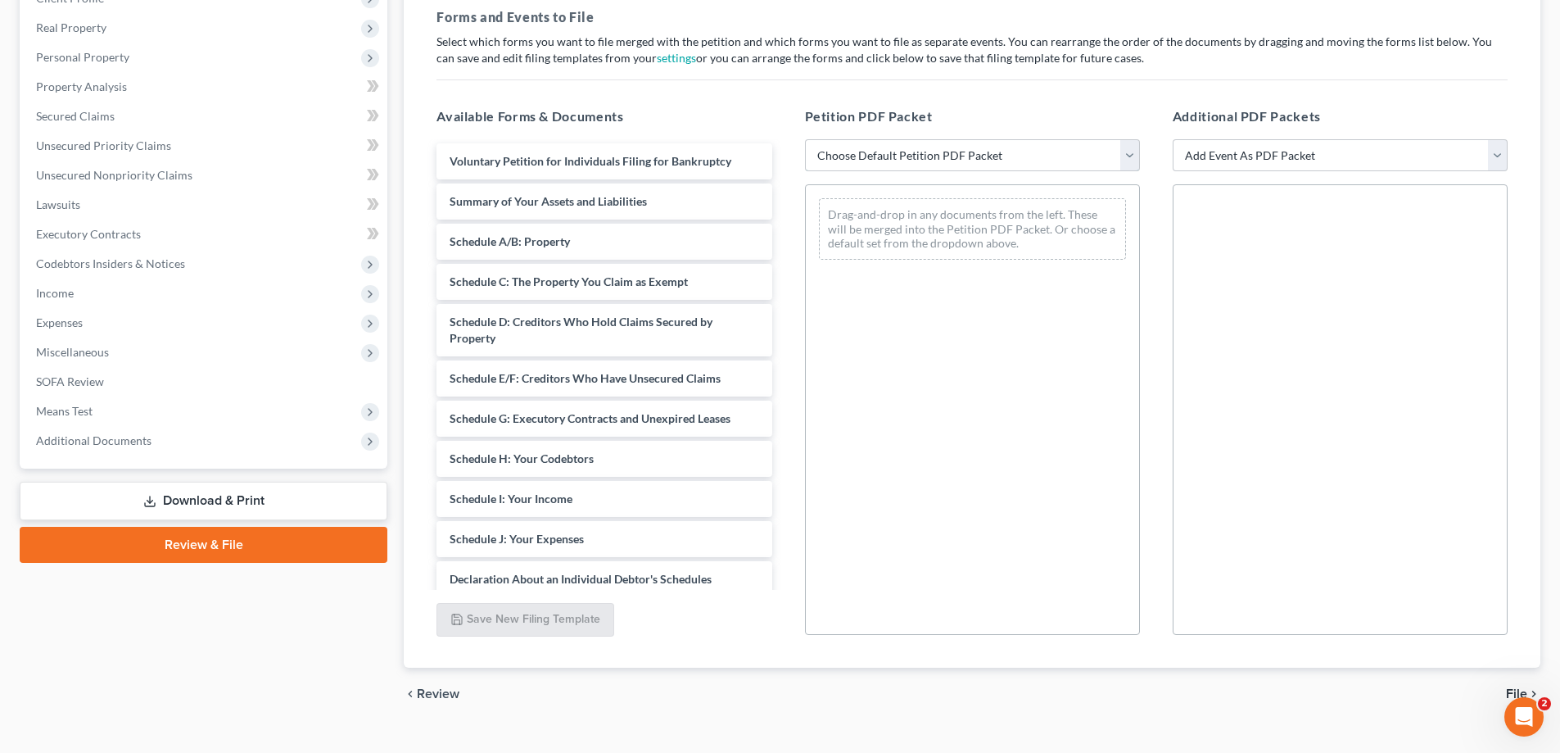
click at [1130, 156] on select "Choose Default Petition PDF Packet Emergency Filing (Voluntary Petition and Cre…" at bounding box center [972, 155] width 335 height 33
select select "1"
click at [805, 139] on select "Choose Default Petition PDF Packet Emergency Filing (Voluntary Petition and Cre…" at bounding box center [972, 155] width 335 height 33
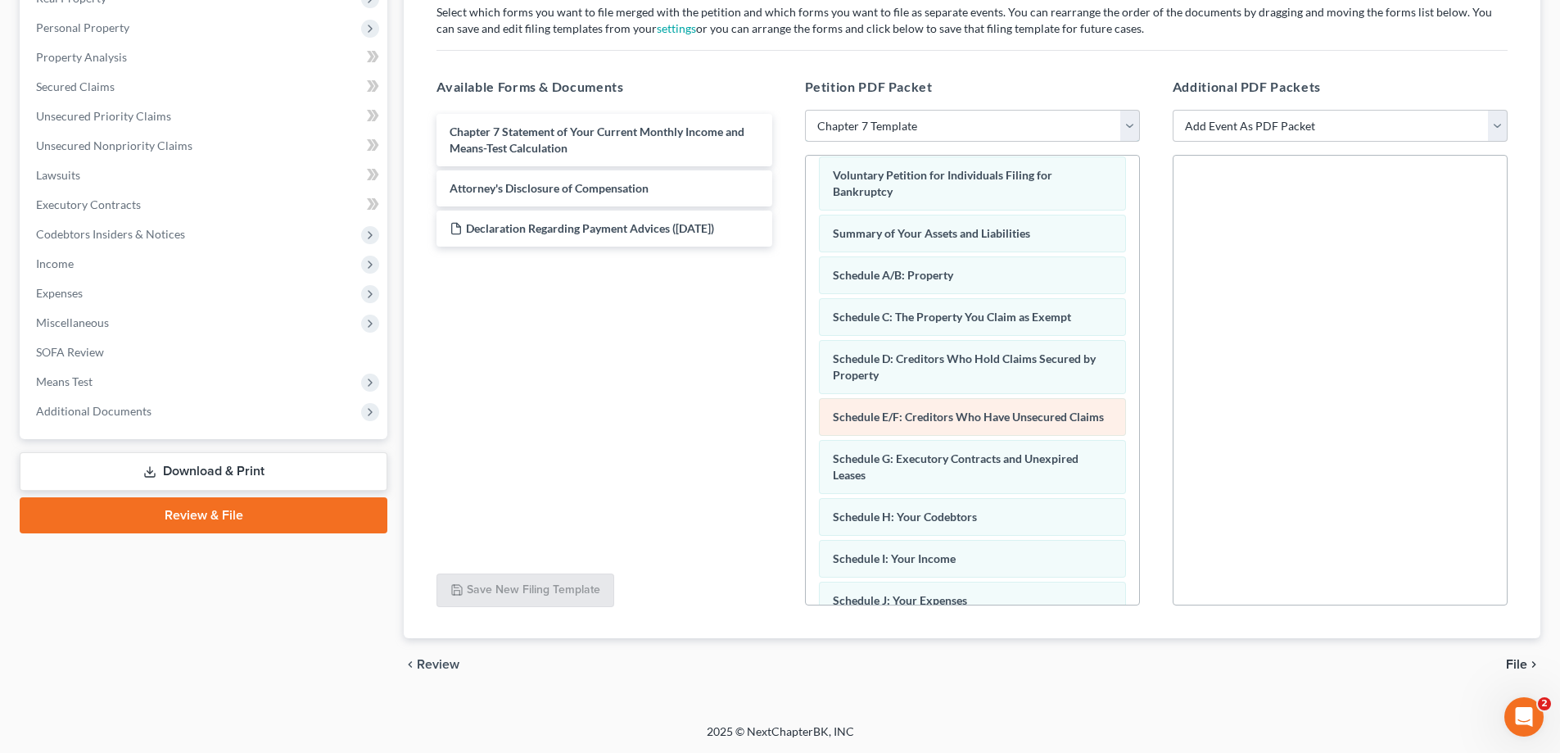
scroll to position [0, 0]
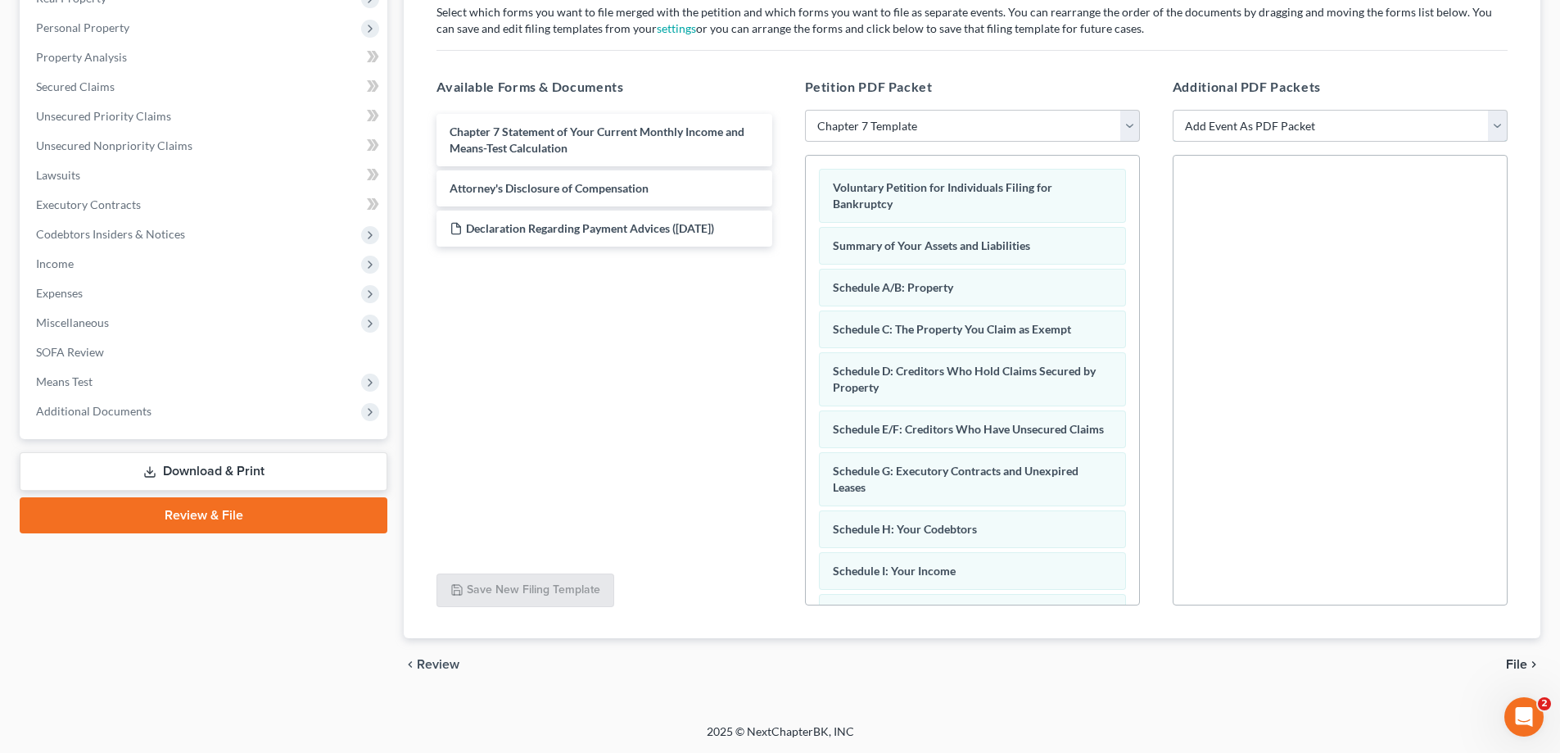
click at [1499, 124] on select "Add Event As PDF Packet Affidavit re: NO Tax Returns Amended Matrix Adding Cred…" at bounding box center [1340, 126] width 335 height 33
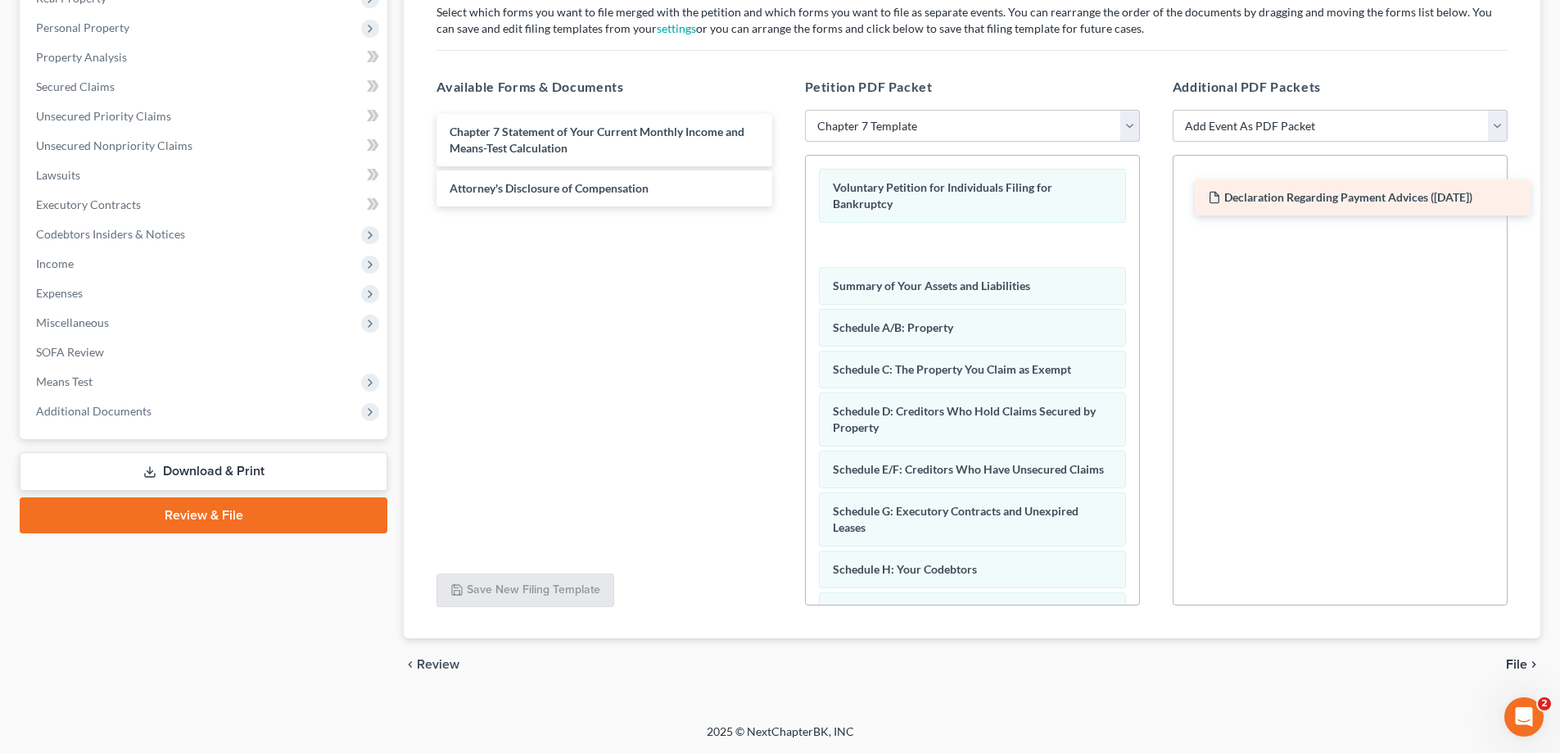
drag, startPoint x: 587, startPoint y: 229, endPoint x: 1346, endPoint y: 198, distance: 759.0
click at [785, 198] on div "Declaration Regarding Payment Advices ([DATE]) Chapter 7 Statement of Your Curr…" at bounding box center [603, 160] width 361 height 93
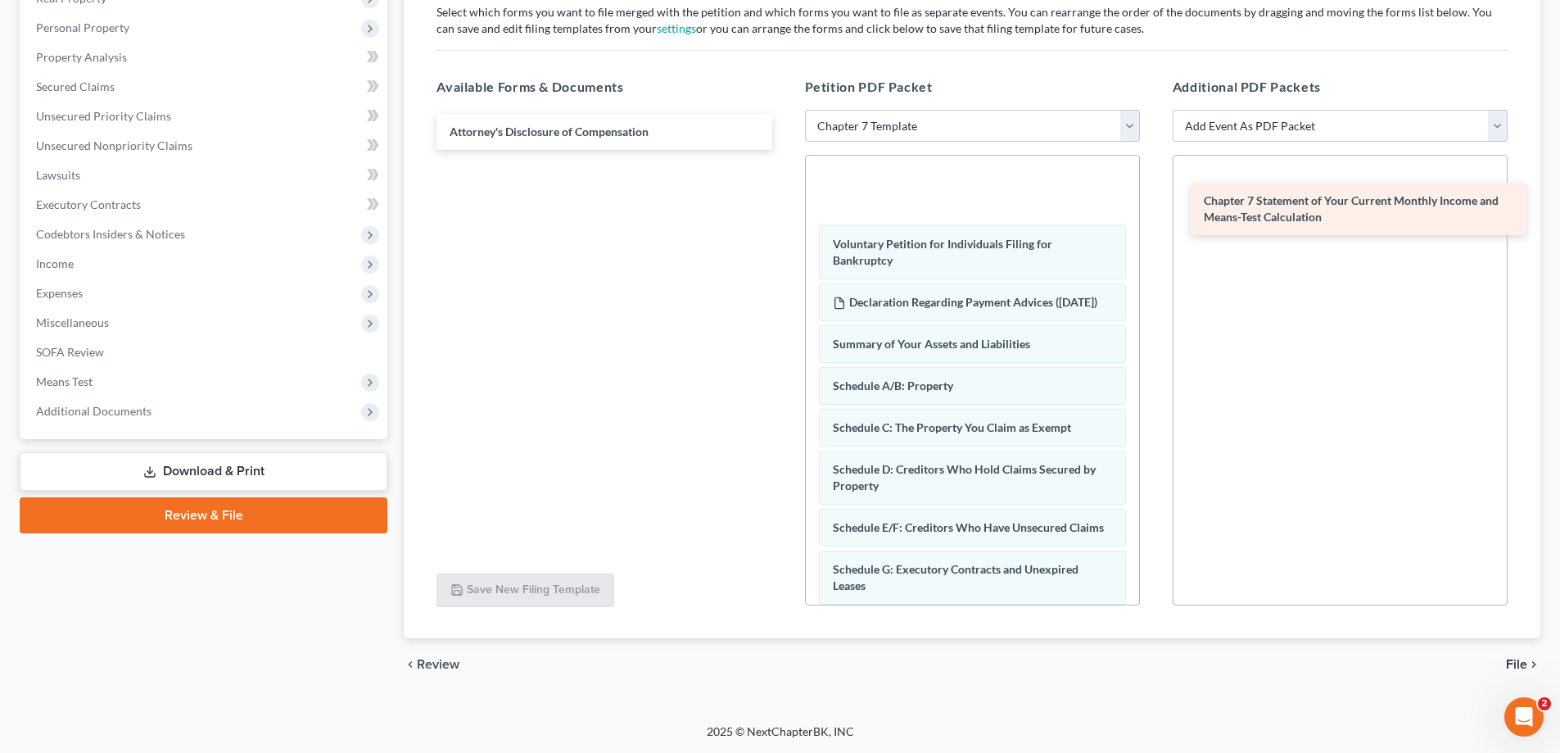
drag, startPoint x: 655, startPoint y: 138, endPoint x: 1409, endPoint y: 206, distance: 757.4
click at [785, 150] on div "Chapter 7 Statement of Your Current Monthly Income and Means-Test Calculation C…" at bounding box center [603, 132] width 361 height 36
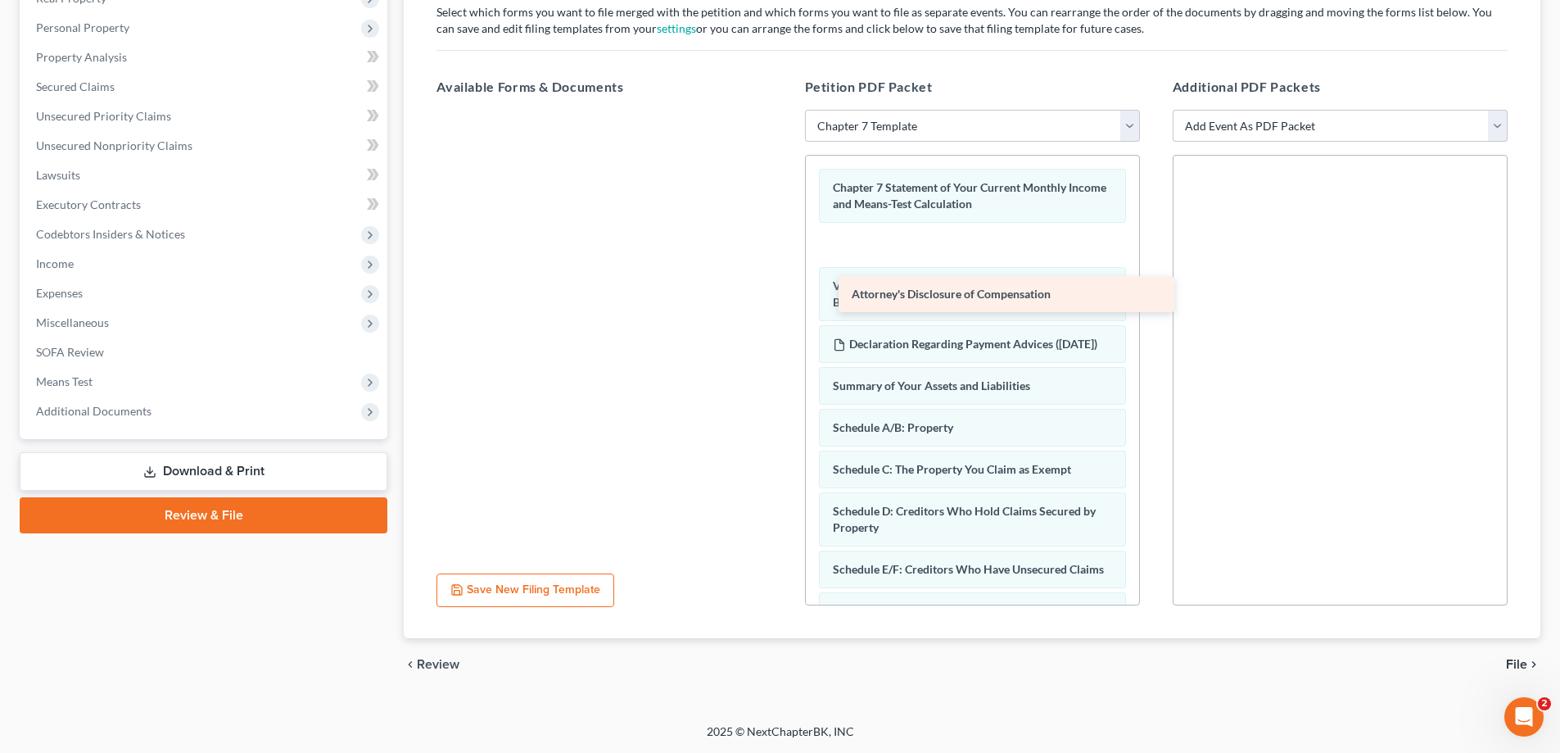
drag, startPoint x: 589, startPoint y: 129, endPoint x: 991, endPoint y: 291, distance: 433.6
click at [785, 110] on div "Attorney's Disclosure of Compensation Attorney's Disclosure of Compensation" at bounding box center [603, 110] width 361 height 0
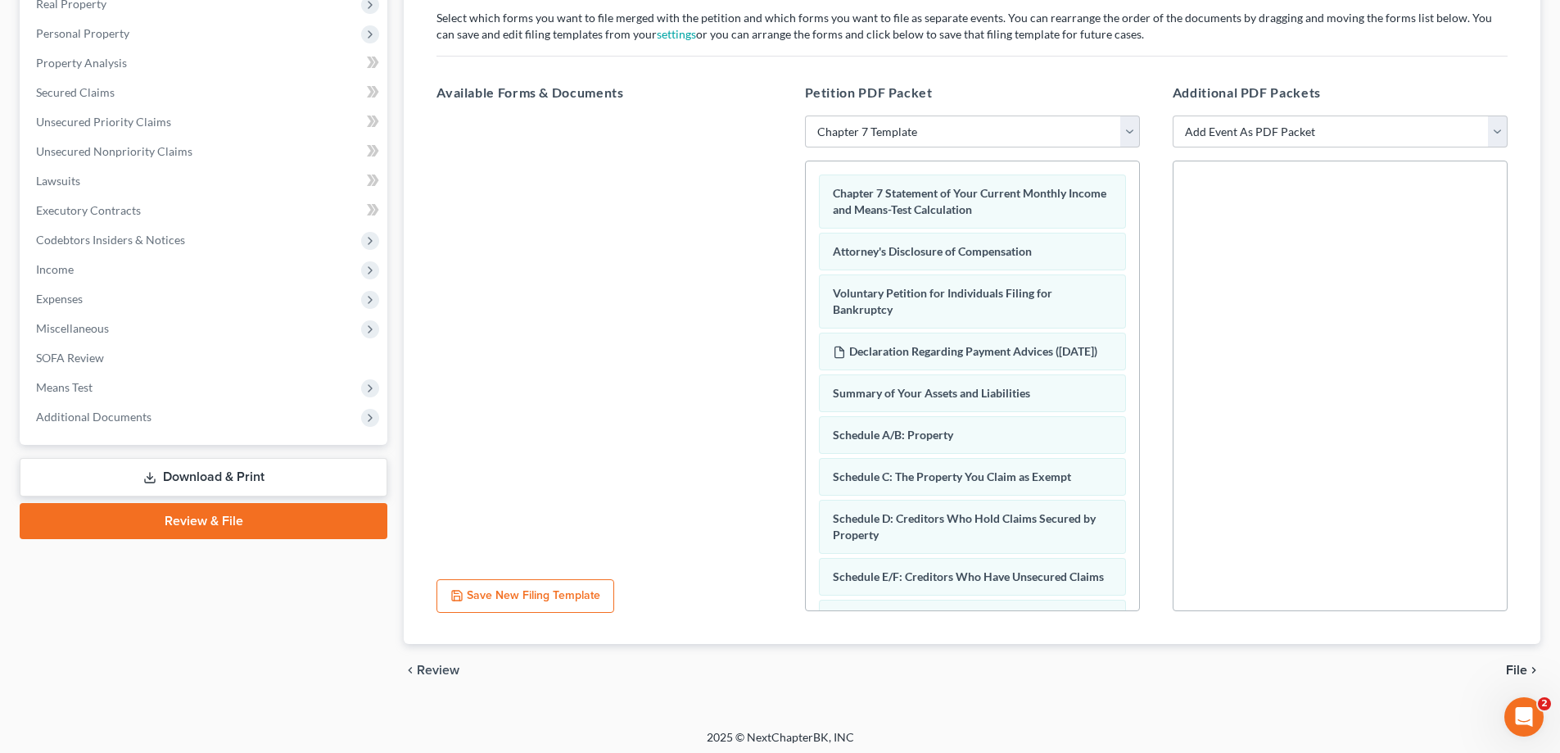
scroll to position [275, 0]
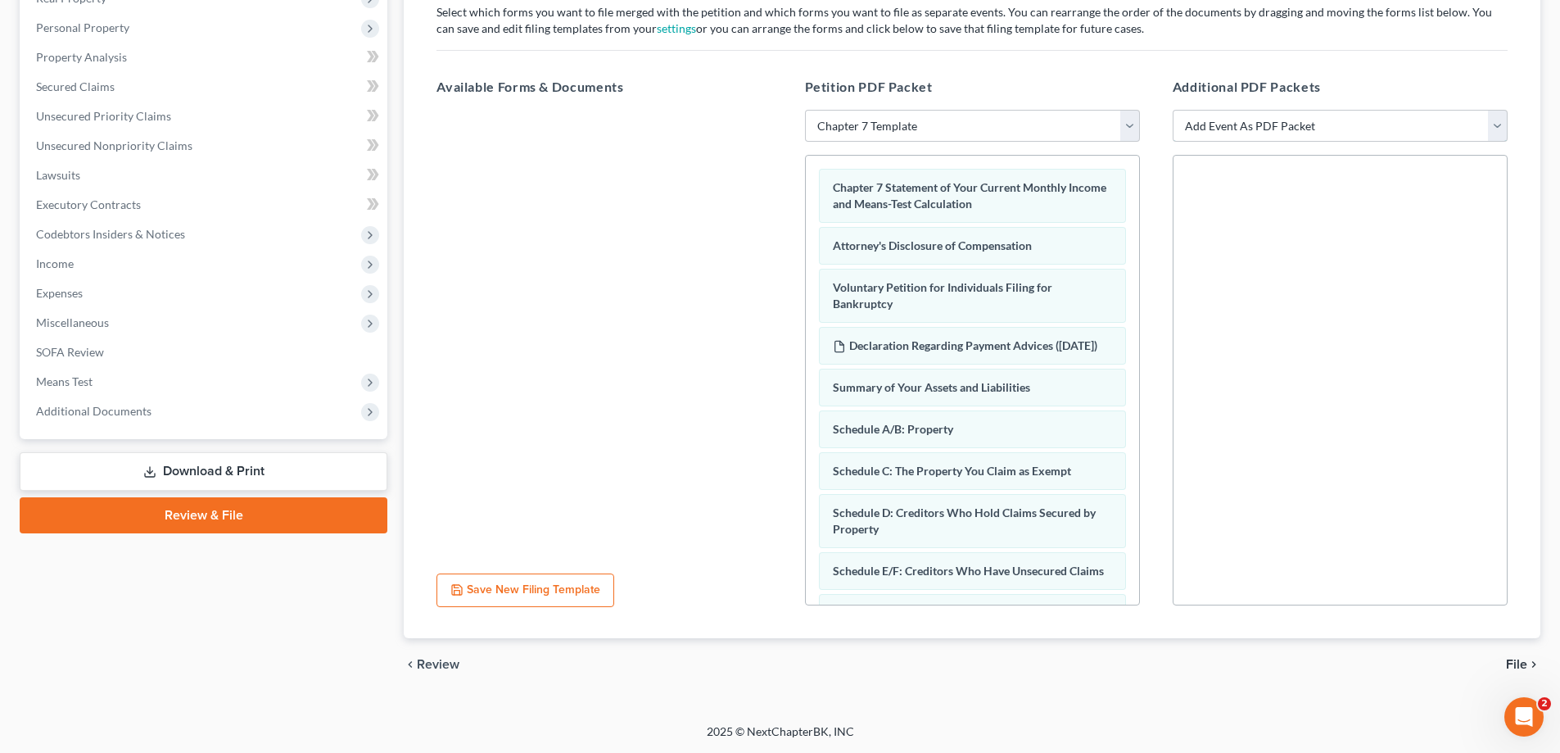
click at [1497, 133] on select "Add Event As PDF Packet Affidavit re: NO Tax Returns Amended Matrix Adding Cred…" at bounding box center [1340, 126] width 335 height 33
select select "3"
click at [1173, 110] on select "Add Event As PDF Packet Affidavit re: NO Tax Returns Amended Matrix Adding Cred…" at bounding box center [1340, 126] width 335 height 33
select select
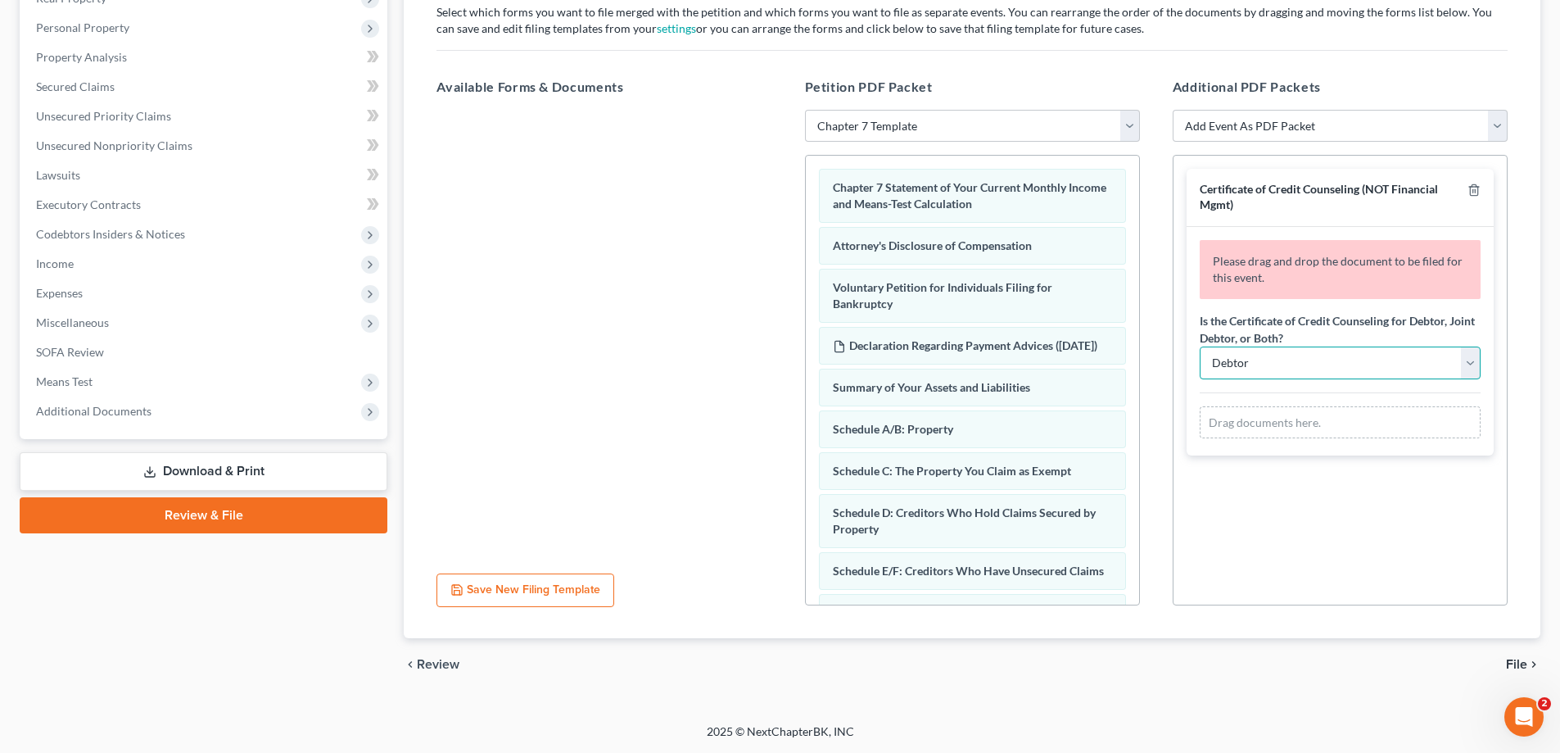
click at [1470, 363] on select "Debtor Joint Debtor Debtor and Joint Debtor" at bounding box center [1340, 362] width 281 height 33
click at [1501, 129] on select "Add Event As PDF Packet Affidavit re: NO Tax Returns Amended Matrix Adding Cred…" at bounding box center [1340, 126] width 335 height 33
click at [1446, 70] on div "Additional PDF Packets Add Event As PDF Packet Affidavit re: NO Tax Returns Ame…" at bounding box center [1340, 341] width 368 height 555
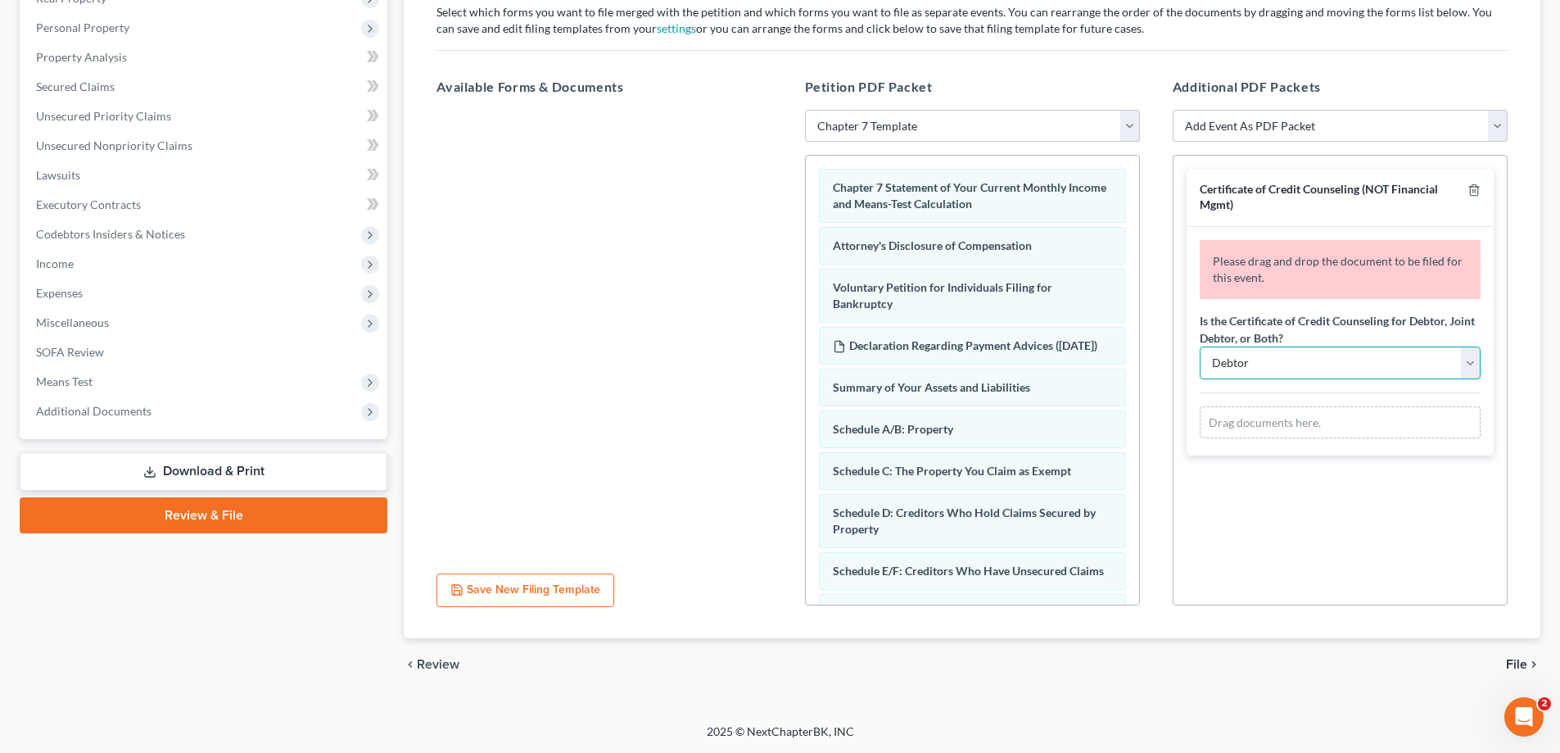
click at [1468, 365] on select "Debtor Joint Debtor Debtor and Joint Debtor" at bounding box center [1340, 362] width 281 height 33
select select "2"
click at [1200, 346] on select "Debtor Joint Debtor Debtor and Joint Debtor" at bounding box center [1340, 362] width 281 height 33
click at [1287, 428] on div "Drag documents here." at bounding box center [1340, 422] width 281 height 33
click at [225, 464] on link "Download & Print" at bounding box center [204, 471] width 368 height 38
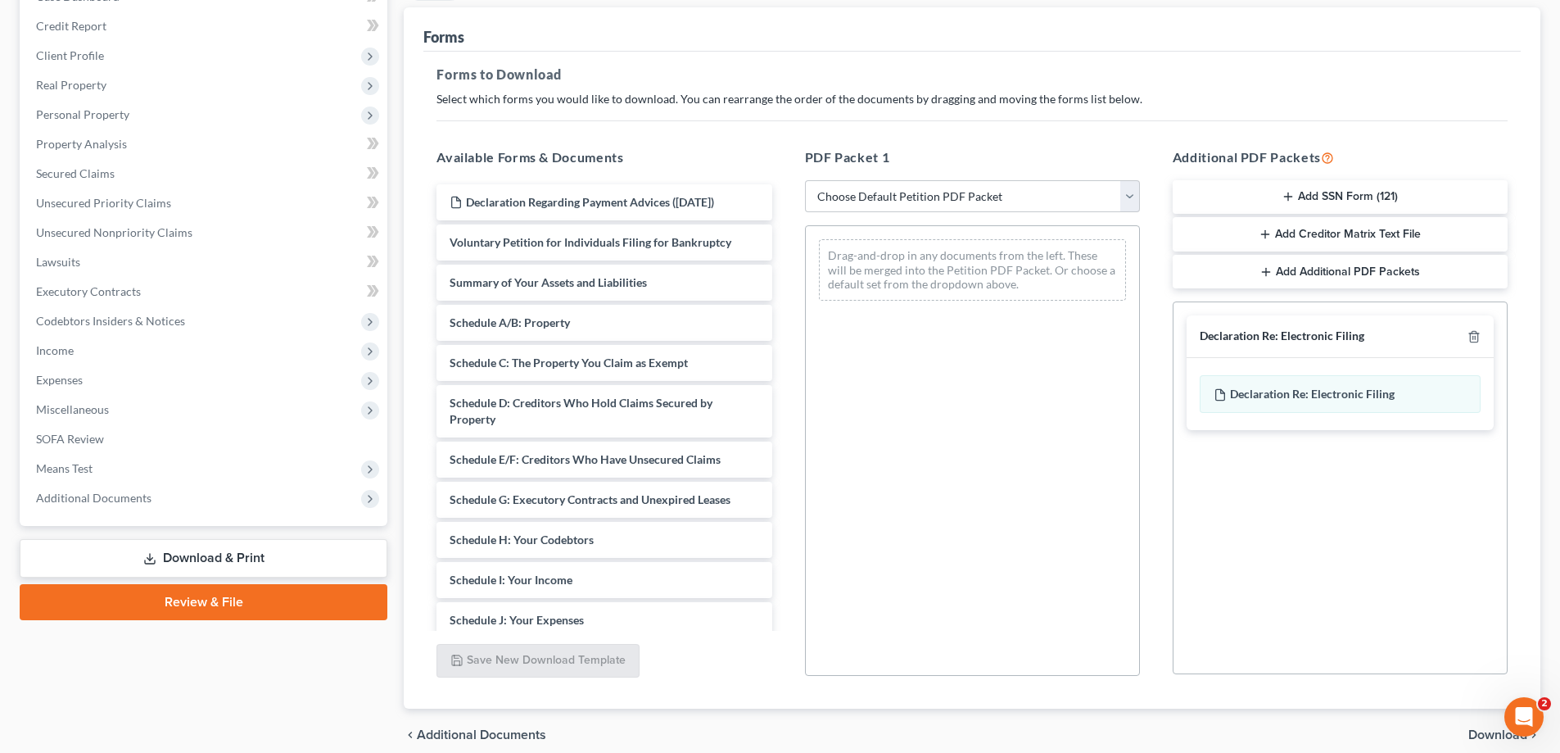
scroll to position [259, 0]
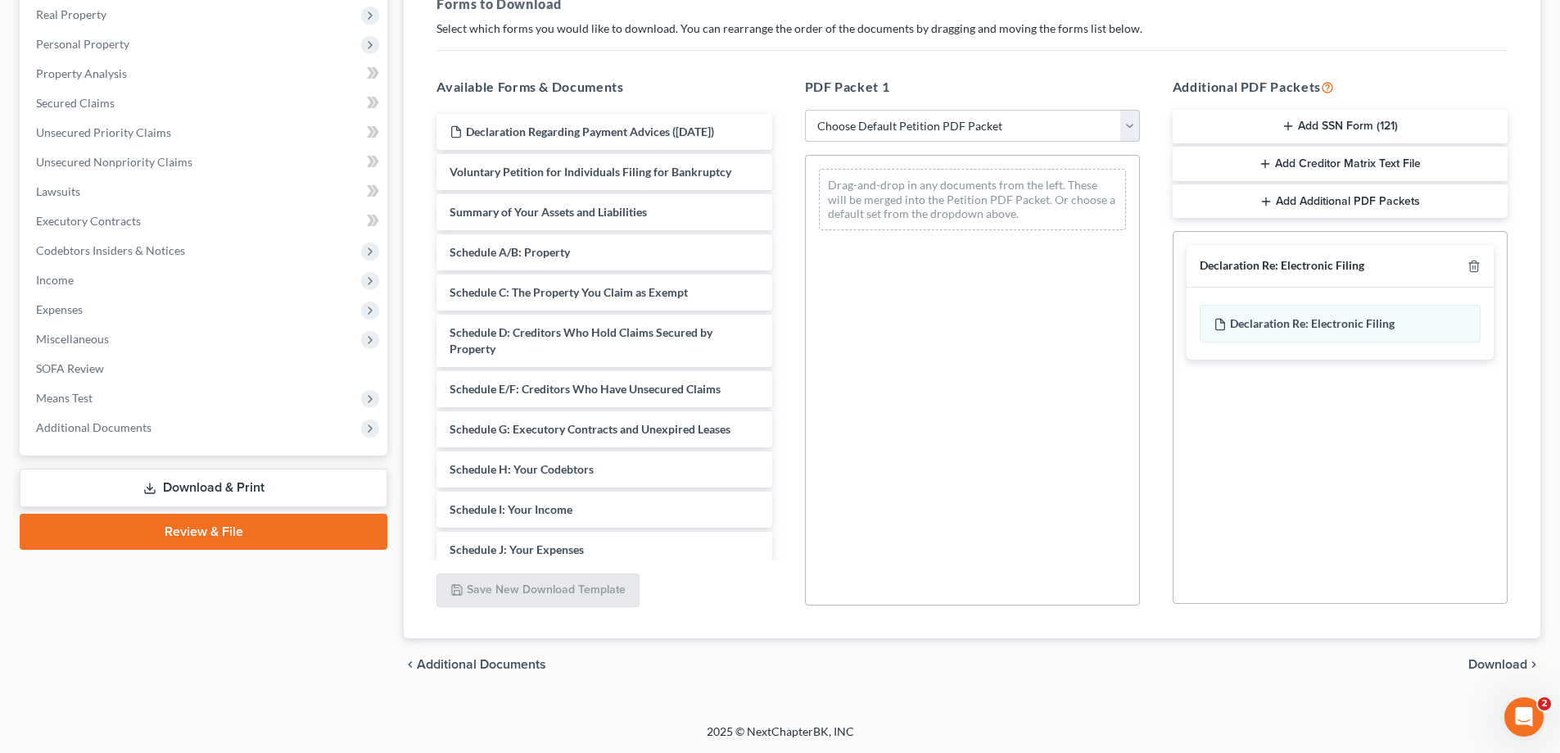
click at [1133, 126] on select "Choose Default Petition PDF Packet Complete Bankruptcy Petition (all forms and …" at bounding box center [972, 126] width 335 height 33
select select "0"
click at [805, 110] on select "Choose Default Petition PDF Packet Complete Bankruptcy Petition (all forms and …" at bounding box center [972, 126] width 335 height 33
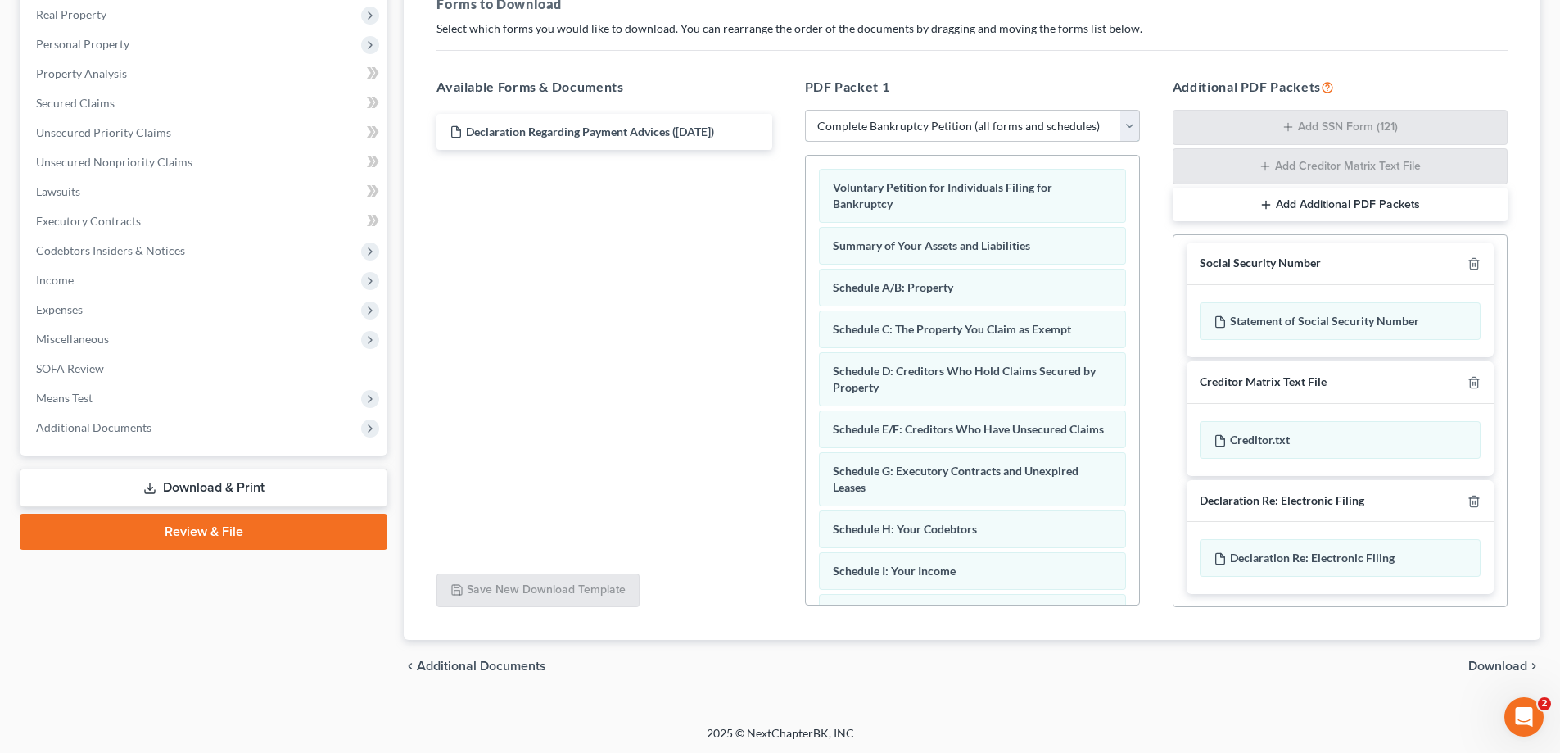
scroll to position [7, 0]
click at [1284, 319] on div "Statement of Social Security Number" at bounding box center [1340, 320] width 281 height 38
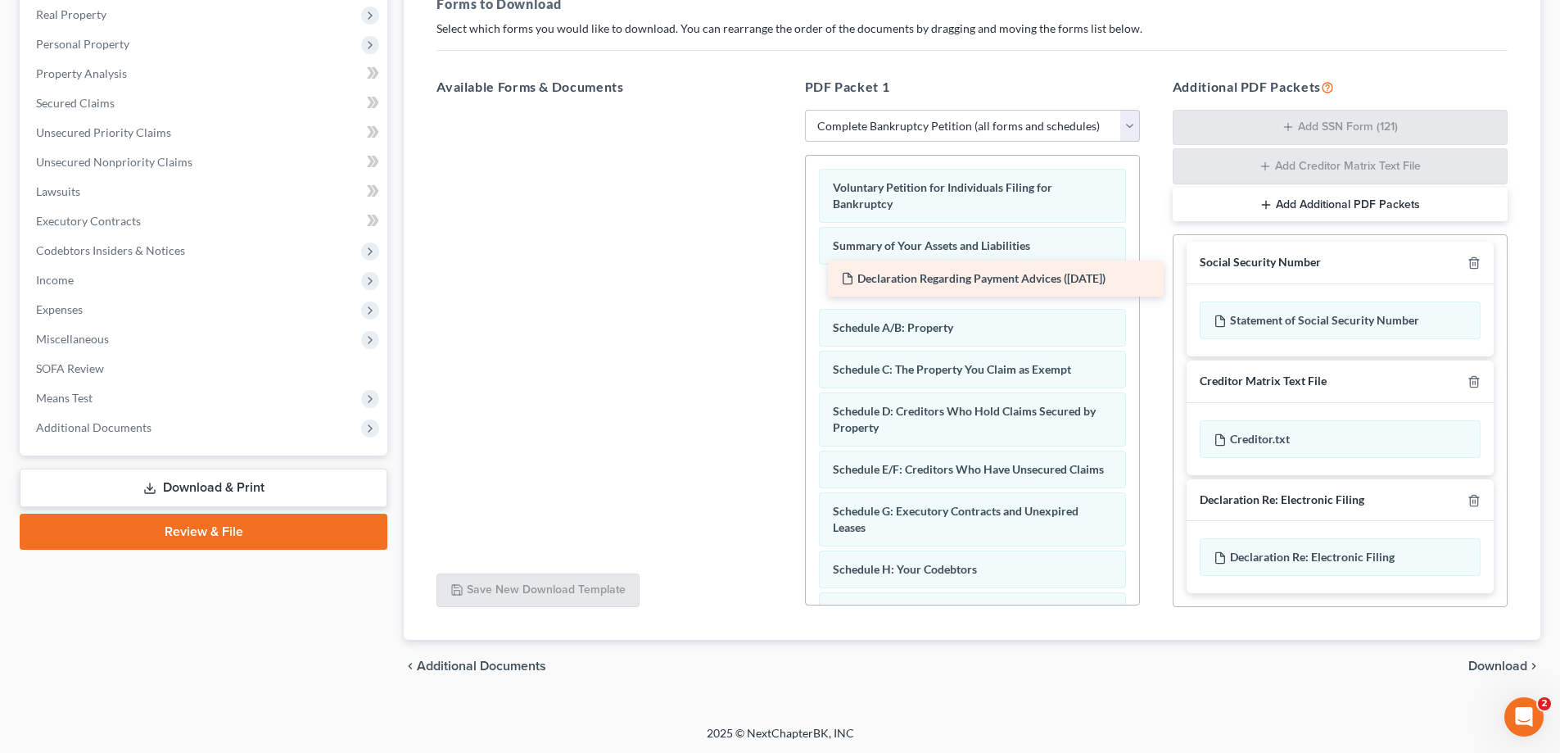
drag, startPoint x: 675, startPoint y: 133, endPoint x: 1066, endPoint y: 279, distance: 418.0
click at [785, 110] on div "Declaration Regarding Payment Advices ([DATE]) Declaration Regarding Payment Ad…" at bounding box center [603, 110] width 361 height 0
click at [1503, 667] on span "Download" at bounding box center [1497, 665] width 59 height 13
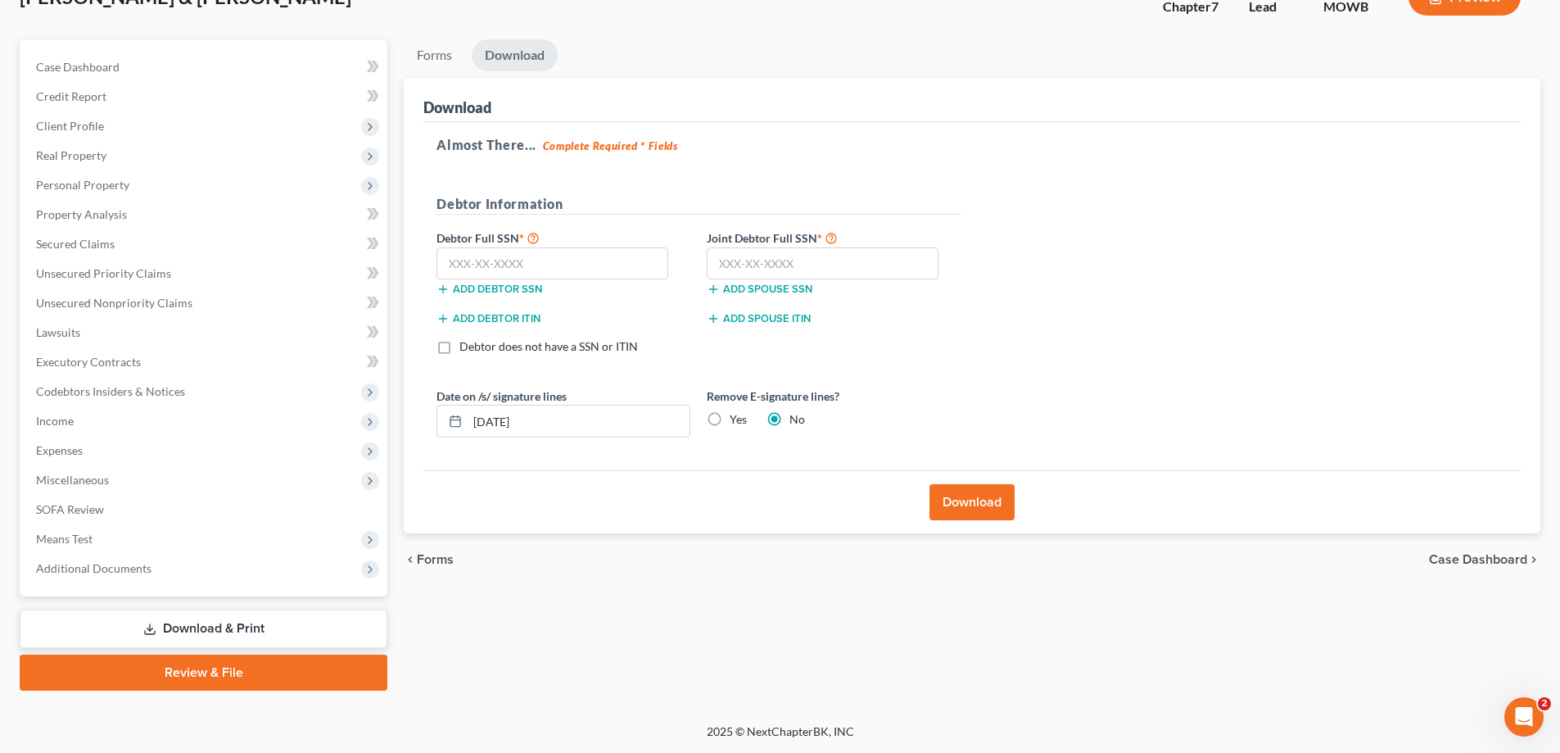
click at [237, 667] on link "Review & File" at bounding box center [204, 672] width 368 height 36
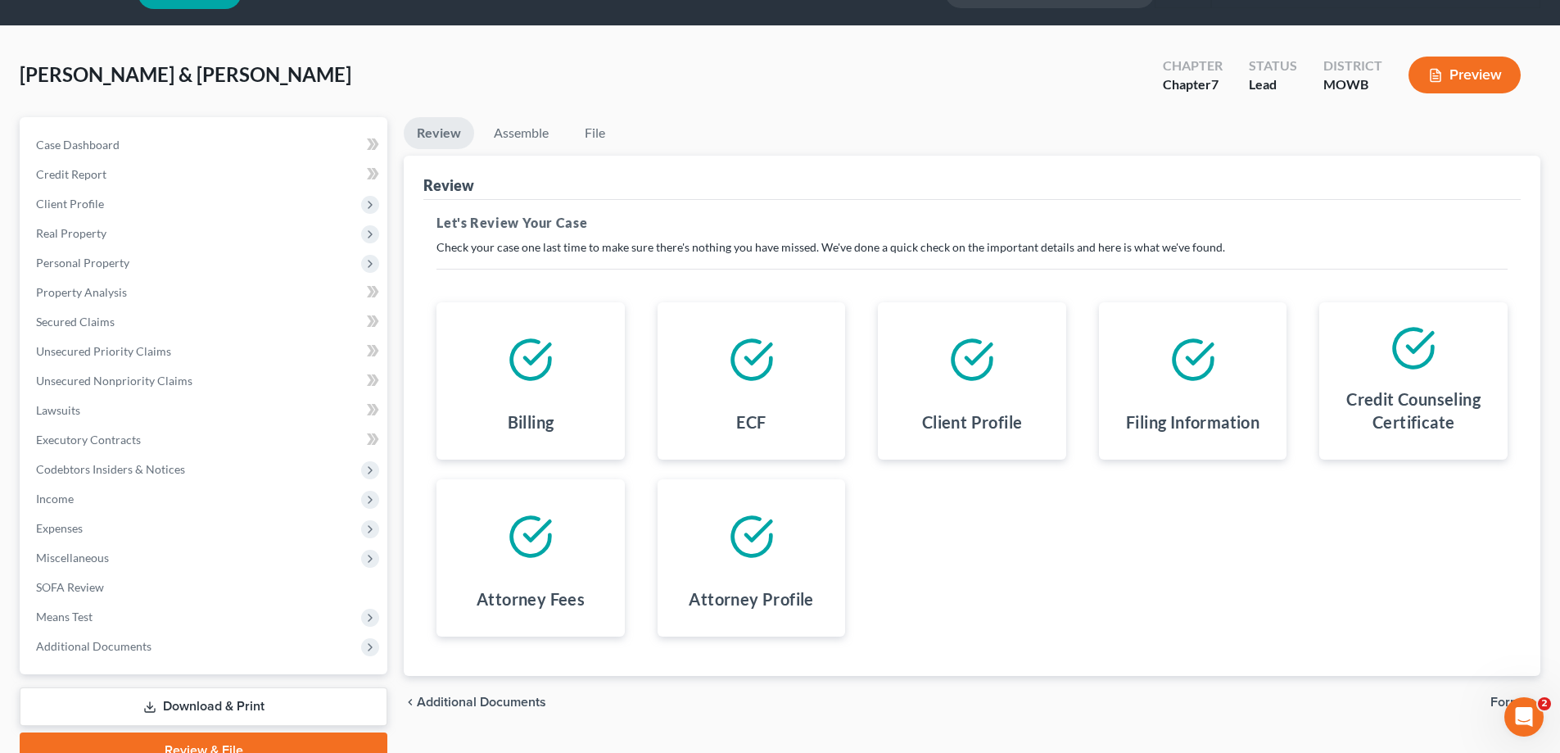
scroll to position [118, 0]
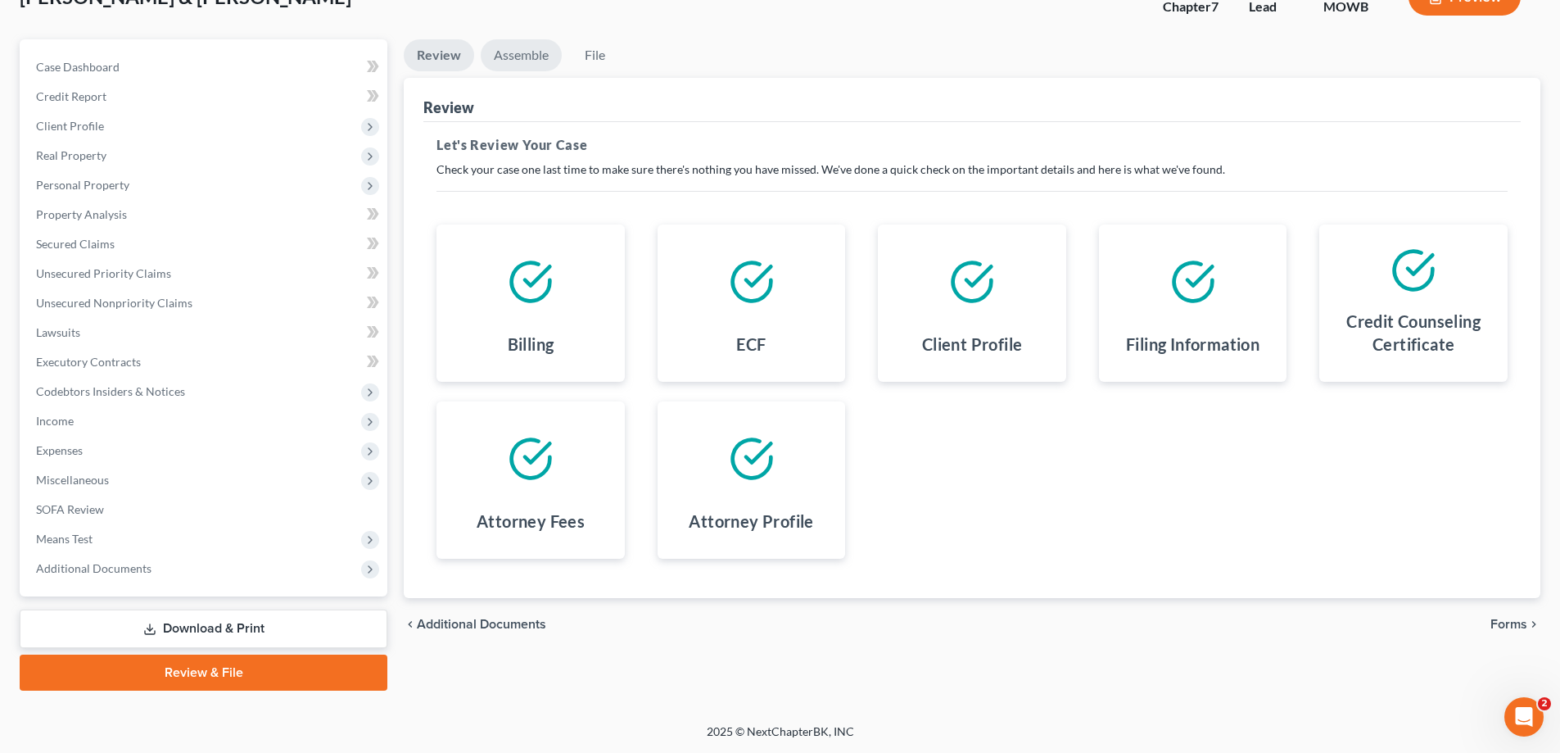
click at [516, 51] on link "Assemble" at bounding box center [521, 55] width 81 height 32
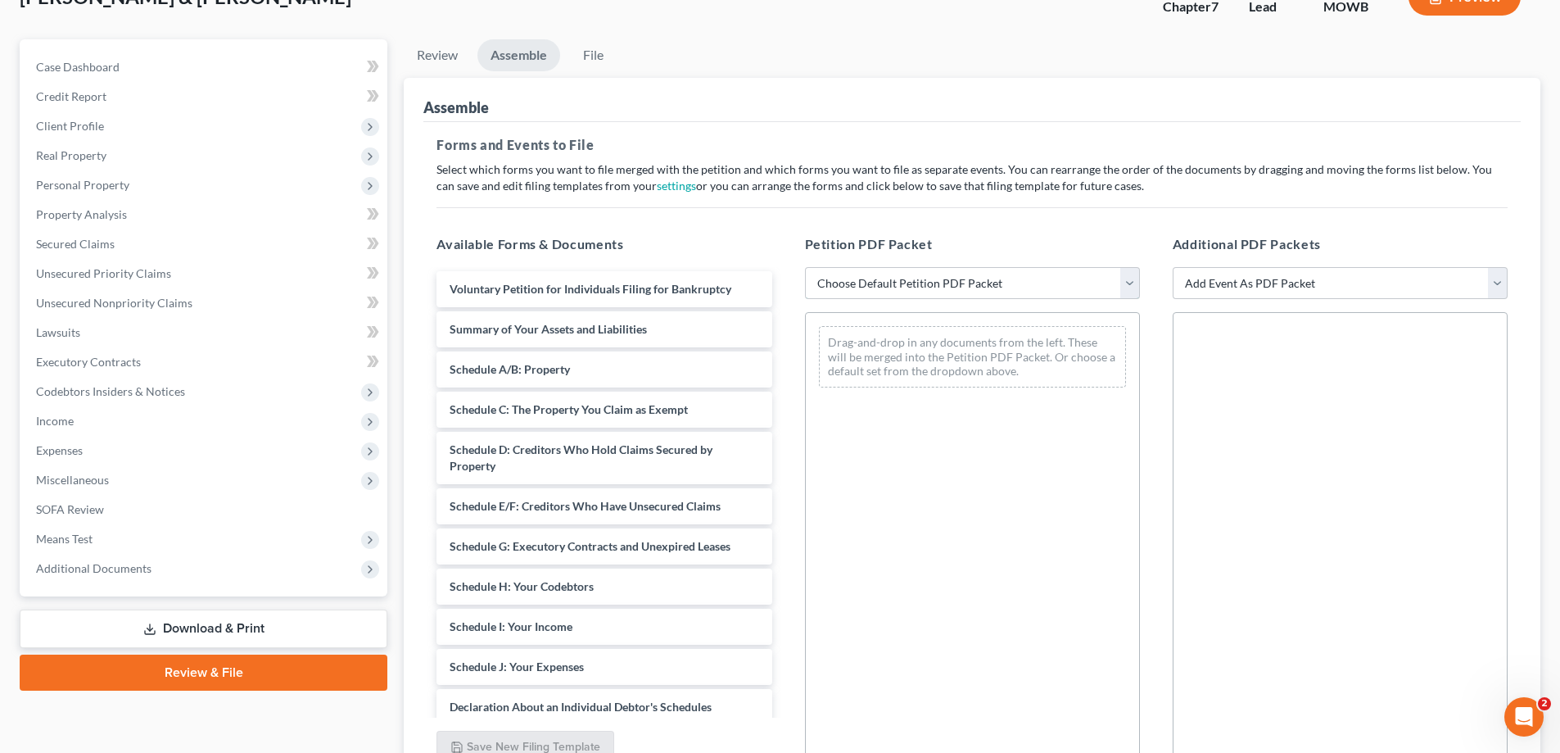
click at [1129, 280] on select "Choose Default Petition PDF Packet Emergency Filing (Voluntary Petition and Cre…" at bounding box center [972, 283] width 335 height 33
select select "1"
click at [805, 267] on select "Choose Default Petition PDF Packet Emergency Filing (Voluntary Petition and Cre…" at bounding box center [972, 283] width 335 height 33
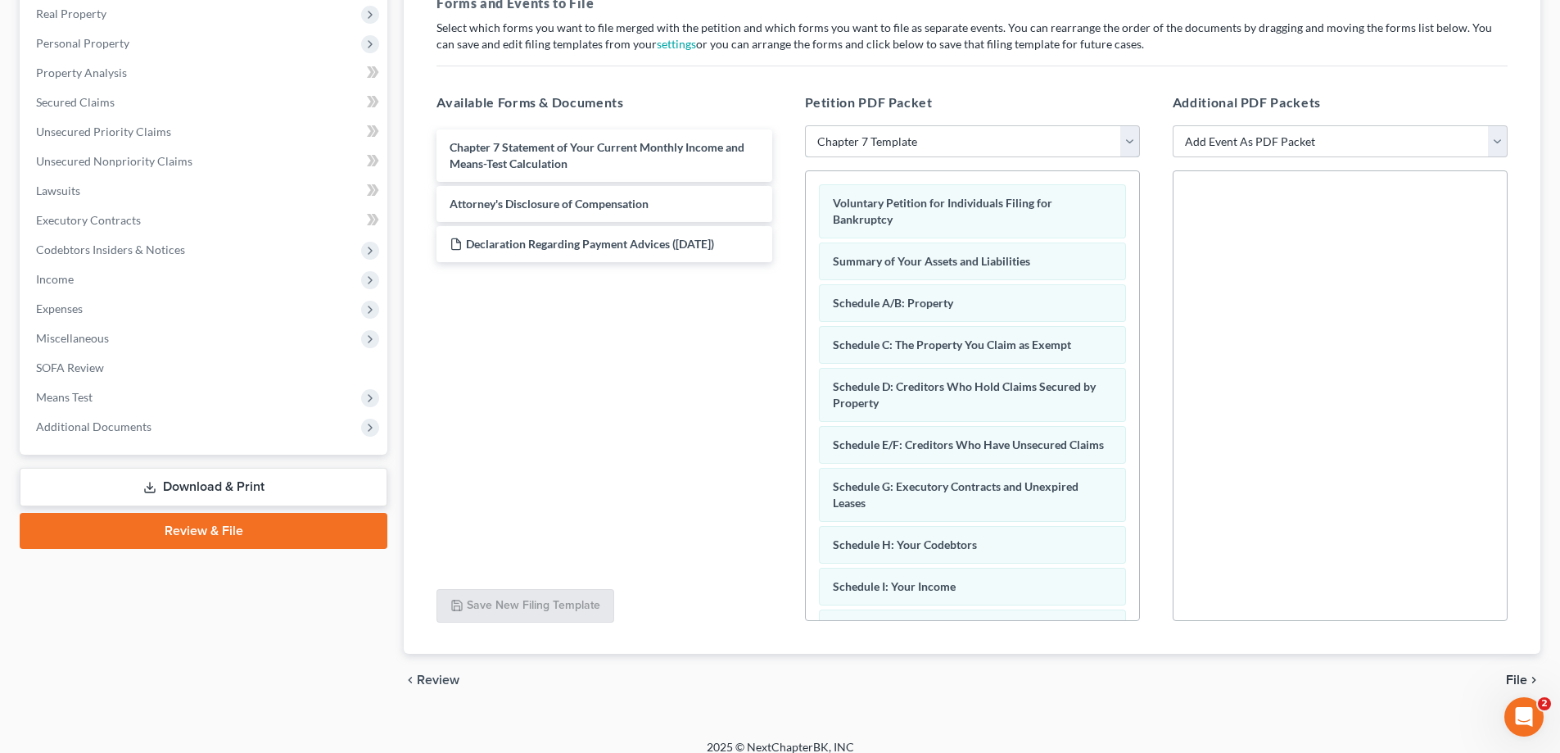
scroll to position [275, 0]
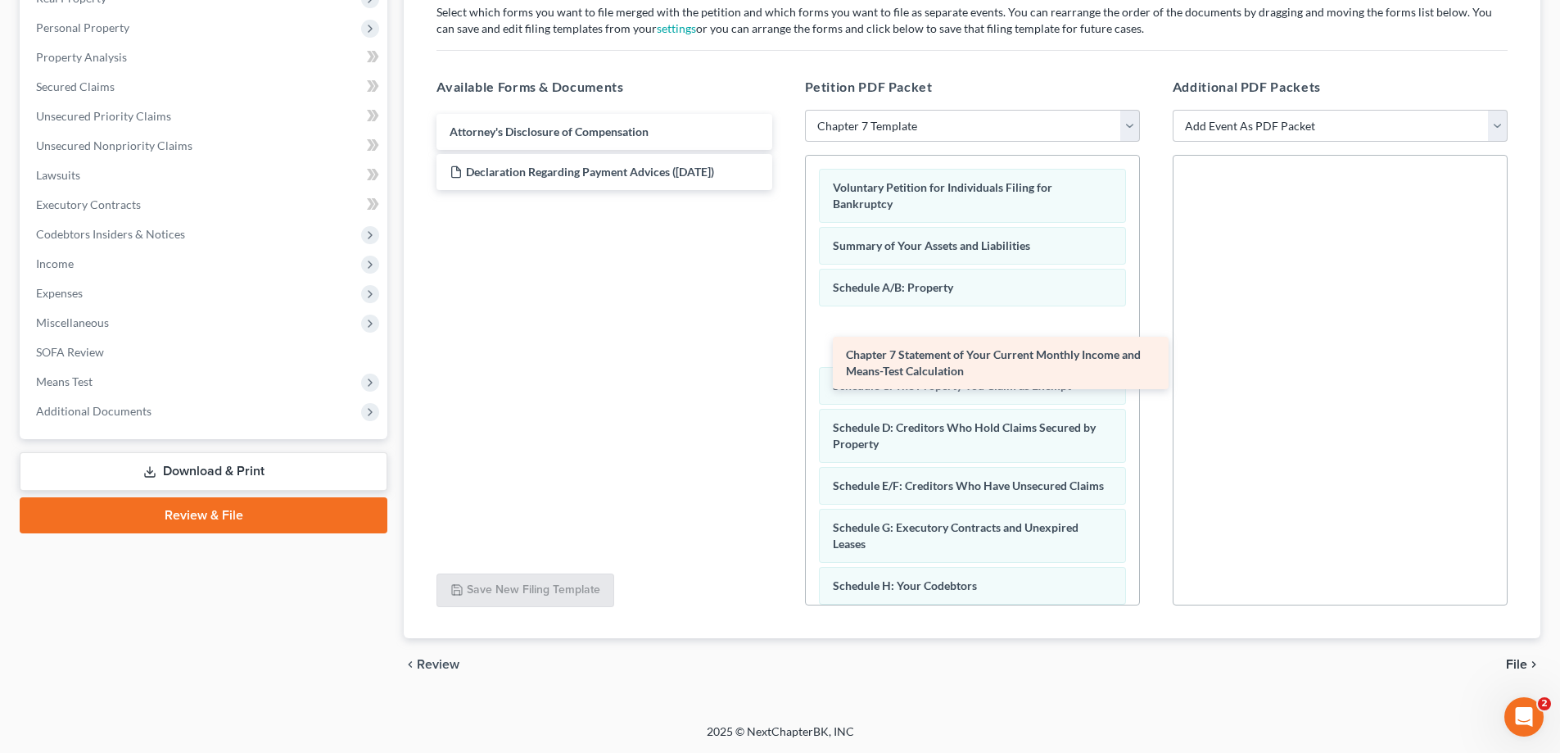
drag, startPoint x: 609, startPoint y: 138, endPoint x: 1005, endPoint y: 361, distance: 454.7
click at [785, 190] on div "Chapter 7 Statement of Your Current Monthly Income and Means-Test Calculation C…" at bounding box center [603, 152] width 361 height 76
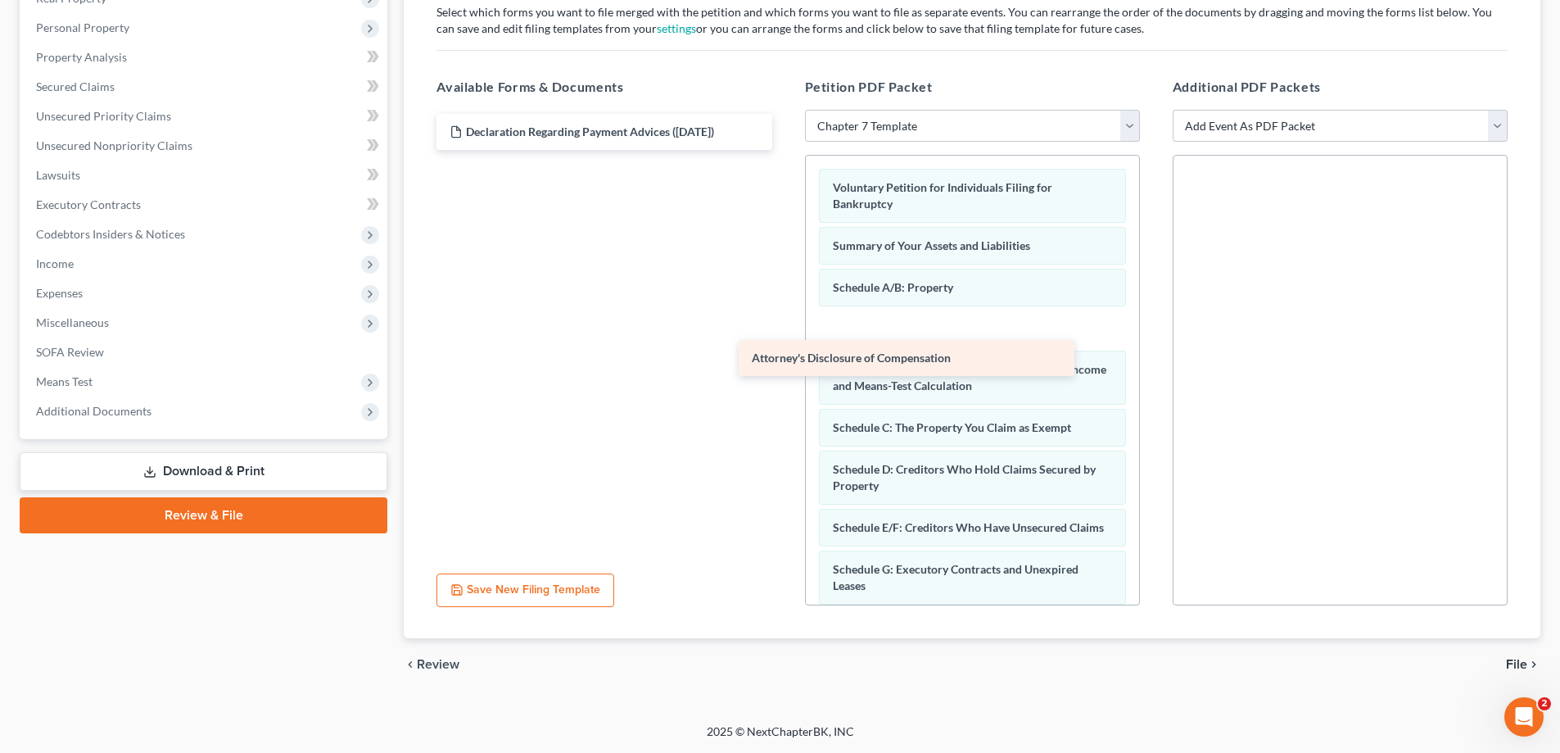
drag, startPoint x: 653, startPoint y: 129, endPoint x: 971, endPoint y: 365, distance: 396.2
click at [785, 150] on div "Attorney's Disclosure of Compensation Attorney's Disclosure of Compensation Dec…" at bounding box center [603, 132] width 361 height 36
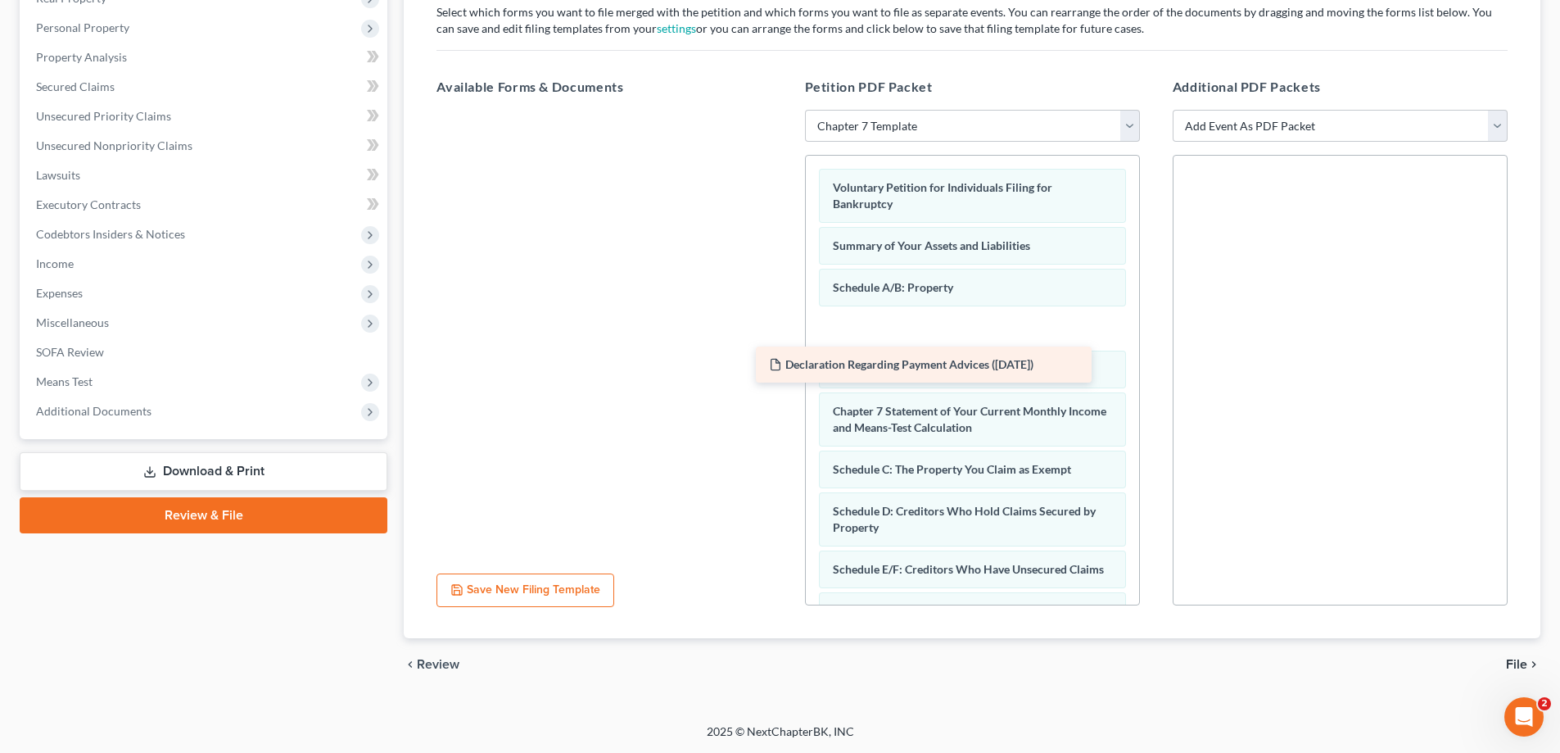
drag, startPoint x: 658, startPoint y: 130, endPoint x: 978, endPoint y: 363, distance: 395.1
click at [785, 110] on div "Declaration Regarding Payment Advices ([DATE]) Declaration Regarding Payment Ad…" at bounding box center [603, 110] width 361 height 0
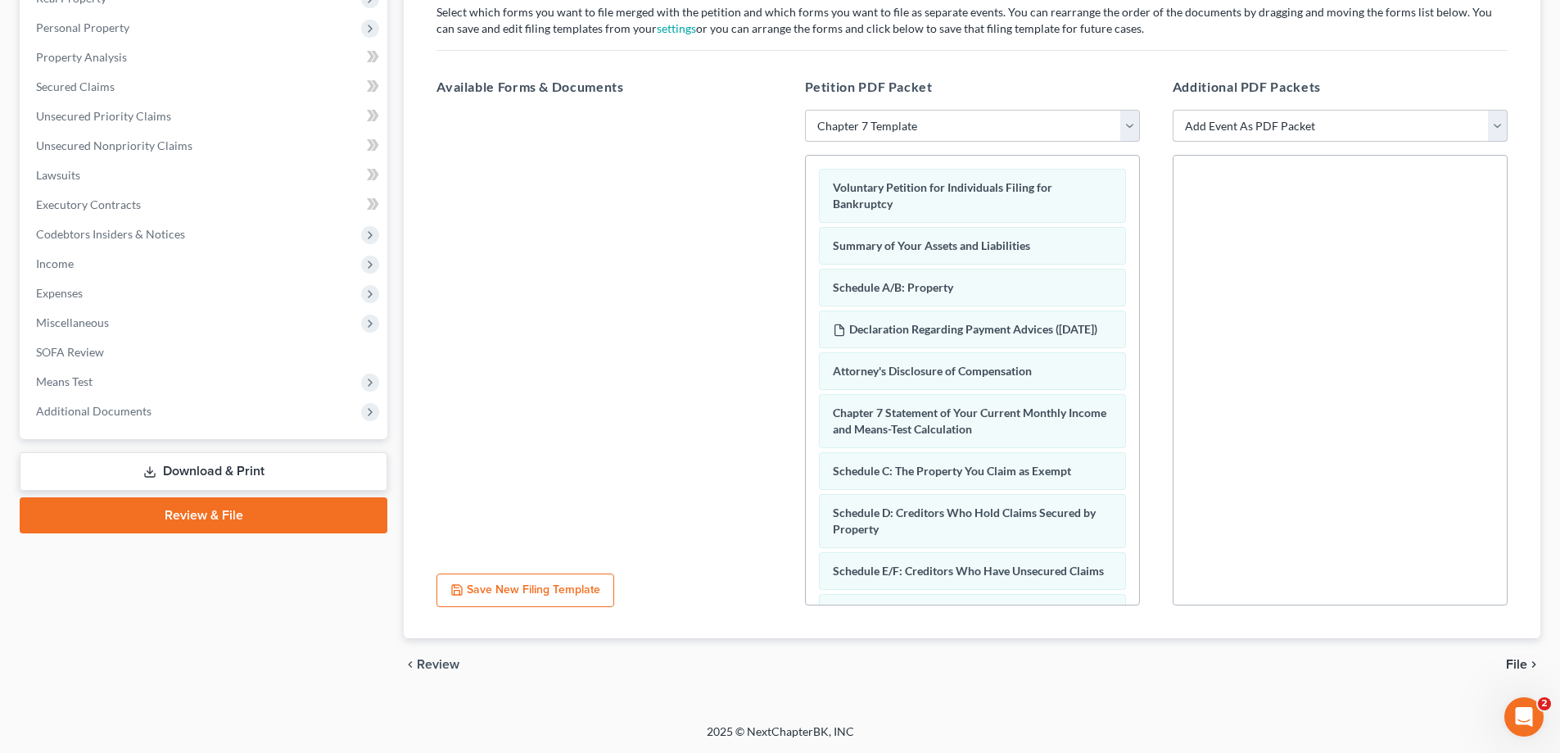
click at [1494, 130] on select "Add Event As PDF Packet Affidavit re: NO Tax Returns Amended Matrix Adding Cred…" at bounding box center [1340, 126] width 335 height 33
select select "3"
click at [1173, 110] on select "Add Event As PDF Packet Affidavit re: NO Tax Returns Amended Matrix Adding Cred…" at bounding box center [1340, 126] width 335 height 33
select select
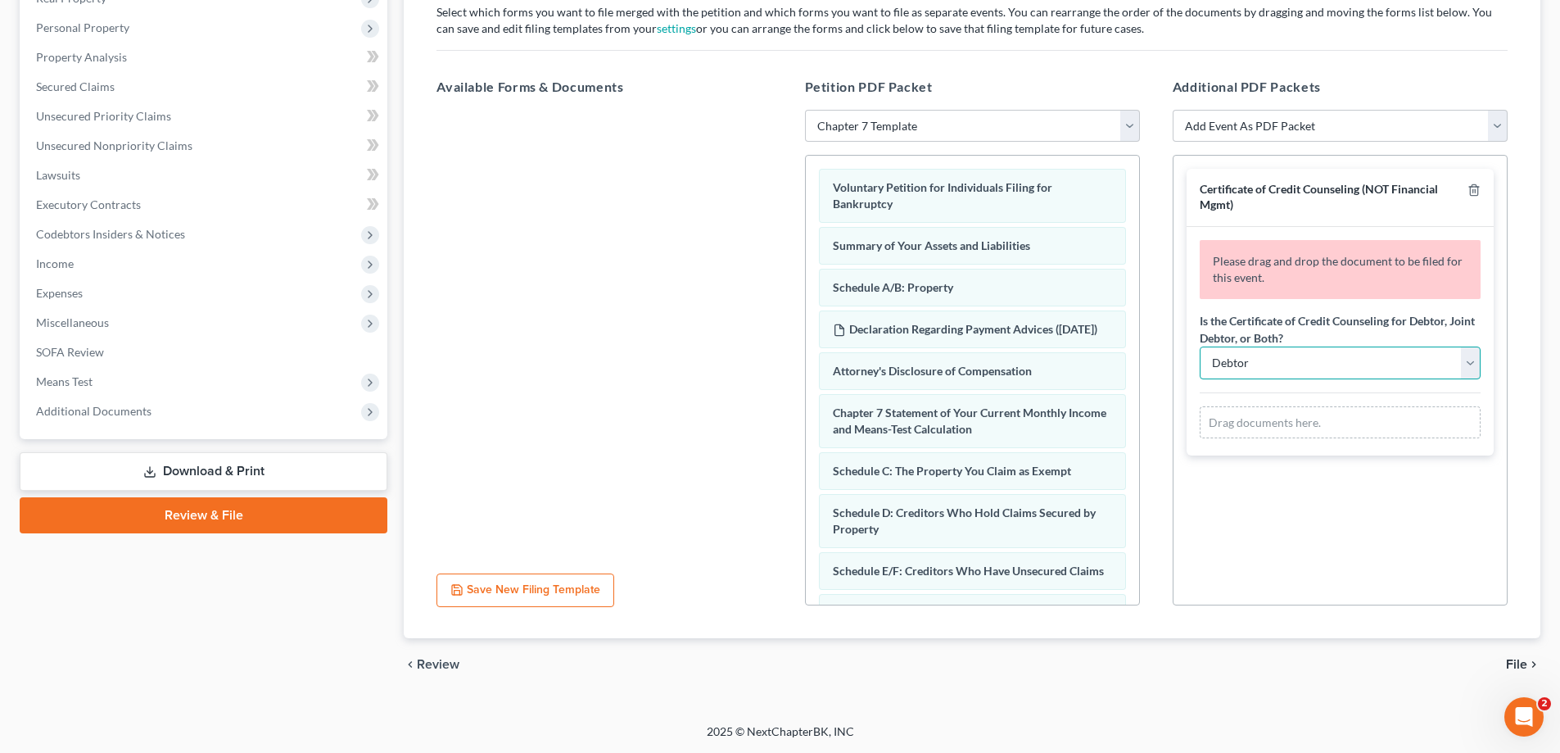
click at [1464, 364] on select "Debtor Joint Debtor Debtor and Joint Debtor" at bounding box center [1340, 362] width 281 height 33
click at [1200, 346] on select "Debtor Joint Debtor Debtor and Joint Debtor" at bounding box center [1340, 362] width 281 height 33
click at [1332, 419] on div "Drag documents here." at bounding box center [1340, 422] width 281 height 33
click at [1382, 423] on div "Drag documents here." at bounding box center [1340, 422] width 281 height 33
click at [1473, 364] on select "Debtor Joint Debtor Debtor and Joint Debtor" at bounding box center [1340, 362] width 281 height 33
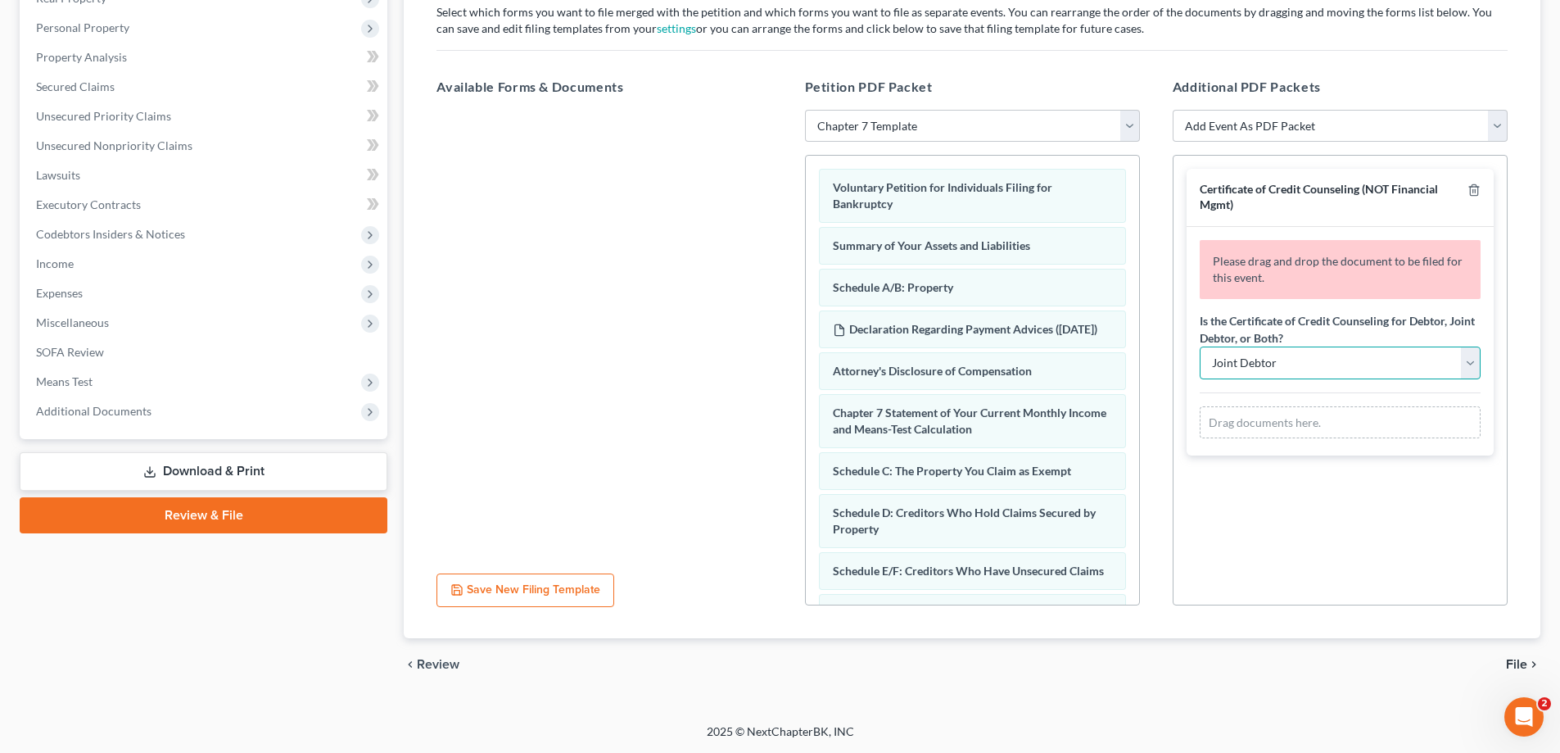
select select "2"
click at [1200, 346] on select "Debtor Joint Debtor Debtor and Joint Debtor" at bounding box center [1340, 362] width 281 height 33
click at [1301, 414] on div "Drag documents here." at bounding box center [1340, 422] width 281 height 33
click at [1287, 424] on div "Drag documents here." at bounding box center [1340, 422] width 281 height 33
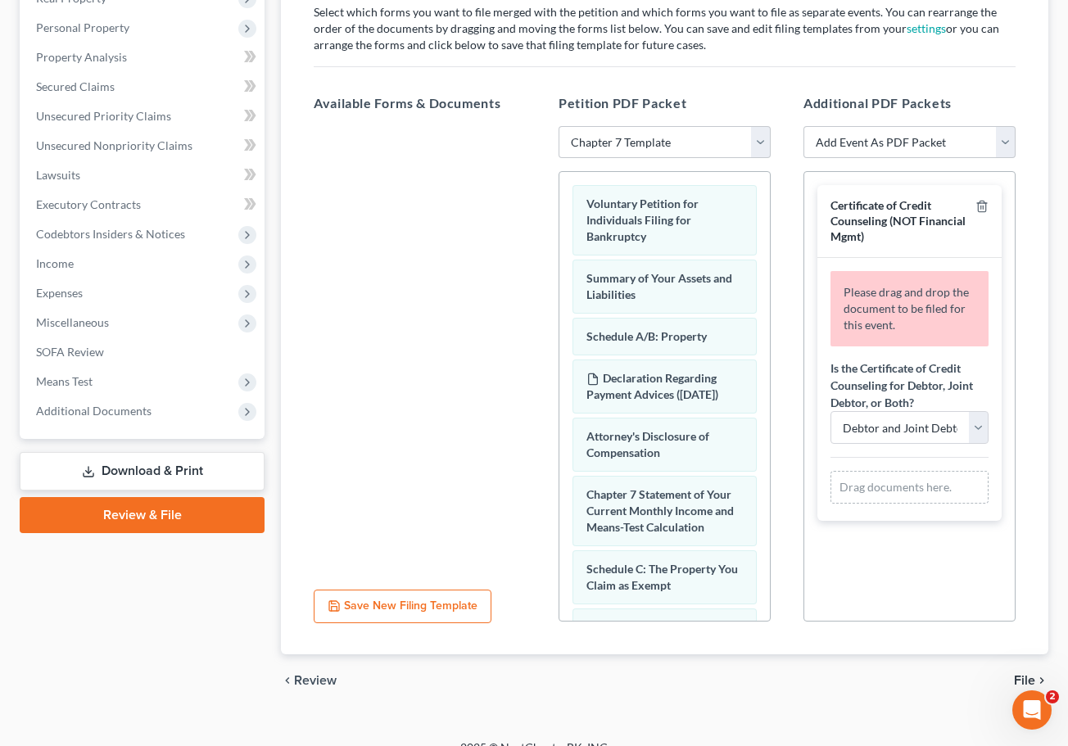
click at [1021, 679] on span "File" at bounding box center [1024, 680] width 21 height 13
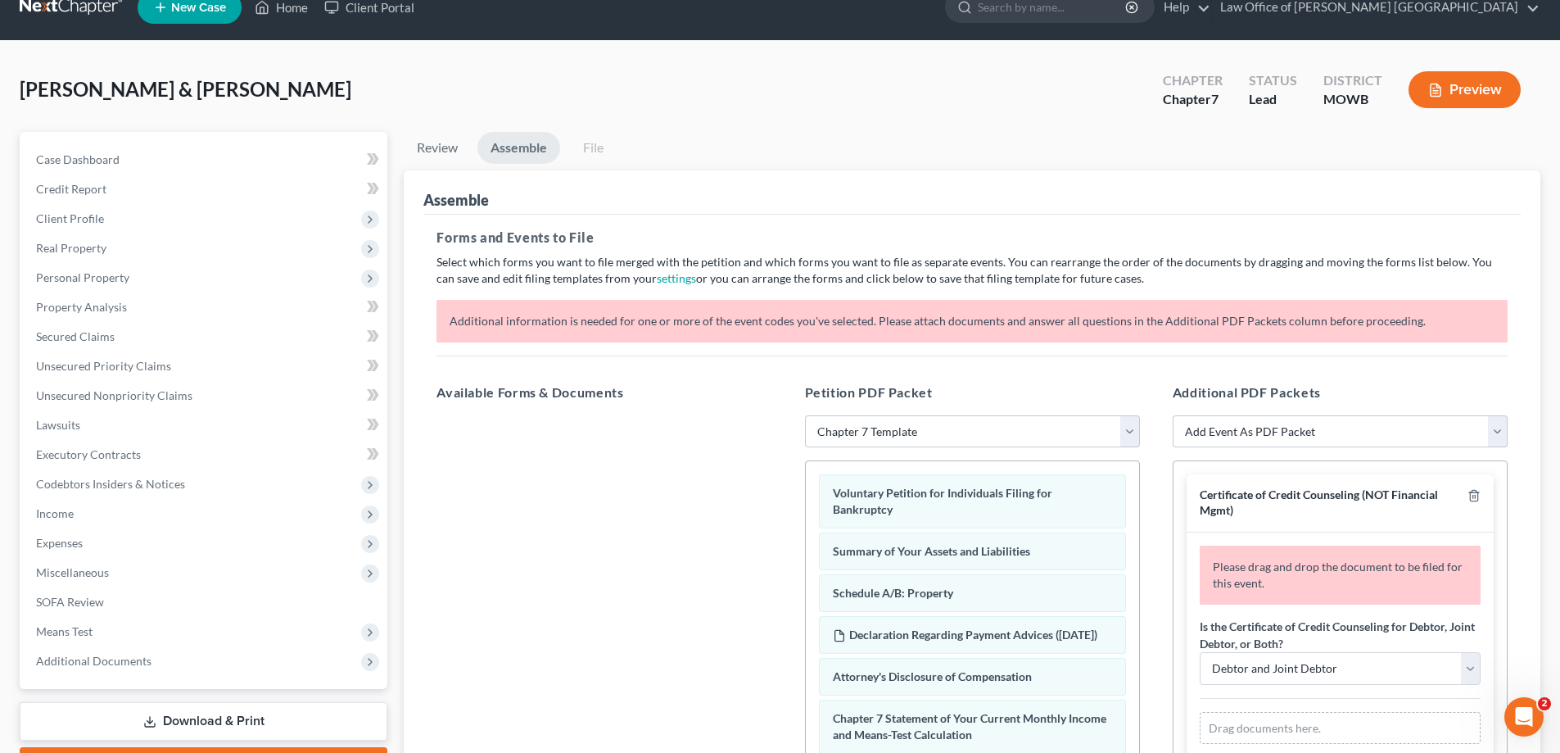
scroll to position [3, 0]
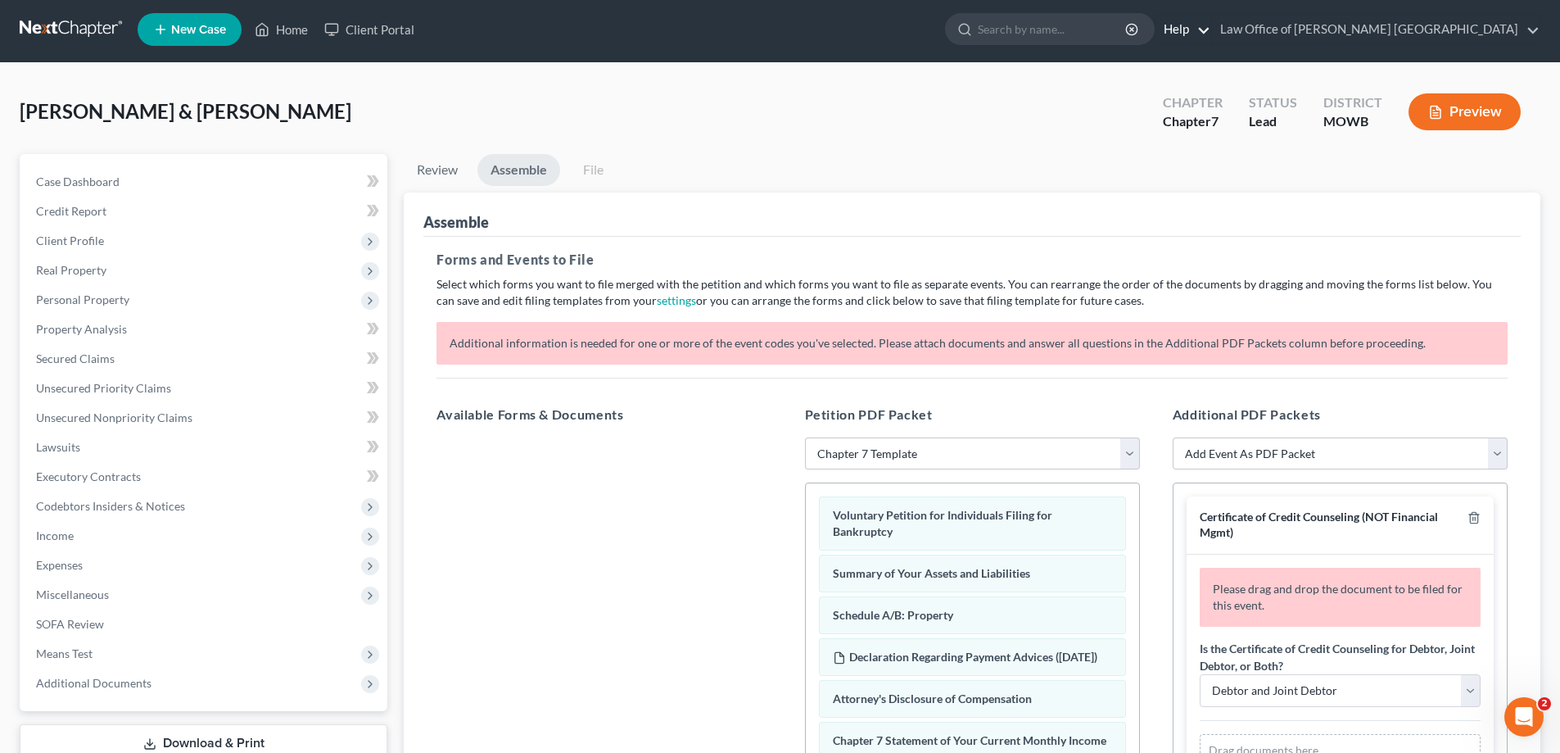
click at [1210, 29] on link "Help" at bounding box center [1183, 29] width 55 height 29
click at [1210, 67] on link "Help Center" at bounding box center [1145, 65] width 130 height 28
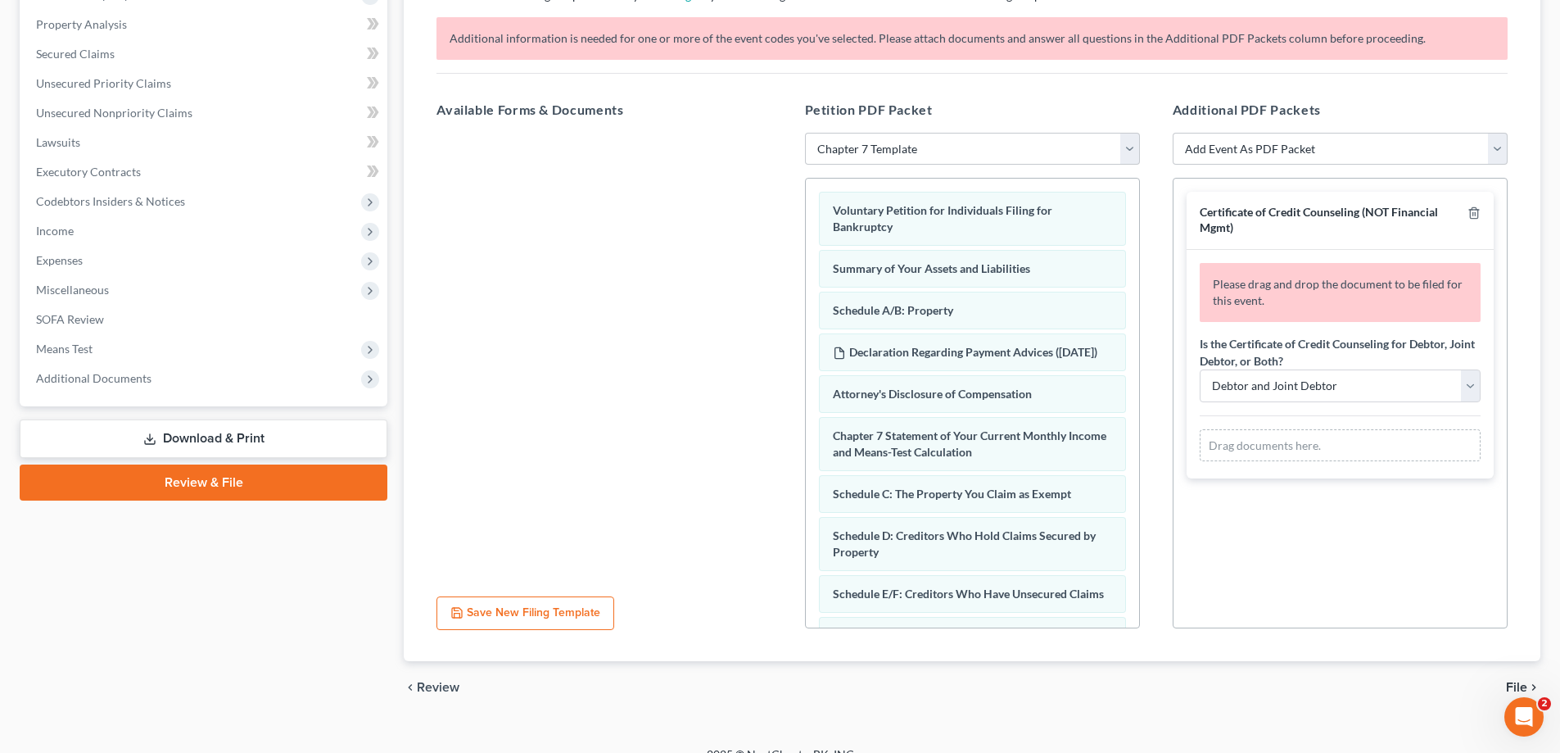
scroll to position [331, 0]
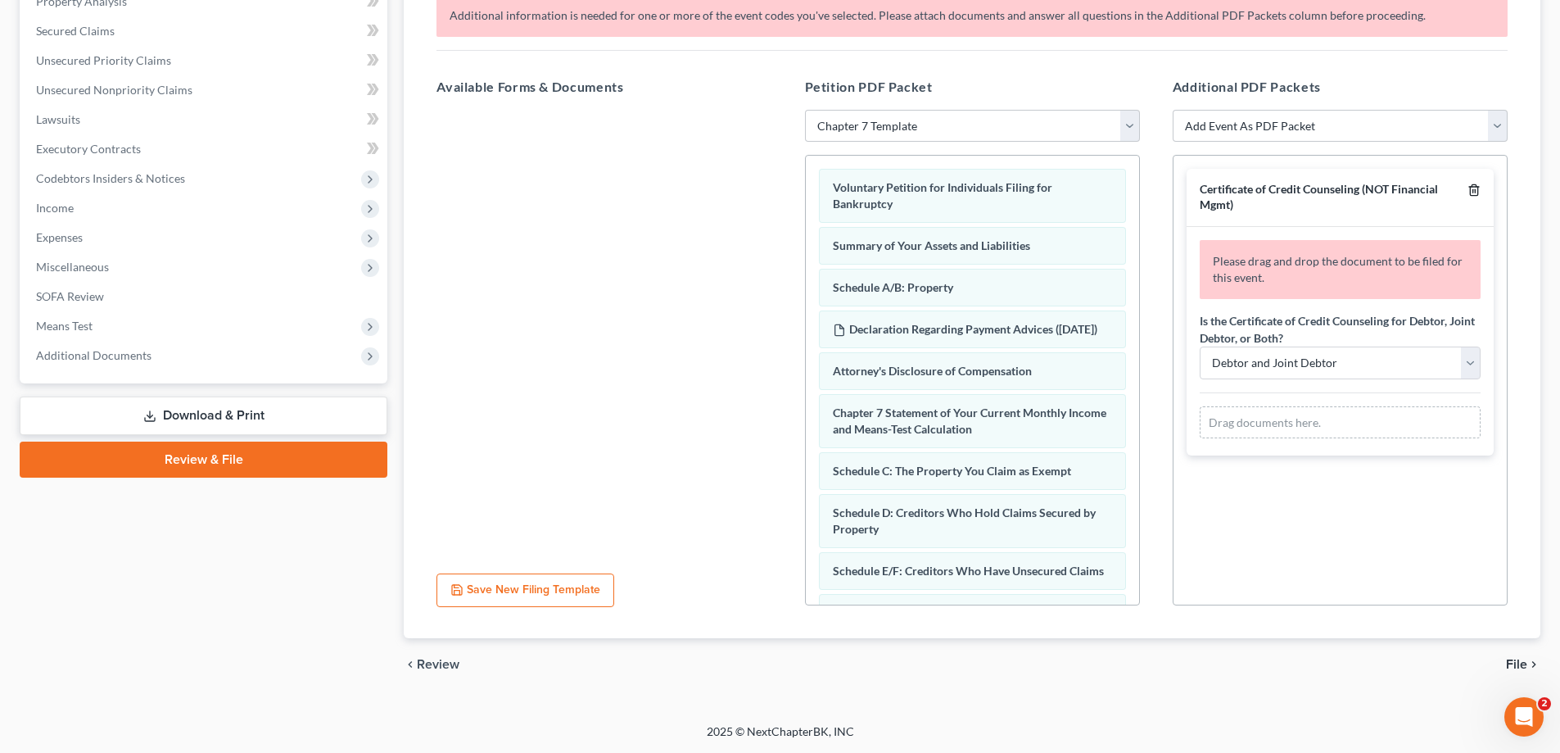
click at [1476, 193] on icon "button" at bounding box center [1474, 189] width 13 height 13
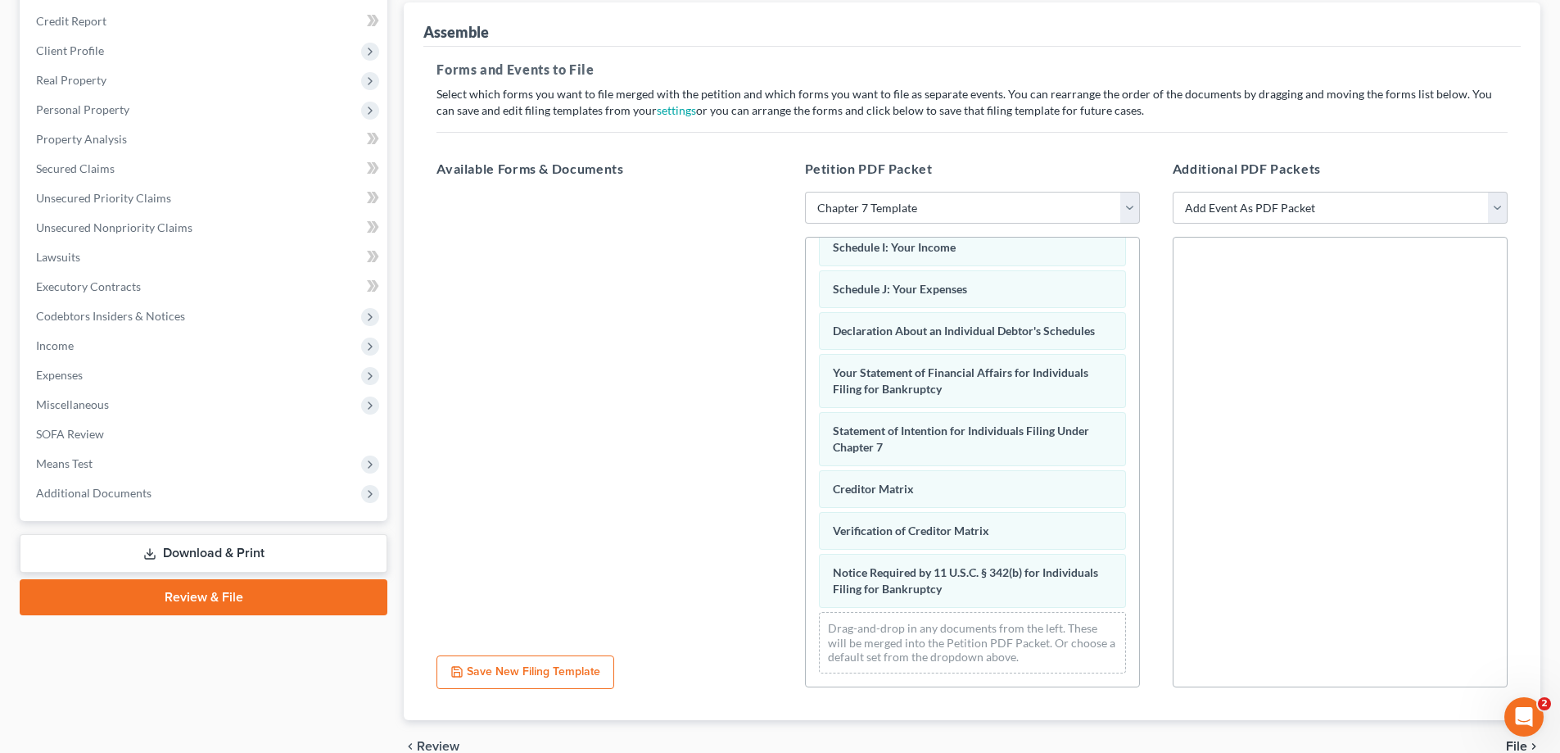
scroll to position [275, 0]
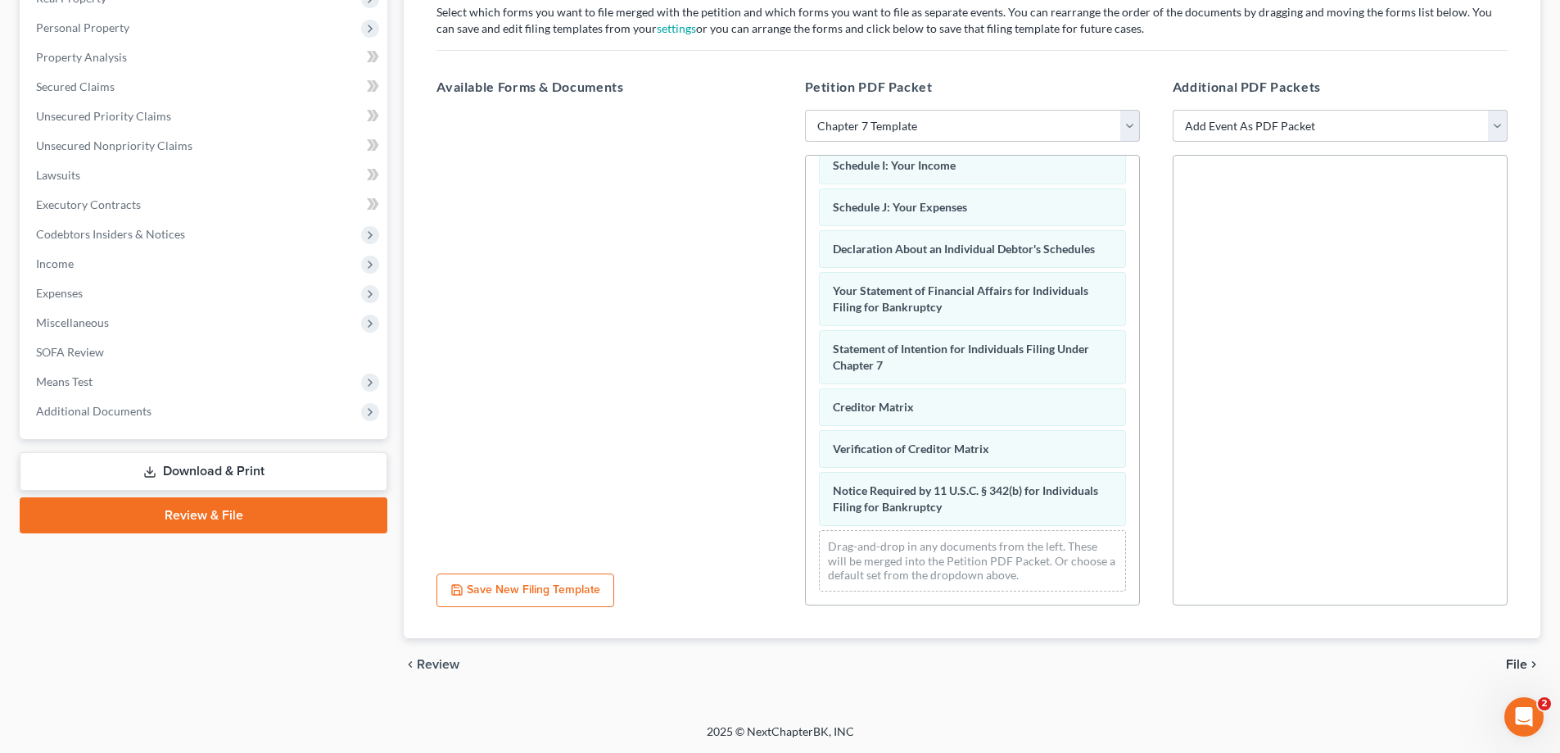
click at [1525, 660] on span "File" at bounding box center [1516, 664] width 21 height 13
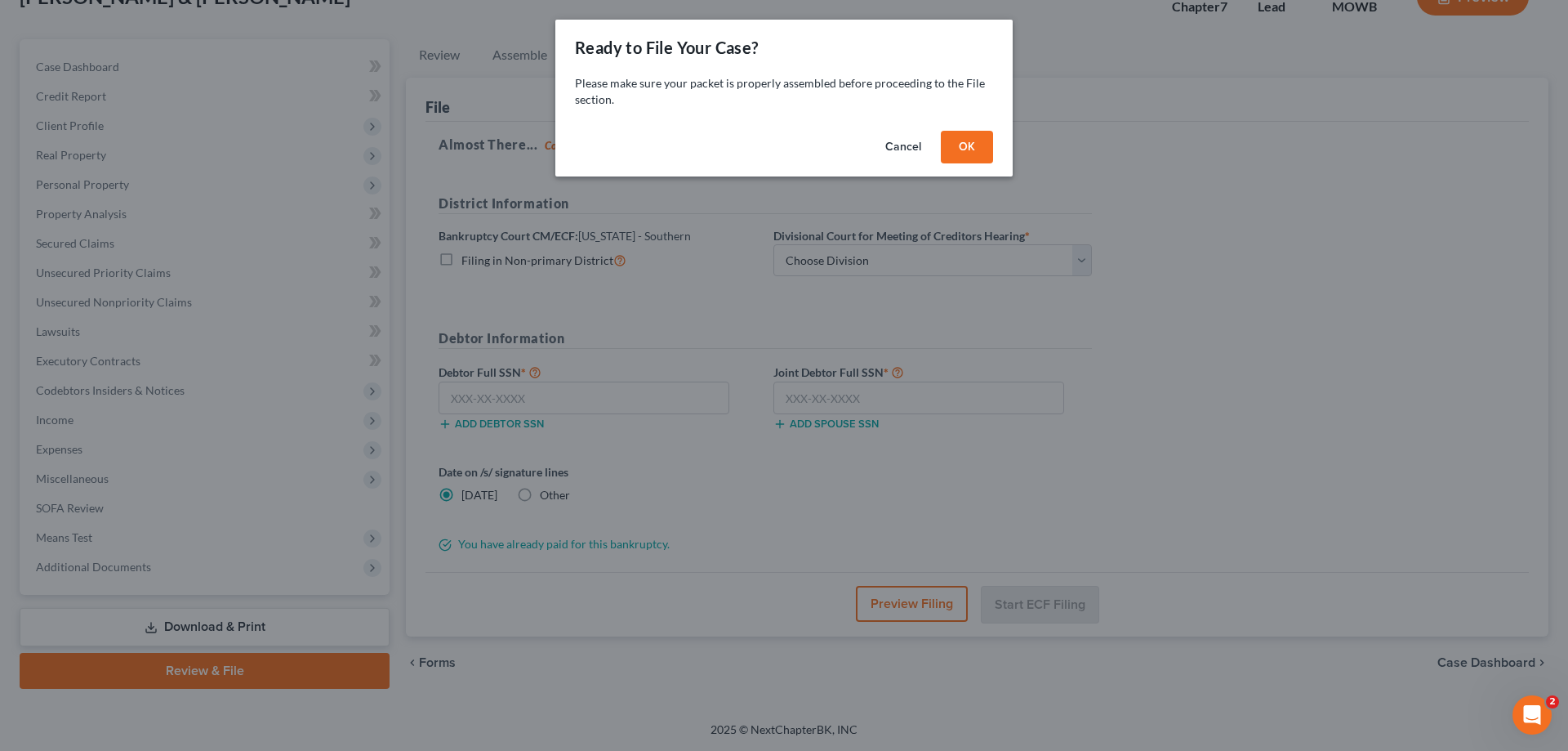
click at [971, 147] on button "OK" at bounding box center [967, 147] width 52 height 33
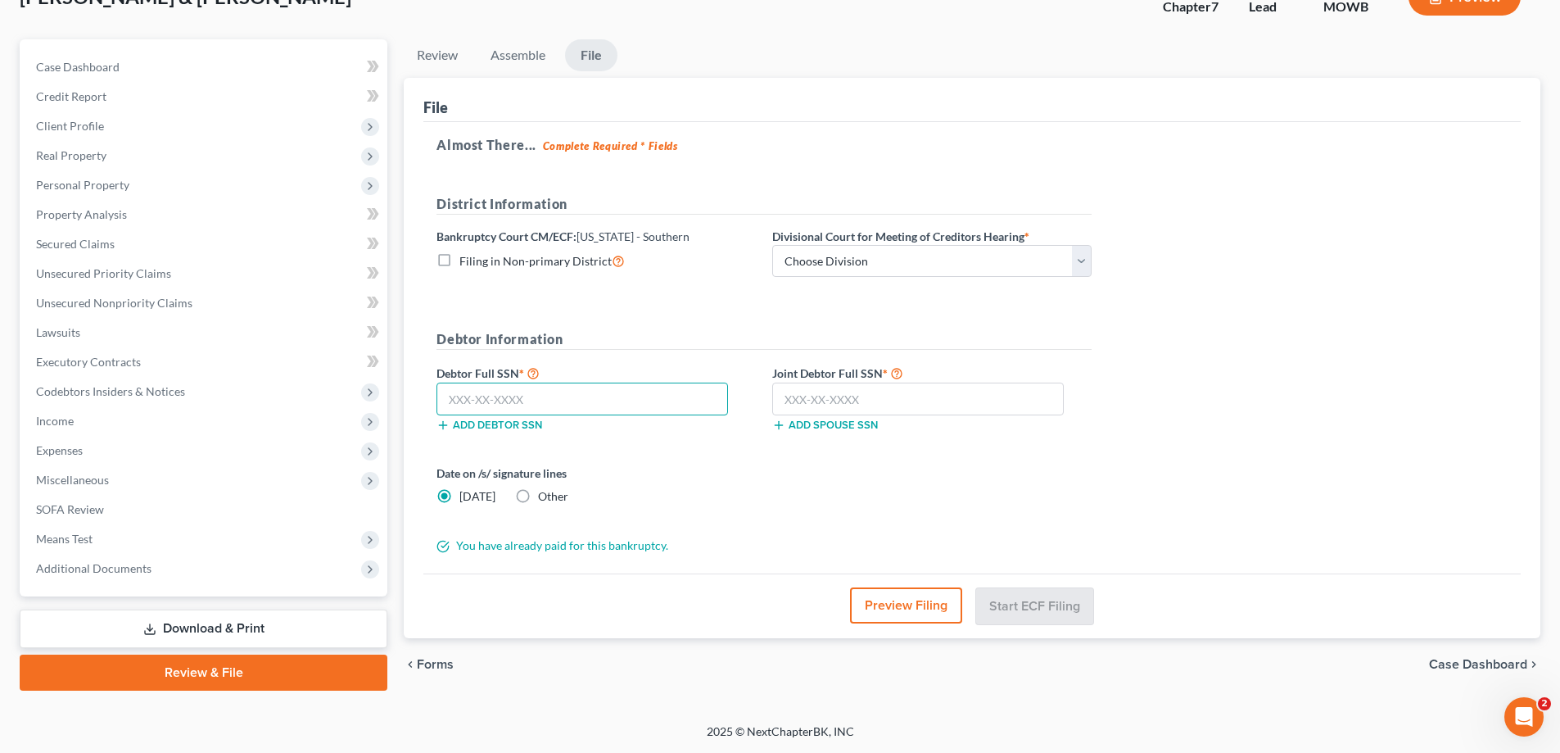
click at [468, 401] on input "text" at bounding box center [583, 398] width 292 height 33
type input "590-45-1227"
click at [791, 403] on input "text" at bounding box center [918, 398] width 292 height 33
type input "591-67-0454"
click at [925, 606] on button "Preview Filing" at bounding box center [906, 605] width 112 height 36
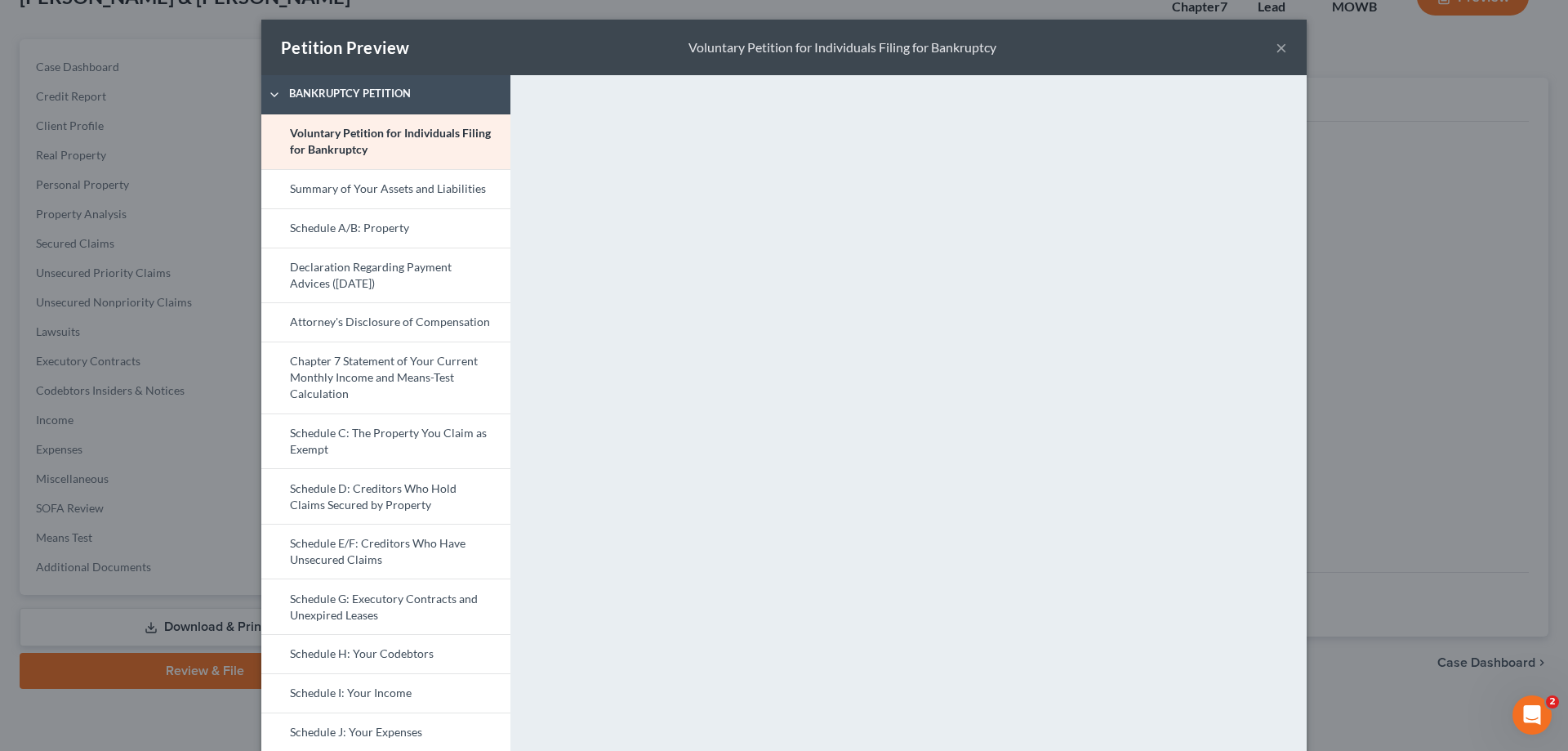
click at [1280, 50] on button "×" at bounding box center [1281, 48] width 11 height 20
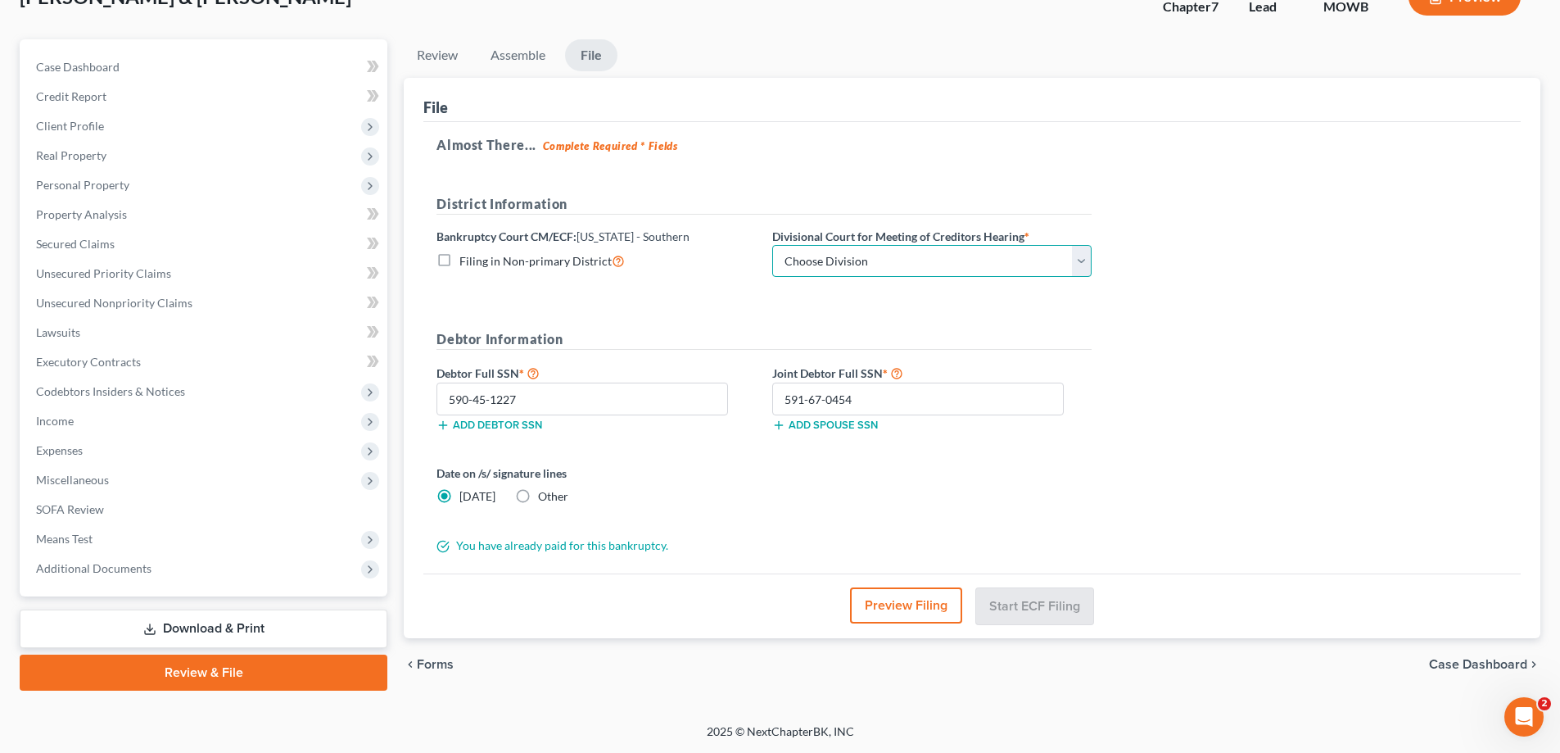
click at [1082, 260] on select "Choose Division Central Southern Southwestern St. [PERSON_NAME]" at bounding box center [931, 261] width 319 height 33
click at [752, 273] on div "Bankruptcy Court CM/ECF: [US_STATE] - Southern Filing in Non-primary District" at bounding box center [596, 253] width 336 height 50
click at [1079, 261] on select "Choose Division Central Southern Southwestern St. [PERSON_NAME]" at bounding box center [931, 261] width 319 height 33
select select "1"
click at [772, 245] on select "Choose Division Central Southern Southwestern St. [PERSON_NAME]" at bounding box center [931, 261] width 319 height 33
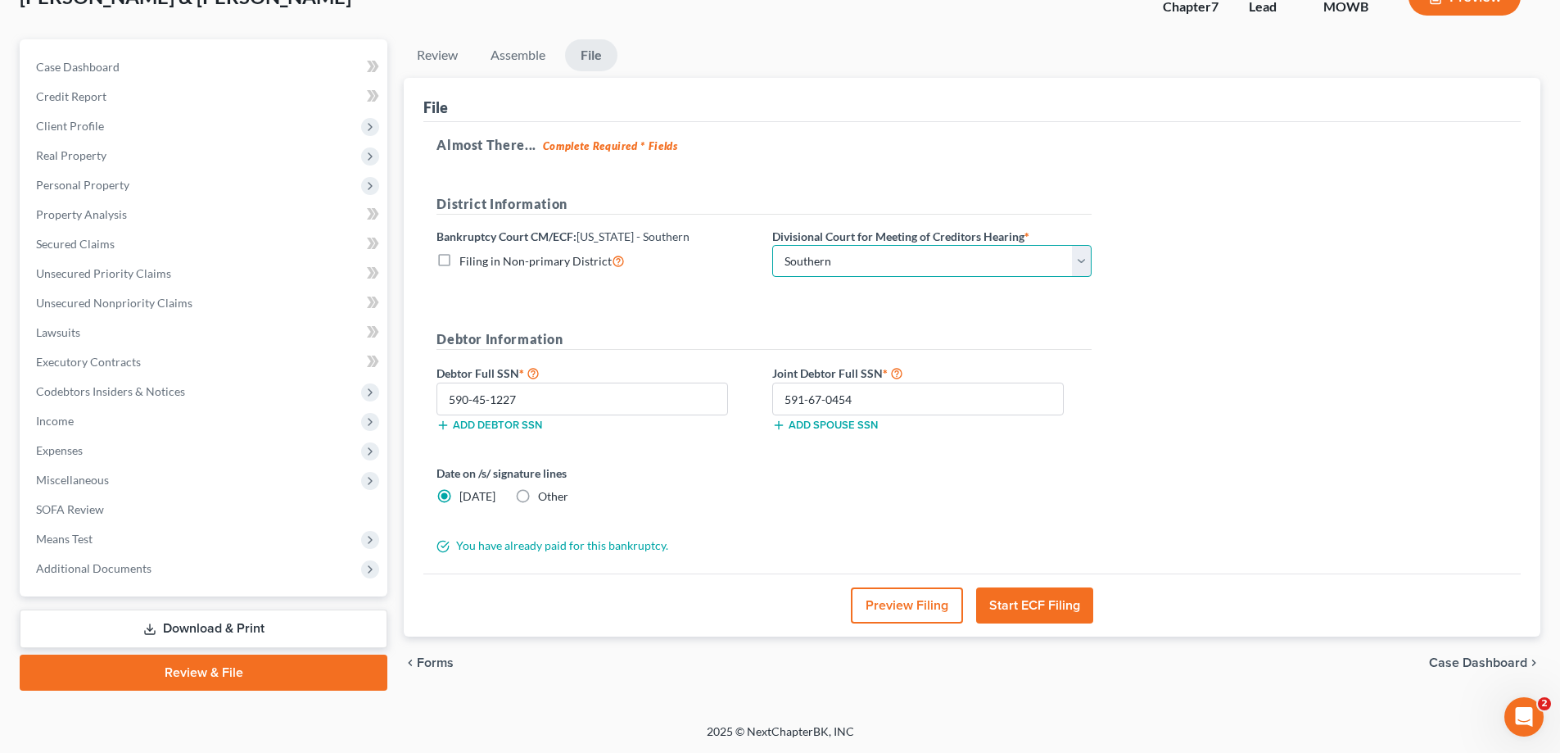
click at [1084, 261] on select "Choose Division Central Southern Southwestern St. [PERSON_NAME]" at bounding box center [931, 261] width 319 height 33
click at [772, 245] on select "Choose Division Central Southern Southwestern St. [PERSON_NAME]" at bounding box center [931, 261] width 319 height 33
click at [1055, 608] on button "Start ECF Filing" at bounding box center [1034, 605] width 117 height 36
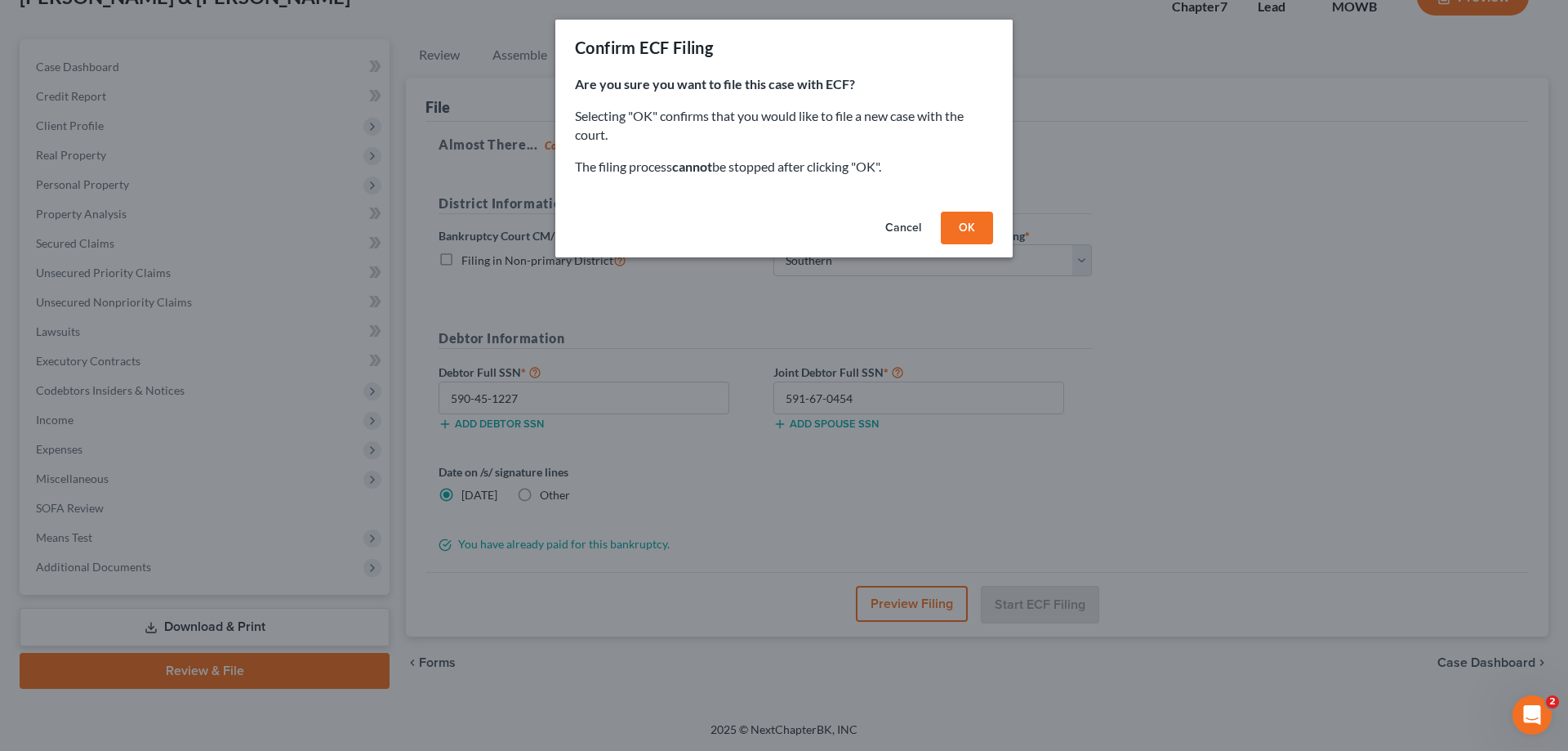
click at [969, 229] on button "OK" at bounding box center [967, 227] width 52 height 33
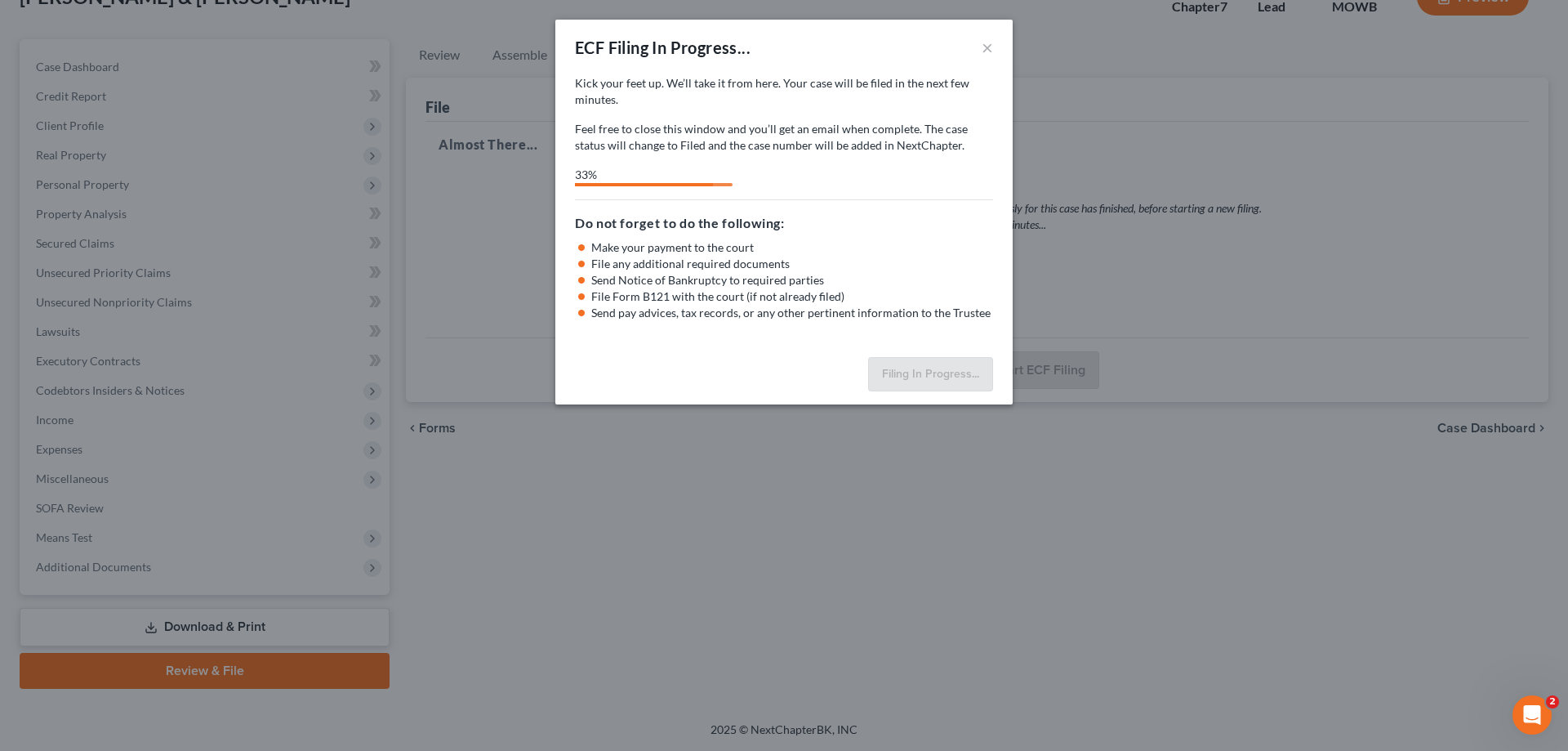
select select "1"
